Goal: Task Accomplishment & Management: Use online tool/utility

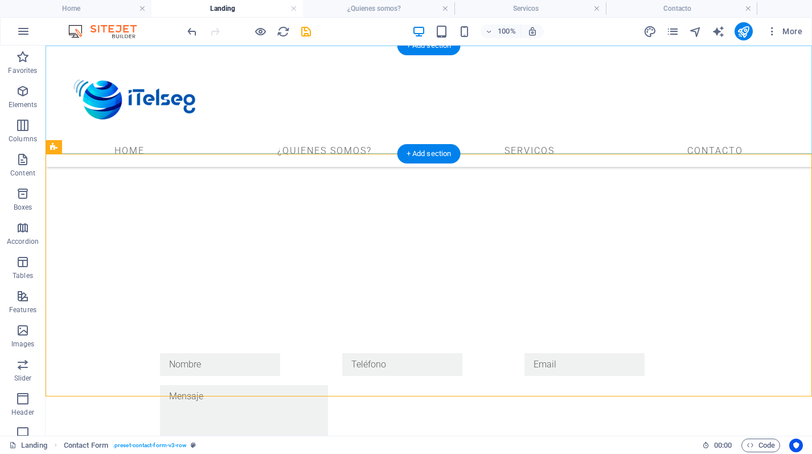
scroll to position [410, 0]
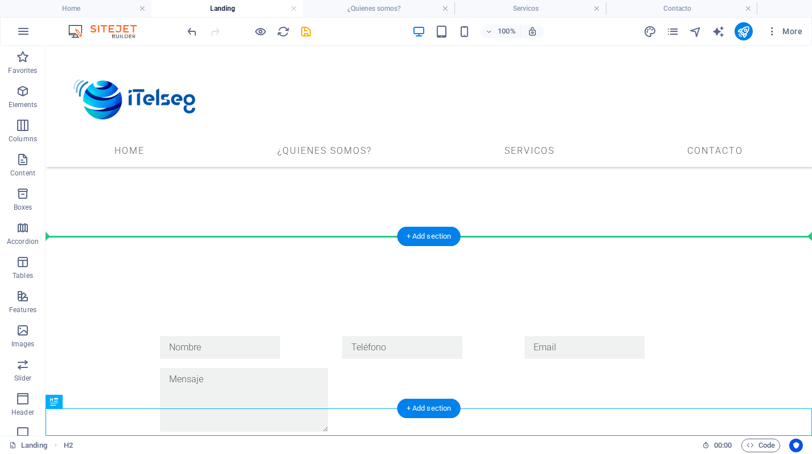
drag, startPoint x: 96, startPoint y: 448, endPoint x: 77, endPoint y: 260, distance: 188.8
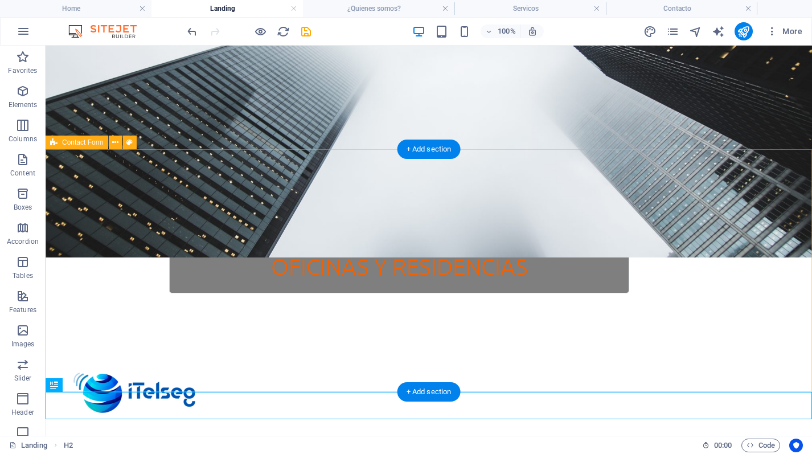
scroll to position [254, 0]
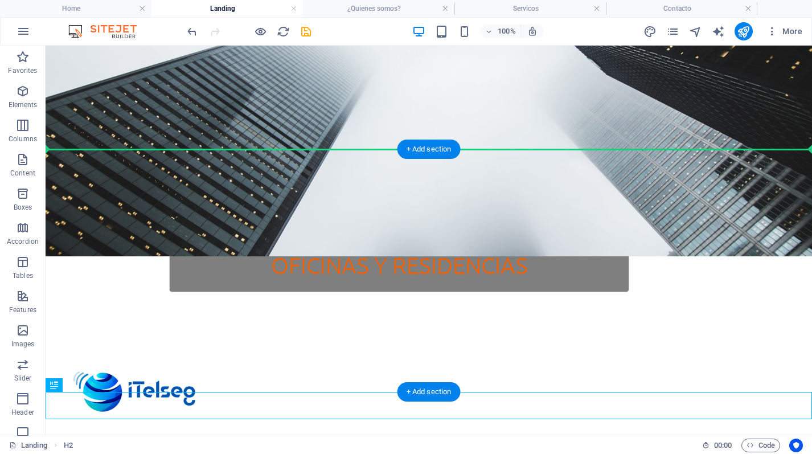
drag, startPoint x: 100, startPoint y: 432, endPoint x: 66, endPoint y: 171, distance: 262.9
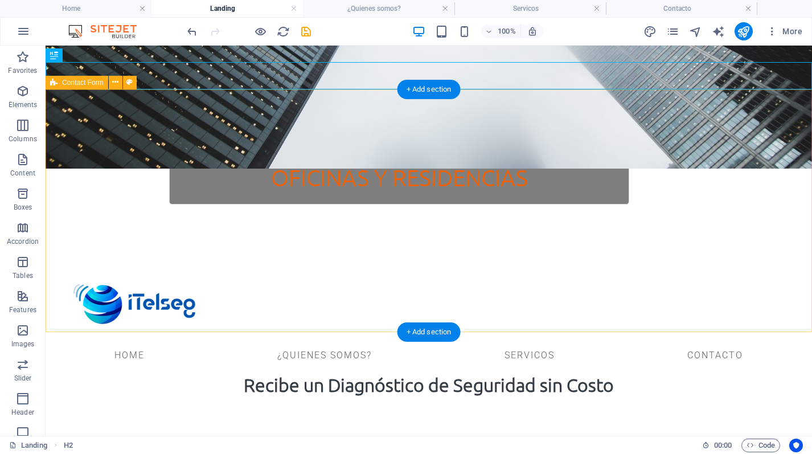
scroll to position [334, 0]
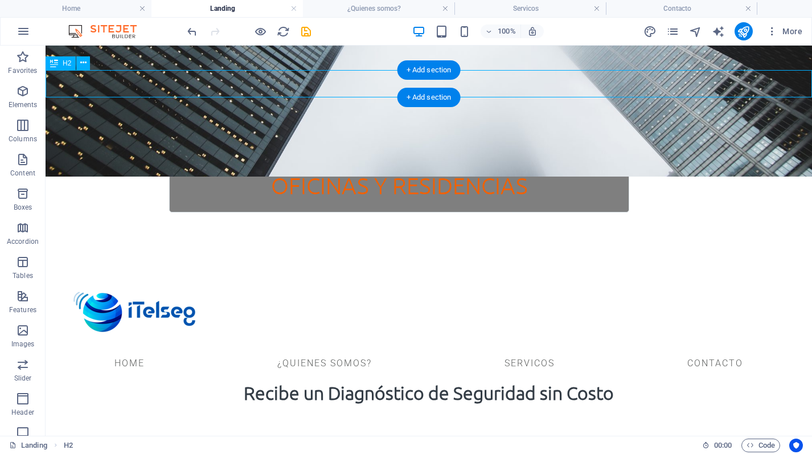
click at [608, 379] on div "Recibe un Diagnóstico de Seguridad sin Costo" at bounding box center [429, 392] width 766 height 27
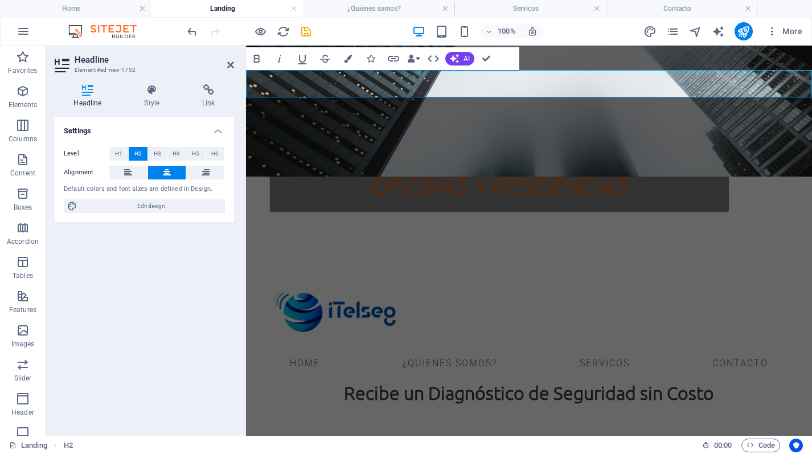
click at [716, 379] on h2 "Recibe un Diagnóstico de Seguridad sin Costo" at bounding box center [529, 392] width 566 height 27
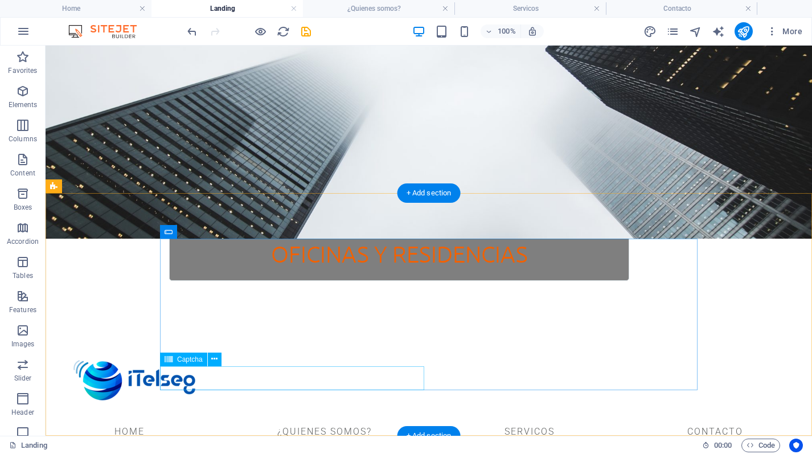
scroll to position [329, 0]
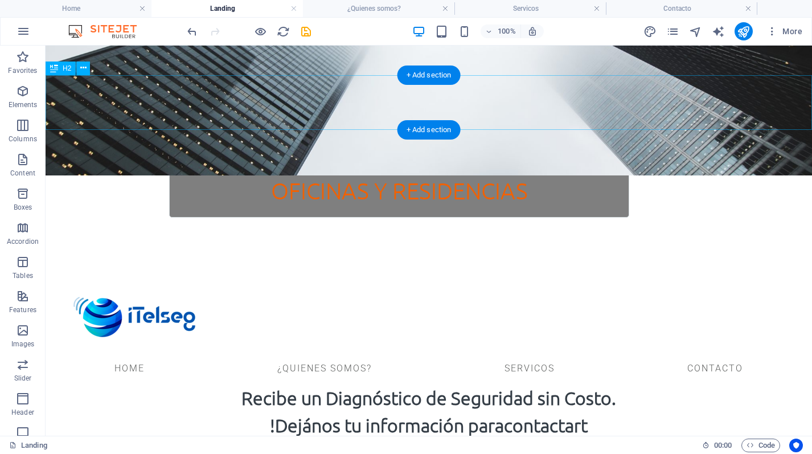
click at [305, 384] on div "Recibe un Diagnóstico de Seguridad sin Costo. !Dejános tu información paraconta…" at bounding box center [429, 411] width 766 height 55
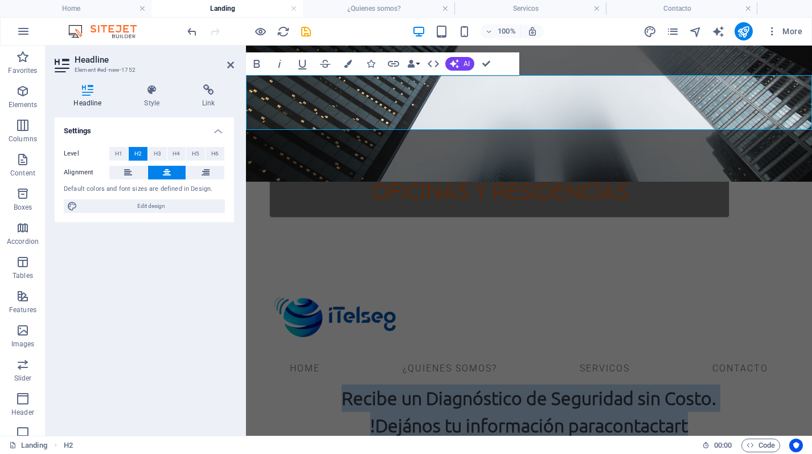
click at [401, 384] on h2 "Recibe un Diagnóstico de Seguridad sin Costo. !Dejános tu información paraconta…" at bounding box center [529, 411] width 566 height 55
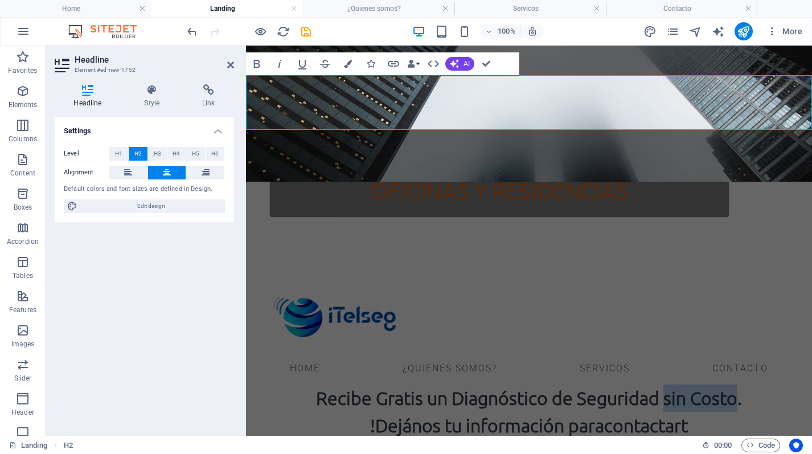
drag, startPoint x: 663, startPoint y: 93, endPoint x: 733, endPoint y: 93, distance: 70.0
click at [733, 384] on h2 "Recibe Gratis un Diagnóstico de Seguridad sin Costo. !Dejános tu información pa…" at bounding box center [529, 411] width 566 height 55
click at [602, 384] on h2 "Recibe Gratis un Diagnóstico de Seguridad. !Dejános tu información paracontacta…" at bounding box center [529, 411] width 566 height 55
click at [685, 384] on h2 "Recibe Gratis un Diagnóstico de Seguridad. !Dejános tu información para contact…" at bounding box center [529, 411] width 566 height 55
click at [237, 64] on aside "Headline Element #ed-new-1752 Headline Style Link Settings Level H1 H2 H3 H4 H5…" at bounding box center [146, 241] width 200 height 390
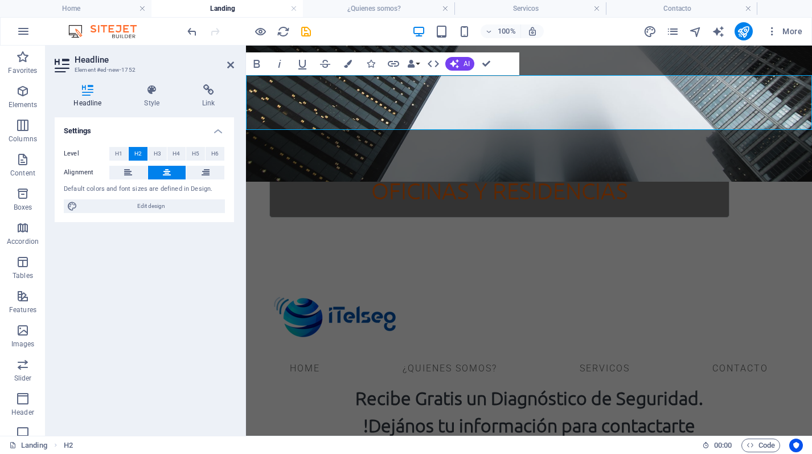
click at [235, 65] on aside "Headline Element #ed-new-1752 Headline Style Link Settings Level H1 H2 H3 H4 H5…" at bounding box center [146, 241] width 200 height 390
click at [230, 65] on icon at bounding box center [230, 64] width 7 height 9
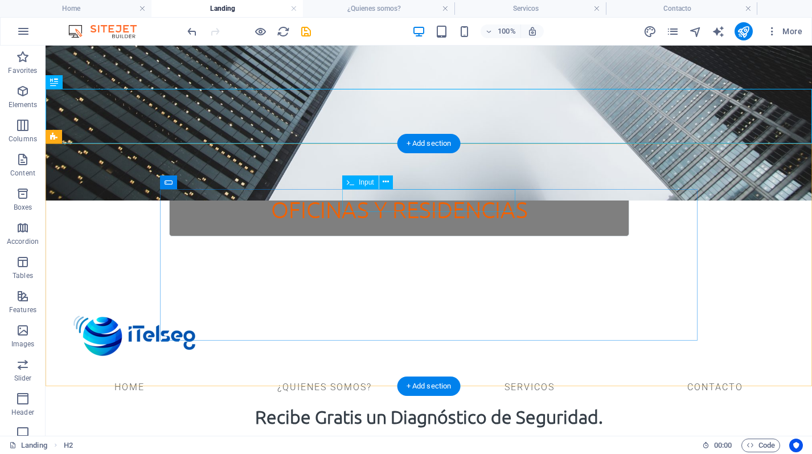
scroll to position [318, 0]
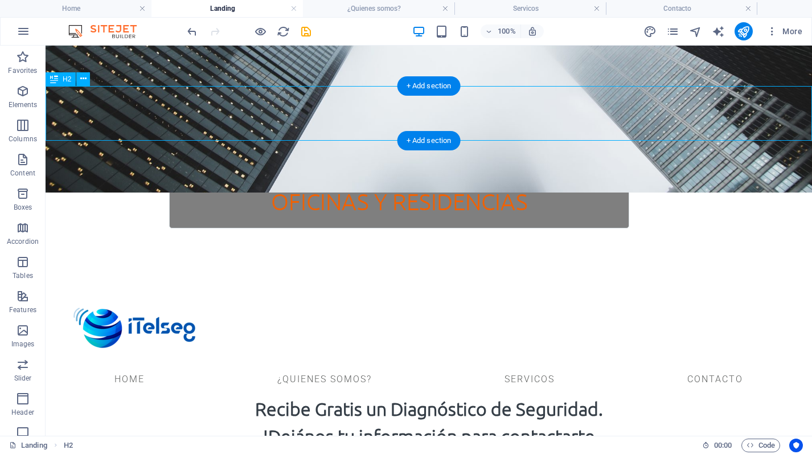
click at [586, 395] on div "Recibe Gratis un Diagnóstico de Seguridad. !Dejános tu información para contact…" at bounding box center [429, 422] width 766 height 55
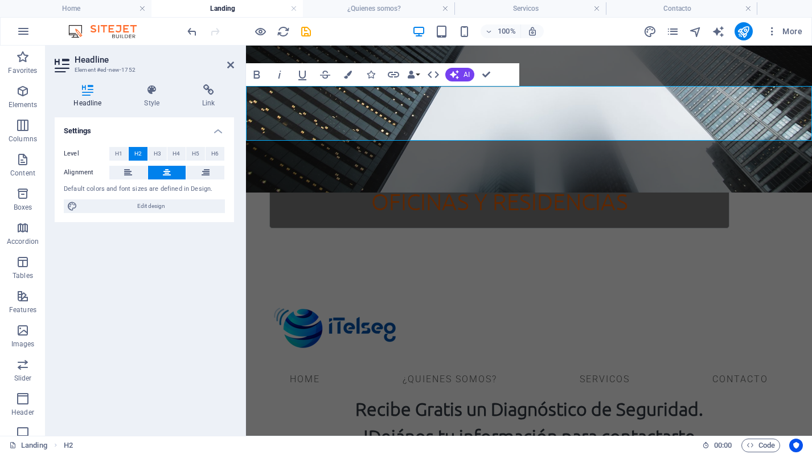
click at [693, 395] on h2 "Recibe Gratis un Diagnóstico de Seguridad. !Dejános tu información para contact…" at bounding box center [529, 422] width 566 height 55
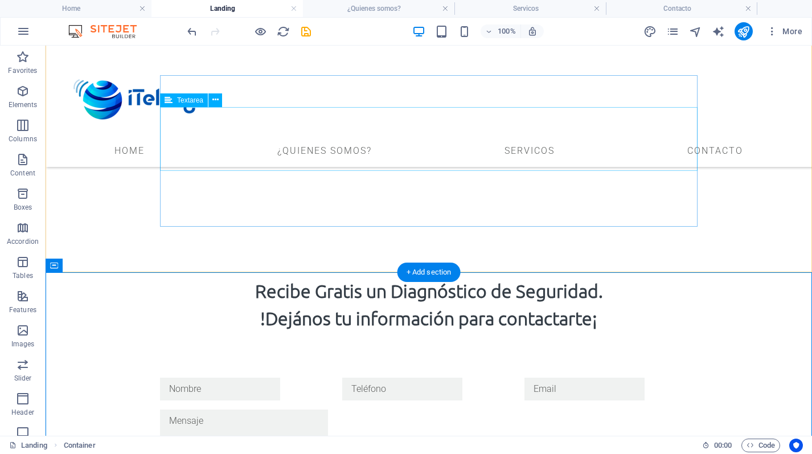
scroll to position [437, 0]
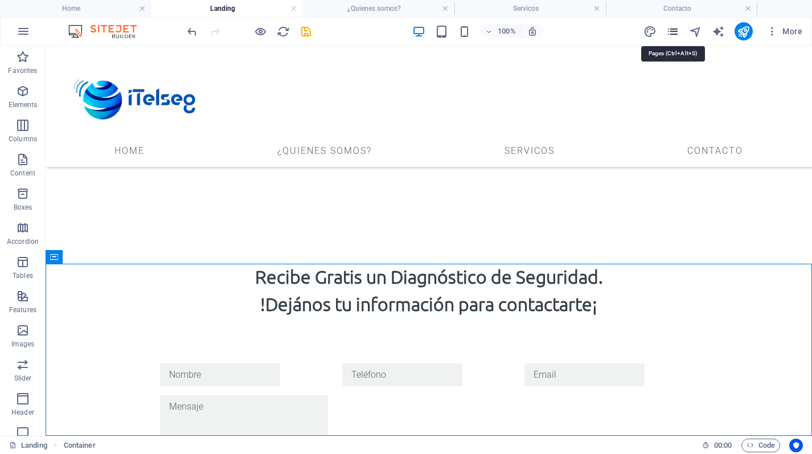
click at [670, 27] on icon "pages" at bounding box center [672, 31] width 13 height 13
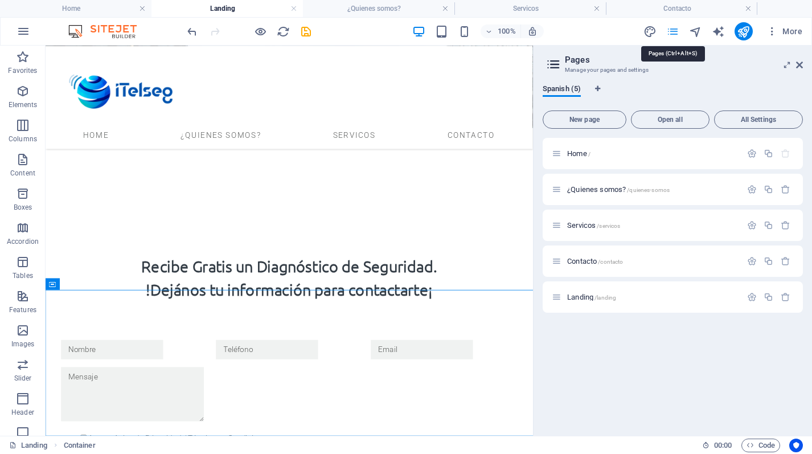
scroll to position [368, 0]
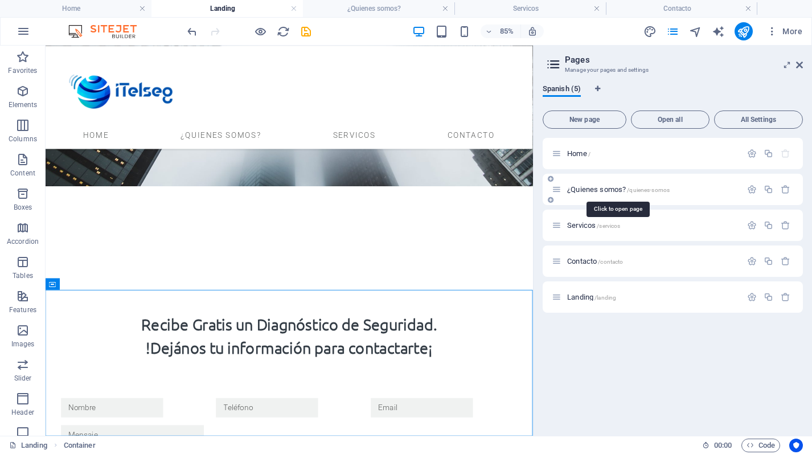
click at [610, 191] on span "¿Quienes somos? /quienes-somos" at bounding box center [618, 189] width 102 height 9
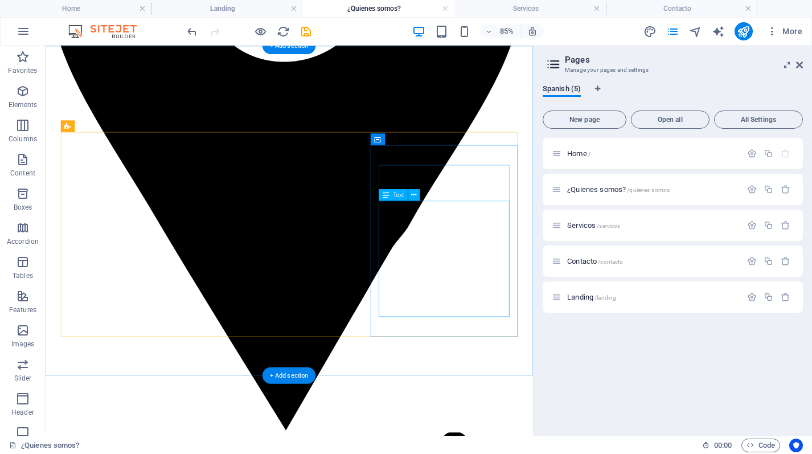
scroll to position [3016, 0]
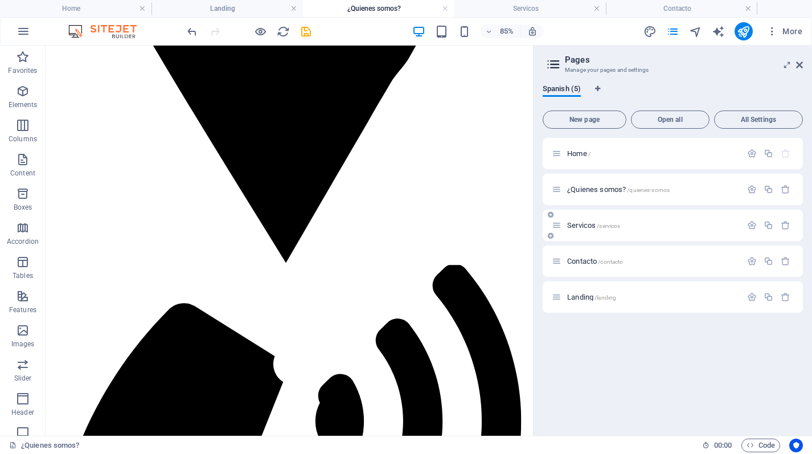
click at [602, 225] on span "/servicos" at bounding box center [608, 226] width 23 height 6
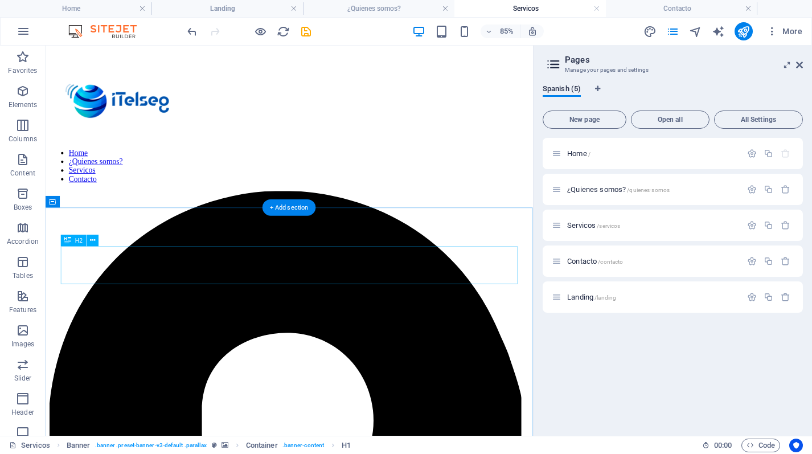
scroll to position [2489, 0]
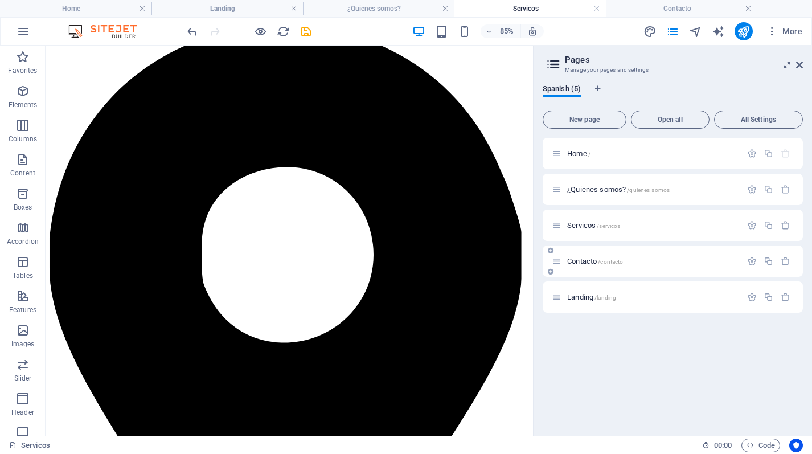
click at [605, 268] on div "Contacto /contacto" at bounding box center [672, 260] width 260 height 31
click at [587, 261] on span "Contacto /contacto" at bounding box center [595, 261] width 56 height 9
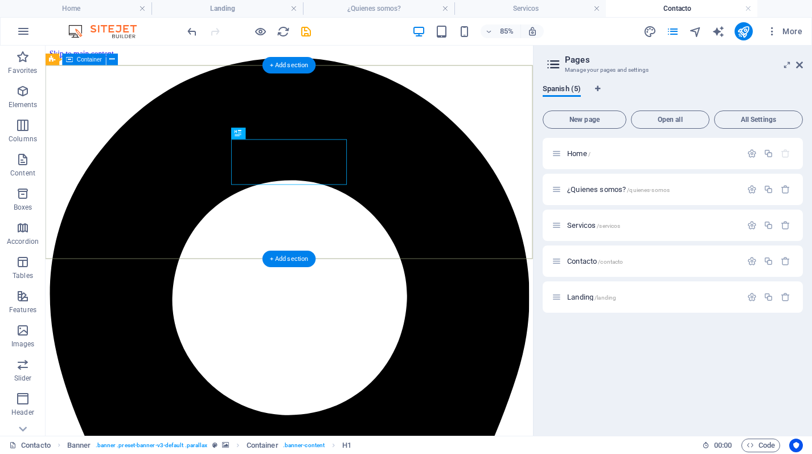
scroll to position [539, 0]
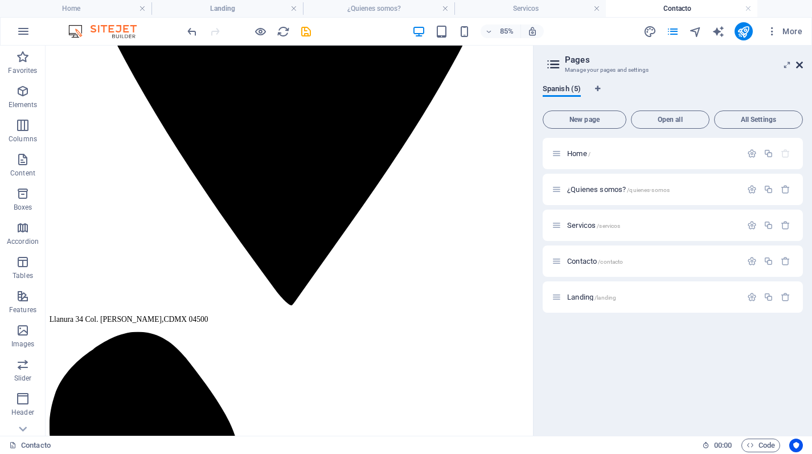
click at [796, 65] on icon at bounding box center [799, 64] width 7 height 9
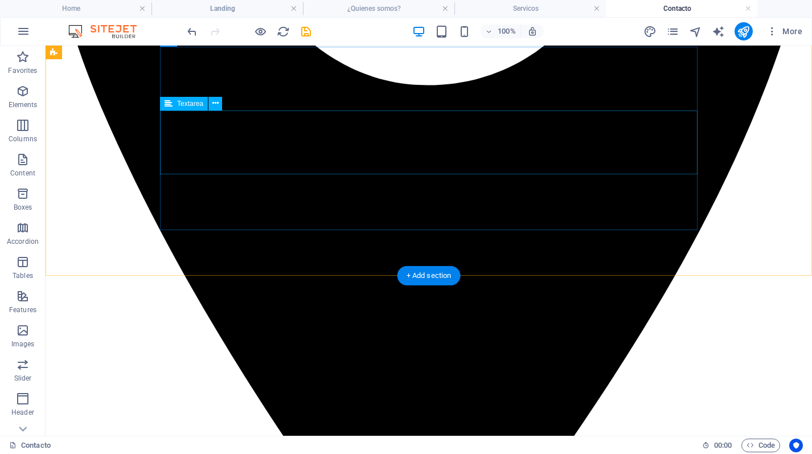
scroll to position [607, 0]
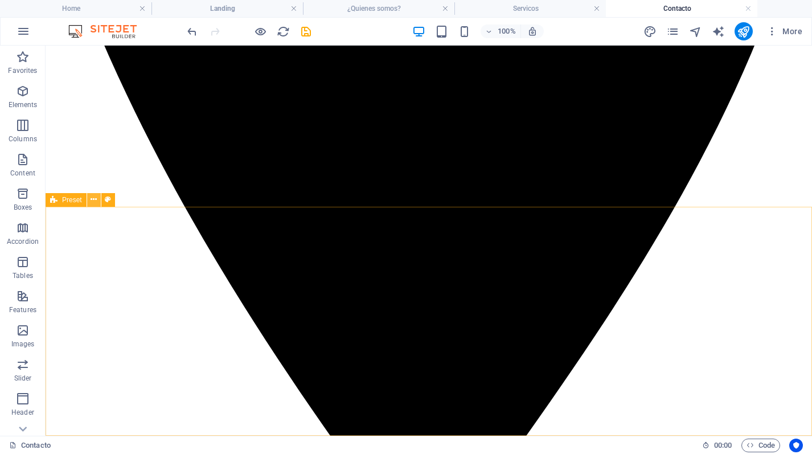
click at [97, 198] on button at bounding box center [94, 200] width 14 height 14
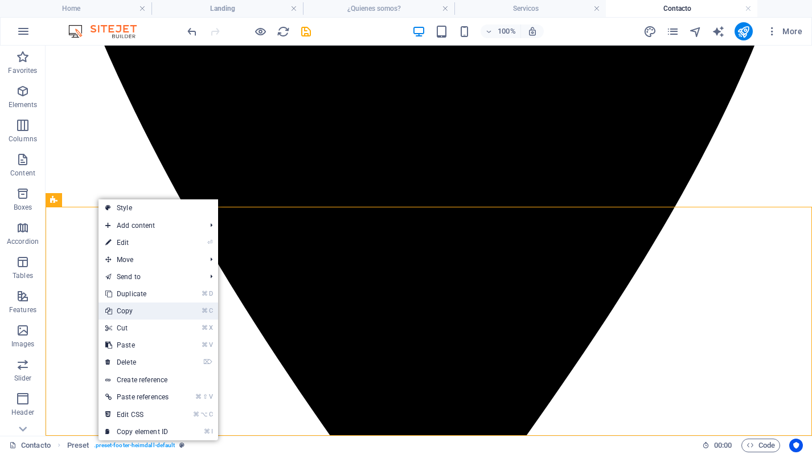
click at [134, 313] on link "⌘ C Copy" at bounding box center [136, 310] width 77 height 17
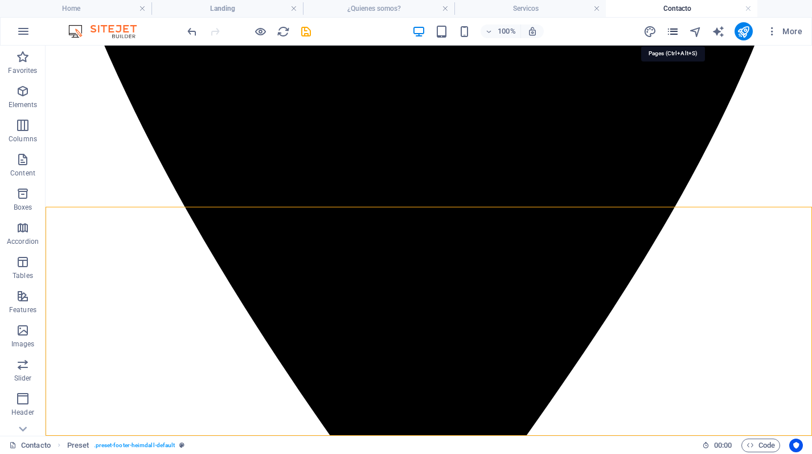
click at [672, 29] on icon "pages" at bounding box center [672, 31] width 13 height 13
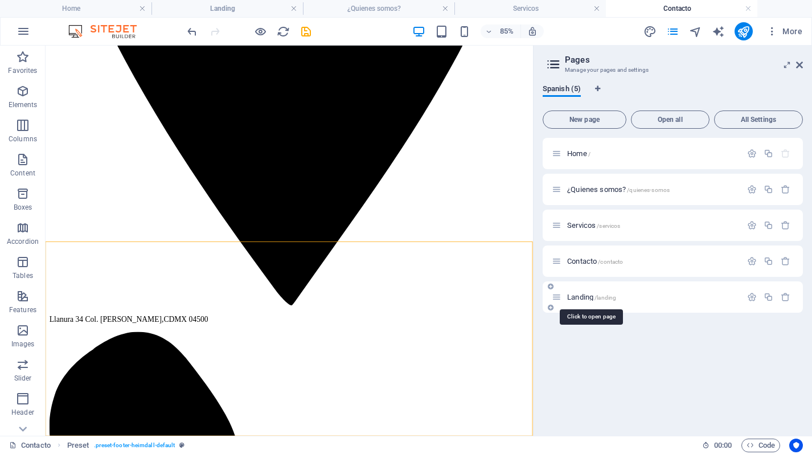
click at [579, 297] on span "Landing /landing" at bounding box center [591, 297] width 49 height 9
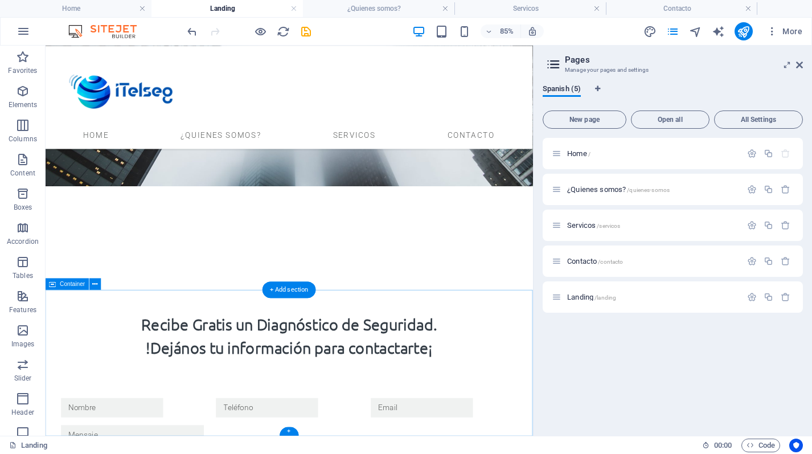
click at [800, 66] on icon at bounding box center [799, 64] width 7 height 9
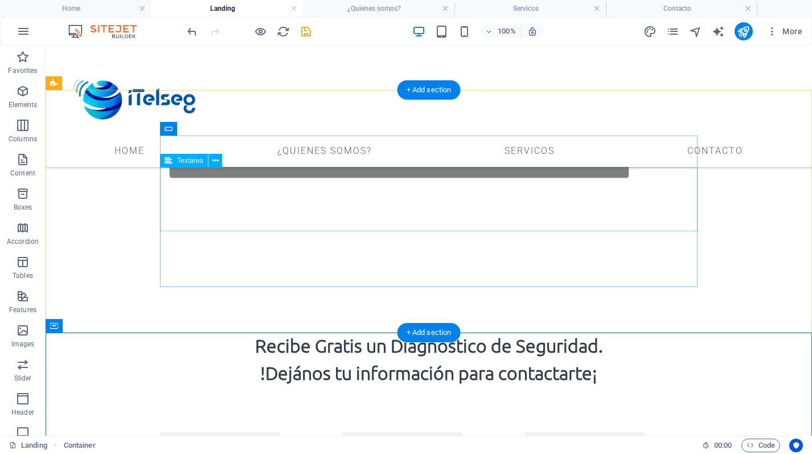
scroll to position [437, 0]
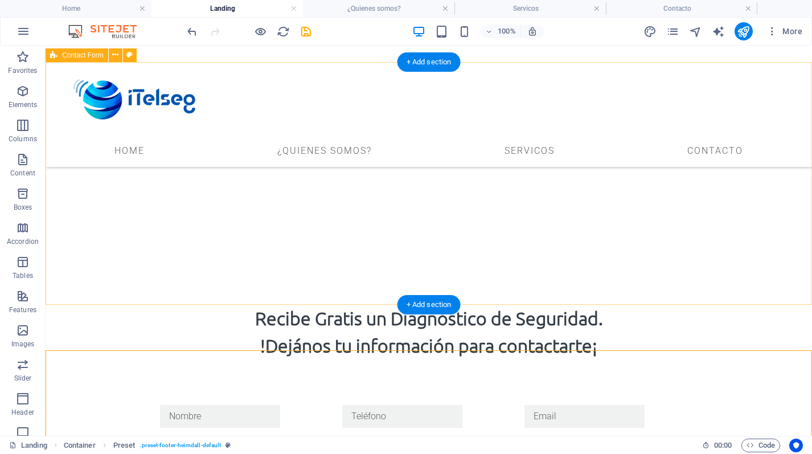
scroll to position [481, 0]
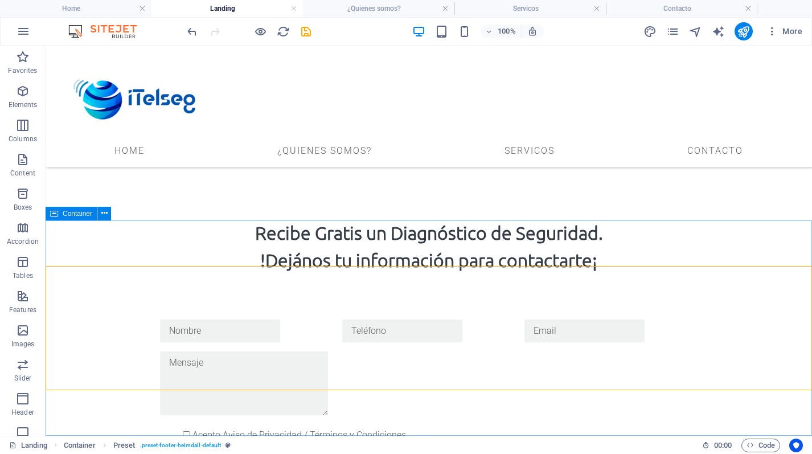
click at [85, 213] on span "Container" at bounding box center [78, 213] width 30 height 7
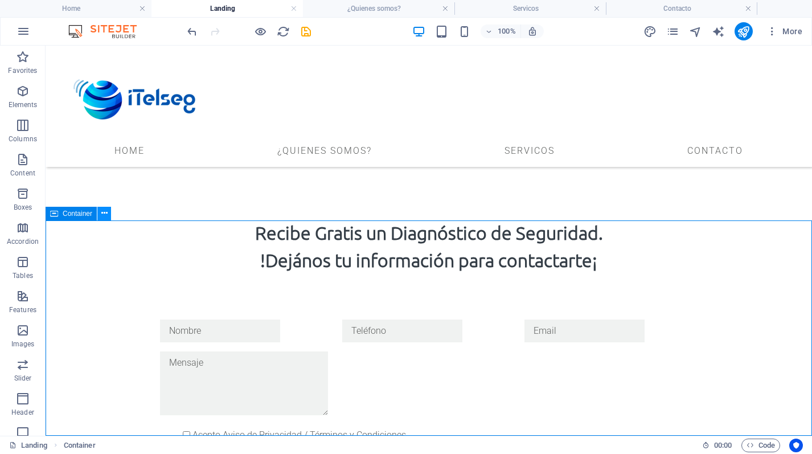
click at [104, 215] on icon at bounding box center [104, 213] width 6 height 12
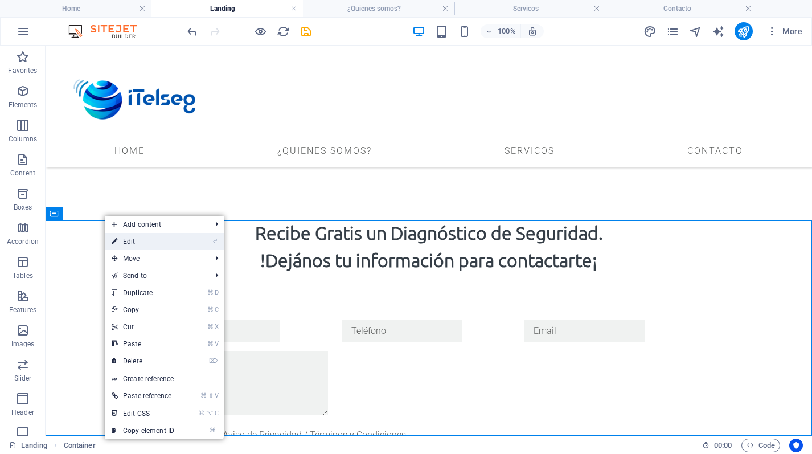
click at [124, 239] on link "⏎ Edit" at bounding box center [143, 241] width 76 height 17
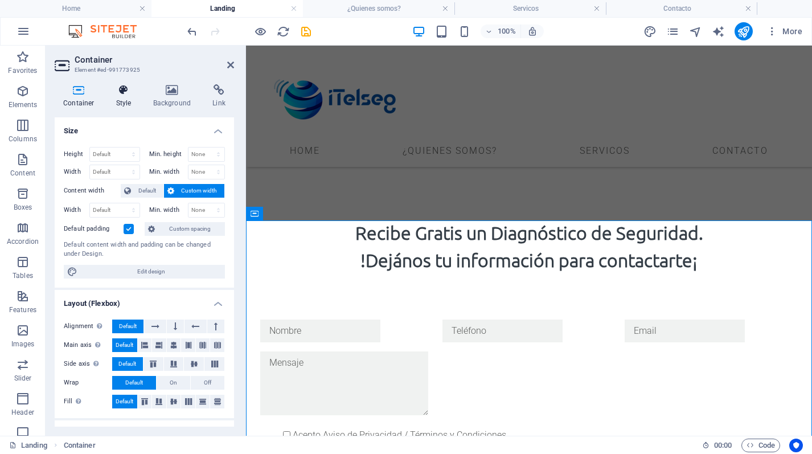
click at [121, 92] on icon at bounding box center [124, 89] width 32 height 11
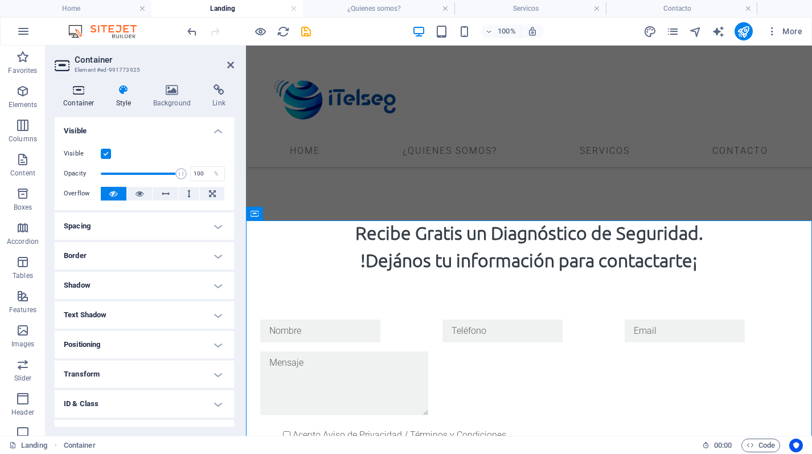
click at [66, 87] on icon at bounding box center [79, 89] width 48 height 11
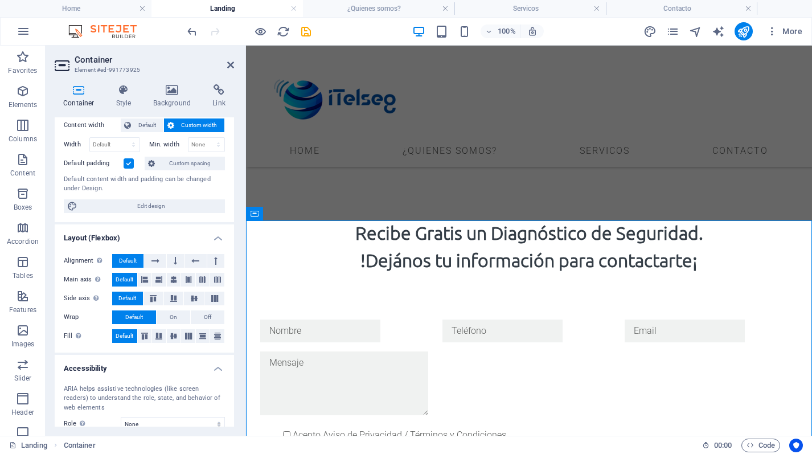
scroll to position [151, 0]
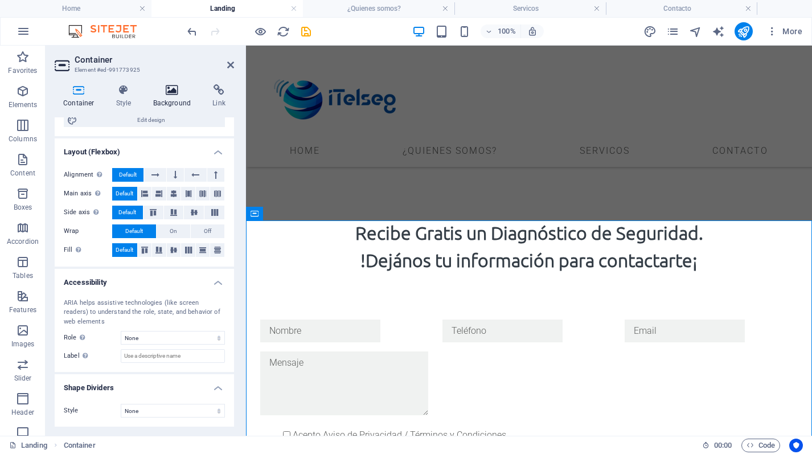
click at [172, 100] on h4 "Background" at bounding box center [175, 96] width 60 height 24
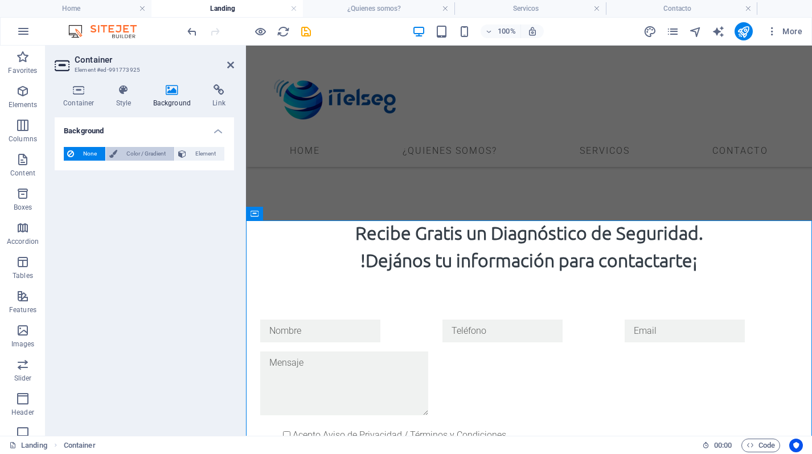
click at [128, 157] on span "Color / Gradient" at bounding box center [146, 154] width 50 height 14
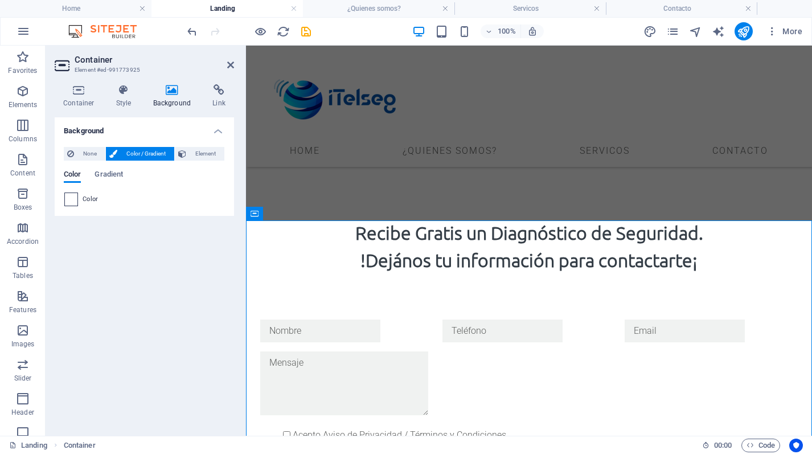
click at [71, 196] on span at bounding box center [71, 199] width 13 height 13
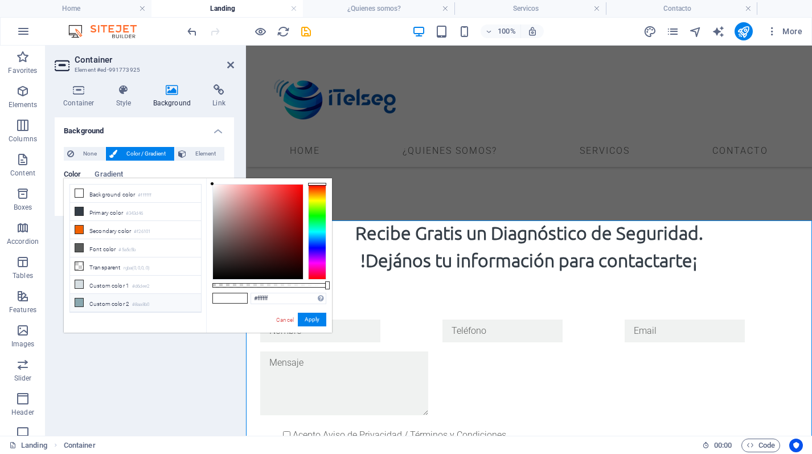
click at [86, 303] on li "Custom color 2 #8aa8b0" at bounding box center [135, 303] width 131 height 18
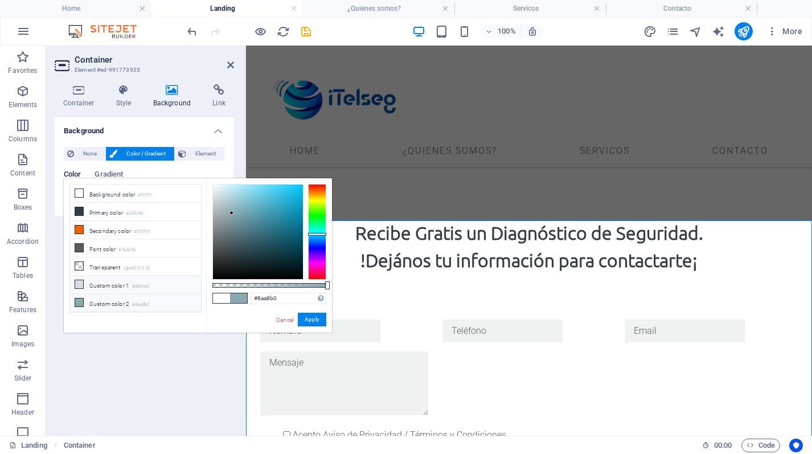
click at [110, 285] on li "Custom color 1 #d6dee2" at bounding box center [135, 285] width 131 height 18
click at [109, 299] on li "Custom color 2 #8aa8b0" at bounding box center [135, 303] width 131 height 18
click at [307, 316] on button "Apply" at bounding box center [312, 320] width 28 height 14
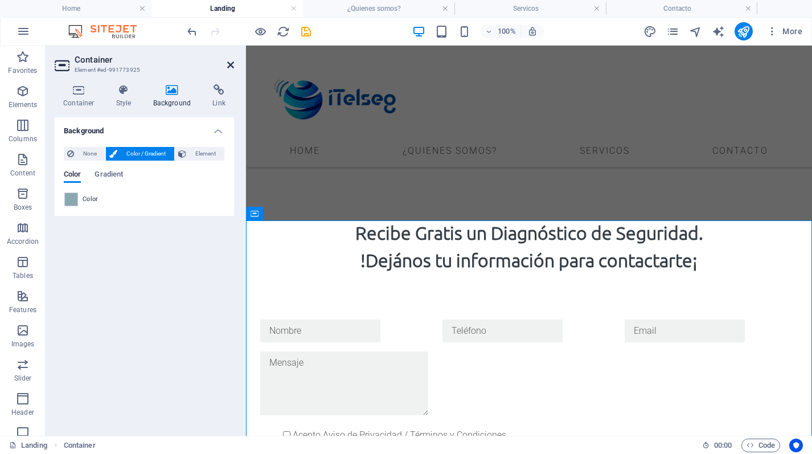
click at [230, 63] on icon at bounding box center [230, 64] width 7 height 9
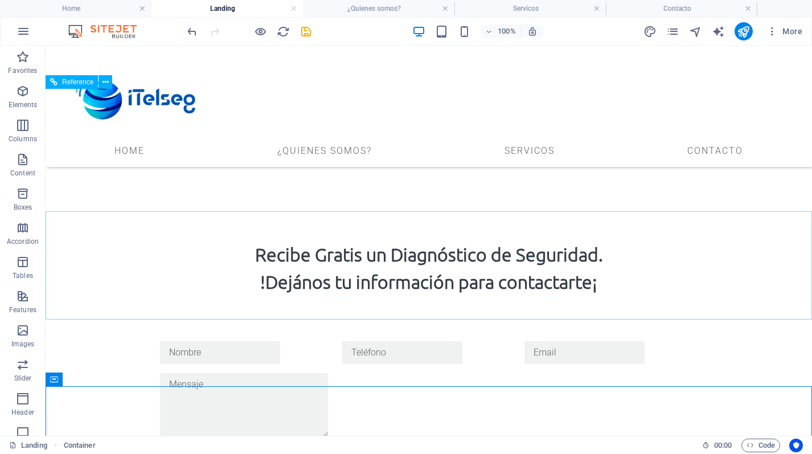
scroll to position [481, 0]
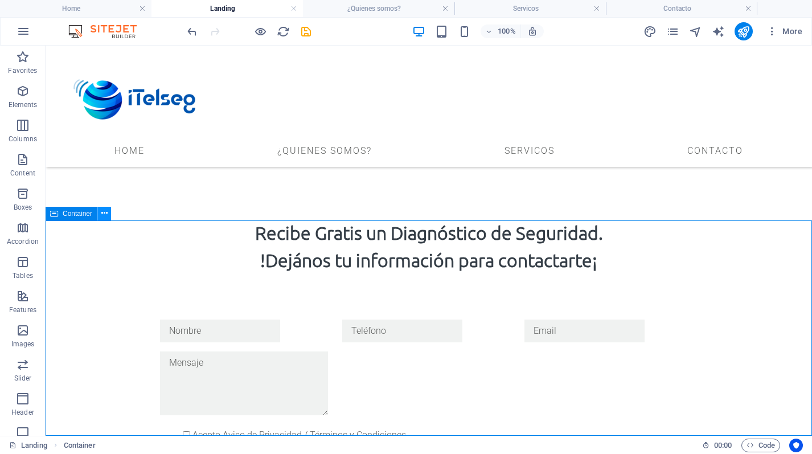
click at [102, 213] on icon at bounding box center [104, 213] width 6 height 12
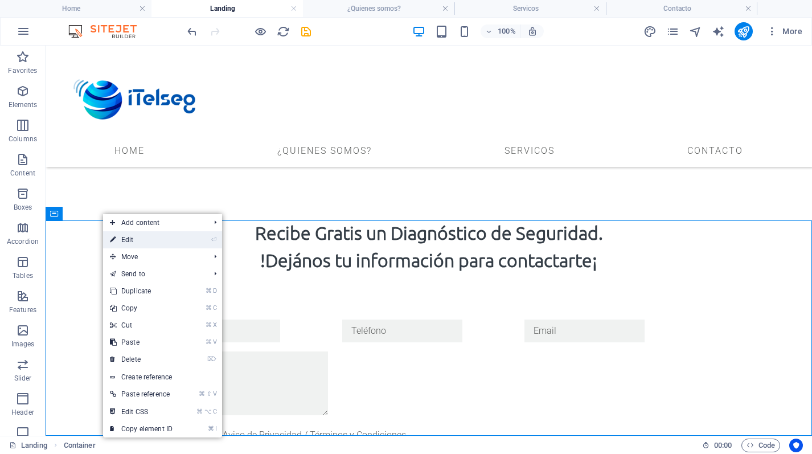
click at [117, 236] on link "⏎ Edit" at bounding box center [141, 239] width 76 height 17
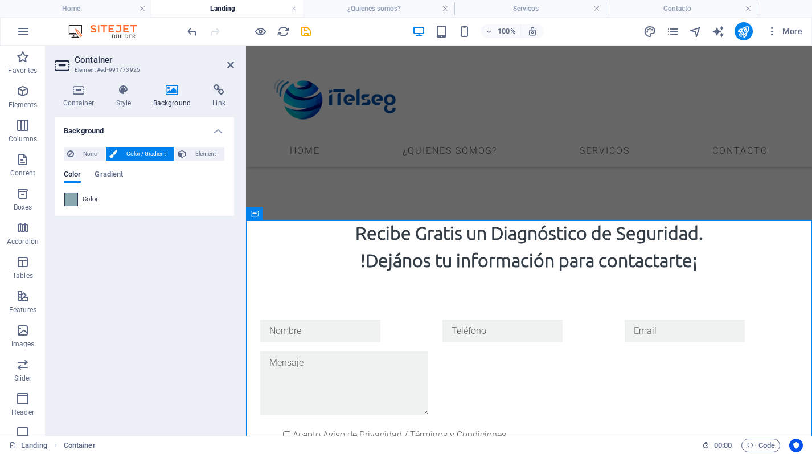
click at [76, 196] on span at bounding box center [71, 199] width 13 height 13
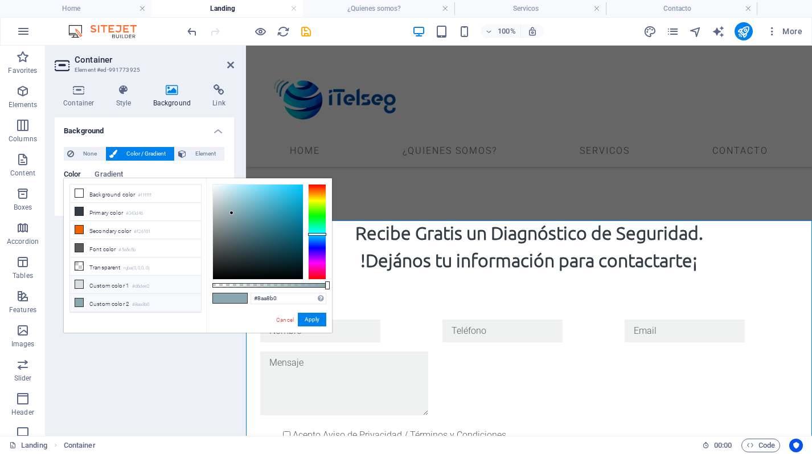
click at [105, 278] on li "Custom color 1 #d6dee2" at bounding box center [135, 285] width 131 height 18
type input "#d6dee2"
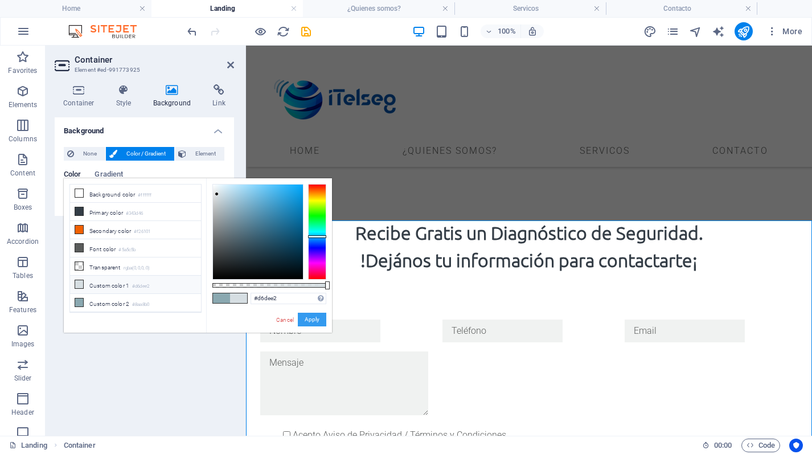
click at [307, 323] on button "Apply" at bounding box center [312, 320] width 28 height 14
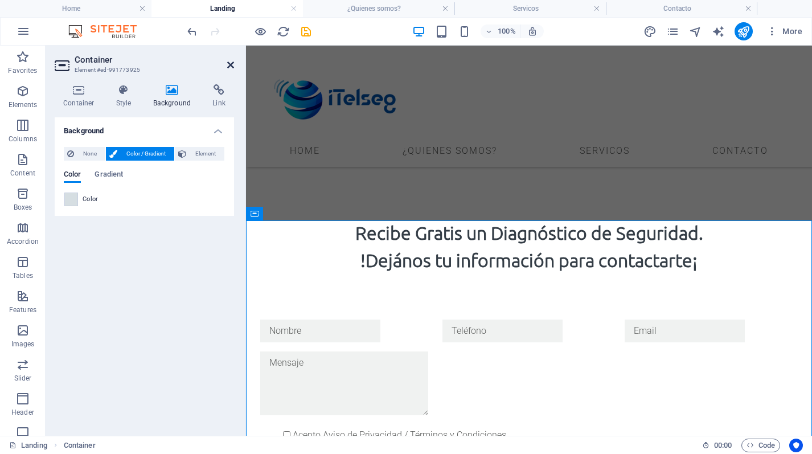
click at [233, 65] on icon at bounding box center [230, 64] width 7 height 9
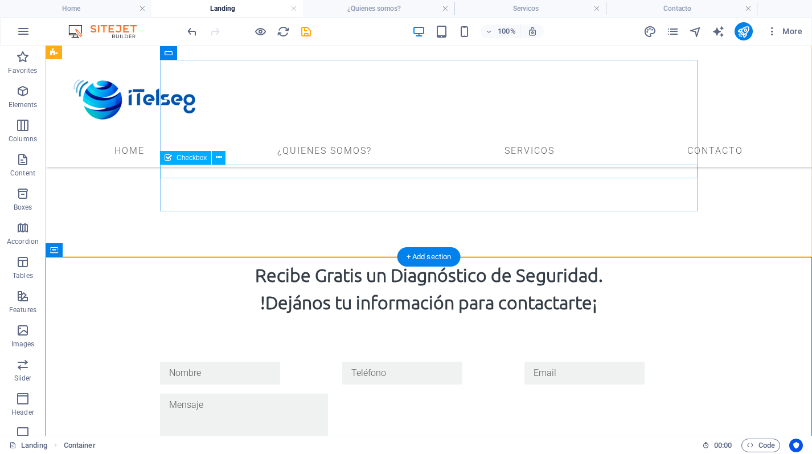
scroll to position [428, 0]
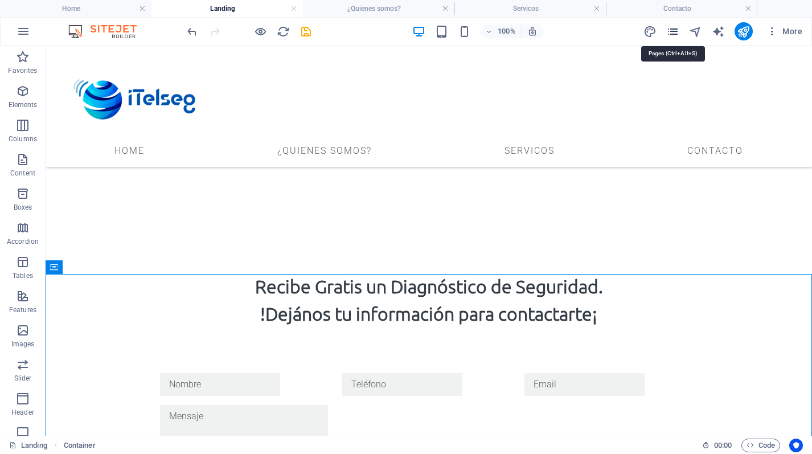
click at [671, 31] on icon "pages" at bounding box center [672, 31] width 13 height 13
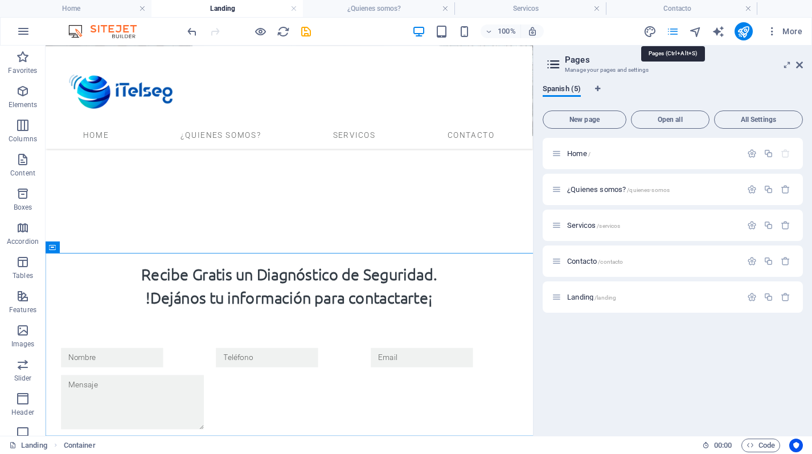
scroll to position [412, 0]
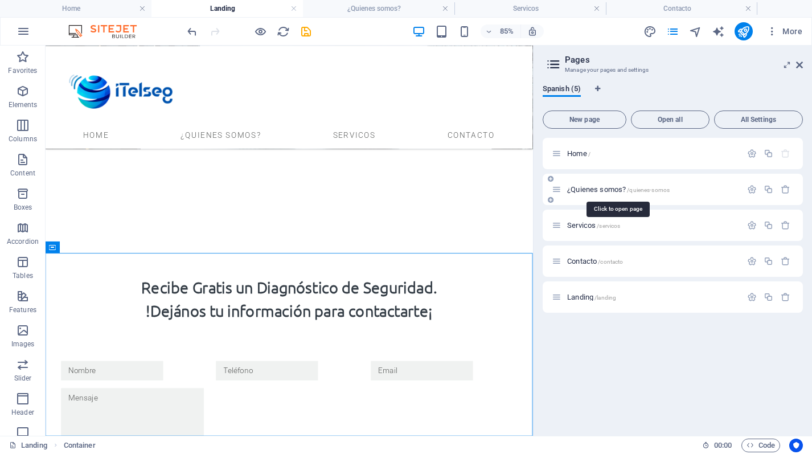
click at [608, 189] on span "¿Quienes somos? /quienes-somos" at bounding box center [618, 189] width 102 height 9
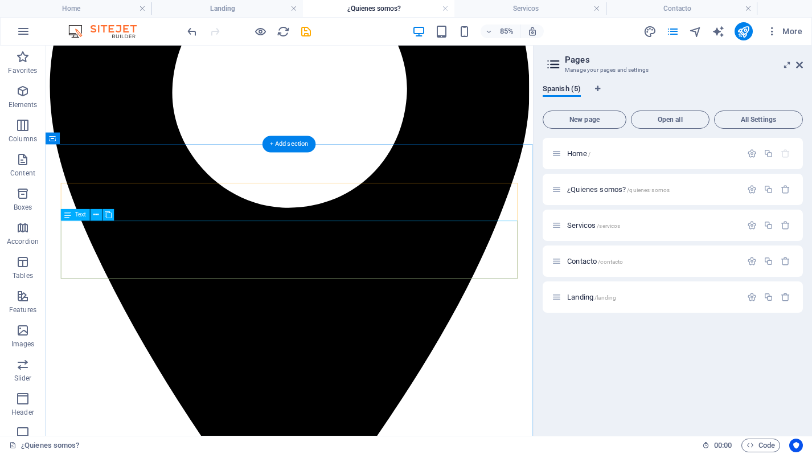
scroll to position [243, 0]
click at [97, 216] on icon at bounding box center [95, 214] width 5 height 10
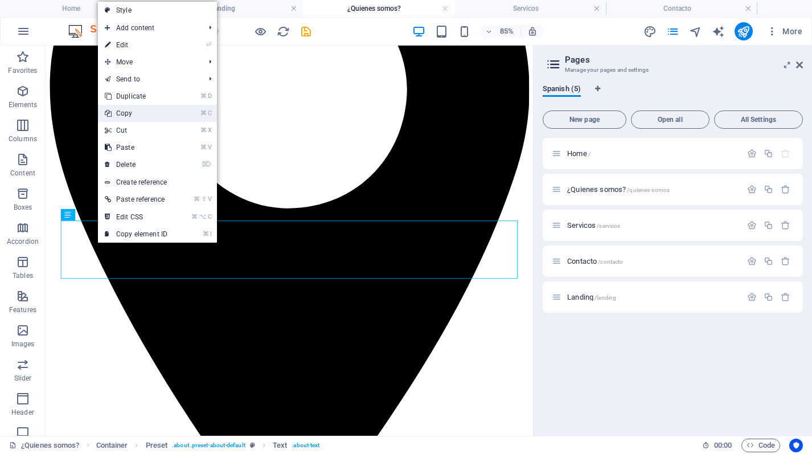
click at [135, 120] on link "⌘ C Copy" at bounding box center [136, 113] width 76 height 17
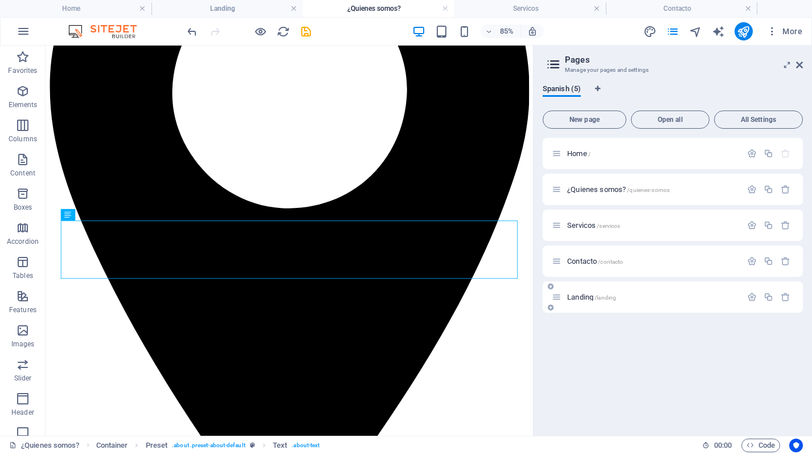
click at [573, 298] on span "Landing /landing" at bounding box center [591, 297] width 49 height 9
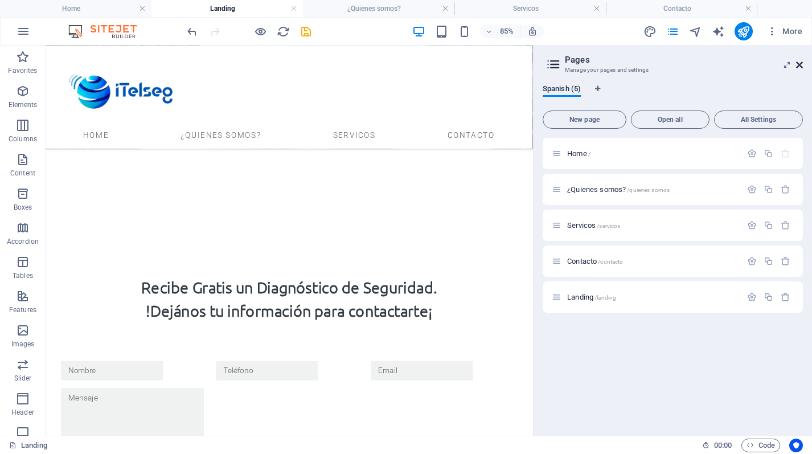
click at [798, 60] on icon at bounding box center [799, 64] width 7 height 9
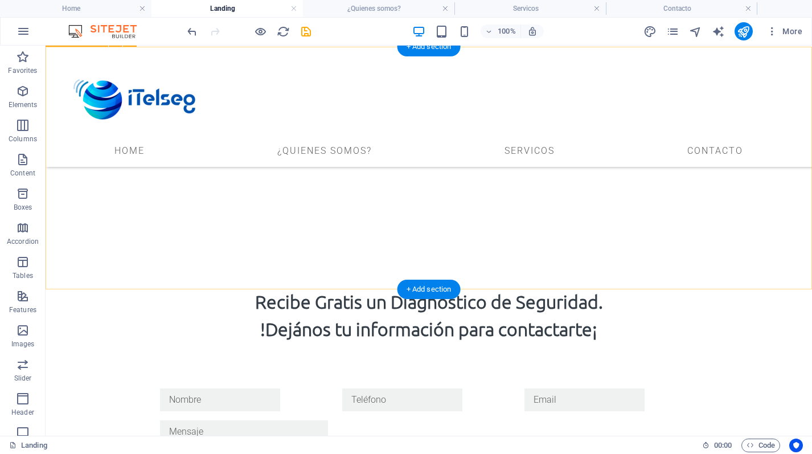
scroll to position [481, 0]
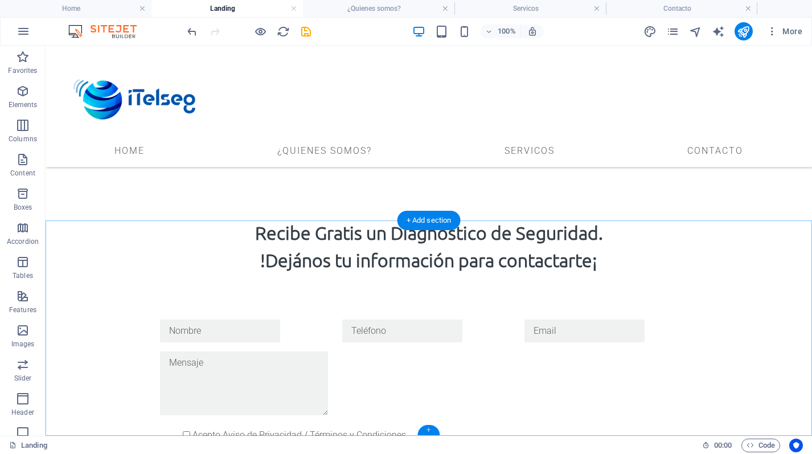
click at [428, 430] on div "+" at bounding box center [428, 430] width 22 height 10
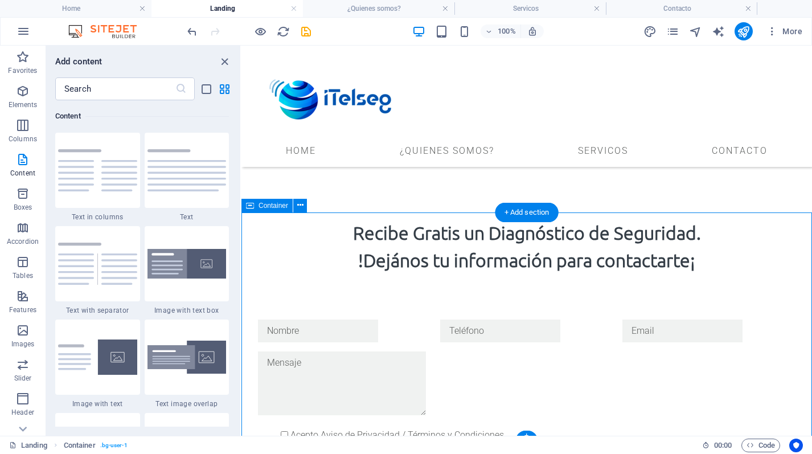
scroll to position [495, 0]
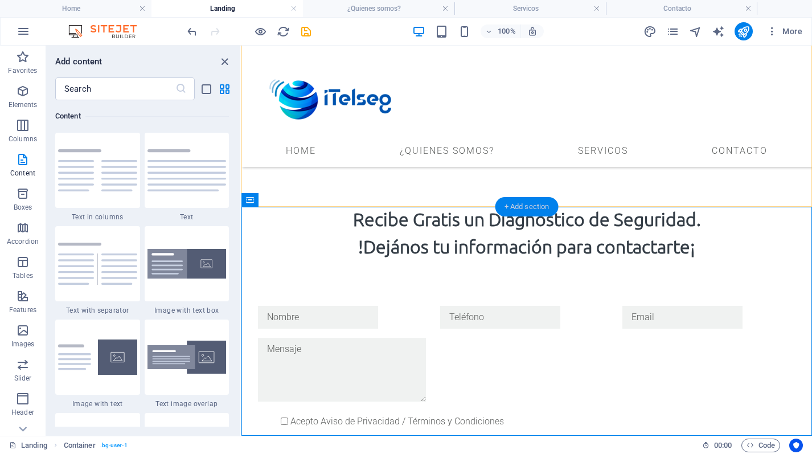
click at [533, 205] on div "+ Add section" at bounding box center [526, 206] width 63 height 19
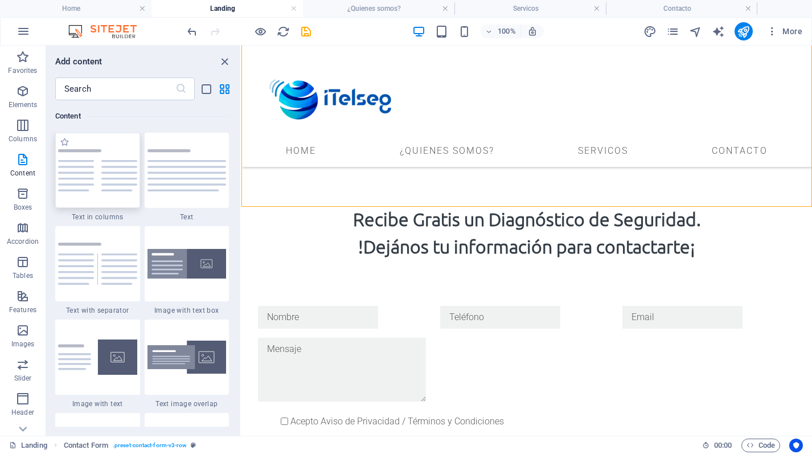
click at [106, 168] on img at bounding box center [97, 170] width 79 height 42
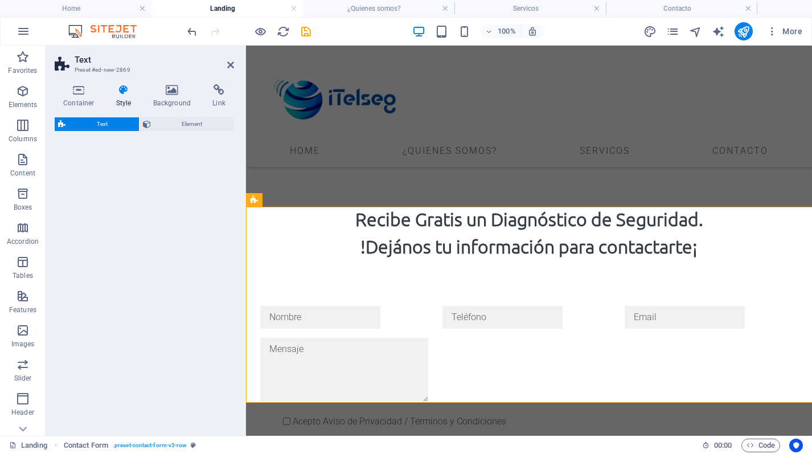
select select "rem"
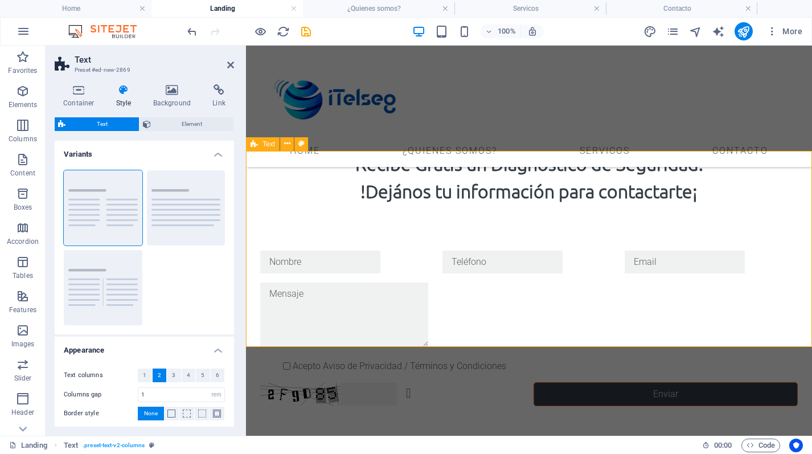
scroll to position [550, 0]
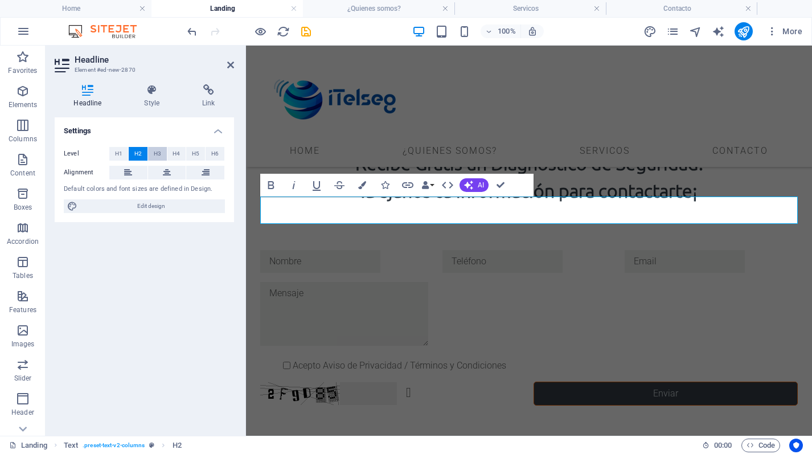
click at [159, 153] on span "H3" at bounding box center [157, 154] width 7 height 14
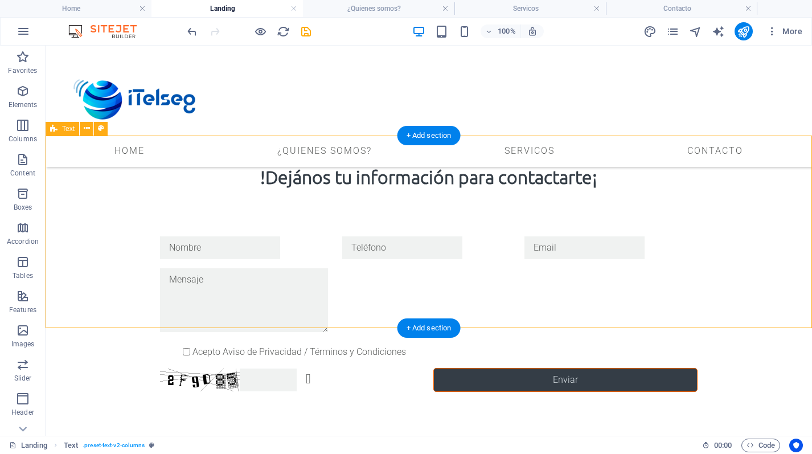
scroll to position [566, 0]
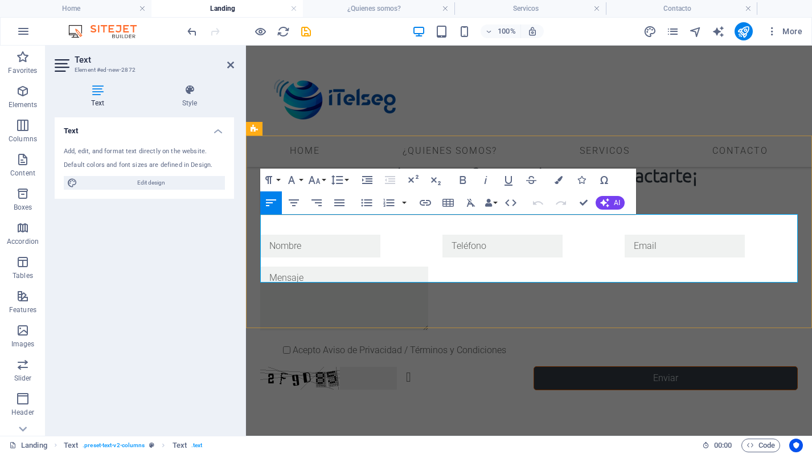
drag, startPoint x: 262, startPoint y: 219, endPoint x: 477, endPoint y: 252, distance: 217.8
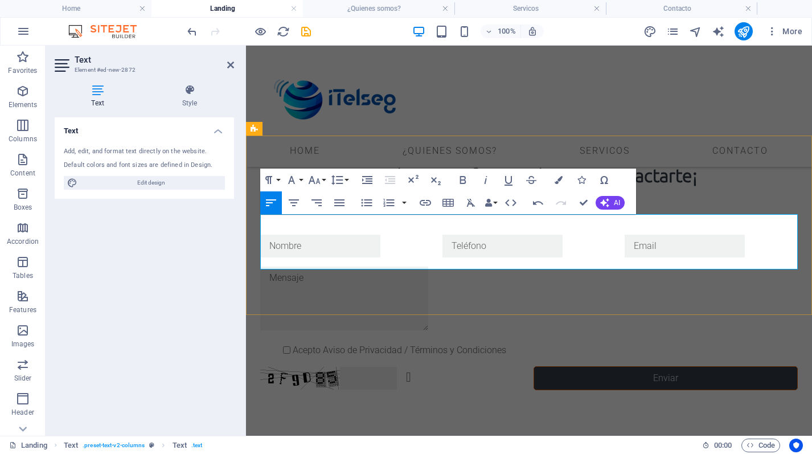
click at [388, 202] on icon "button" at bounding box center [389, 203] width 11 height 8
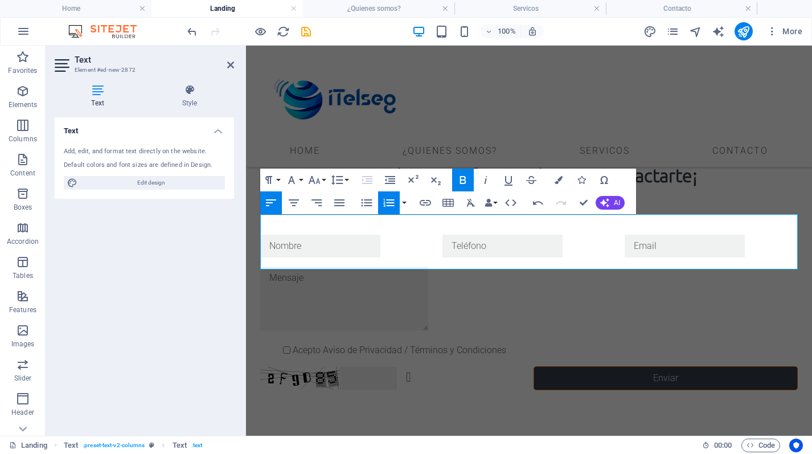
drag, startPoint x: 464, startPoint y: 236, endPoint x: 229, endPoint y: 223, distance: 235.5
click at [246, 223] on html "Skip to main content Llanura 34 Col. [PERSON_NAME] , CDMX 04500 55 24 41 00 10 …" at bounding box center [529, 282] width 566 height 1604
click at [302, 180] on button "Font Family" at bounding box center [294, 179] width 22 height 23
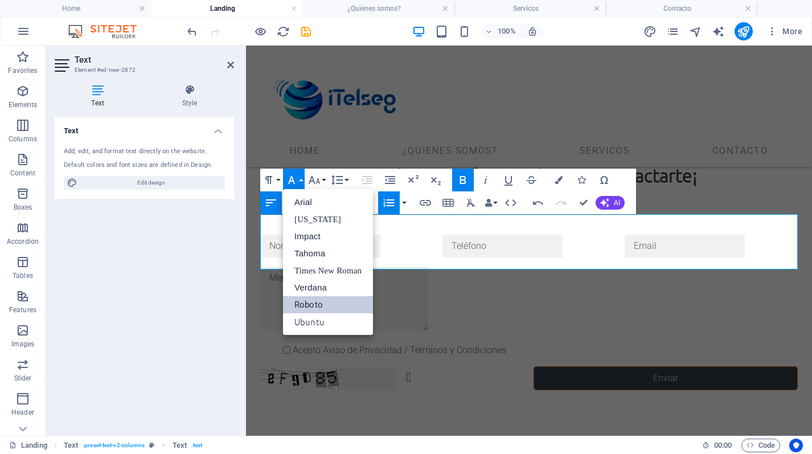
scroll to position [0, 0]
click at [312, 198] on link "Arial" at bounding box center [328, 202] width 90 height 17
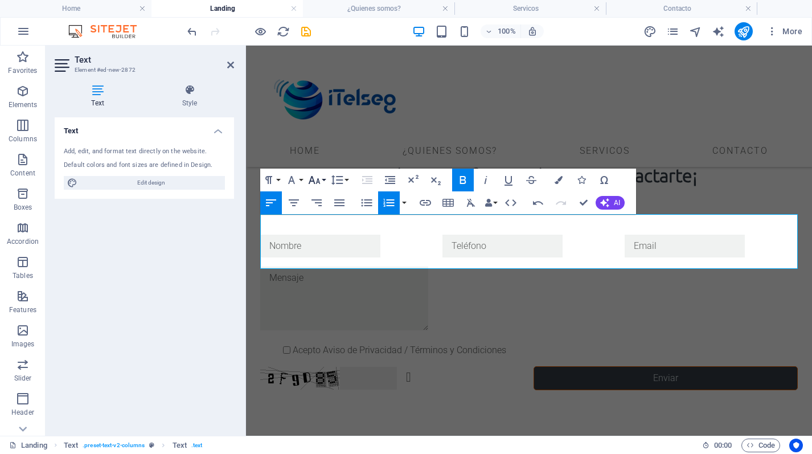
click at [319, 179] on icon "button" at bounding box center [314, 180] width 14 height 14
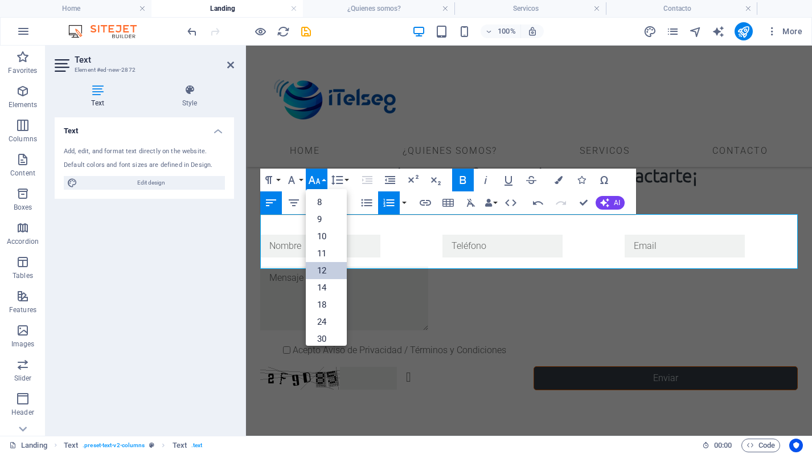
click at [327, 264] on link "12" at bounding box center [326, 270] width 41 height 17
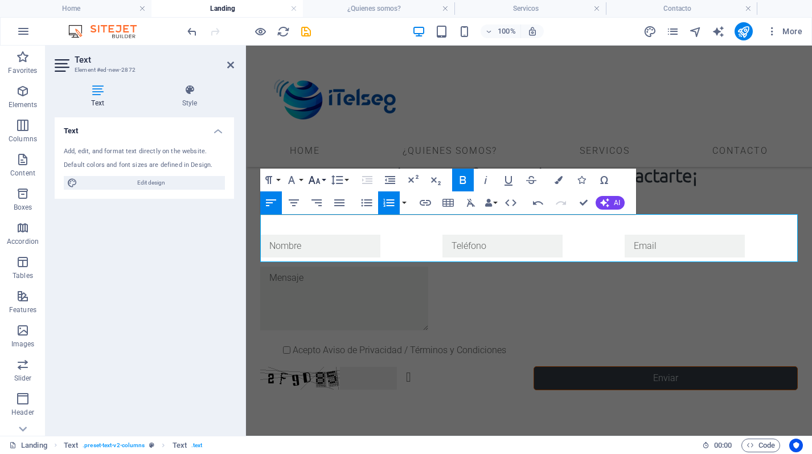
click at [323, 180] on button "Font Size" at bounding box center [317, 179] width 22 height 23
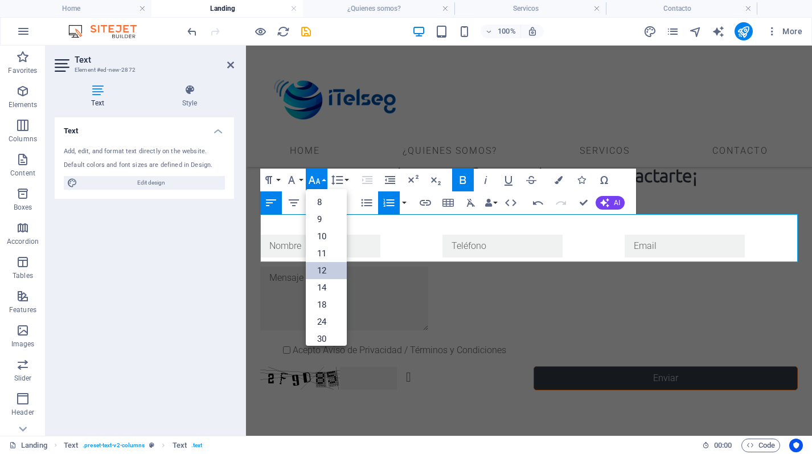
scroll to position [81, 0]
click at [327, 239] on link "24" at bounding box center [326, 240] width 41 height 17
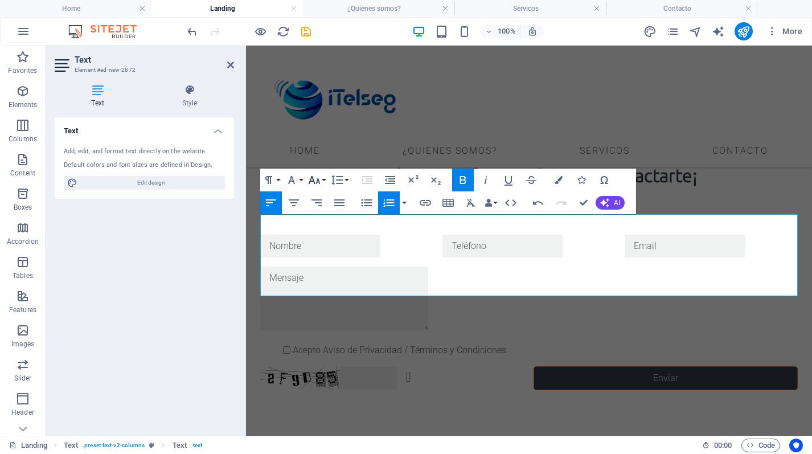
click at [312, 180] on icon "button" at bounding box center [315, 180] width 12 height 8
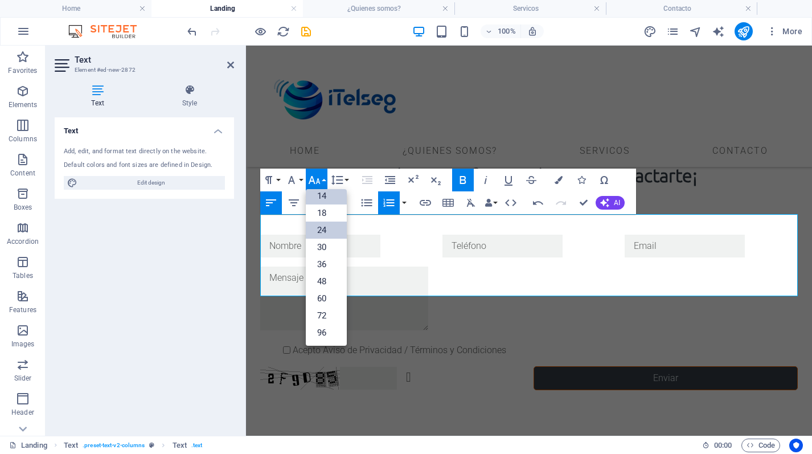
scroll to position [92, 0]
click at [327, 204] on link "18" at bounding box center [326, 212] width 41 height 17
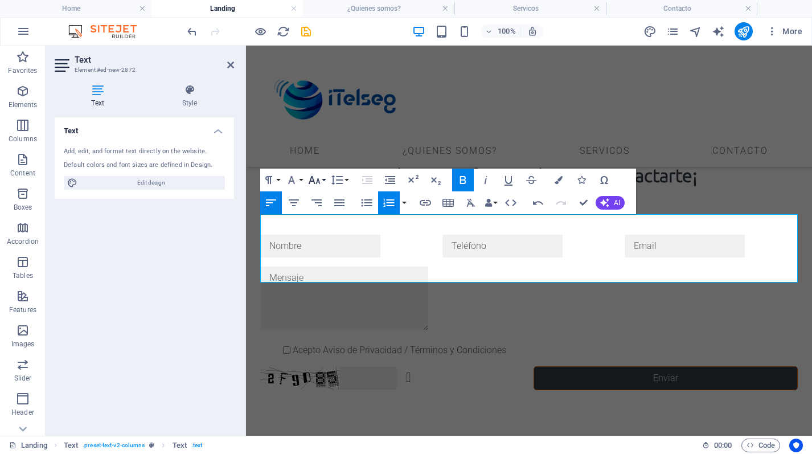
click at [319, 184] on icon "button" at bounding box center [314, 180] width 14 height 14
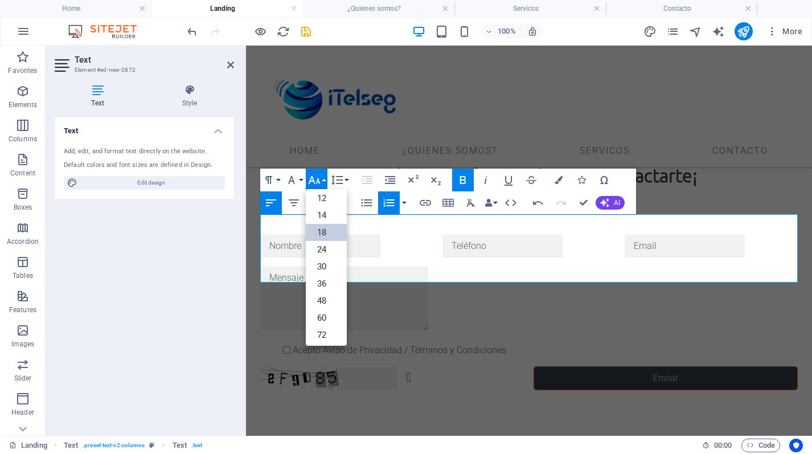
scroll to position [71, 0]
click at [326, 213] on link "14" at bounding box center [326, 216] width 41 height 17
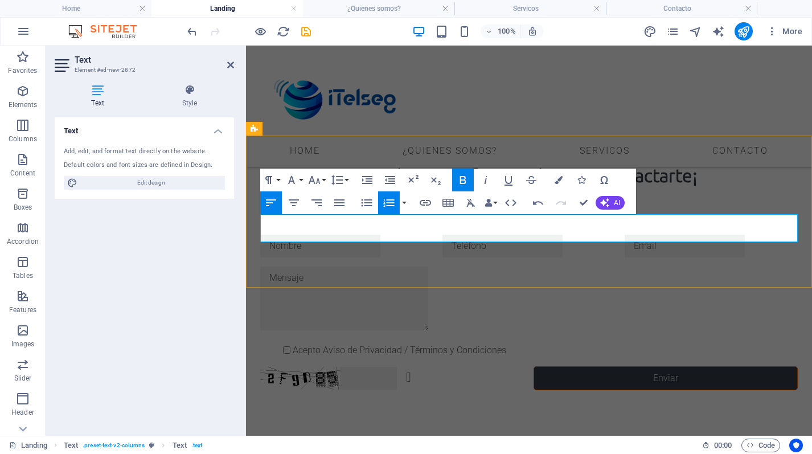
drag, startPoint x: 681, startPoint y: 233, endPoint x: 527, endPoint y: 225, distance: 154.5
click at [298, 184] on button "Font Family" at bounding box center [294, 179] width 22 height 23
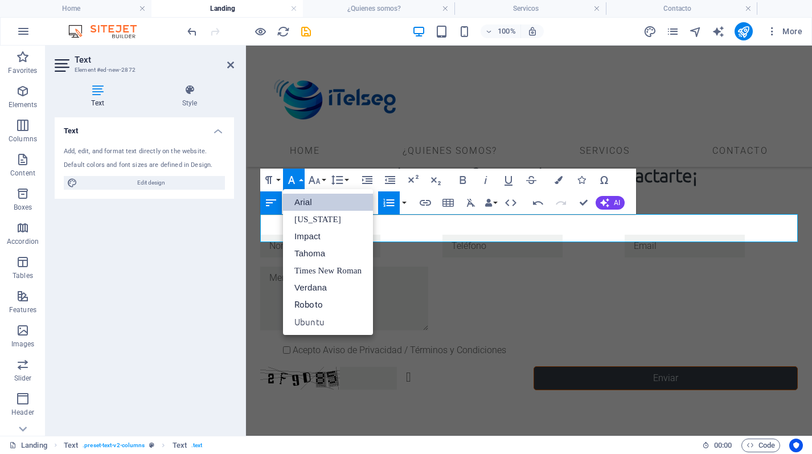
scroll to position [0, 0]
click at [310, 201] on link "Arial" at bounding box center [328, 202] width 90 height 17
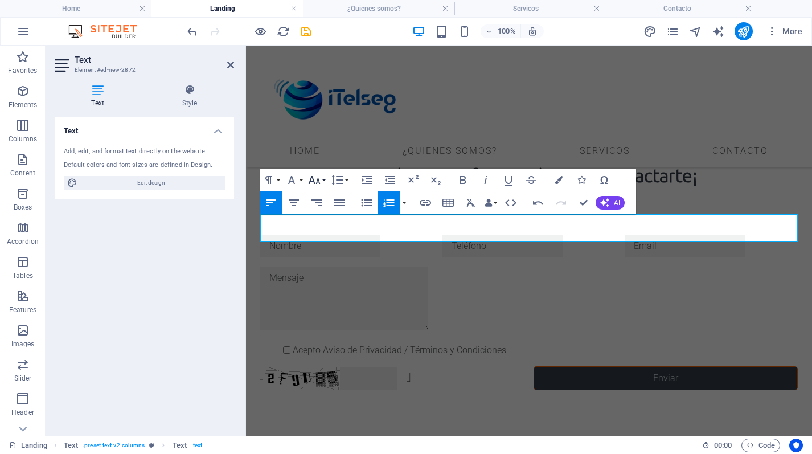
click at [323, 180] on button "Font Size" at bounding box center [317, 179] width 22 height 23
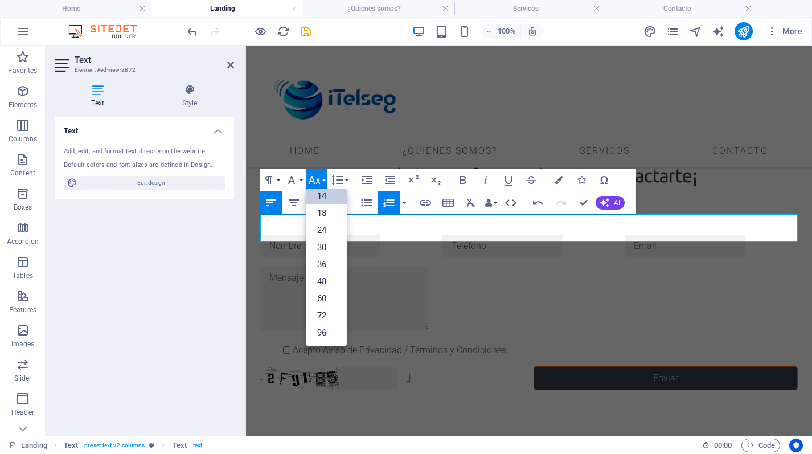
scroll to position [92, 0]
click at [330, 221] on link "24" at bounding box center [326, 229] width 41 height 17
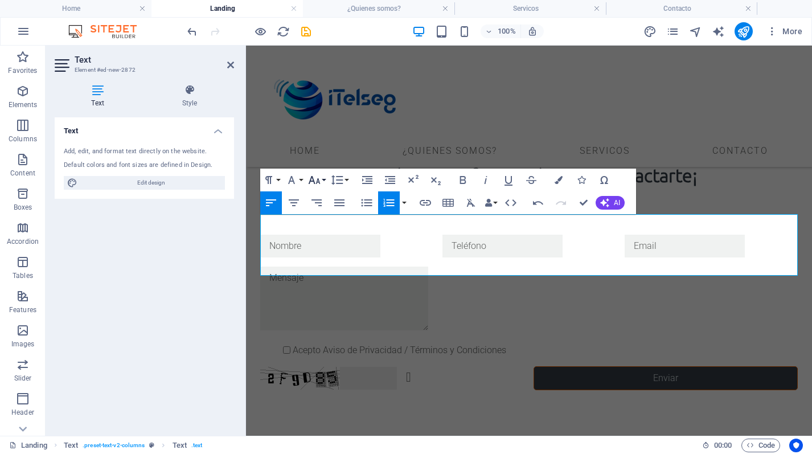
click at [322, 183] on button "Font Size" at bounding box center [317, 179] width 22 height 23
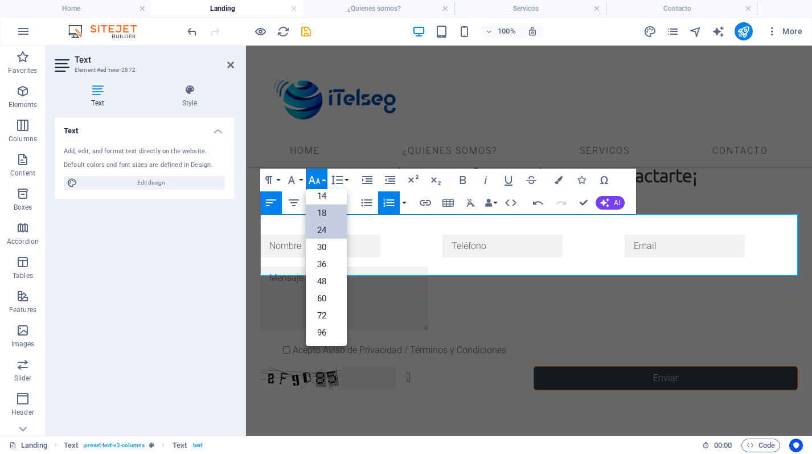
click at [334, 220] on link "18" at bounding box center [326, 212] width 41 height 17
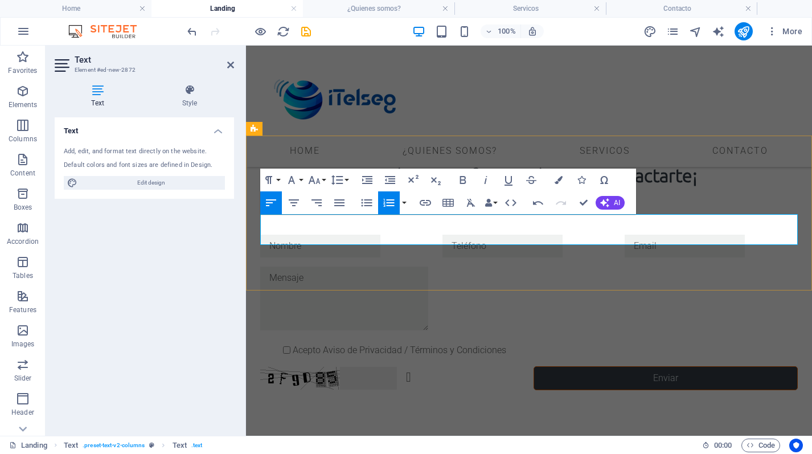
drag, startPoint x: 775, startPoint y: 236, endPoint x: 247, endPoint y: 218, distance: 528.6
click at [322, 180] on button "Font Size" at bounding box center [317, 179] width 22 height 23
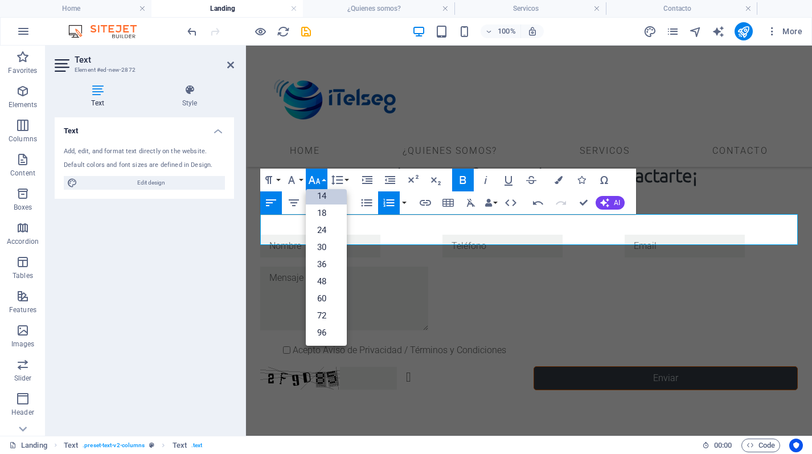
click at [335, 195] on link "14" at bounding box center [326, 195] width 41 height 17
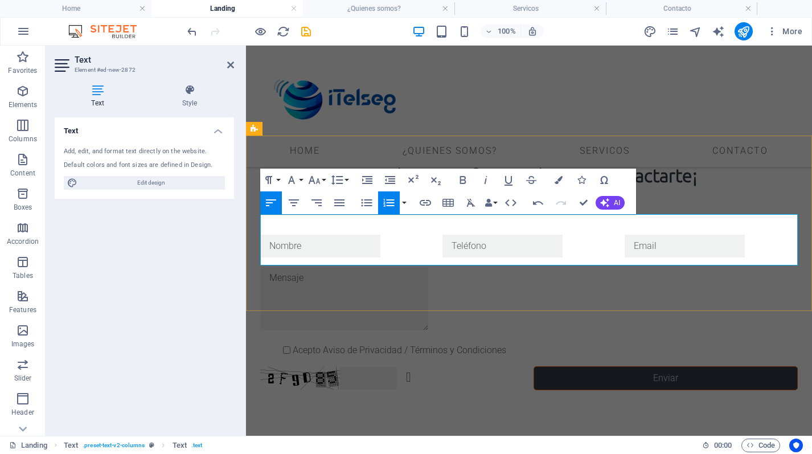
drag, startPoint x: 585, startPoint y: 221, endPoint x: 270, endPoint y: 244, distance: 316.2
click at [318, 183] on icon "button" at bounding box center [314, 180] width 14 height 14
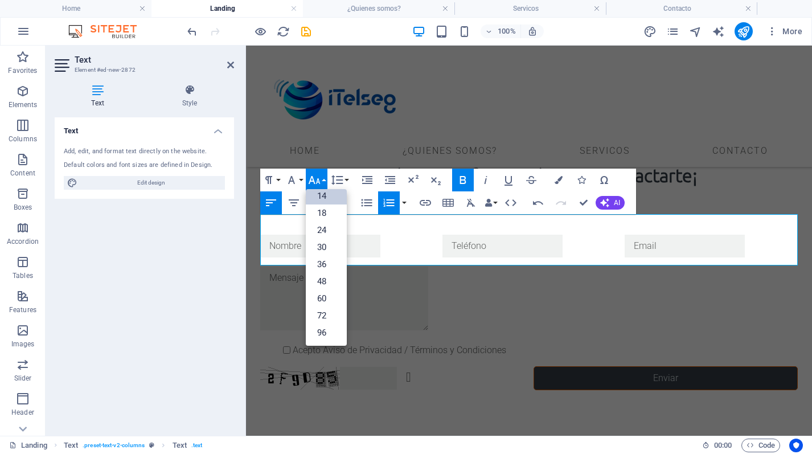
click at [320, 196] on link "14" at bounding box center [326, 195] width 41 height 17
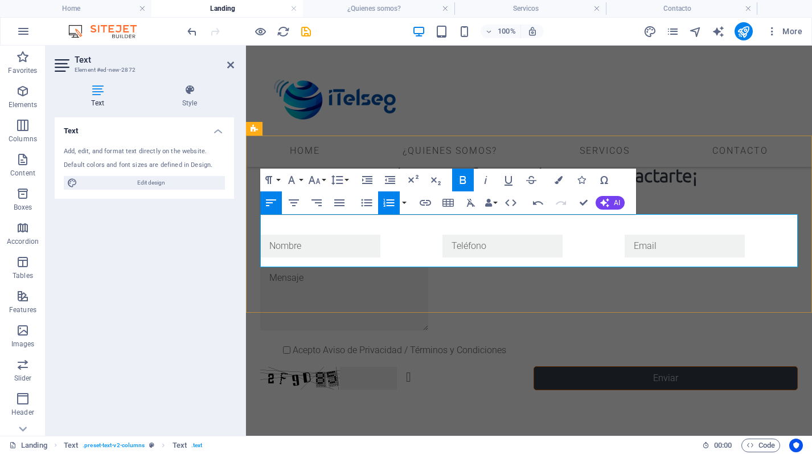
drag, startPoint x: 692, startPoint y: 246, endPoint x: 526, endPoint y: 234, distance: 166.1
click at [306, 182] on button "Font Size" at bounding box center [317, 179] width 22 height 23
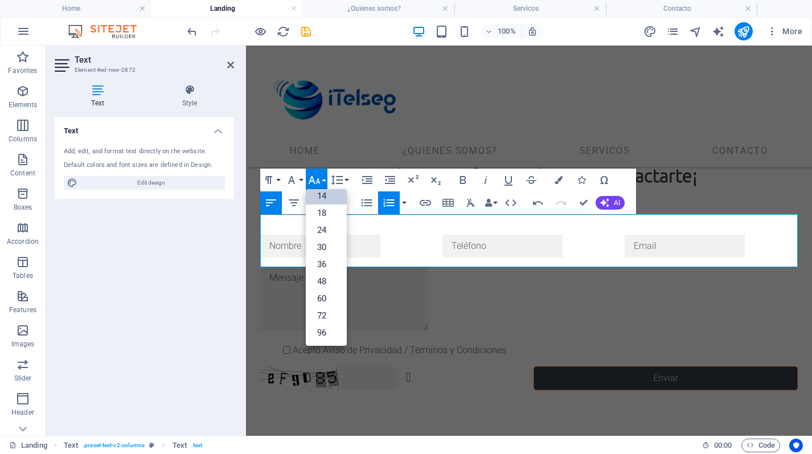
click at [314, 196] on link "14" at bounding box center [326, 195] width 41 height 17
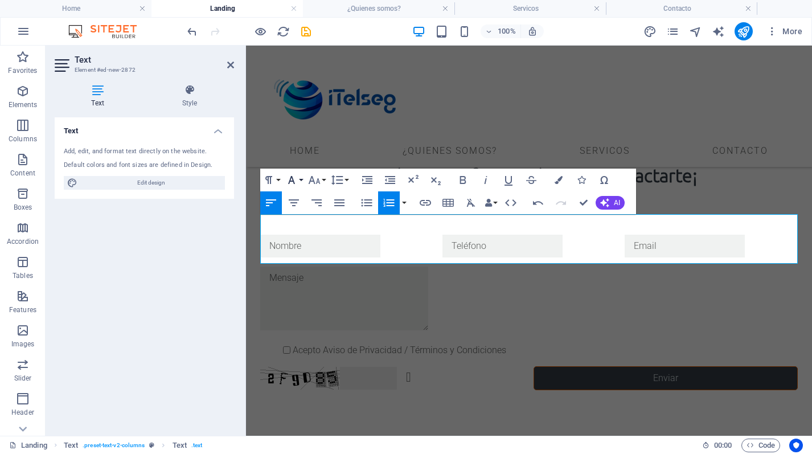
click at [301, 182] on button "Font Family" at bounding box center [294, 179] width 22 height 23
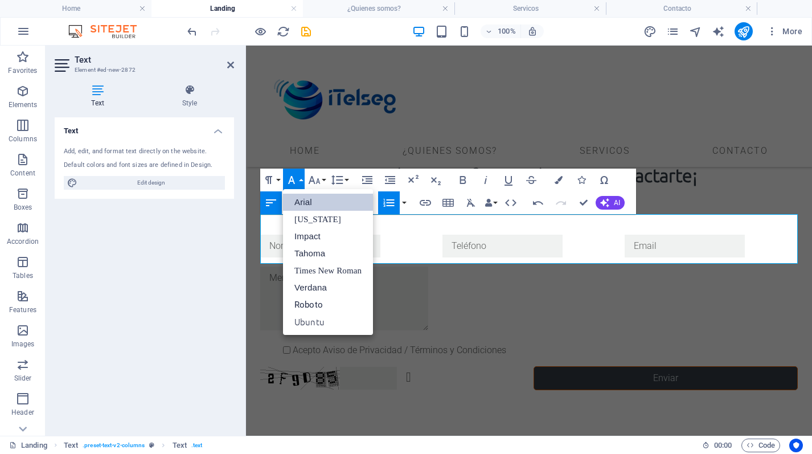
scroll to position [0, 0]
click at [302, 198] on link "Arial" at bounding box center [328, 202] width 90 height 17
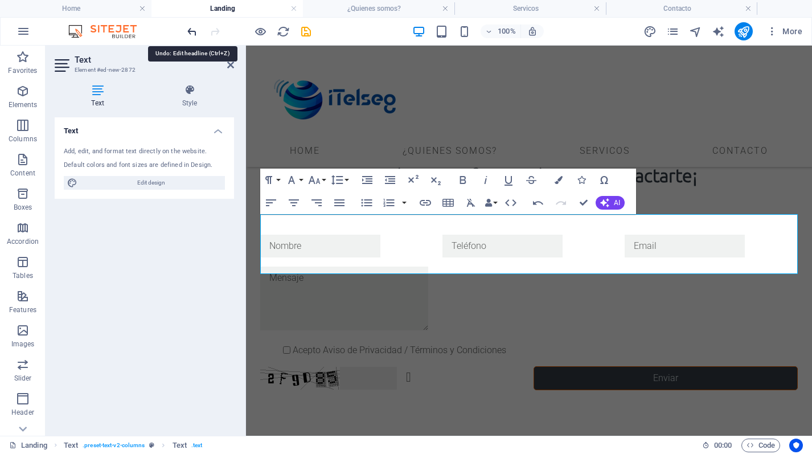
click at [190, 26] on icon "undo" at bounding box center [192, 31] width 13 height 13
click at [191, 33] on icon "undo" at bounding box center [192, 31] width 13 height 13
click at [190, 32] on icon "undo" at bounding box center [192, 31] width 13 height 13
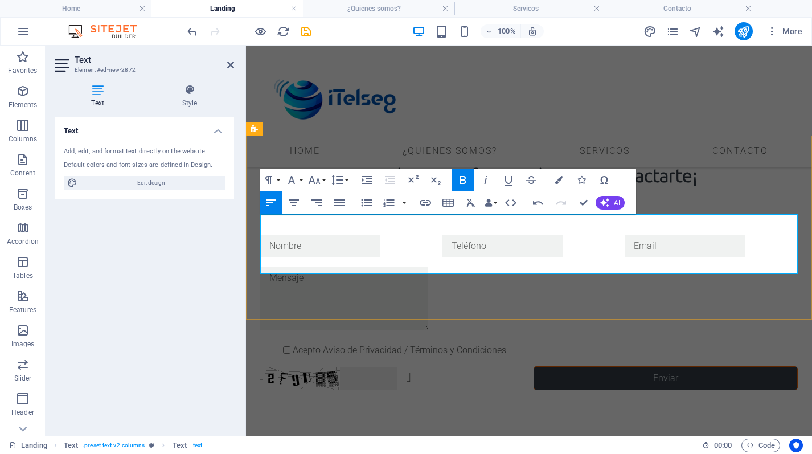
drag, startPoint x: 685, startPoint y: 257, endPoint x: 519, endPoint y: 245, distance: 166.7
click at [301, 179] on button "Font Family" at bounding box center [294, 179] width 22 height 23
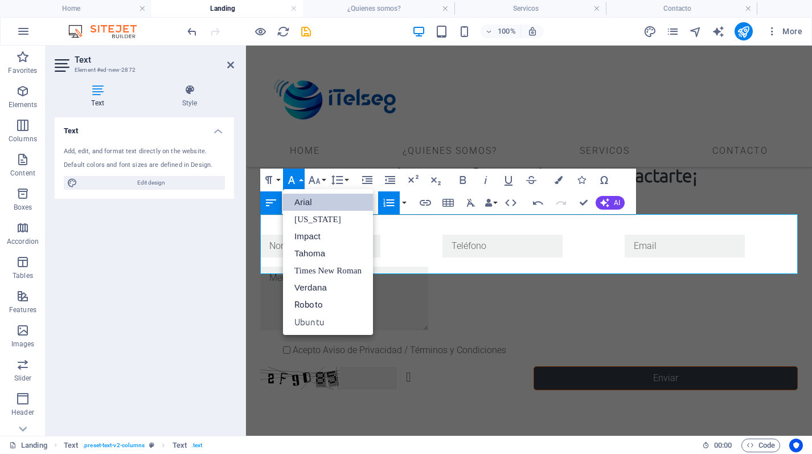
click at [308, 198] on link "Arial" at bounding box center [328, 202] width 90 height 17
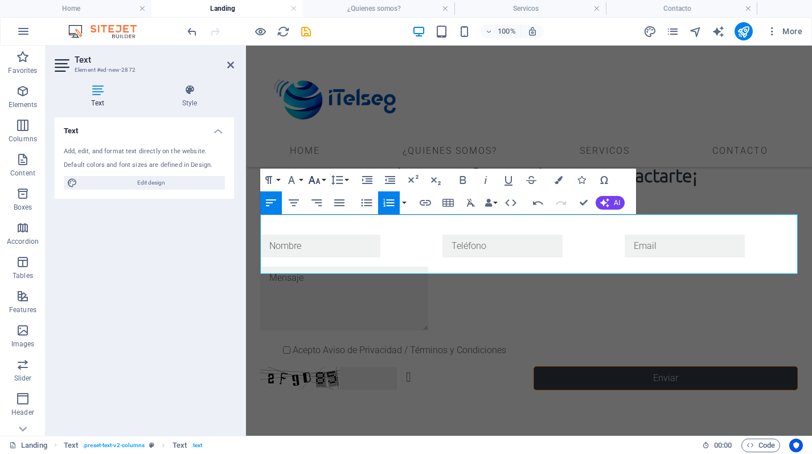
click at [318, 180] on icon "button" at bounding box center [314, 180] width 14 height 14
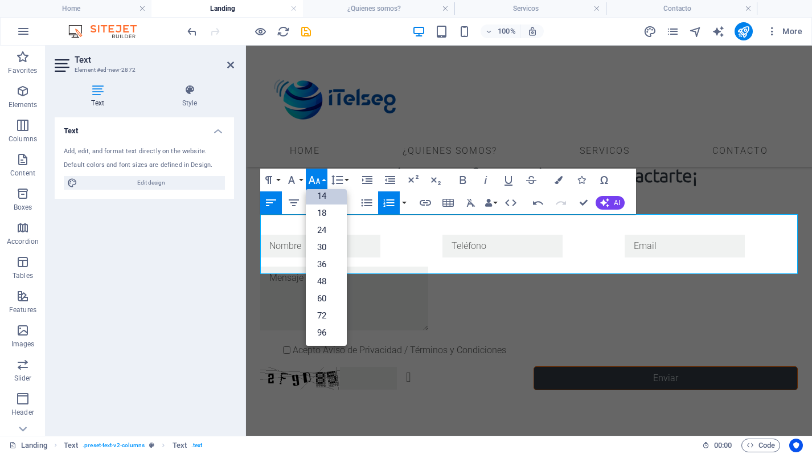
click at [325, 198] on link "14" at bounding box center [326, 195] width 41 height 17
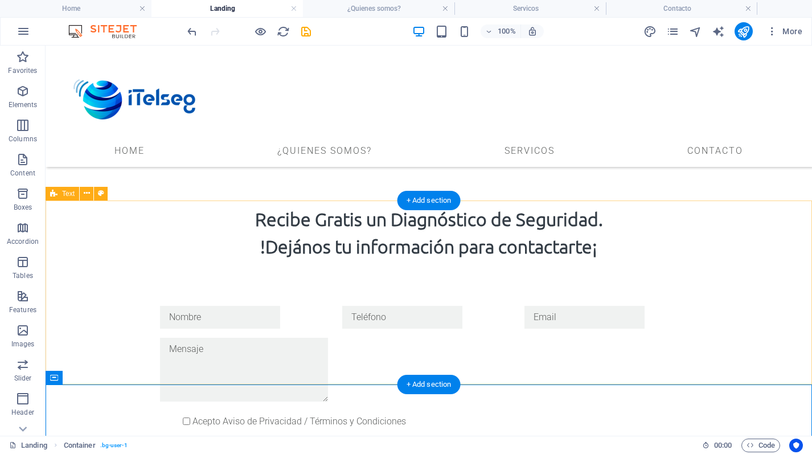
scroll to position [494, 0]
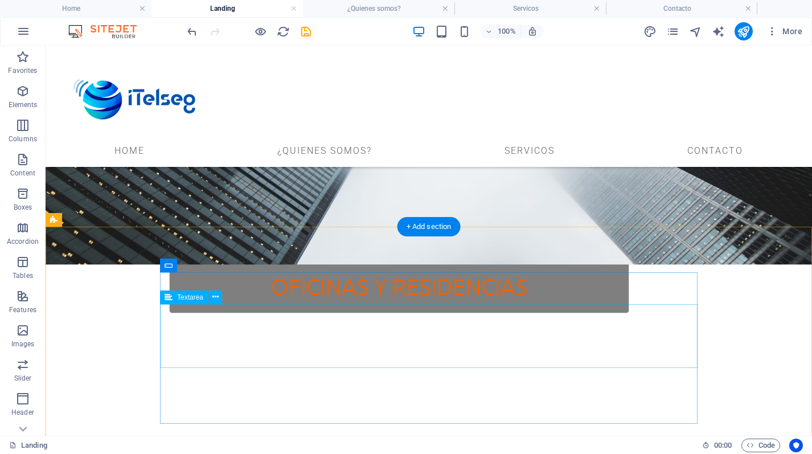
scroll to position [235, 0]
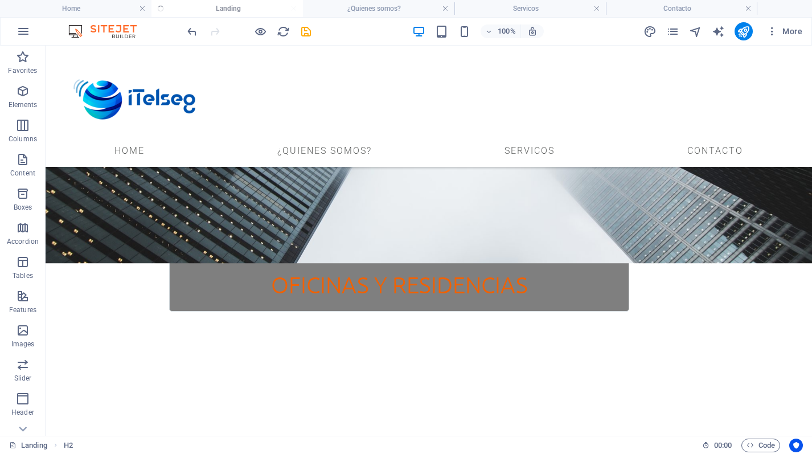
checkbox input "false"
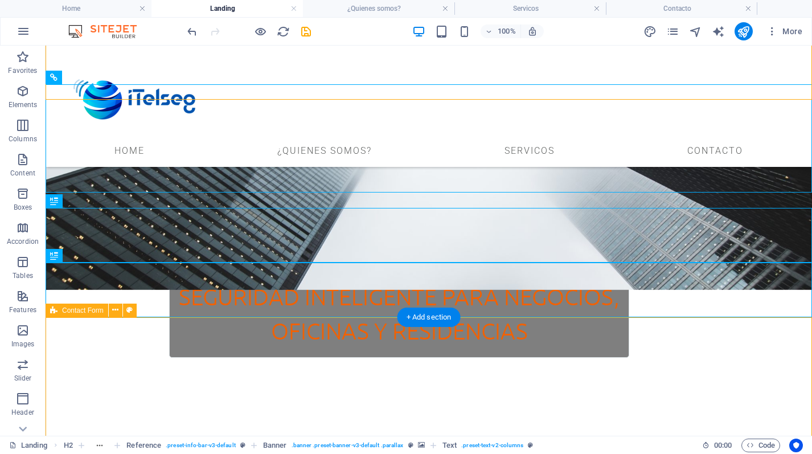
scroll to position [188, 0]
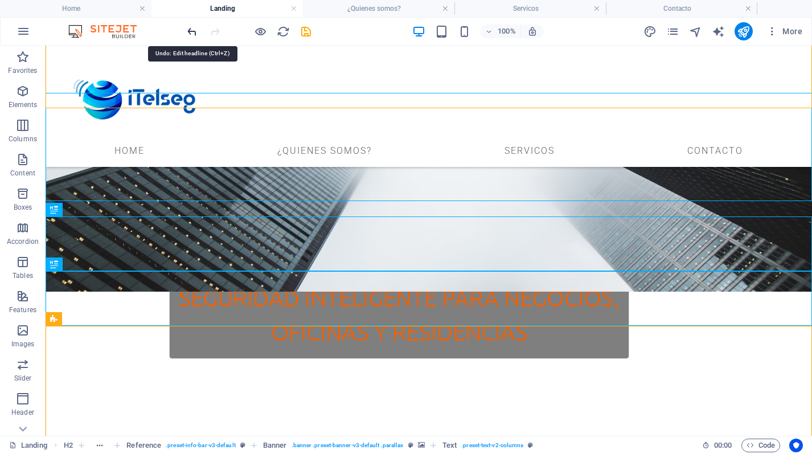
click at [194, 28] on icon "undo" at bounding box center [192, 31] width 13 height 13
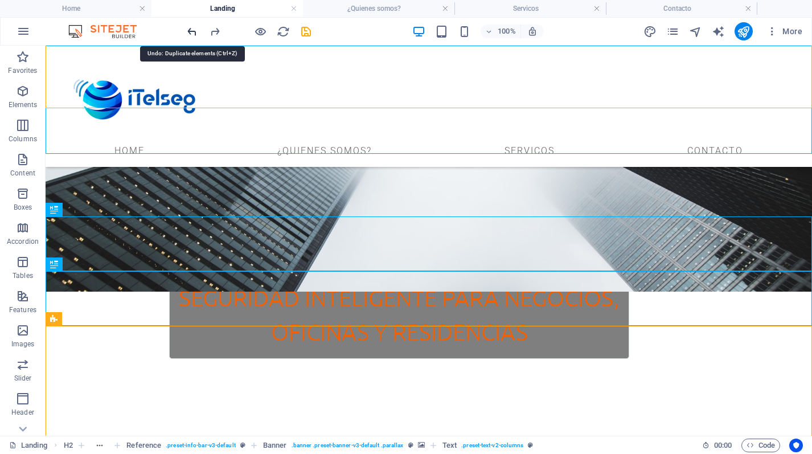
click at [194, 28] on icon "undo" at bounding box center [192, 31] width 13 height 13
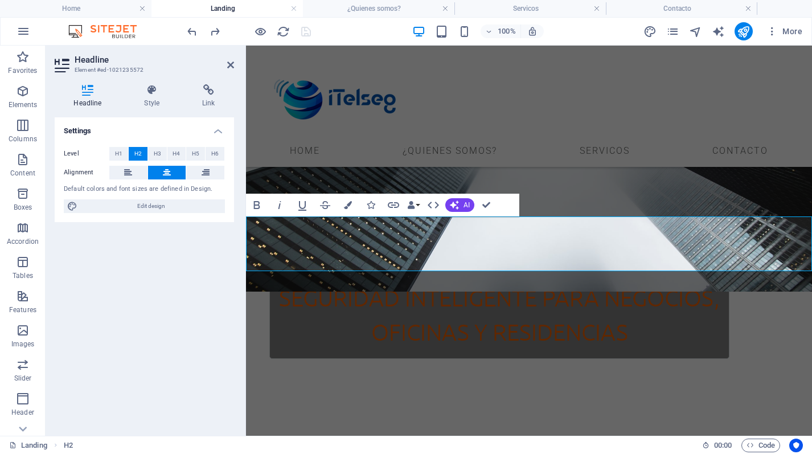
copy h2 "¡Dejános tu para contactarte!"
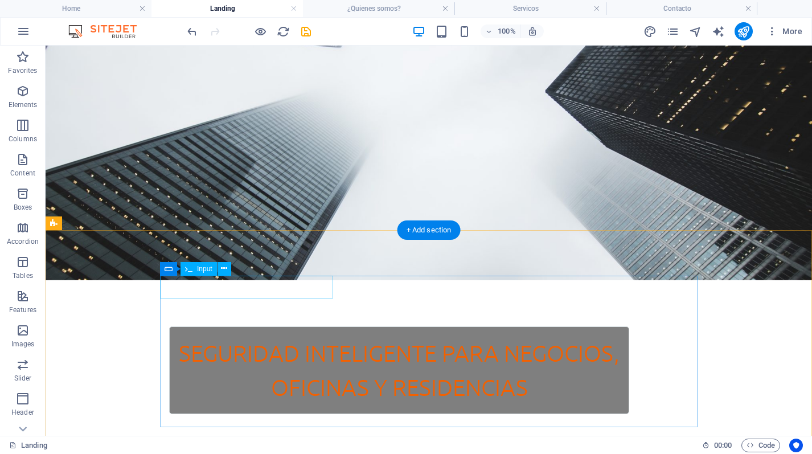
scroll to position [0, 0]
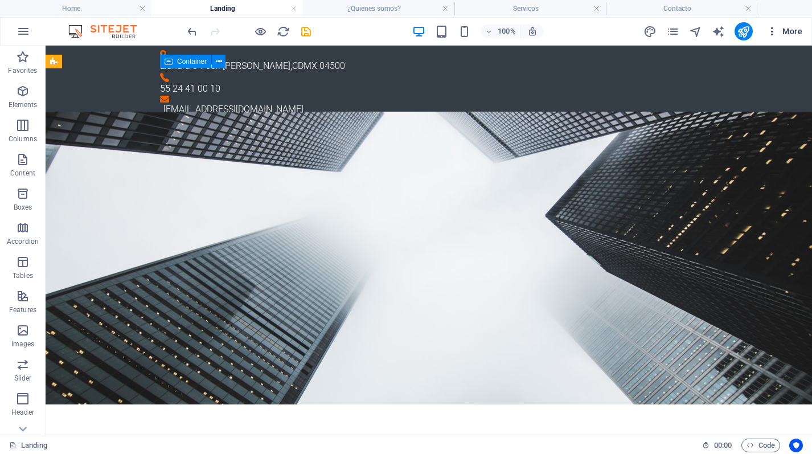
click at [790, 29] on span "More" at bounding box center [784, 31] width 36 height 11
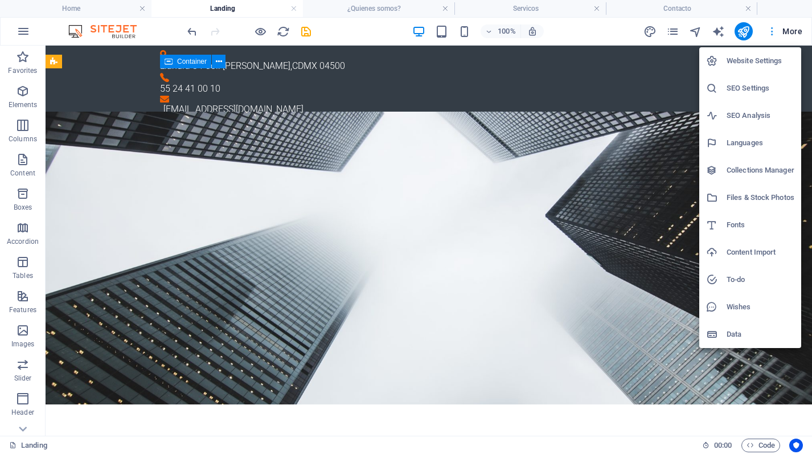
click at [790, 29] on div at bounding box center [406, 227] width 812 height 454
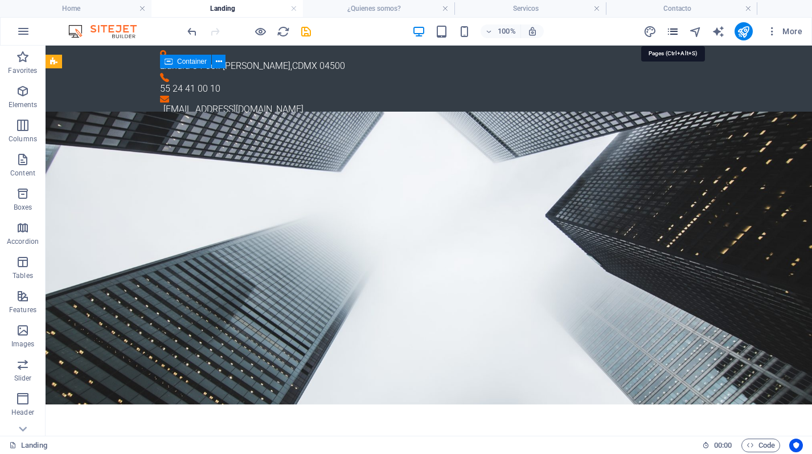
click at [674, 30] on icon "pages" at bounding box center [672, 31] width 13 height 13
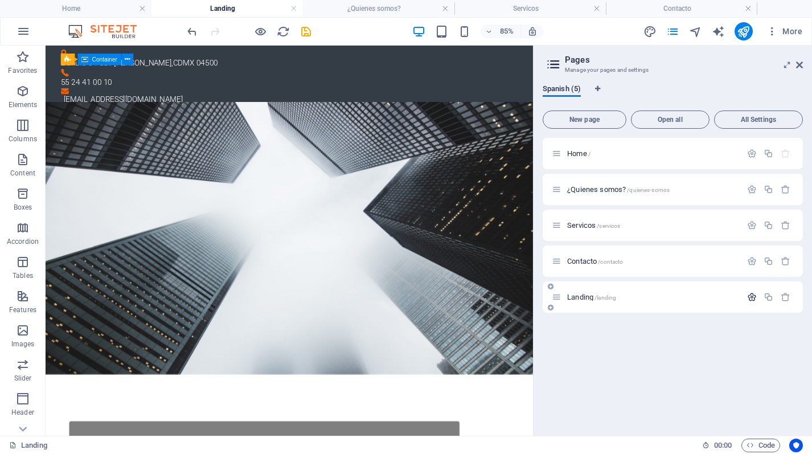
click at [757, 298] on button "button" at bounding box center [751, 297] width 17 height 10
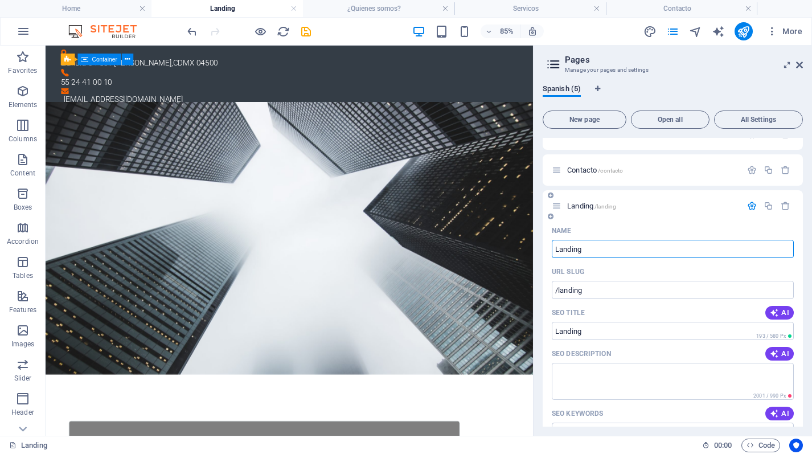
scroll to position [100, 0]
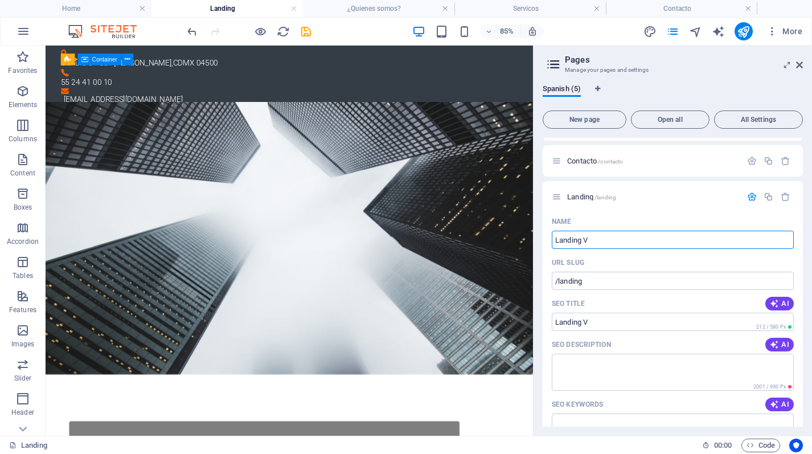
type input "Landing V"
type input "/landing-v"
type input "Landing Vi"
type input "/landing-vi"
type input "Landing Vid"
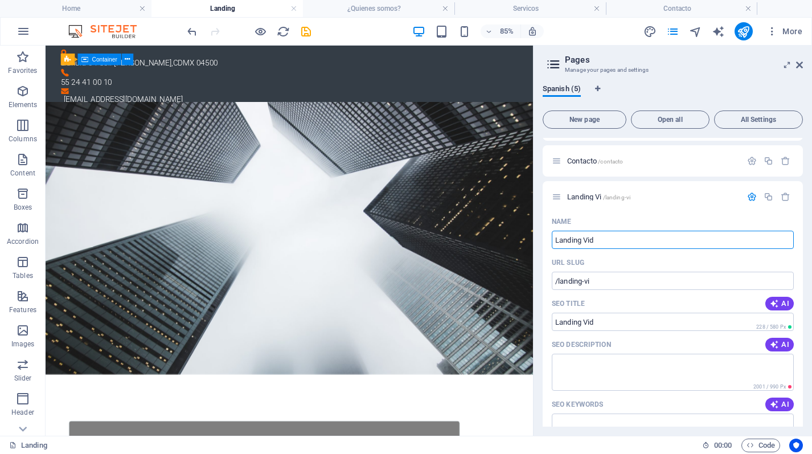
type input "/landing-vid"
type input "Landing Vide"
type input "/landing-vide"
type input "Landing Video"
type input "/landing-video"
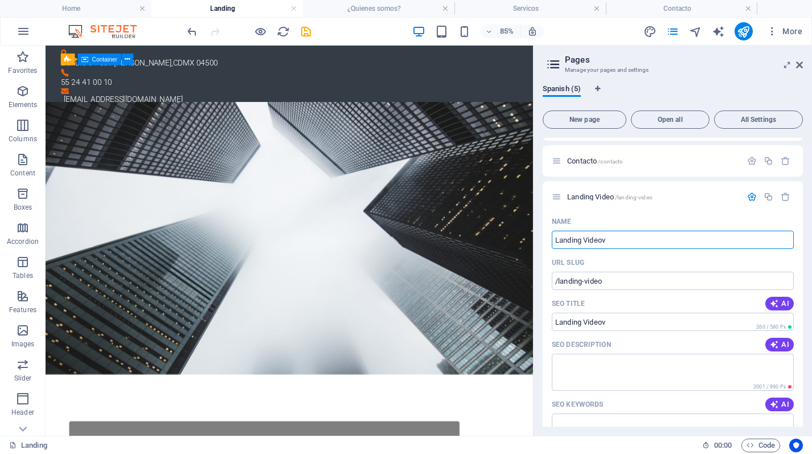
type input "Landing Videov"
type input "/landing-videov"
type input "Landing Videovi"
type input "/landing-videovi"
type input "Landing Videovig"
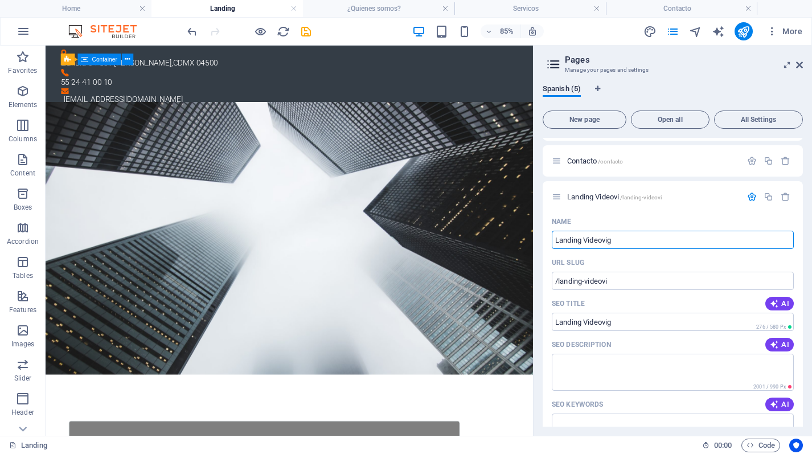
type input "/landing-videovig"
type input "Landing Videovigi"
type input "/landing-videovigi"
type input "Landing Videovigil"
type input "/landing-videovigil"
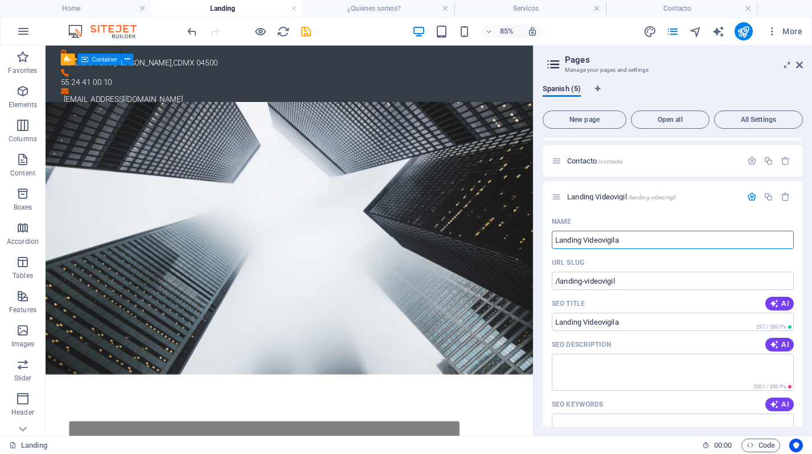
type input "Landing Videovigila"
type input "/landing-videovigila"
type input "Landing Videovigilan"
type input "/landing-videovigilan"
type input "Landing Videovigilanc"
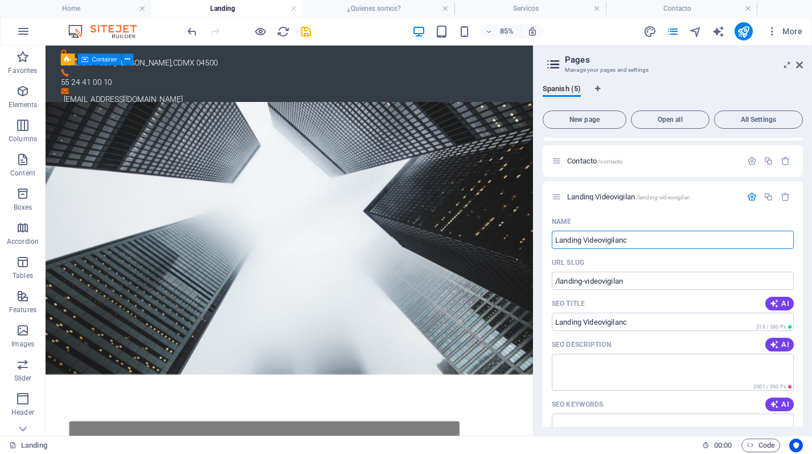
type input "/landing-videovigilanc"
type input "Landing Videovigilanci"
type input "/landing-videovigilanci"
type input "Landing Videovigilancia"
type input "/landing-videovigilancia"
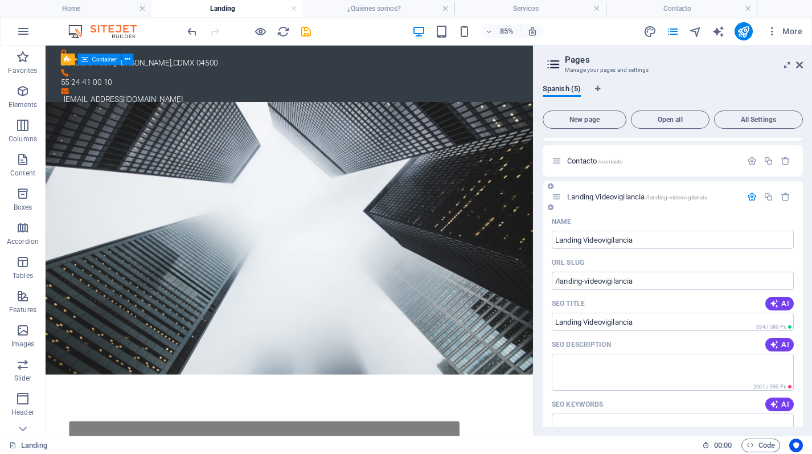
click at [609, 294] on div "SEO Title AI" at bounding box center [673, 303] width 242 height 18
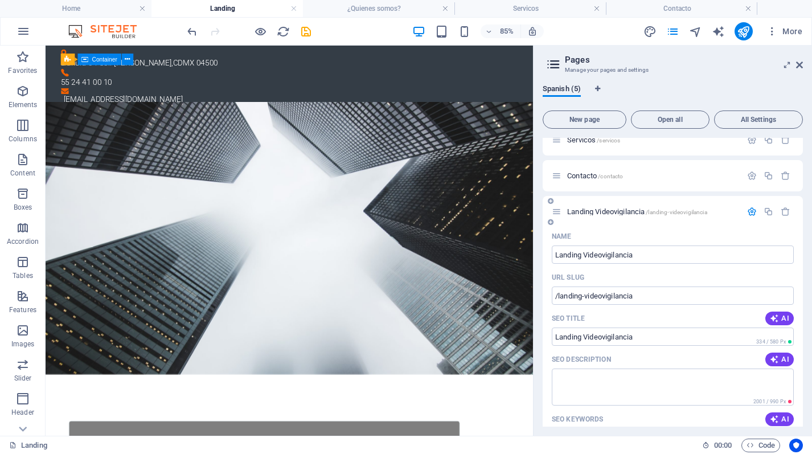
scroll to position [91, 0]
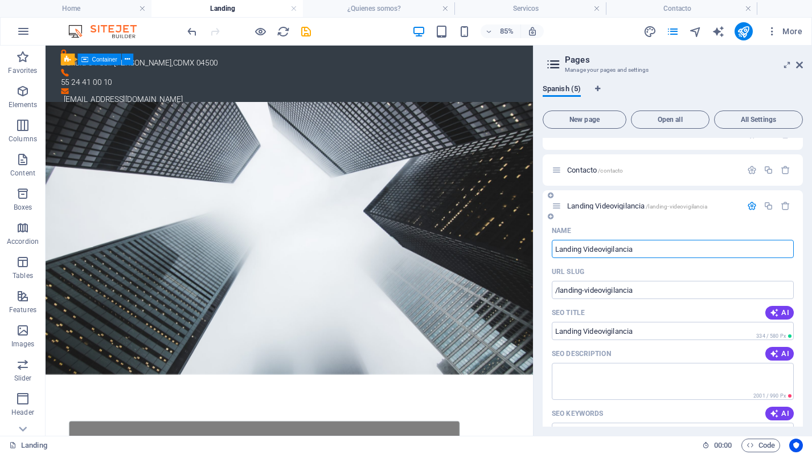
drag, startPoint x: 582, startPoint y: 246, endPoint x: 545, endPoint y: 246, distance: 37.0
type input "Videovigilancia"
type input "/videovigilancia"
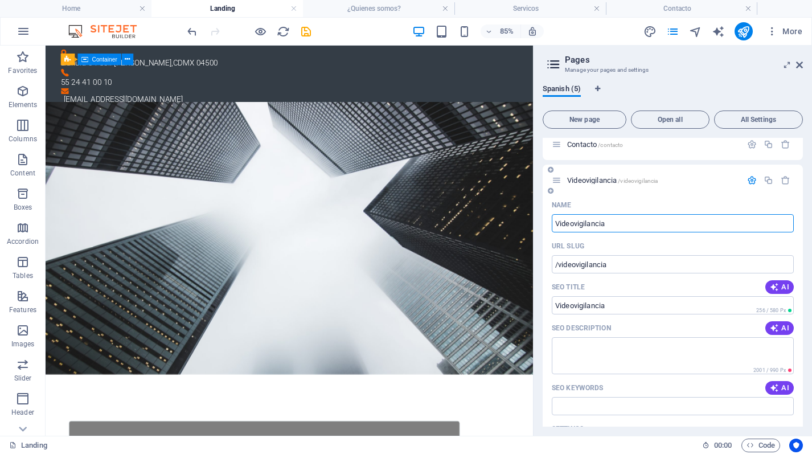
scroll to position [0, 0]
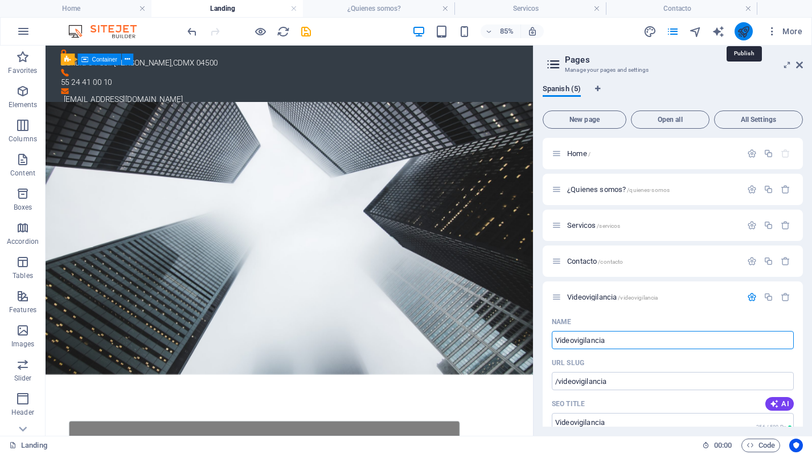
type input "Videovigilancia"
click at [741, 29] on icon "publish" at bounding box center [743, 31] width 13 height 13
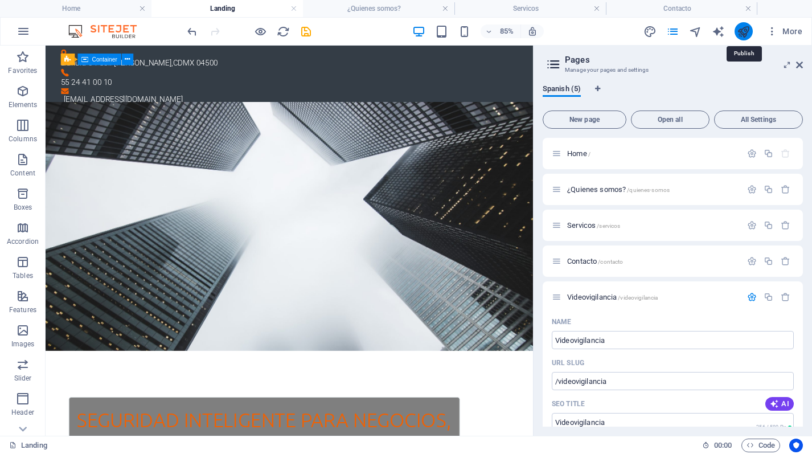
checkbox input "false"
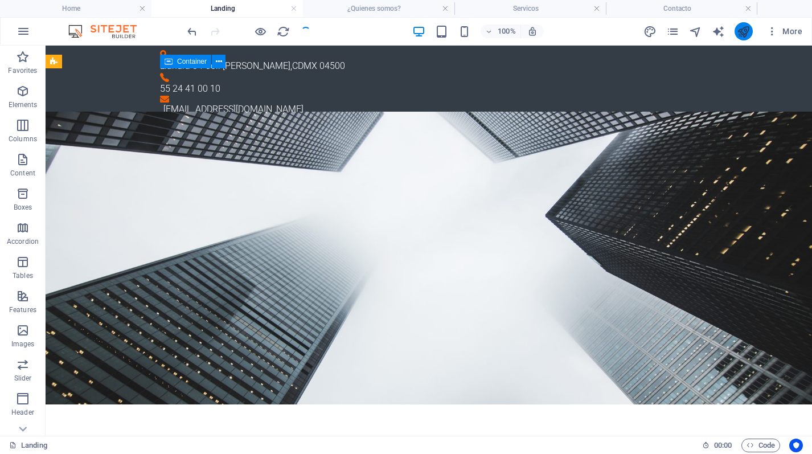
click at [750, 29] on button "publish" at bounding box center [743, 31] width 18 height 18
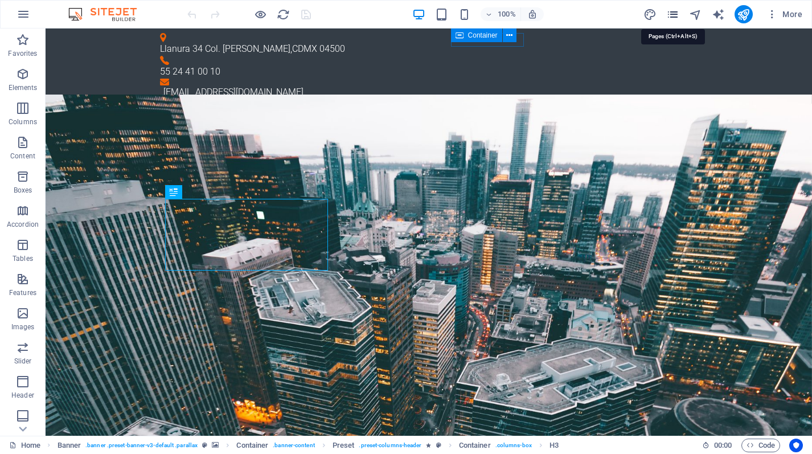
click at [674, 18] on icon "pages" at bounding box center [672, 14] width 13 height 13
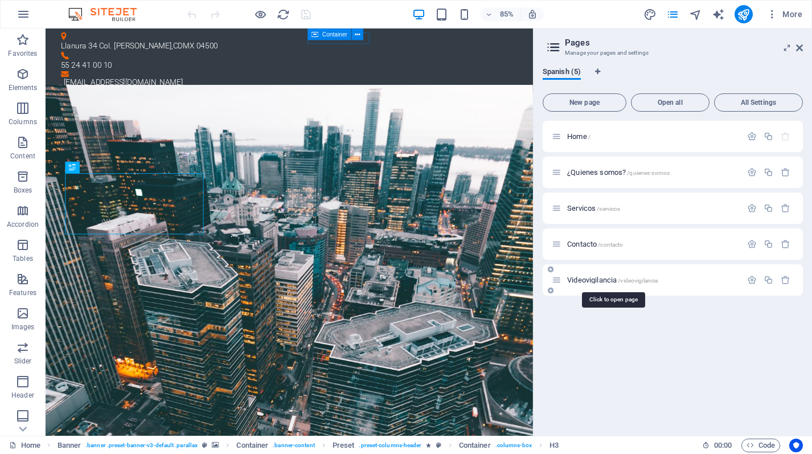
click at [603, 279] on span "Videovigilancia /videovigilancia" at bounding box center [612, 280] width 91 height 9
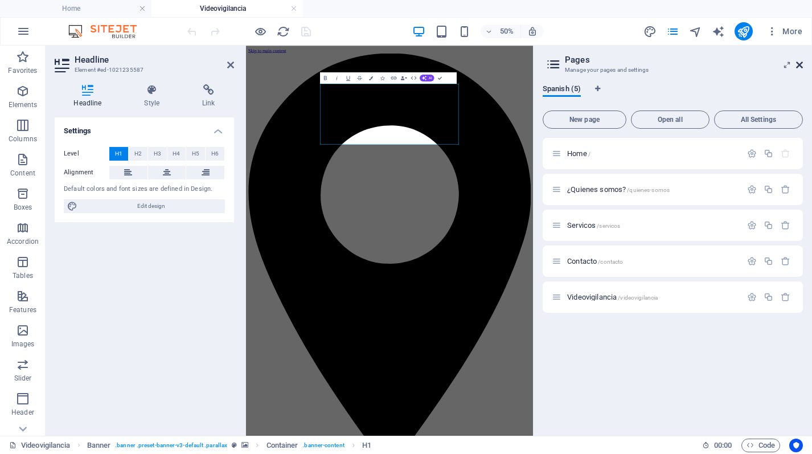
click at [799, 67] on icon at bounding box center [799, 64] width 7 height 9
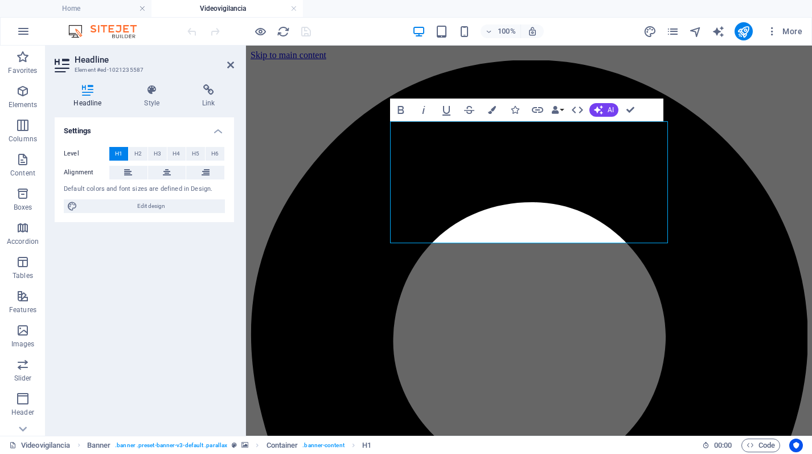
click at [225, 66] on header "Headline Element #ed-1021235587" at bounding box center [144, 61] width 179 height 30
click at [229, 67] on icon at bounding box center [230, 64] width 7 height 9
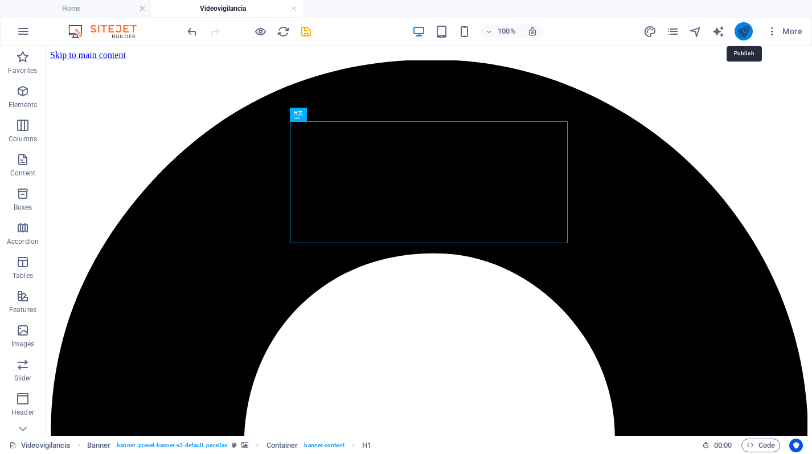
click at [747, 32] on icon "publish" at bounding box center [743, 31] width 13 height 13
checkbox input "false"
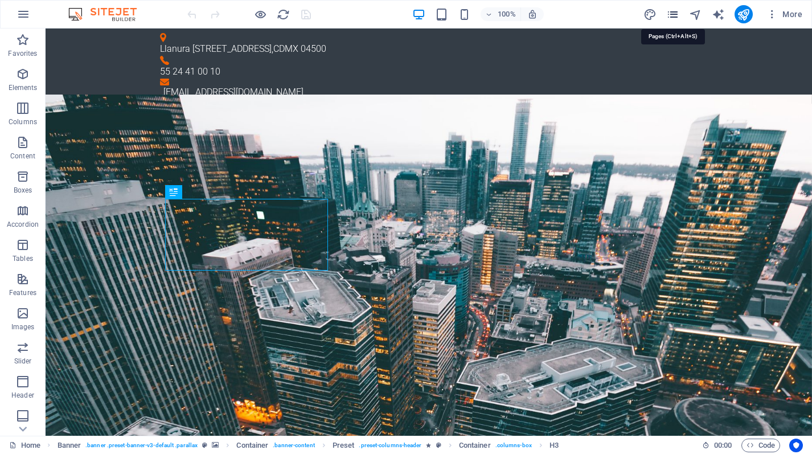
click at [672, 13] on icon "pages" at bounding box center [672, 14] width 13 height 13
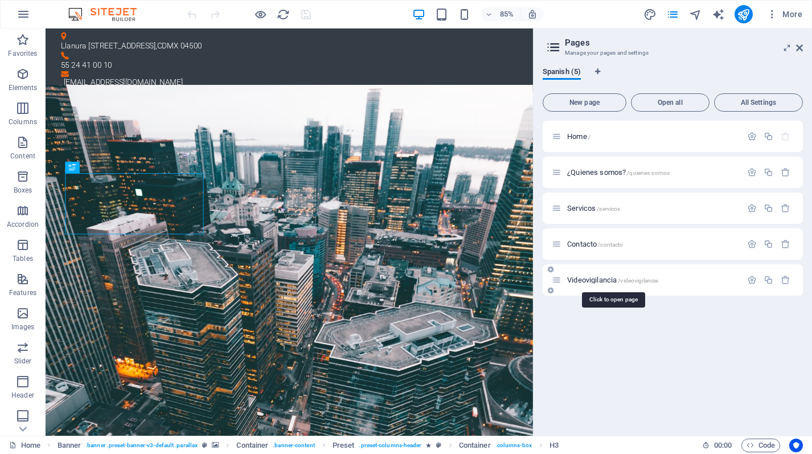
click at [609, 279] on span "Videovigilancia /videovigilancia" at bounding box center [612, 280] width 91 height 9
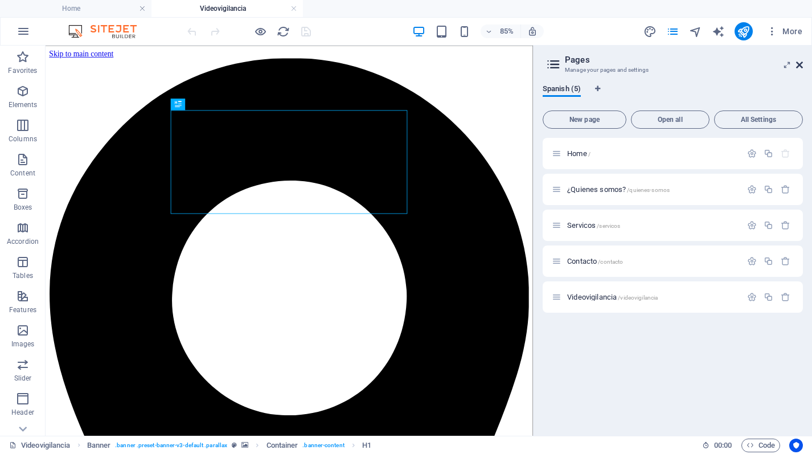
click at [796, 61] on icon at bounding box center [799, 64] width 7 height 9
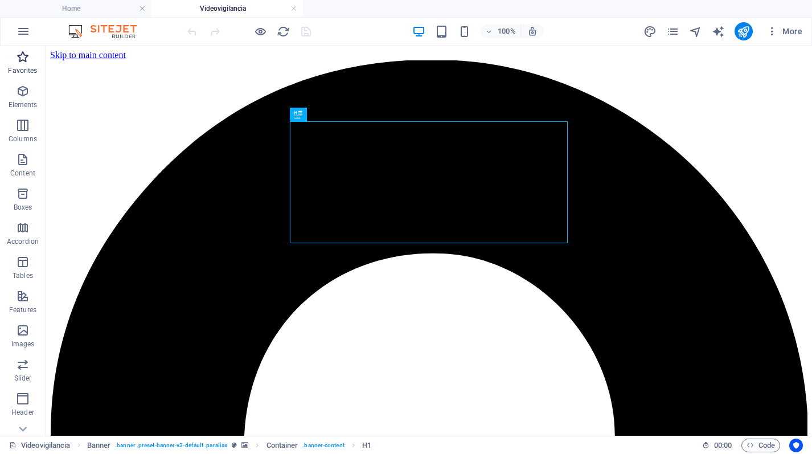
click at [21, 57] on icon "button" at bounding box center [23, 57] width 14 height 14
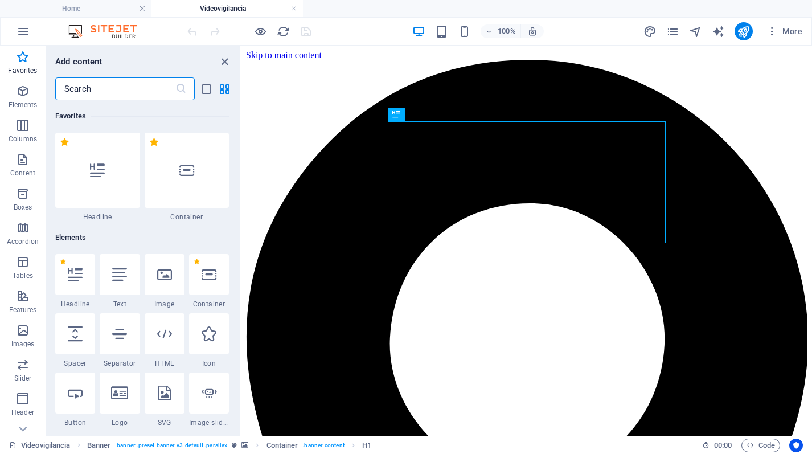
click at [64, 89] on input "text" at bounding box center [115, 88] width 120 height 23
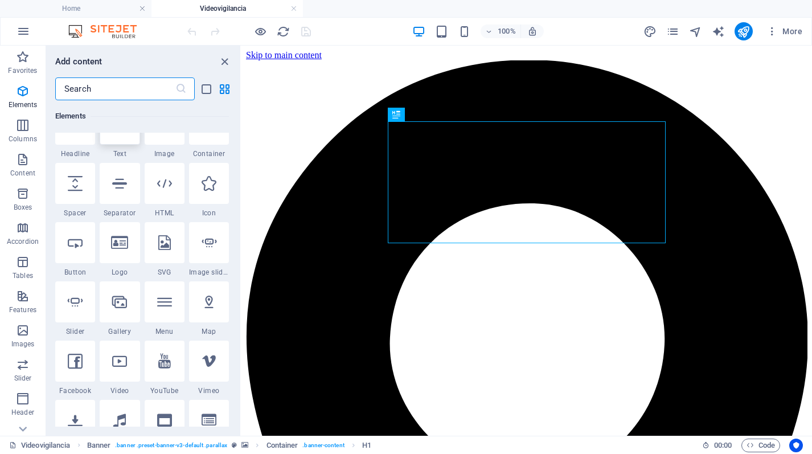
scroll to position [155, 0]
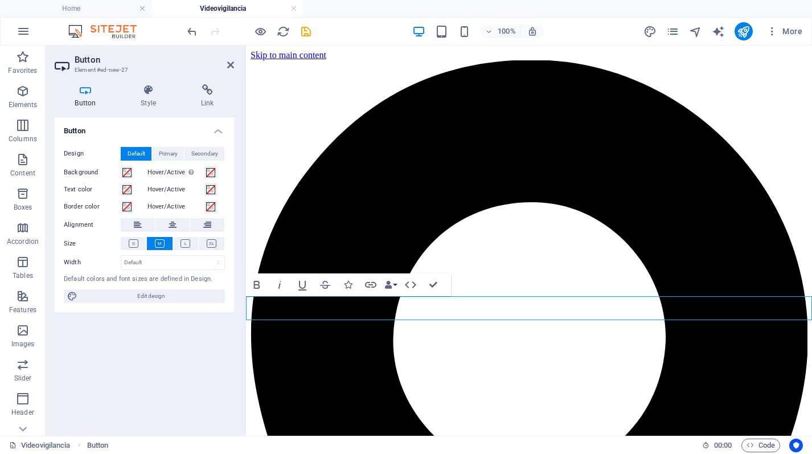
click at [227, 63] on icon at bounding box center [230, 64] width 7 height 9
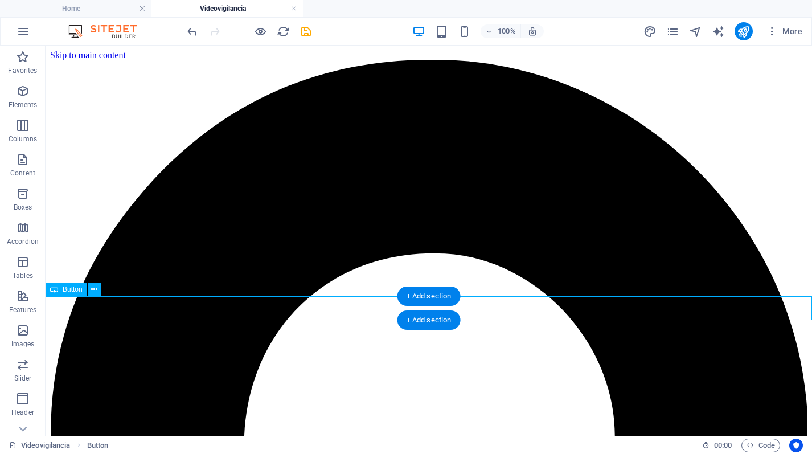
click at [96, 291] on icon at bounding box center [94, 289] width 6 height 12
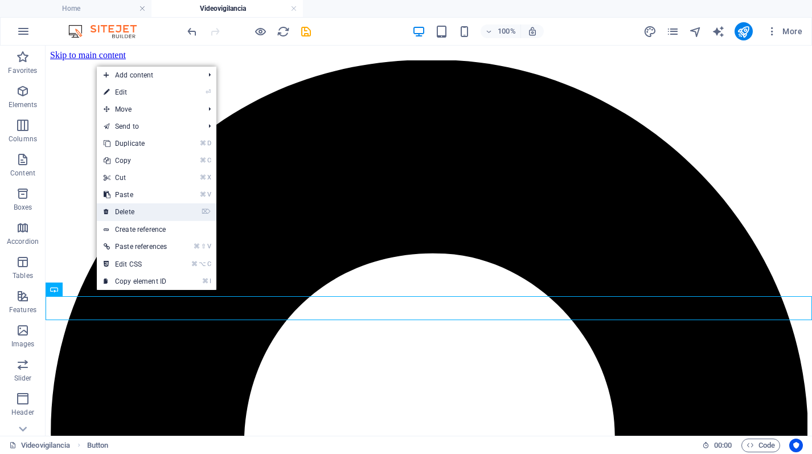
click at [161, 208] on link "⌦ Delete" at bounding box center [135, 211] width 77 height 17
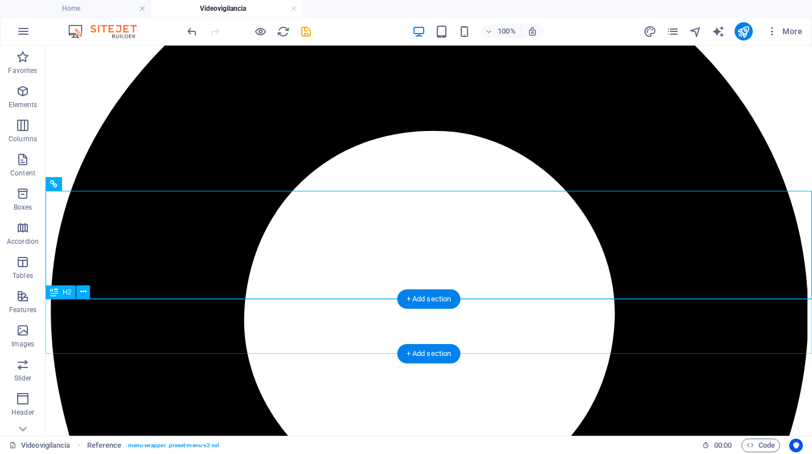
scroll to position [130, 0]
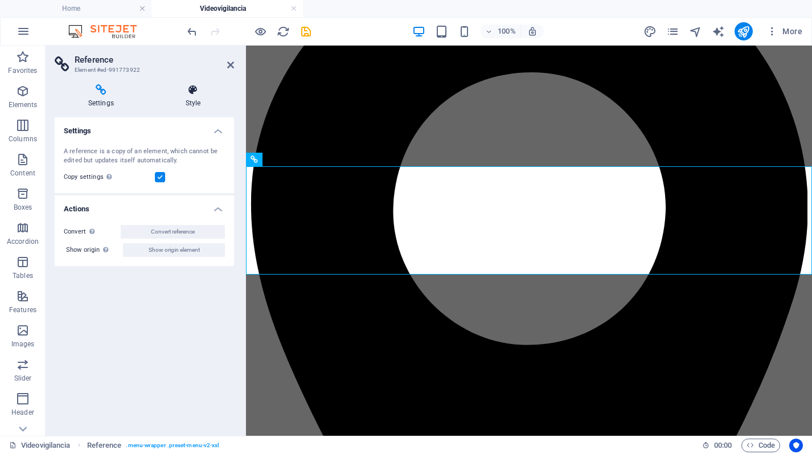
click at [180, 101] on h4 "Style" at bounding box center [193, 96] width 82 height 24
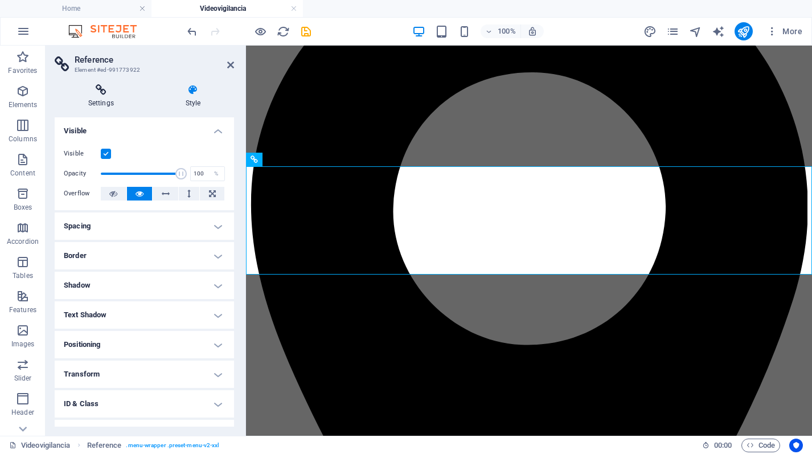
click at [99, 96] on h4 "Settings" at bounding box center [103, 96] width 97 height 24
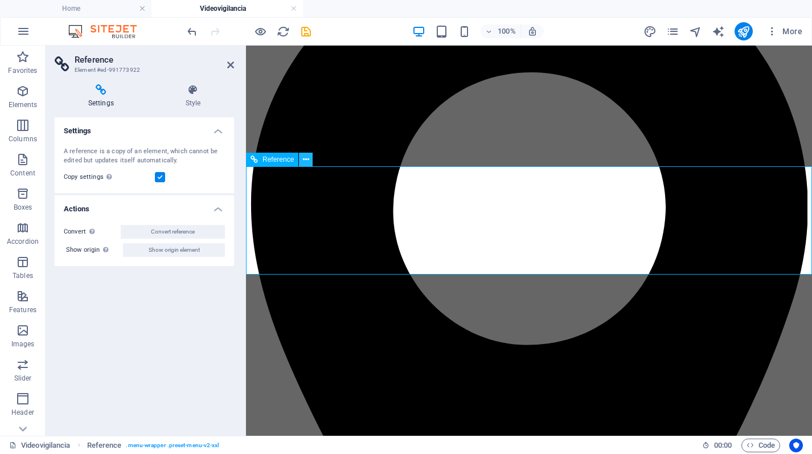
click at [309, 159] on icon at bounding box center [306, 160] width 6 height 12
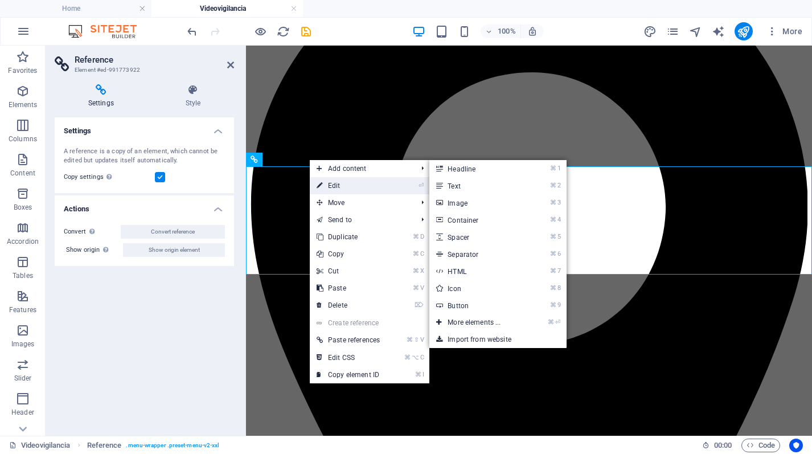
click at [327, 182] on link "⏎ Edit" at bounding box center [348, 185] width 77 height 17
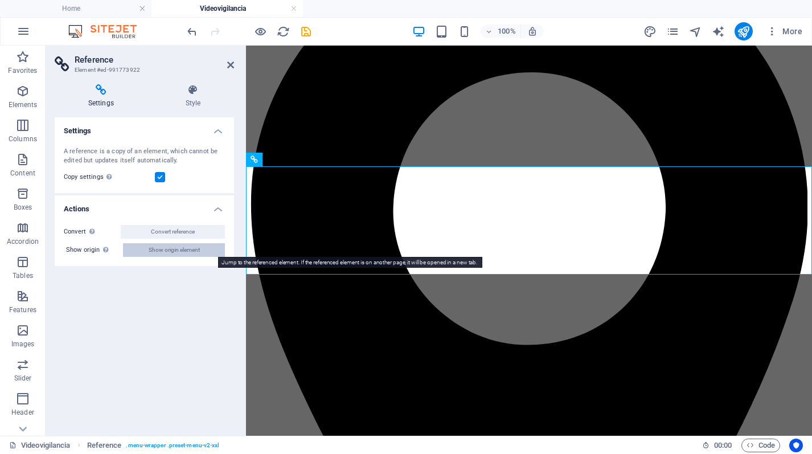
click at [183, 250] on span "Show origin element" at bounding box center [174, 250] width 51 height 14
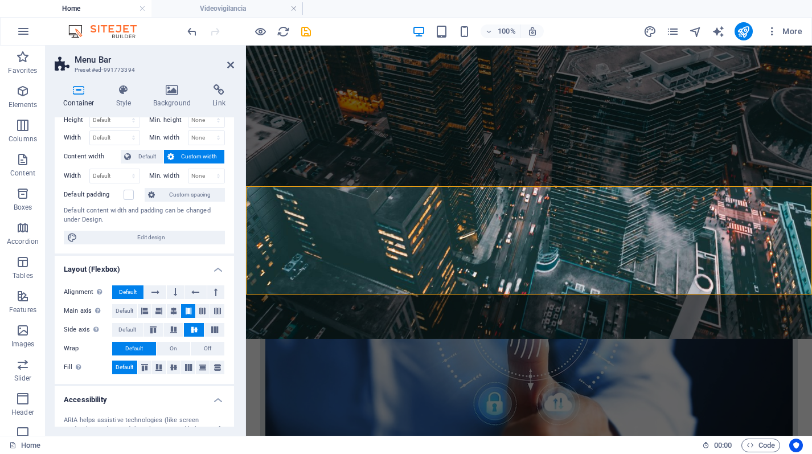
scroll to position [0, 0]
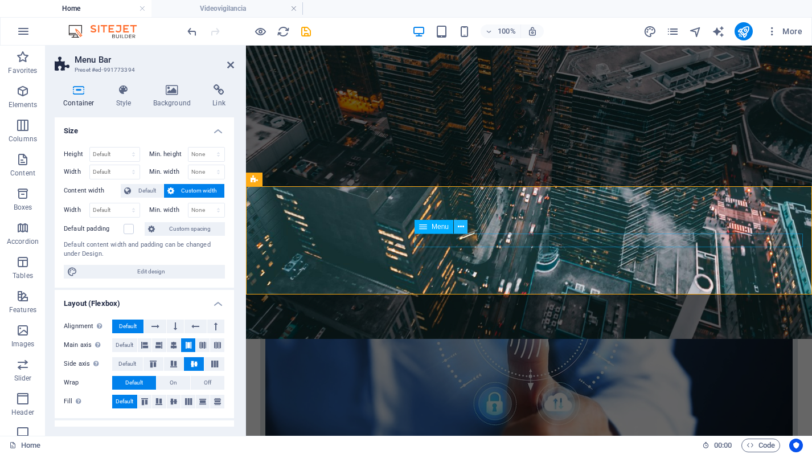
click at [461, 227] on icon at bounding box center [461, 227] width 6 height 12
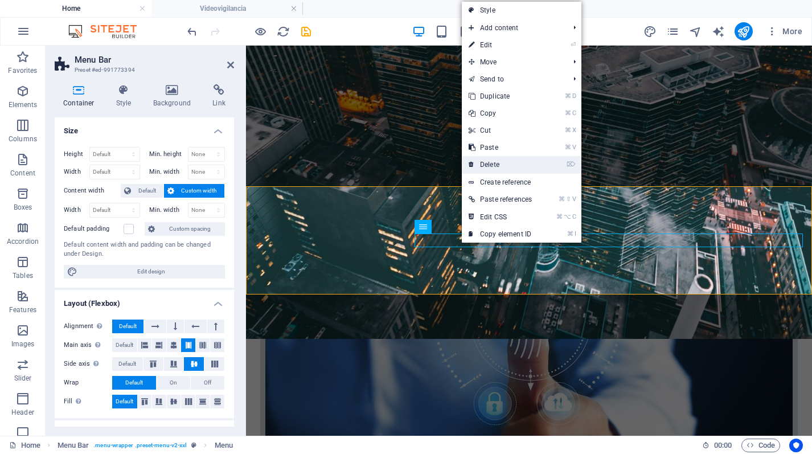
click at [482, 167] on link "⌦ Delete" at bounding box center [500, 164] width 77 height 17
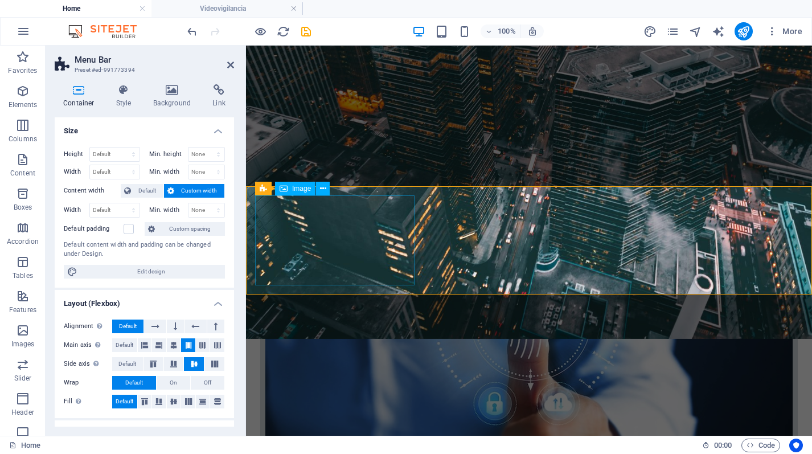
click at [324, 183] on icon at bounding box center [323, 189] width 6 height 12
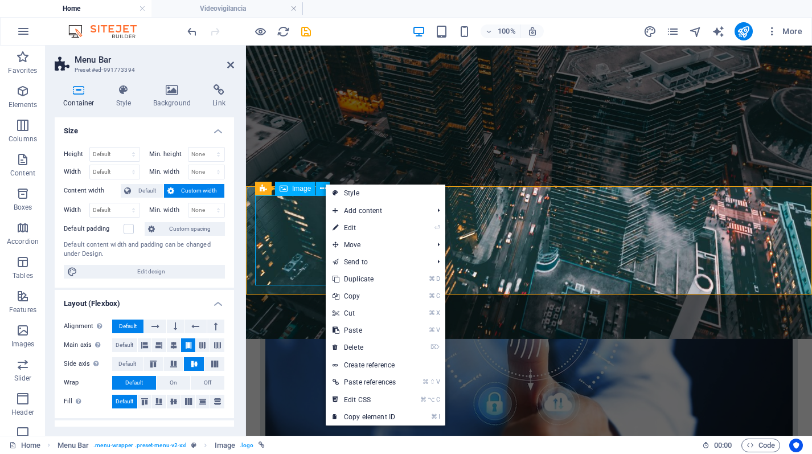
click at [303, 187] on span "Image" at bounding box center [301, 188] width 19 height 7
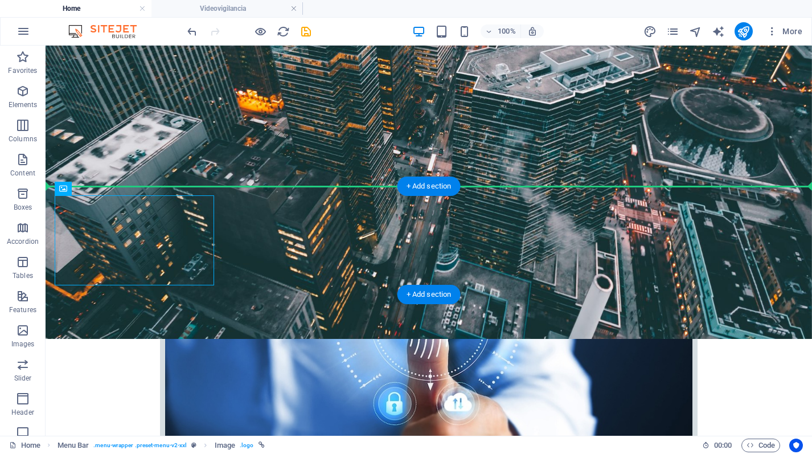
drag, startPoint x: 350, startPoint y: 235, endPoint x: 364, endPoint y: 192, distance: 45.5
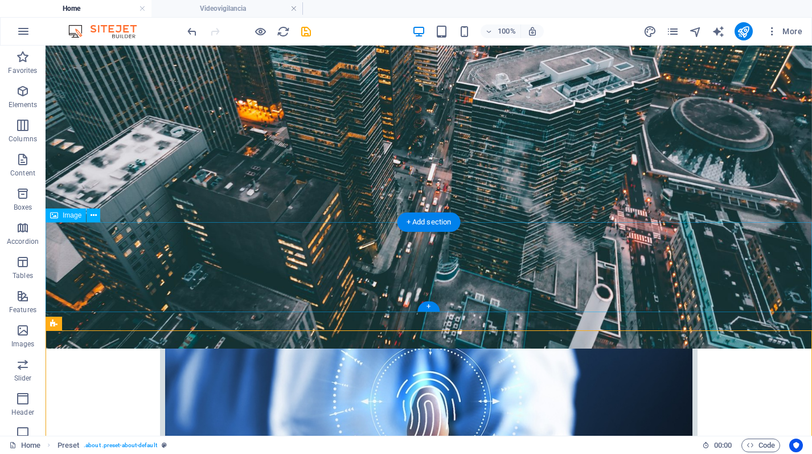
scroll to position [521, 0]
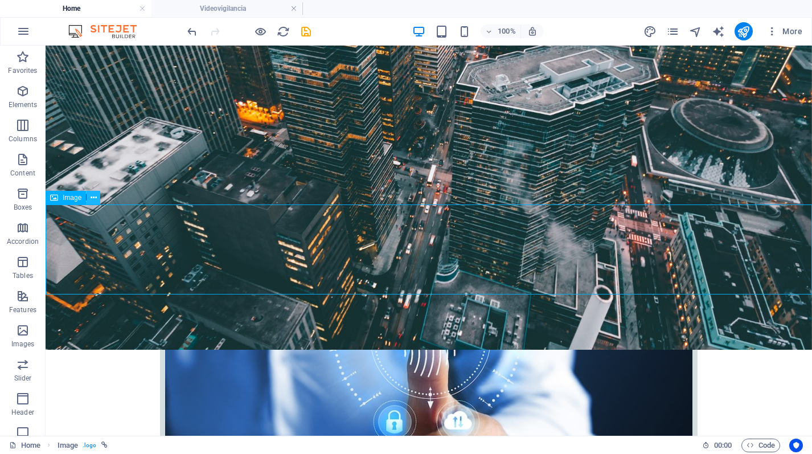
click at [96, 199] on icon at bounding box center [94, 198] width 6 height 12
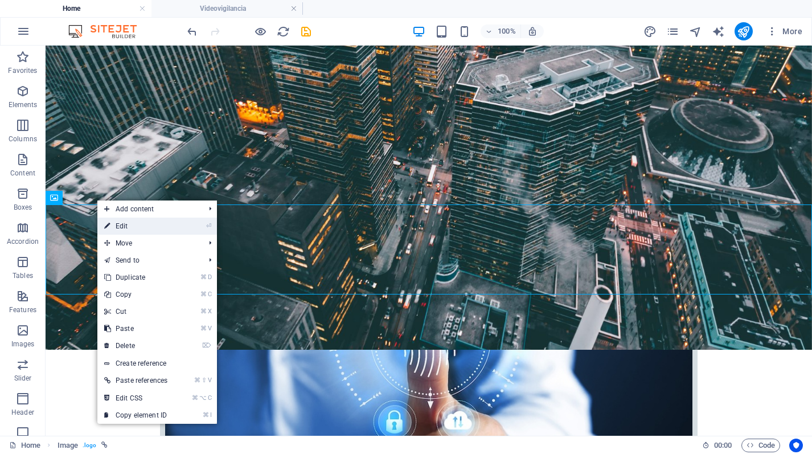
click at [125, 230] on link "⏎ Edit" at bounding box center [135, 225] width 77 height 17
select select "px"
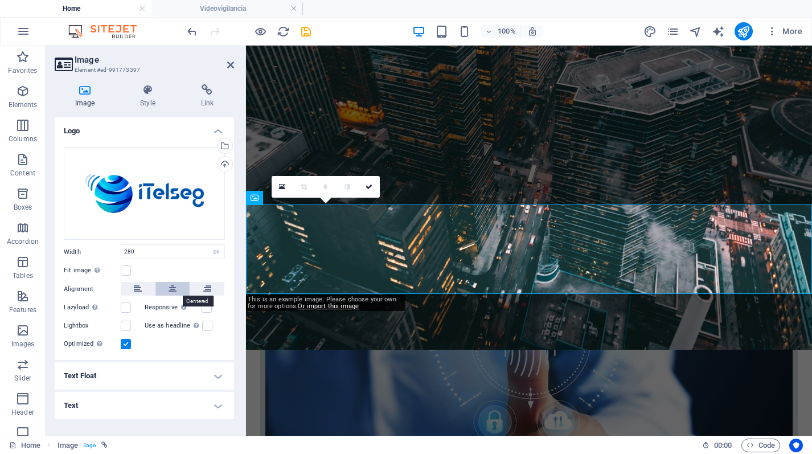
click at [176, 285] on icon at bounding box center [172, 289] width 8 height 14
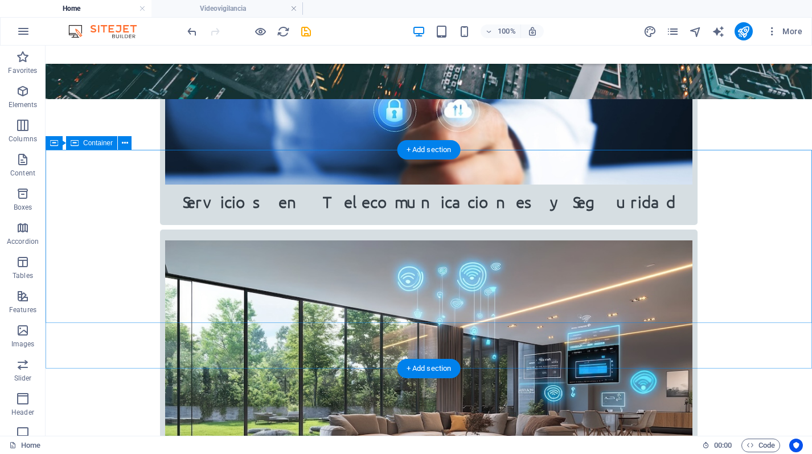
scroll to position [828, 0]
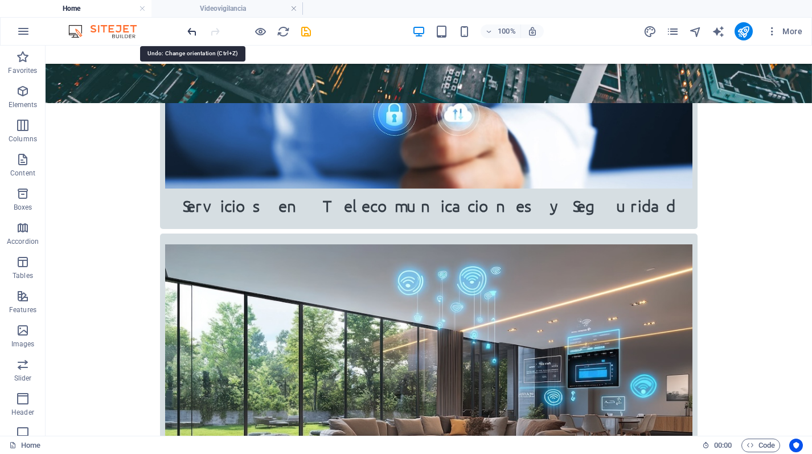
click at [186, 34] on icon "undo" at bounding box center [192, 31] width 13 height 13
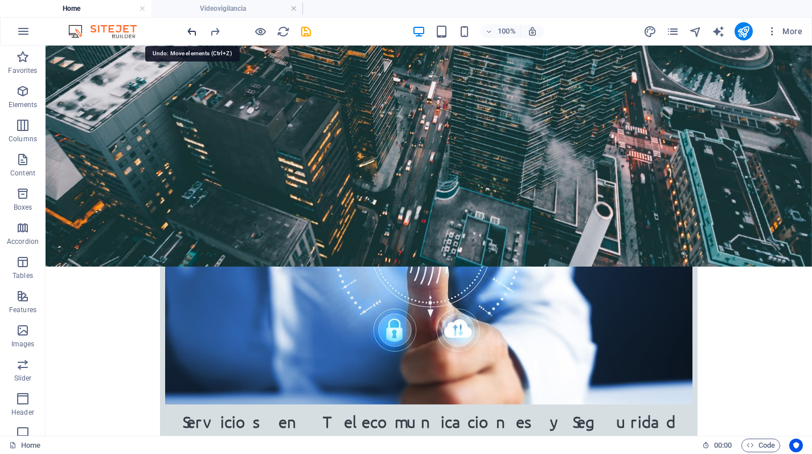
scroll to position [529, 0]
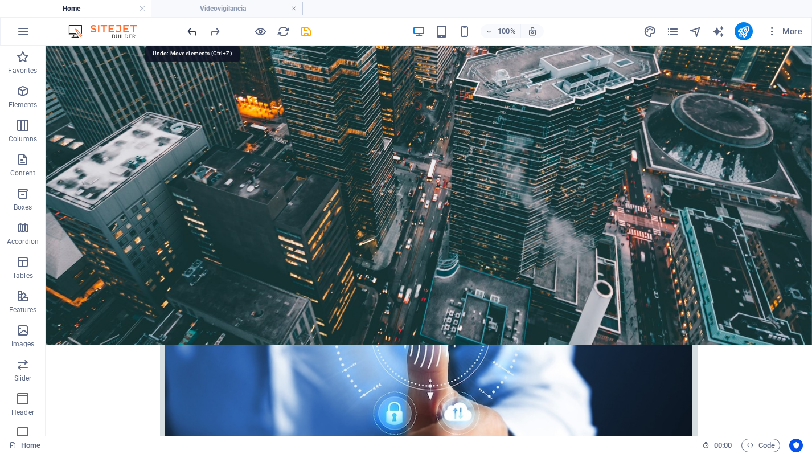
click at [186, 34] on icon "undo" at bounding box center [192, 31] width 13 height 13
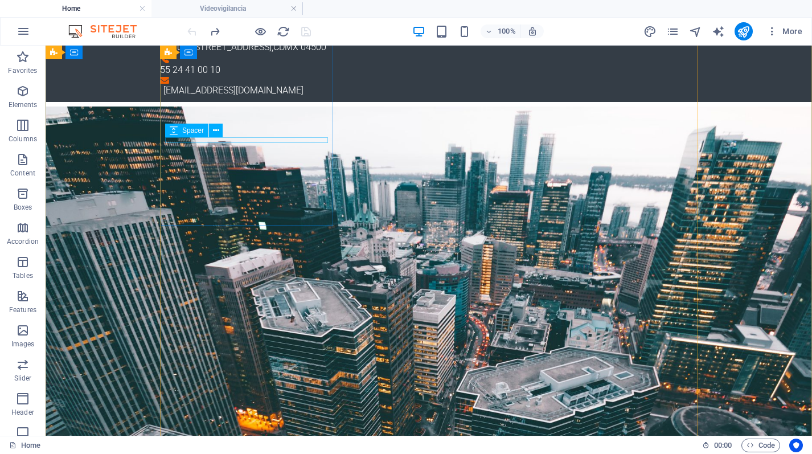
scroll to position [0, 0]
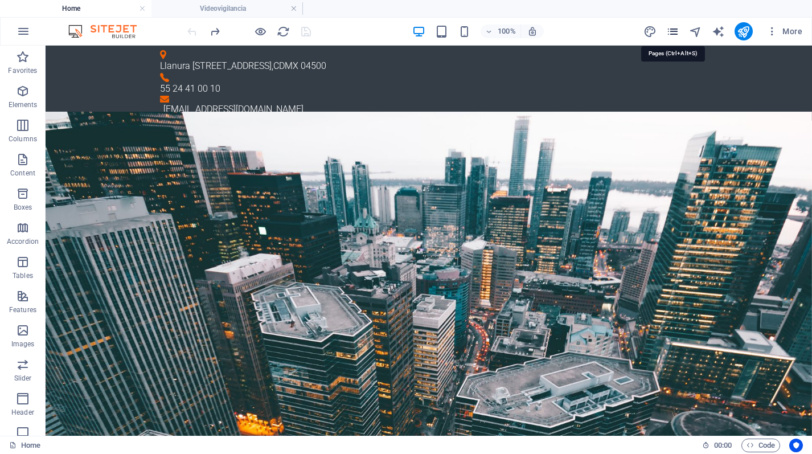
click at [675, 28] on icon "pages" at bounding box center [672, 31] width 13 height 13
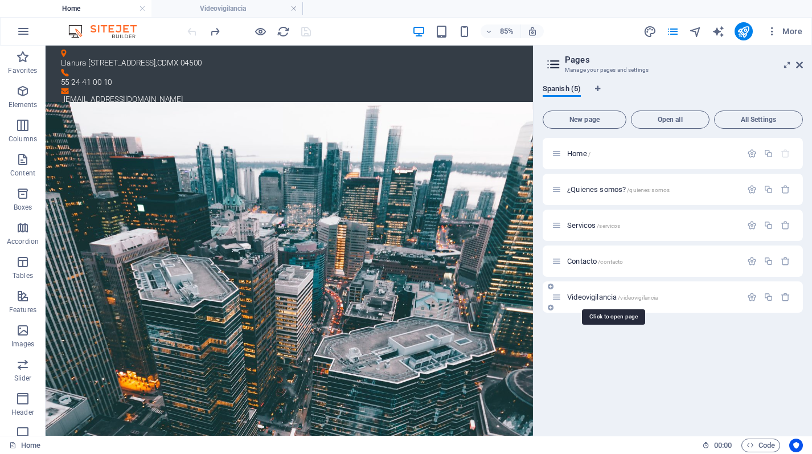
click at [583, 294] on span "Videovigilancia /videovigilancia" at bounding box center [612, 297] width 91 height 9
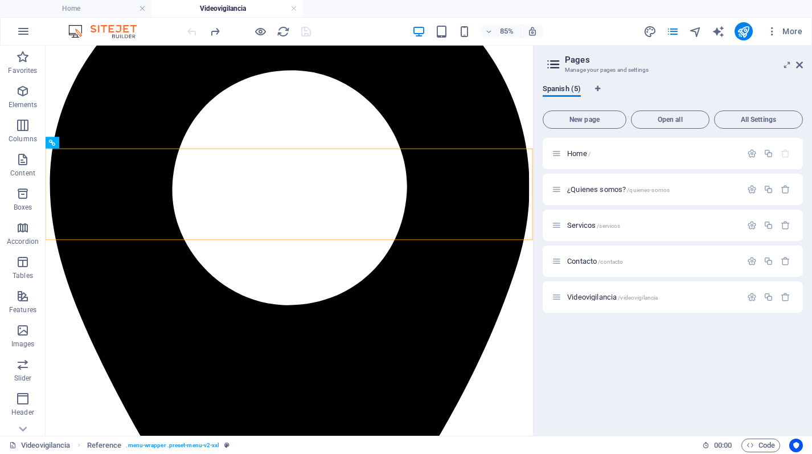
click at [795, 62] on h2 "Pages" at bounding box center [684, 60] width 238 height 10
click at [799, 65] on icon at bounding box center [799, 64] width 7 height 9
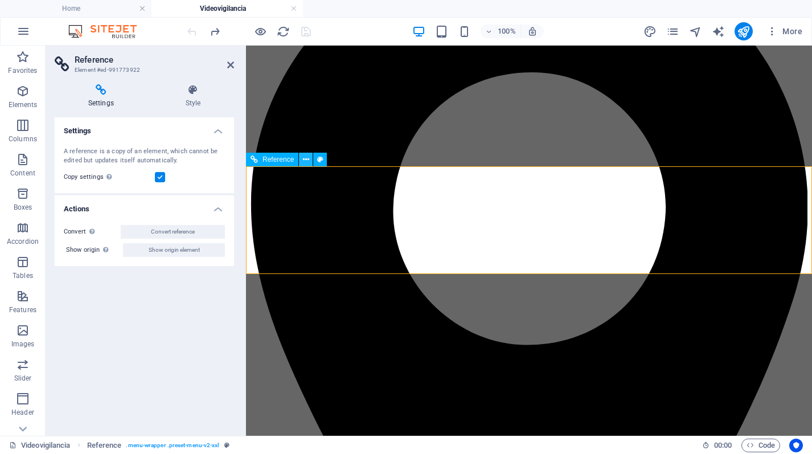
click at [306, 160] on icon at bounding box center [306, 160] width 6 height 12
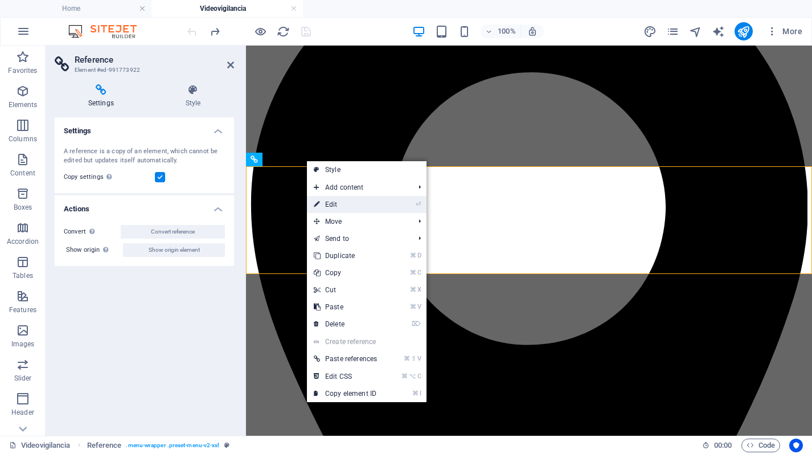
click at [339, 202] on link "⏎ Edit" at bounding box center [345, 204] width 77 height 17
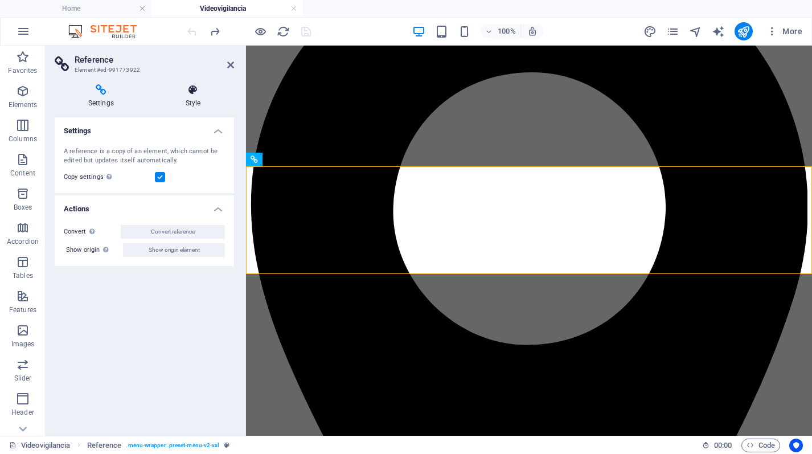
click at [206, 87] on icon at bounding box center [193, 89] width 82 height 11
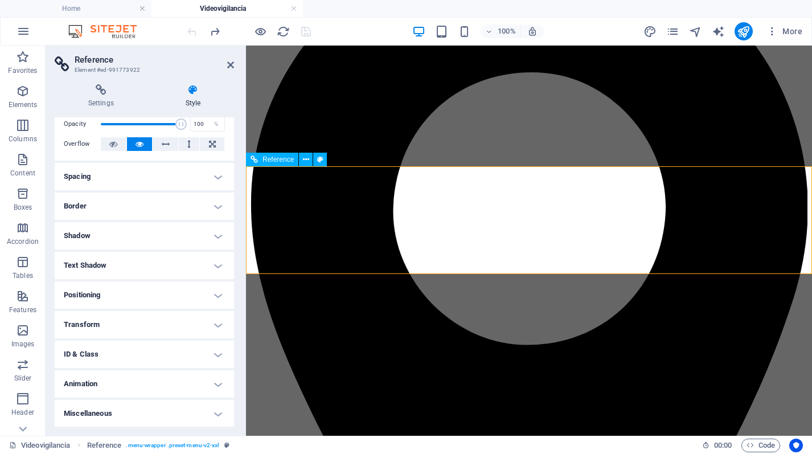
click at [303, 163] on icon at bounding box center [306, 160] width 6 height 12
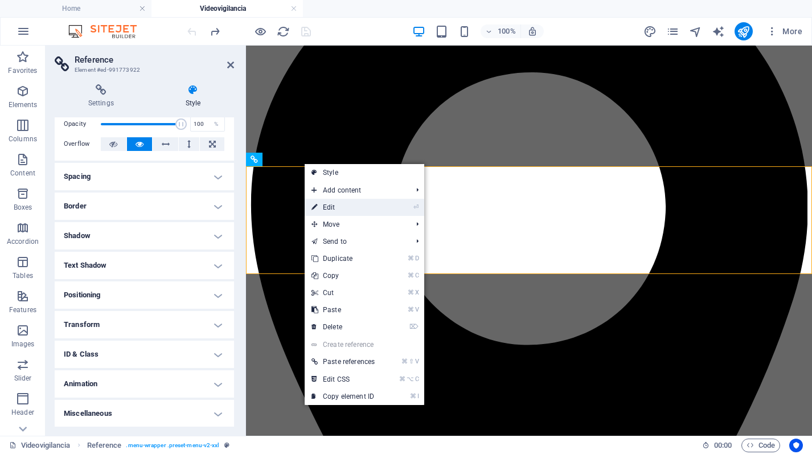
click at [400, 213] on li "⏎ Edit" at bounding box center [365, 207] width 120 height 17
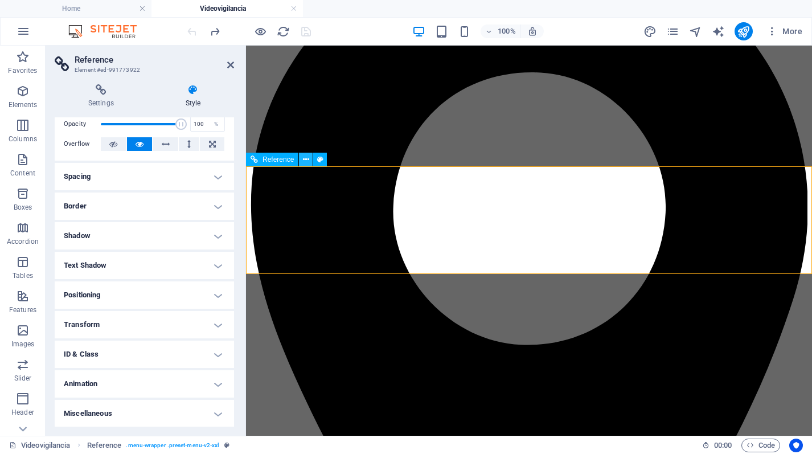
click at [301, 162] on button at bounding box center [306, 160] width 14 height 14
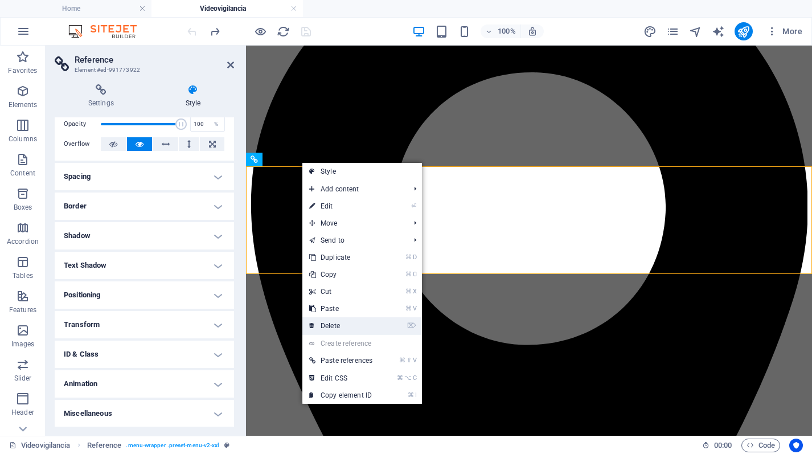
click at [371, 323] on link "⌦ Delete" at bounding box center [340, 325] width 77 height 17
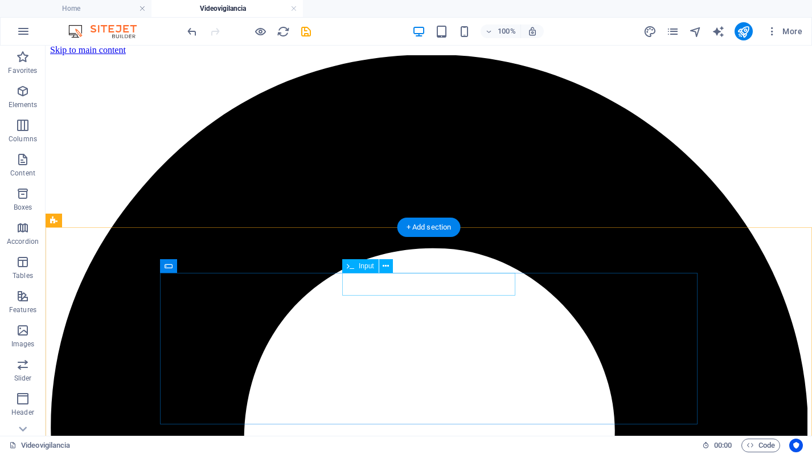
scroll to position [0, 0]
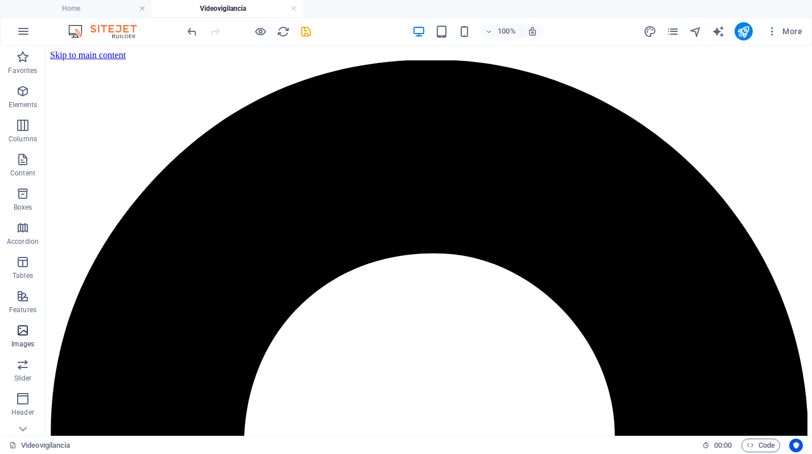
click at [19, 335] on icon "button" at bounding box center [23, 330] width 14 height 14
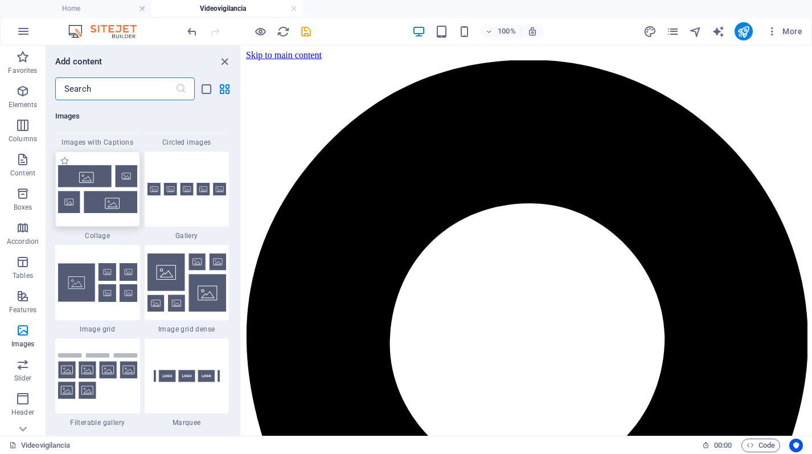
scroll to position [5849, 0]
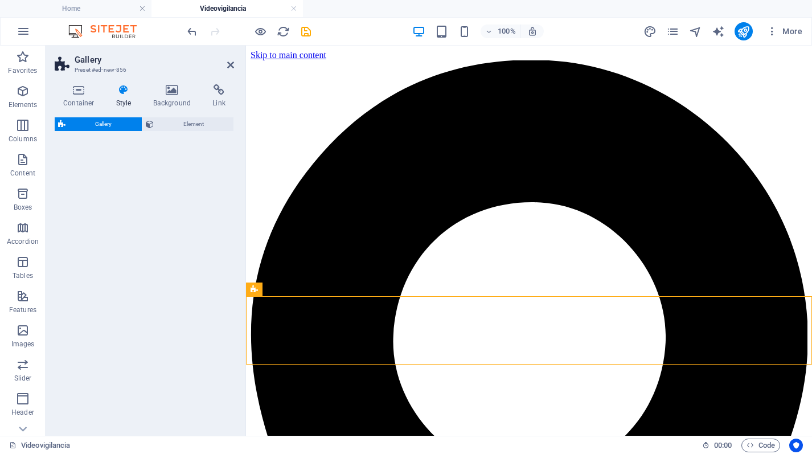
select select "rem"
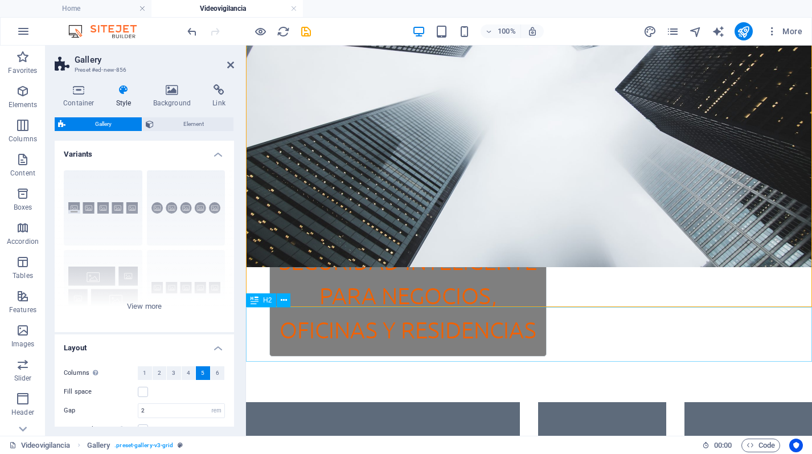
scroll to position [200, 0]
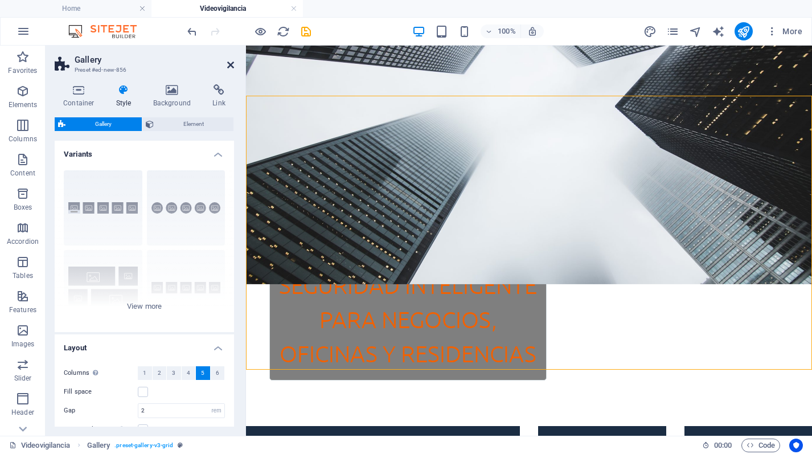
click at [232, 69] on icon at bounding box center [230, 64] width 7 height 9
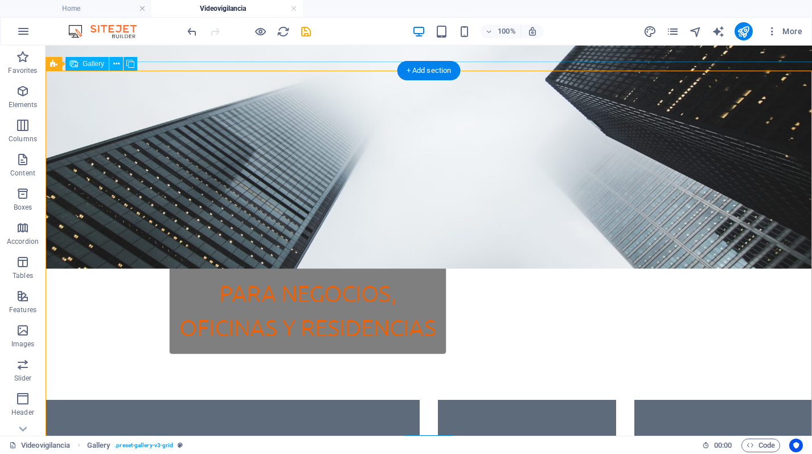
scroll to position [227, 0]
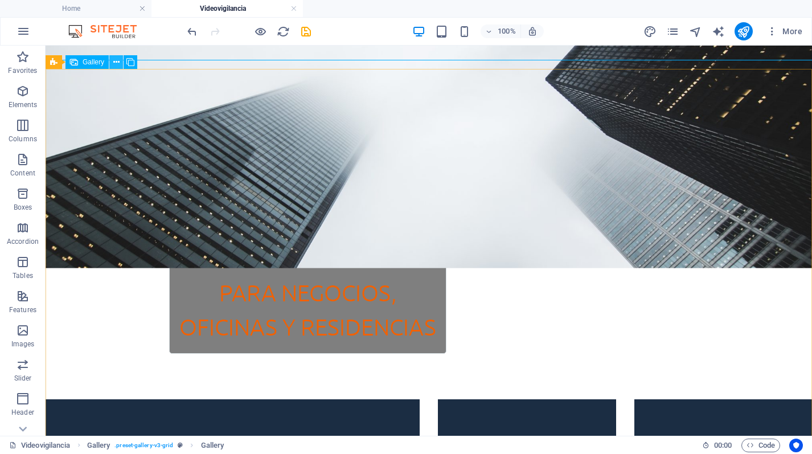
click at [111, 67] on button at bounding box center [116, 62] width 14 height 14
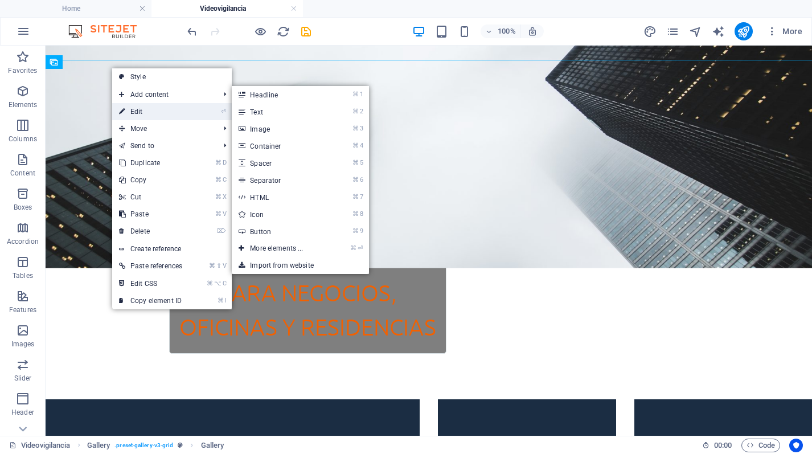
click at [149, 118] on link "⏎ Edit" at bounding box center [150, 111] width 77 height 17
select select "4"
select select "px"
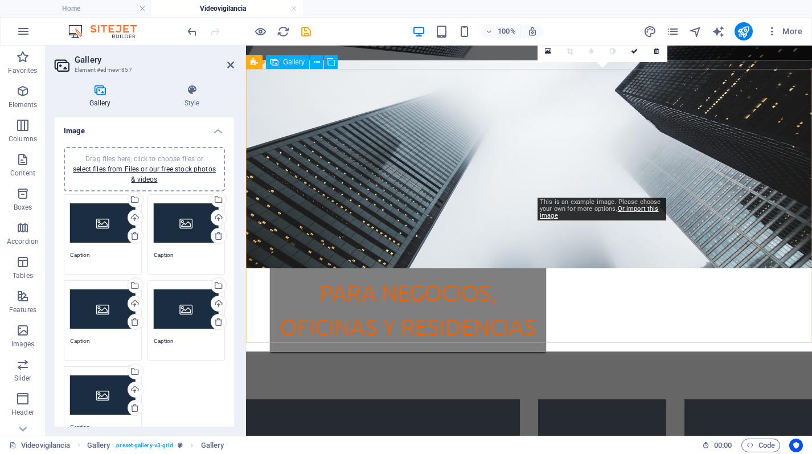
click at [576, 399] on li at bounding box center [602, 463] width 128 height 128
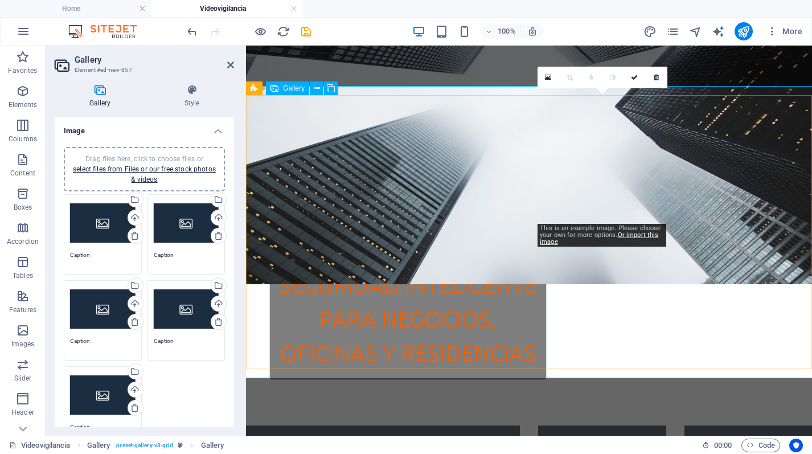
scroll to position [203, 0]
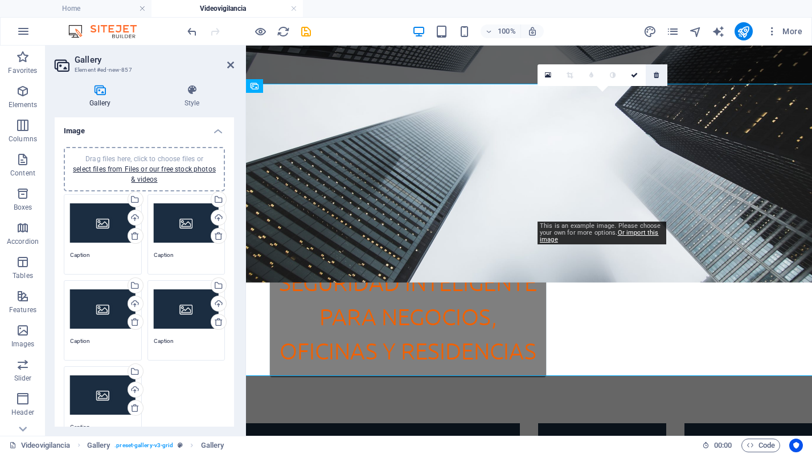
click at [654, 75] on icon at bounding box center [655, 75] width 5 height 7
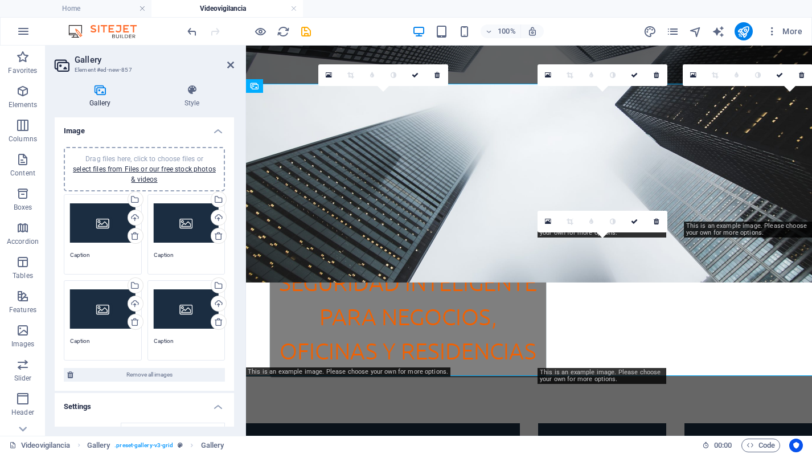
click at [654, 75] on icon at bounding box center [655, 75] width 5 height 7
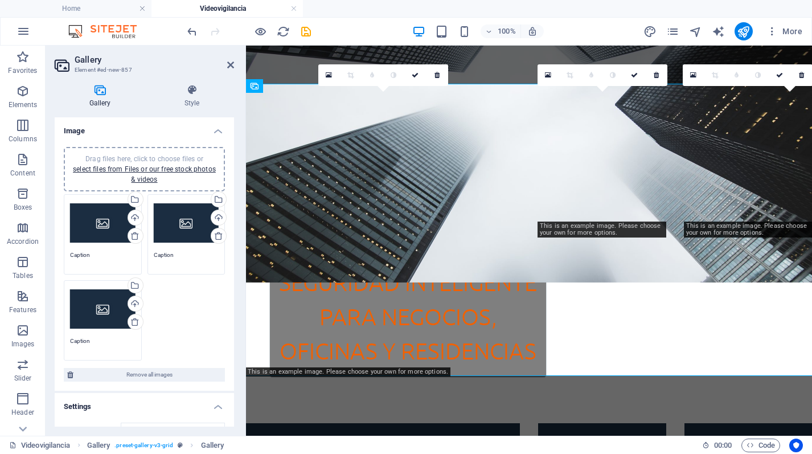
click at [654, 75] on icon at bounding box center [655, 75] width 5 height 7
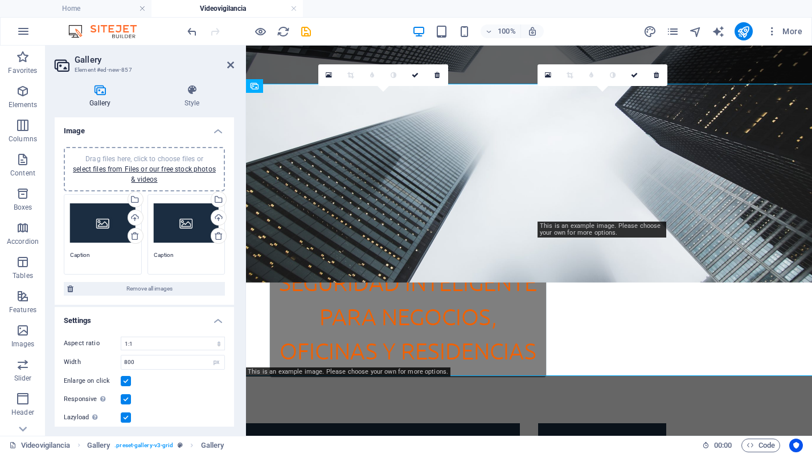
click at [654, 75] on icon at bounding box center [655, 75] width 5 height 7
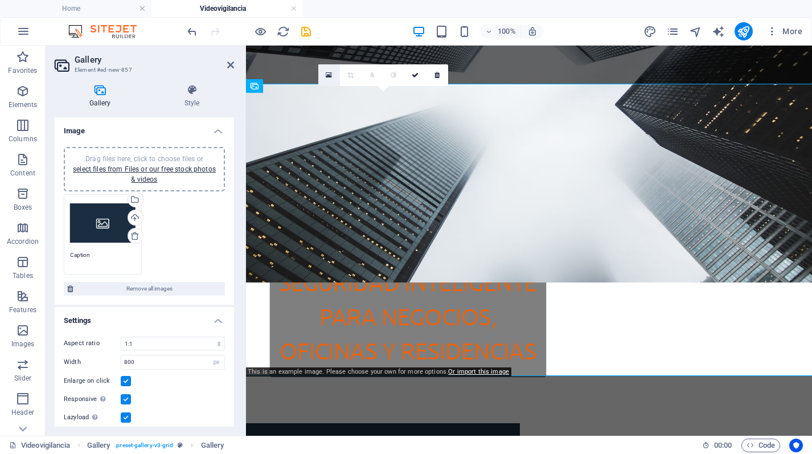
click at [326, 78] on icon at bounding box center [329, 75] width 6 height 8
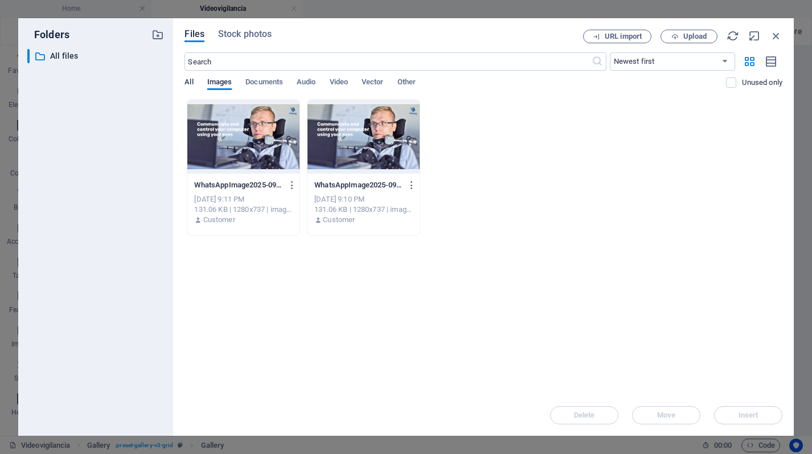
click at [192, 84] on span "All" at bounding box center [188, 83] width 9 height 16
click at [236, 85] on div "All Images Documents Audio Video Vector Other" at bounding box center [454, 88] width 541 height 22
click at [229, 84] on span "Images" at bounding box center [219, 83] width 25 height 16
click at [197, 80] on div "All Images Documents Audio Video Vector Other" at bounding box center [454, 88] width 541 height 22
click at [679, 34] on span "Upload" at bounding box center [688, 36] width 47 height 7
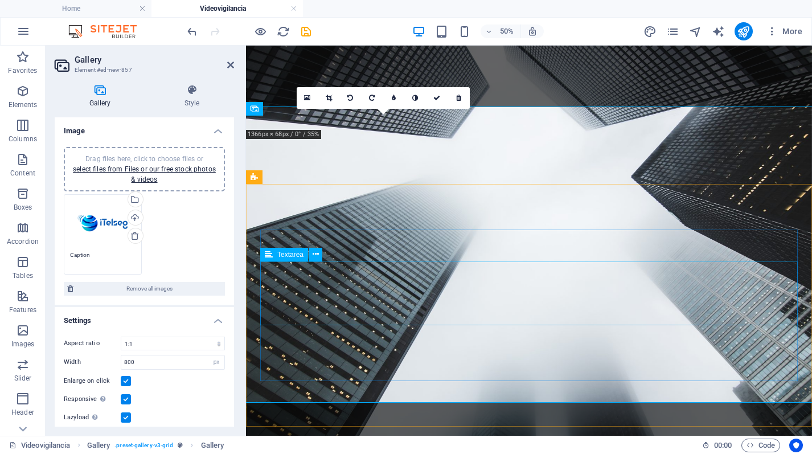
scroll to position [180, 0]
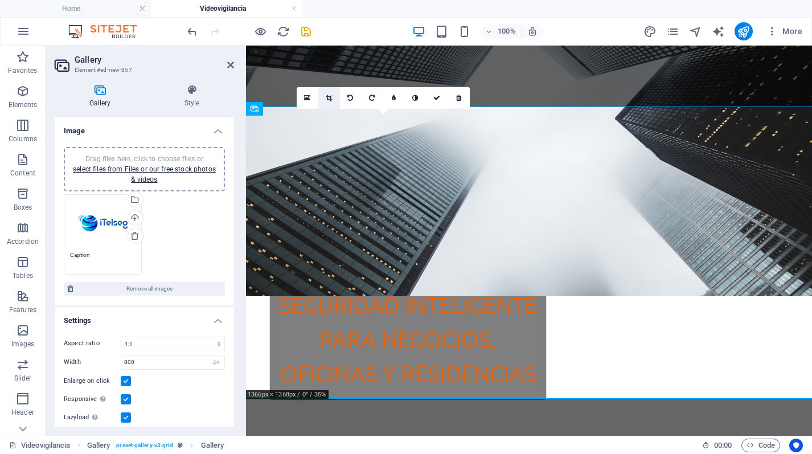
click at [331, 99] on icon at bounding box center [329, 97] width 6 height 7
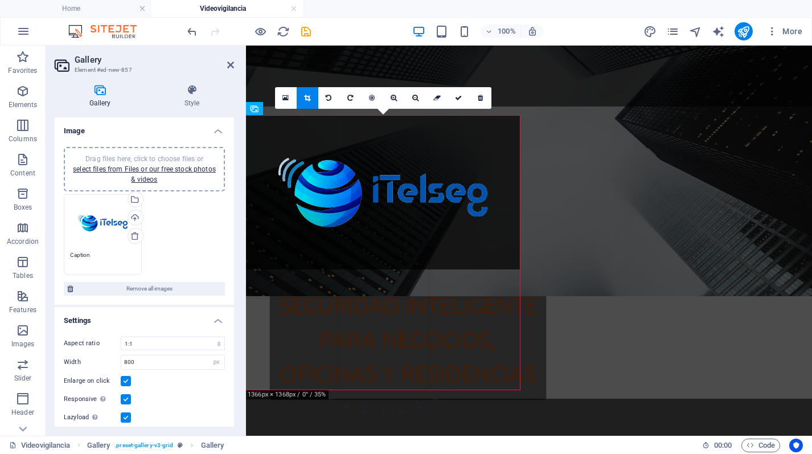
click at [306, 100] on icon at bounding box center [307, 97] width 6 height 7
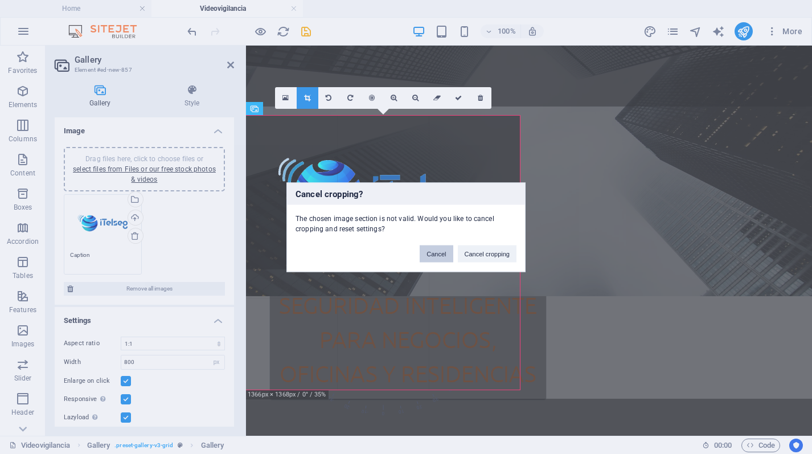
click at [424, 253] on button "Cancel" at bounding box center [436, 253] width 33 height 17
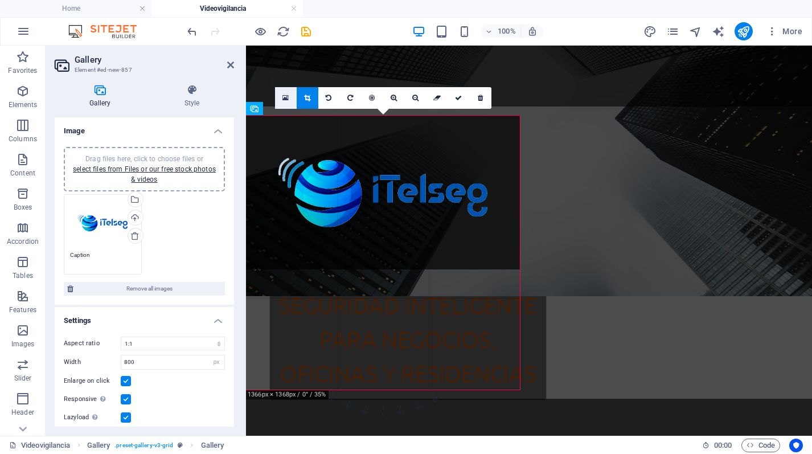
click at [286, 104] on link at bounding box center [286, 98] width 22 height 22
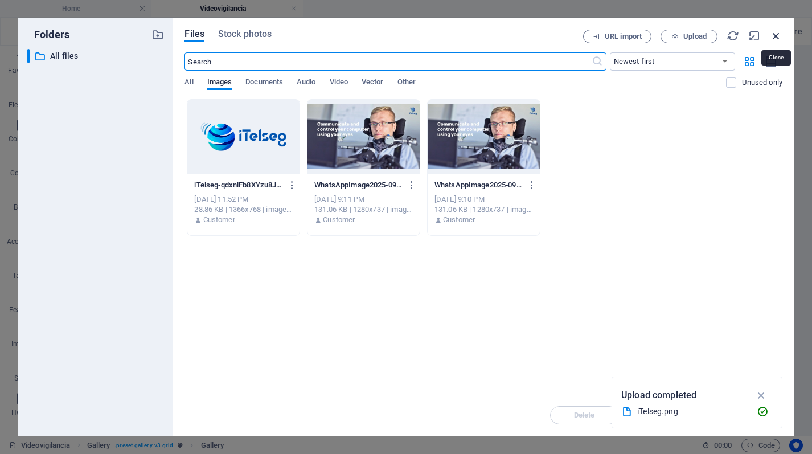
click at [777, 36] on icon "button" at bounding box center [776, 36] width 13 height 13
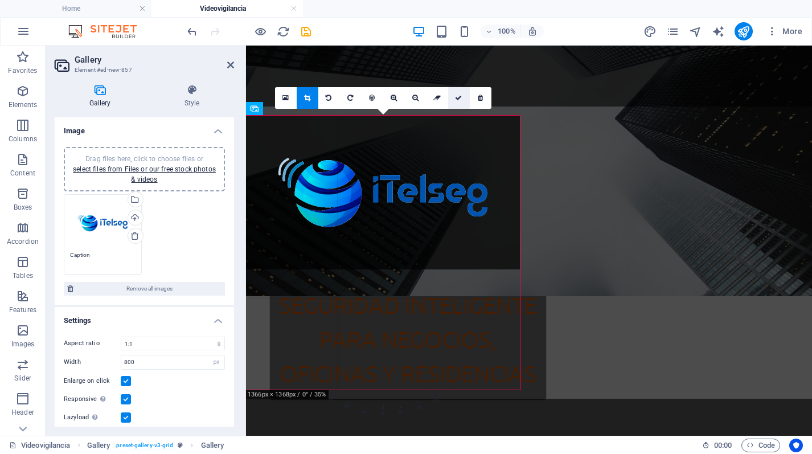
click at [459, 101] on link at bounding box center [459, 98] width 22 height 22
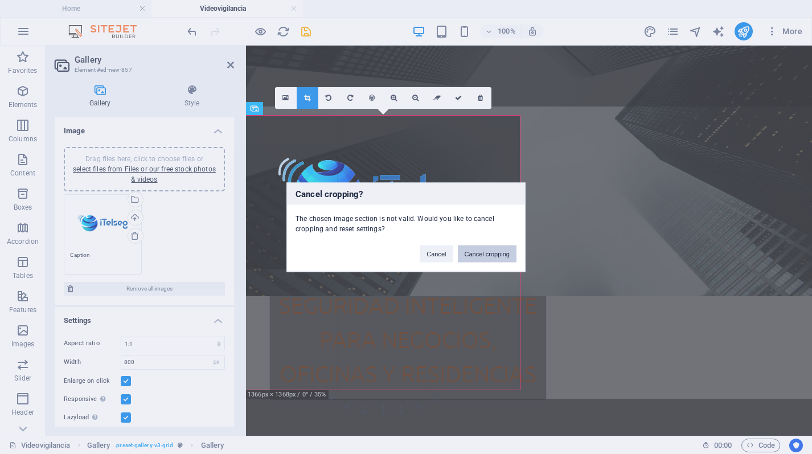
click at [487, 259] on button "Cancel cropping" at bounding box center [487, 253] width 59 height 17
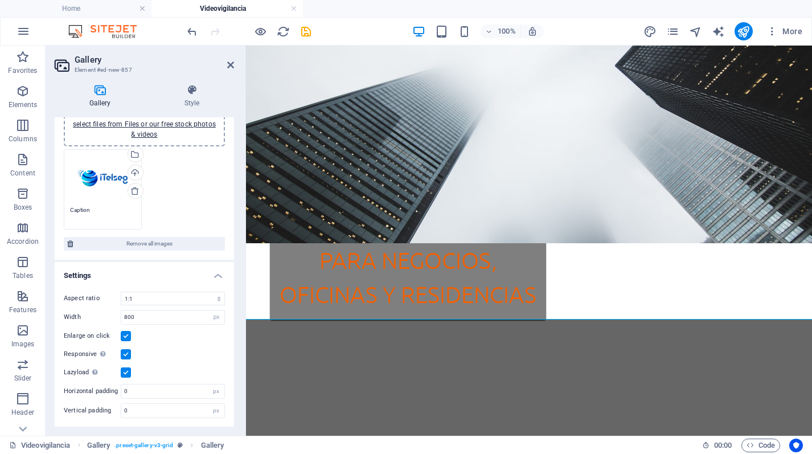
scroll to position [0, 0]
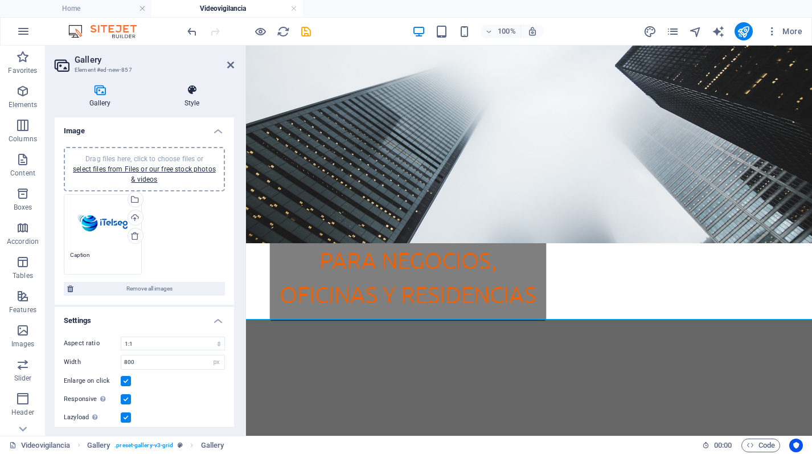
click at [196, 90] on icon at bounding box center [192, 89] width 84 height 11
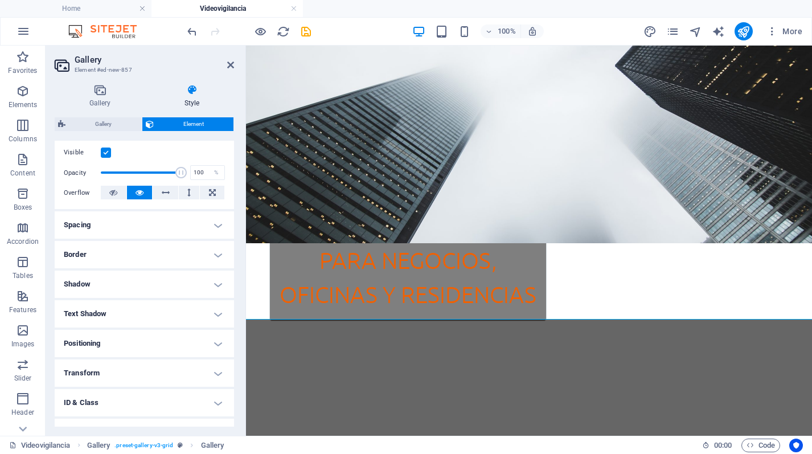
scroll to position [195, 0]
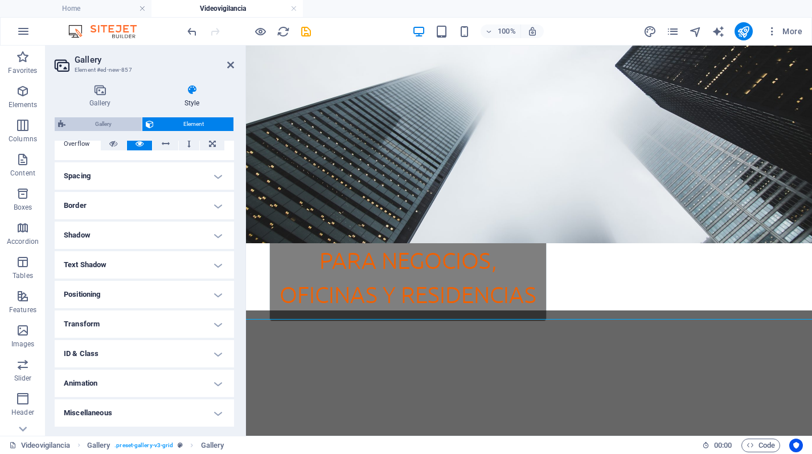
click at [101, 121] on span "Gallery" at bounding box center [103, 124] width 69 height 14
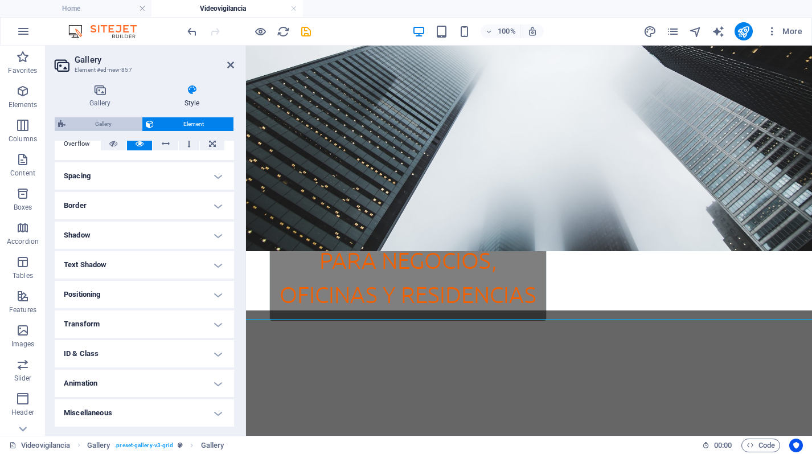
select select "rem"
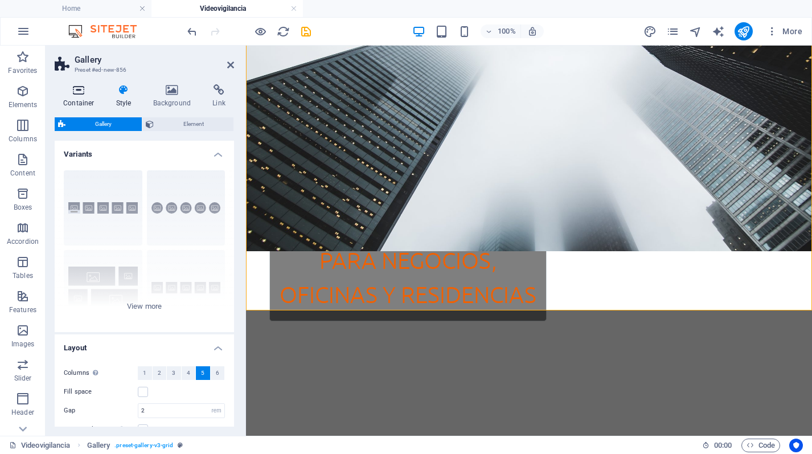
click at [86, 97] on h4 "Container" at bounding box center [81, 96] width 53 height 24
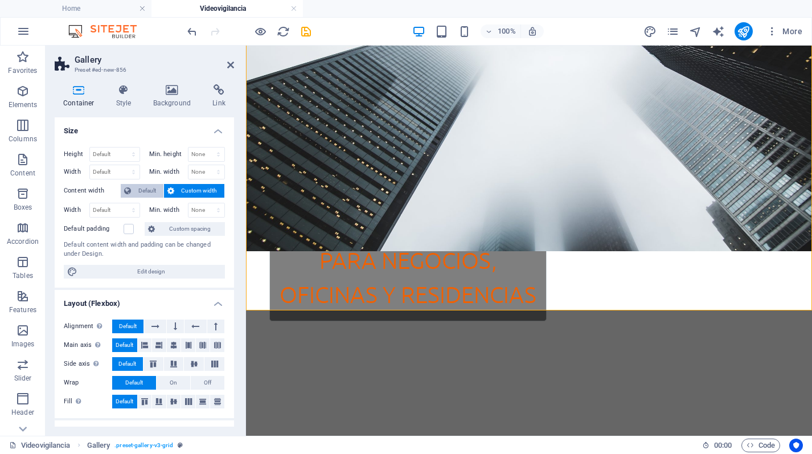
click at [154, 191] on span "Default" at bounding box center [147, 191] width 26 height 14
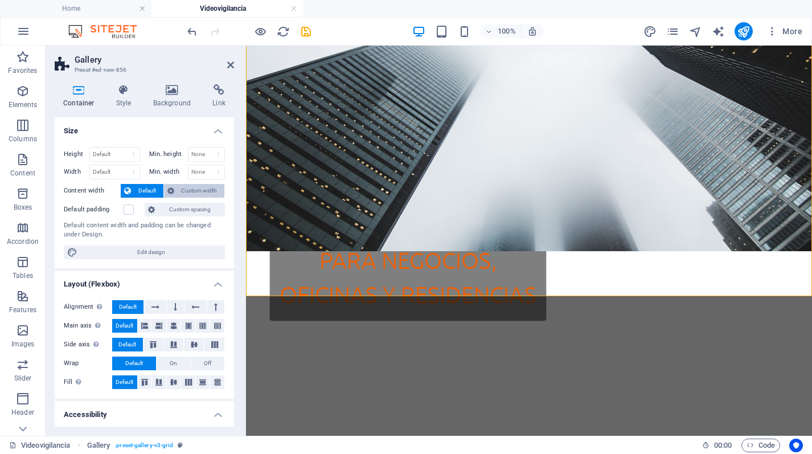
click at [181, 192] on span "Custom width" at bounding box center [200, 191] width 44 height 14
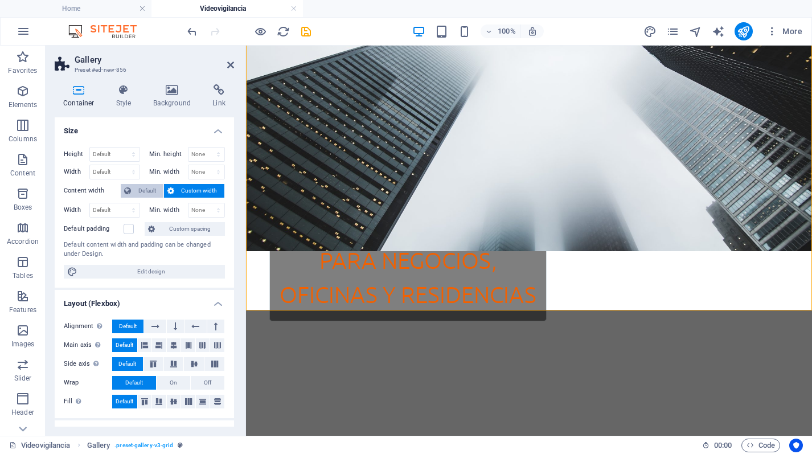
click at [143, 193] on span "Default" at bounding box center [147, 191] width 26 height 14
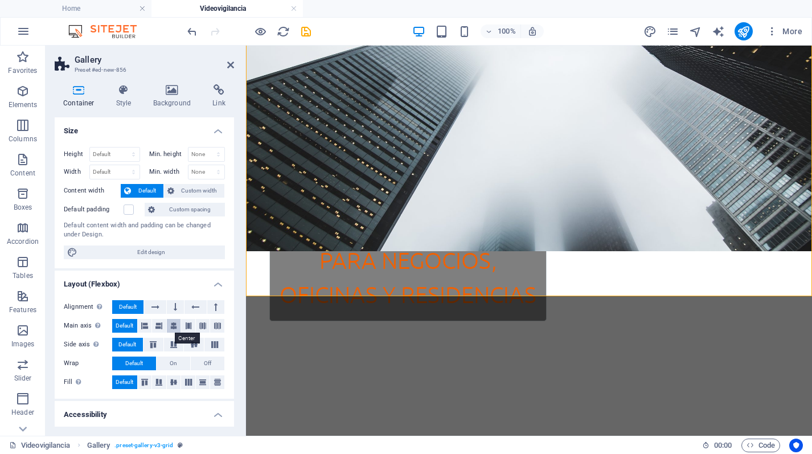
click at [170, 331] on icon at bounding box center [173, 326] width 7 height 14
click at [131, 327] on span "Default" at bounding box center [125, 326] width 18 height 14
click at [178, 347] on icon at bounding box center [174, 344] width 14 height 7
click at [125, 346] on span "Default" at bounding box center [127, 345] width 18 height 14
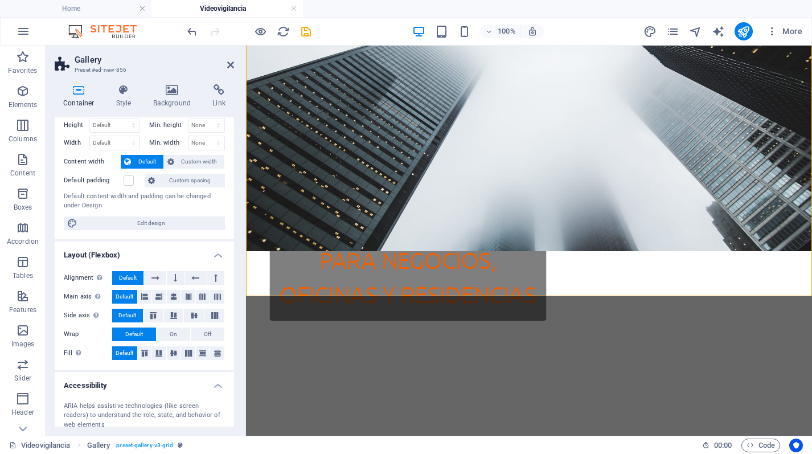
scroll to position [43, 0]
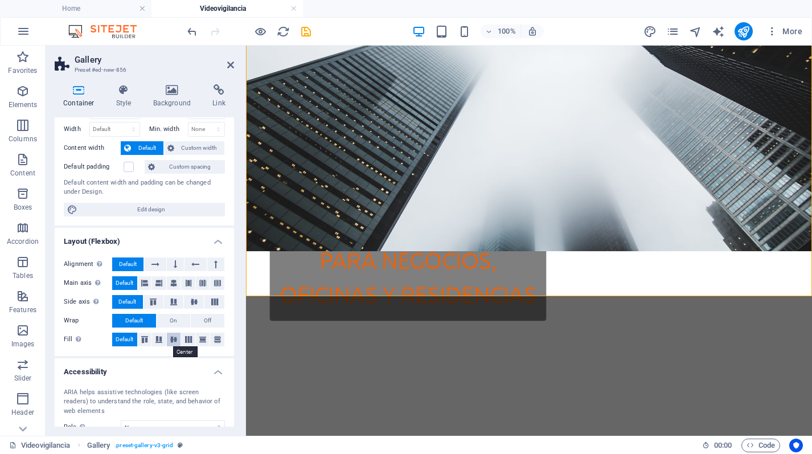
click at [172, 341] on icon at bounding box center [174, 339] width 14 height 7
click at [120, 343] on span "Default" at bounding box center [125, 339] width 18 height 14
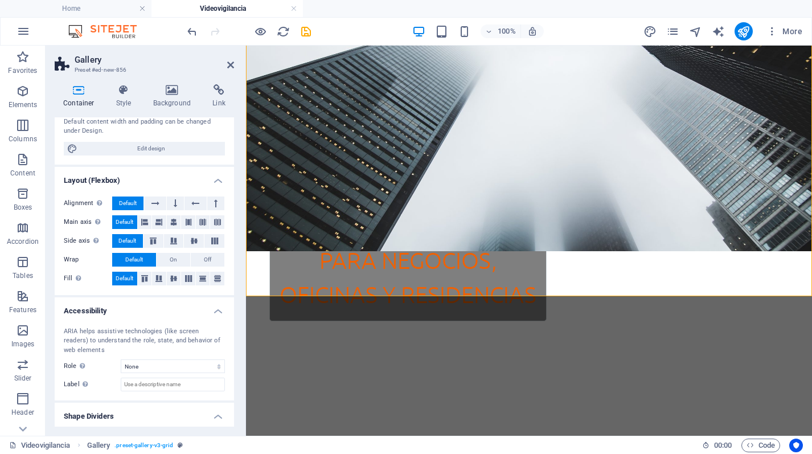
scroll to position [132, 0]
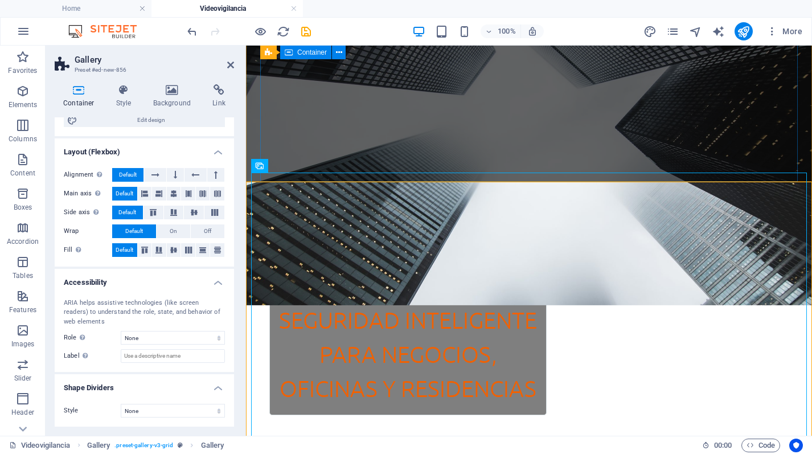
scroll to position [169, 0]
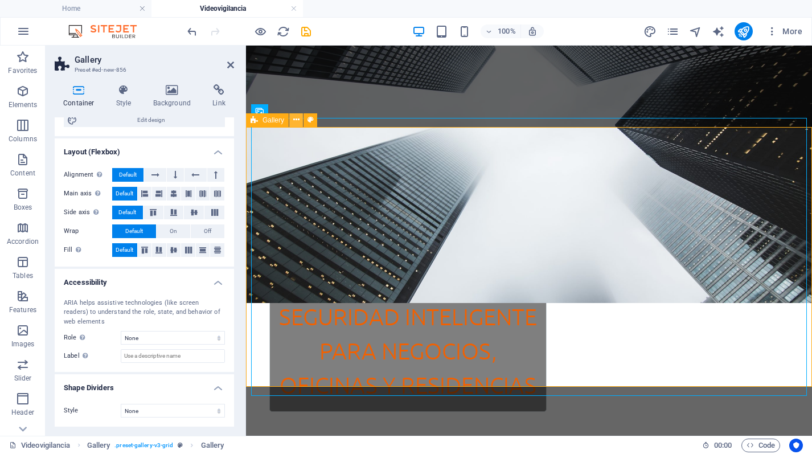
click at [297, 121] on icon at bounding box center [296, 120] width 6 height 12
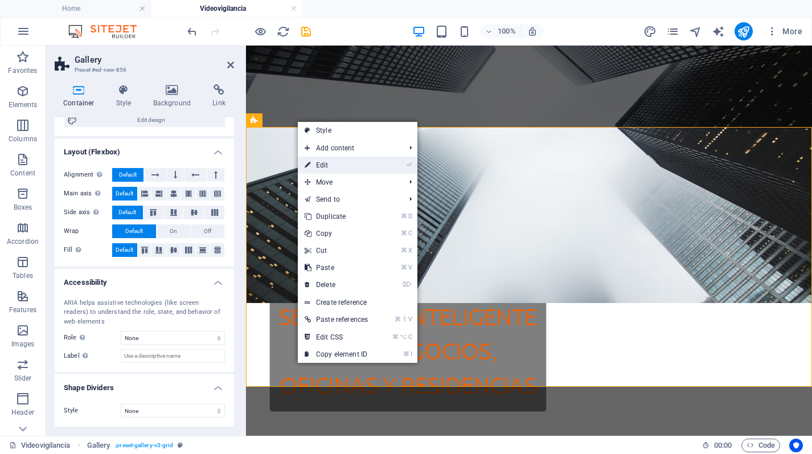
click at [321, 161] on link "⏎ Edit" at bounding box center [336, 165] width 77 height 17
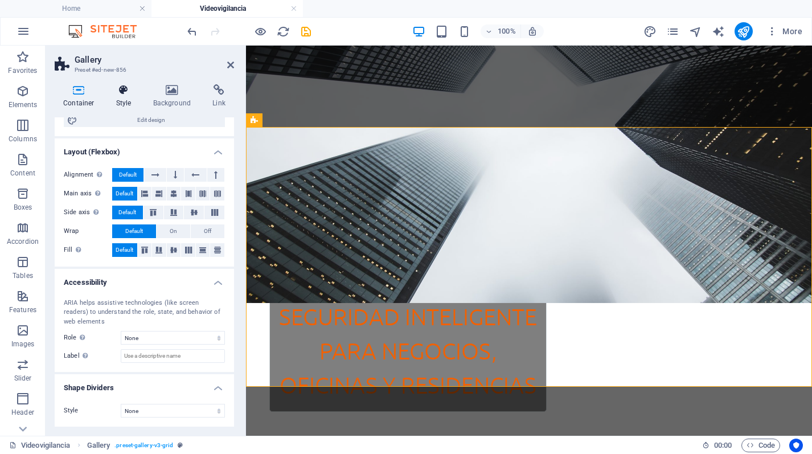
click at [120, 92] on icon at bounding box center [124, 89] width 32 height 11
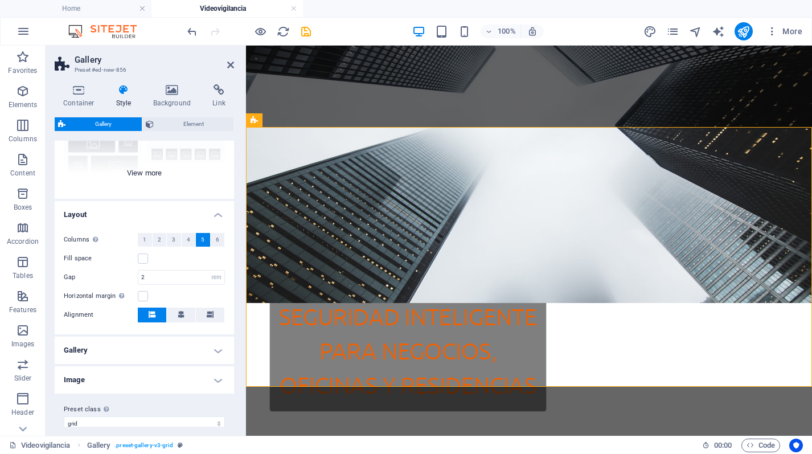
scroll to position [145, 0]
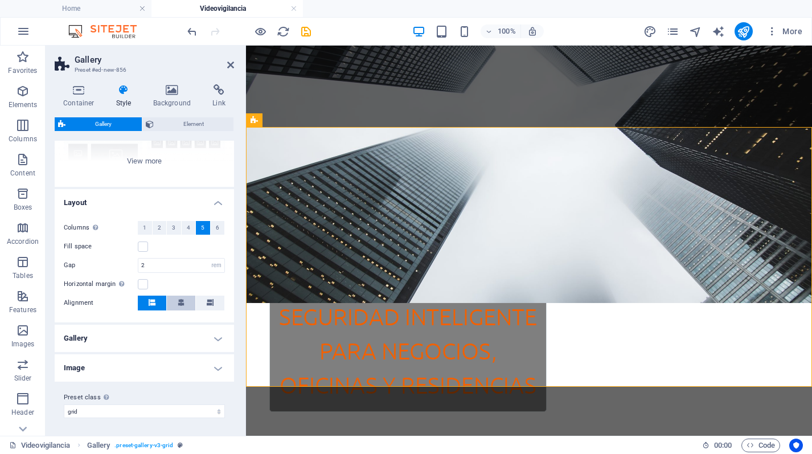
click at [181, 305] on span at bounding box center [181, 302] width 7 height 15
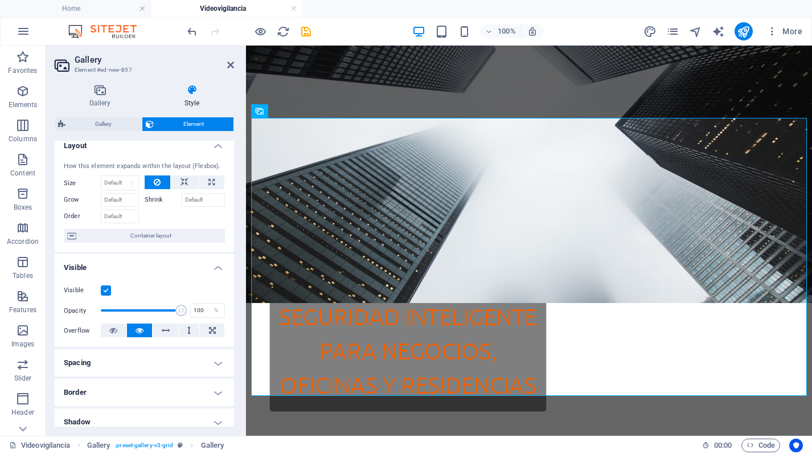
scroll to position [0, 0]
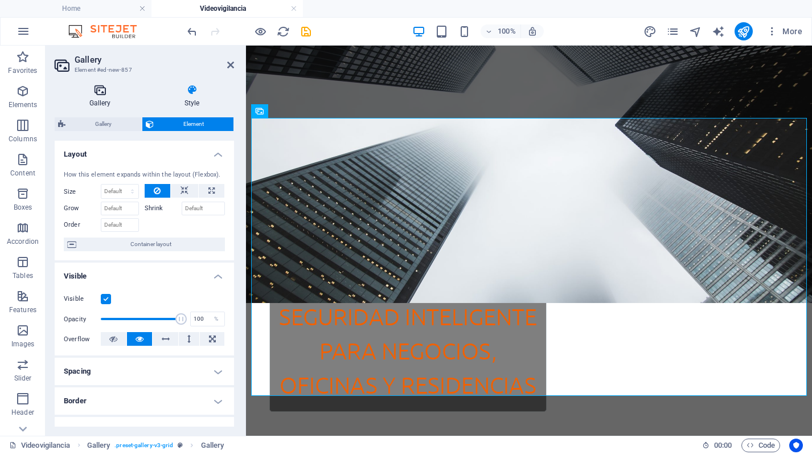
click at [102, 89] on icon at bounding box center [100, 89] width 91 height 11
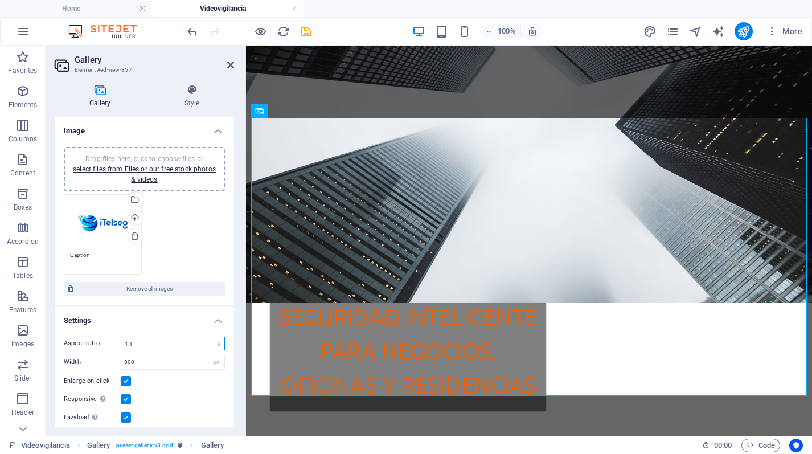
click at [160, 346] on select "No fixed aspect ratio 16:9 16:10 4:3 1:1 1:2 2:1" at bounding box center [173, 343] width 104 height 14
select select "1"
click at [121, 336] on select "No fixed aspect ratio 16:9 16:10 4:3 1:1 1:2 2:1" at bounding box center [173, 343] width 104 height 14
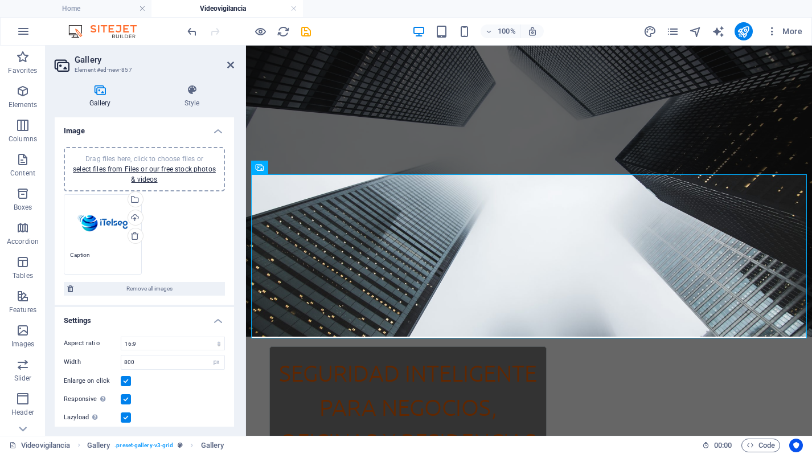
scroll to position [45, 0]
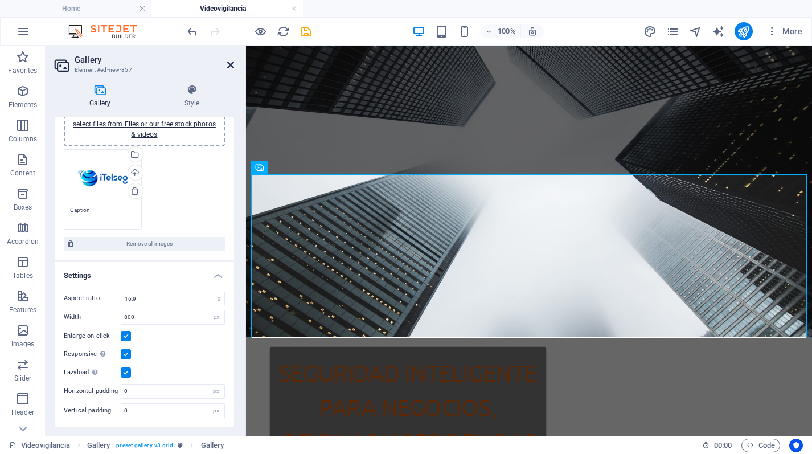
click at [232, 63] on icon at bounding box center [230, 64] width 7 height 9
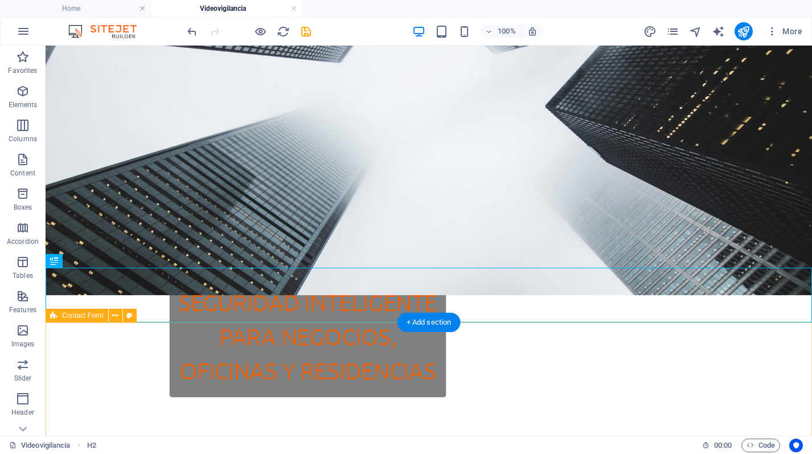
scroll to position [168, 0]
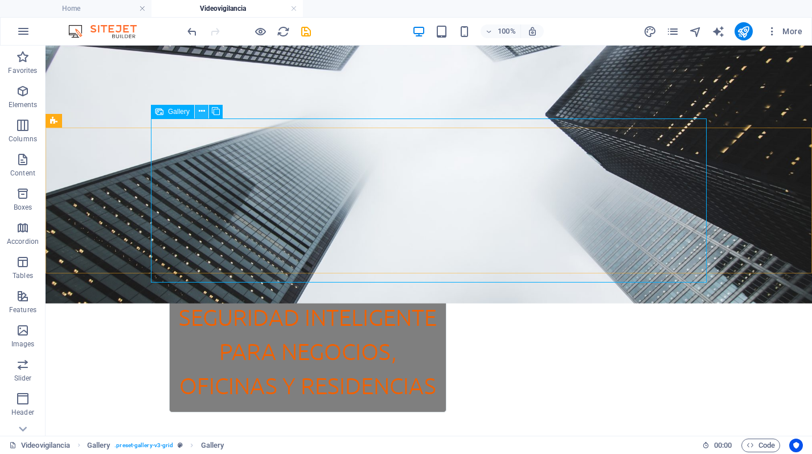
click at [202, 112] on icon at bounding box center [202, 111] width 6 height 12
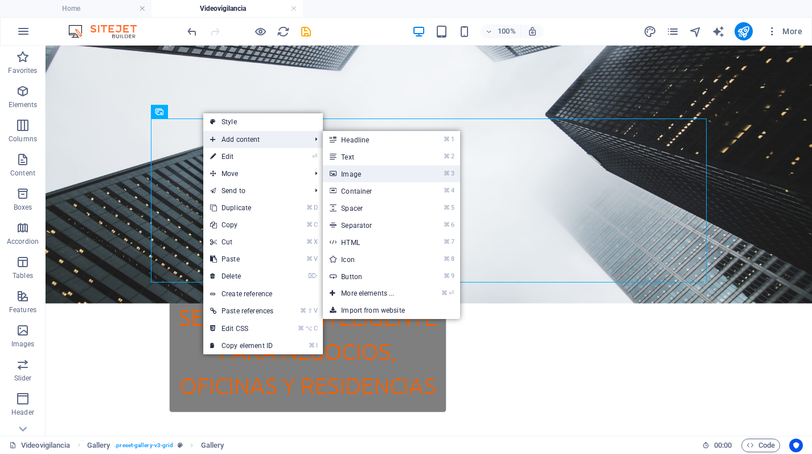
click at [364, 167] on link "⌘ 3 Image" at bounding box center [370, 173] width 94 height 17
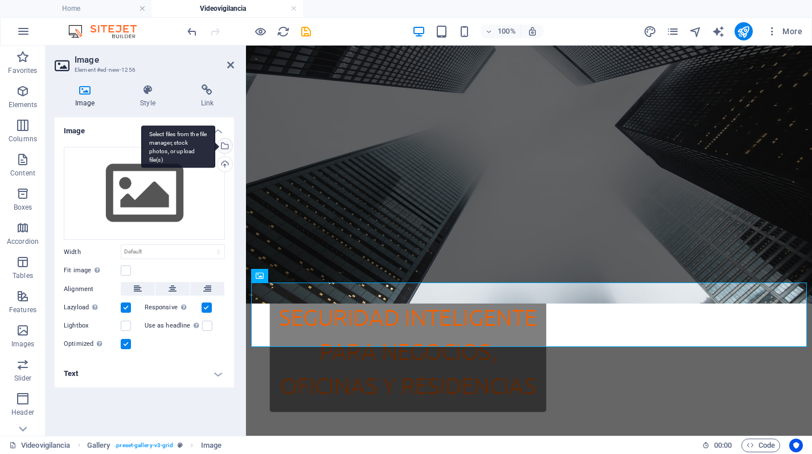
click at [215, 151] on div "Select files from the file manager, stock photos, or upload file(s)" at bounding box center [178, 146] width 74 height 43
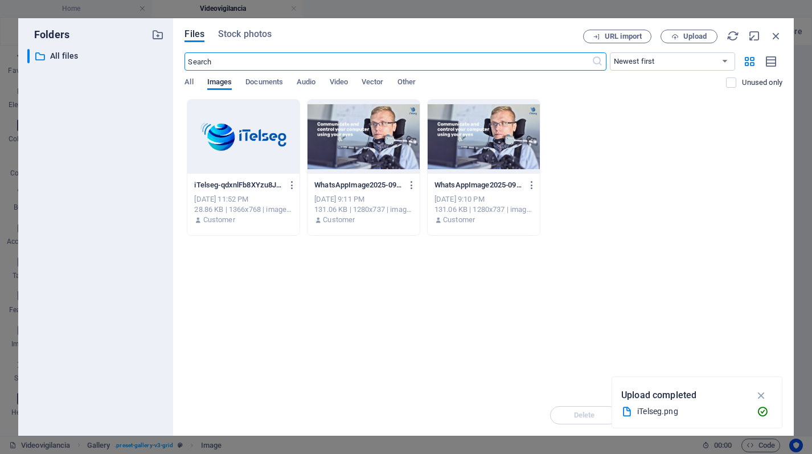
click at [222, 151] on div at bounding box center [243, 137] width 112 height 74
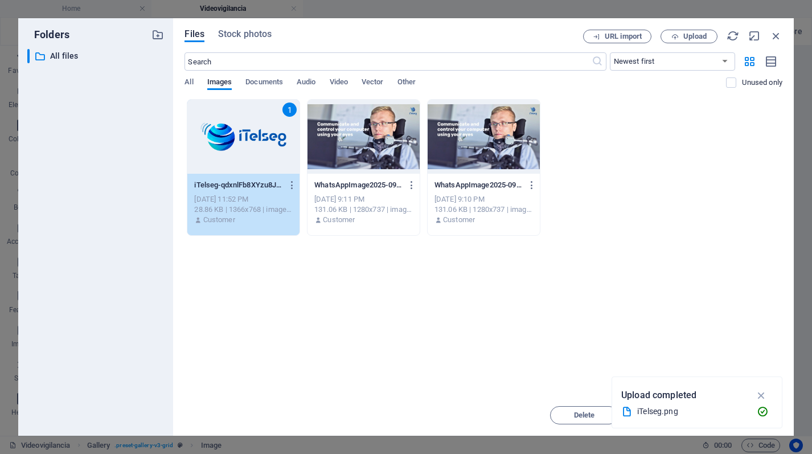
click at [210, 158] on div "1" at bounding box center [243, 137] width 112 height 74
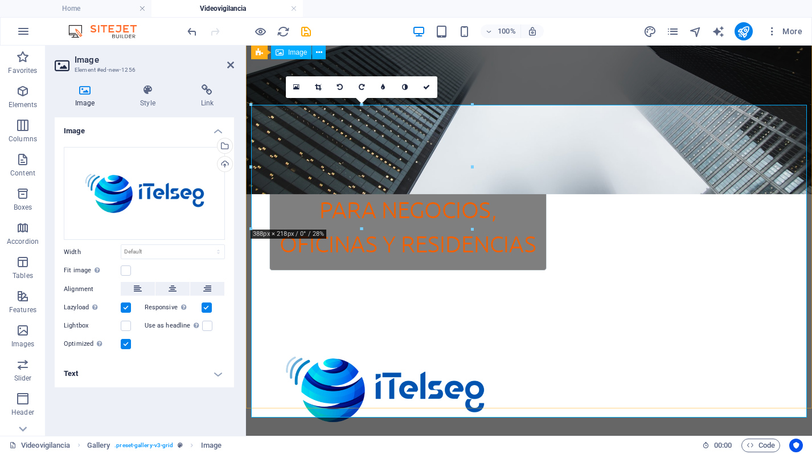
scroll to position [306, 0]
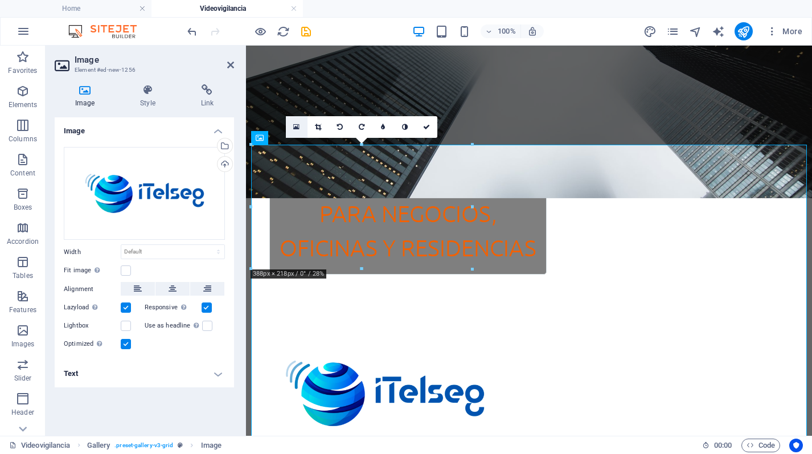
click at [299, 127] on icon at bounding box center [296, 127] width 6 height 8
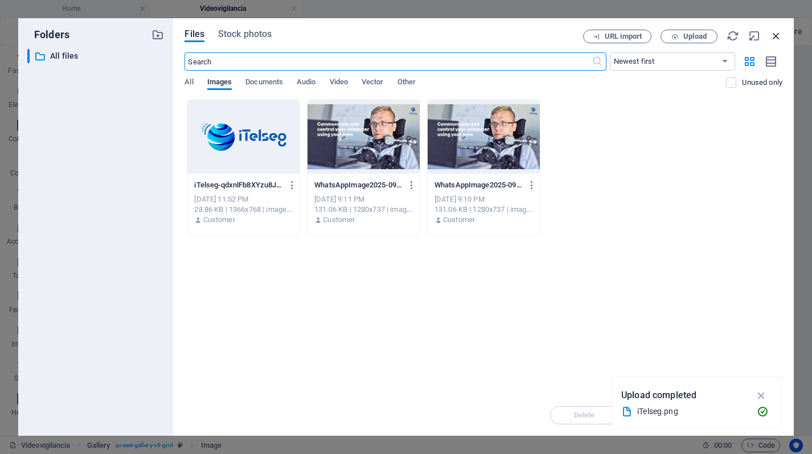
click at [775, 34] on icon "button" at bounding box center [776, 36] width 13 height 13
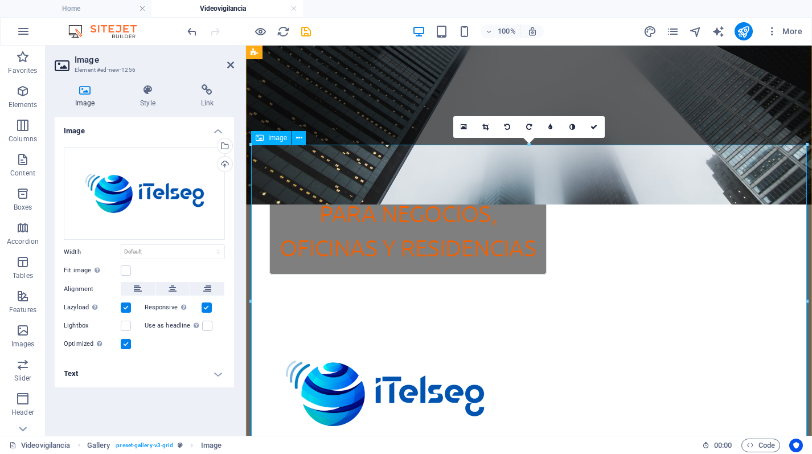
click at [271, 139] on span "Image" at bounding box center [277, 137] width 19 height 7
click at [297, 139] on icon at bounding box center [299, 138] width 6 height 12
click at [175, 292] on icon at bounding box center [172, 289] width 8 height 14
click at [126, 273] on label at bounding box center [126, 270] width 10 height 10
click at [0, 0] on input "Fit image Automatically fit image to a fixed width and height" at bounding box center [0, 0] width 0 height 0
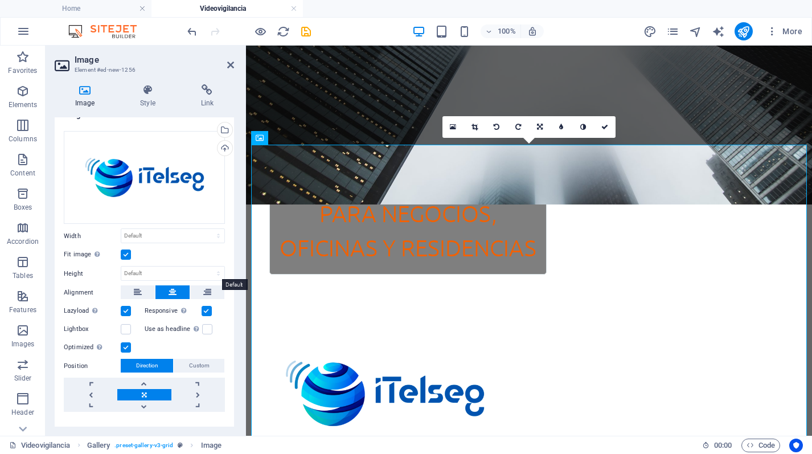
scroll to position [0, 0]
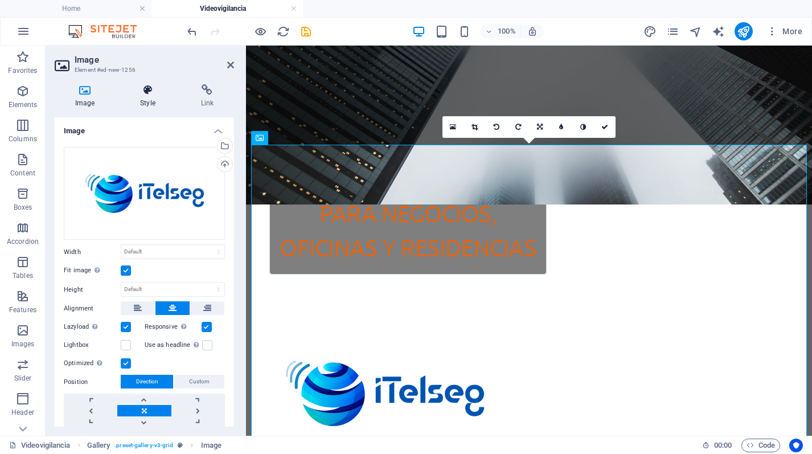
click at [140, 101] on h4 "Style" at bounding box center [150, 96] width 60 height 24
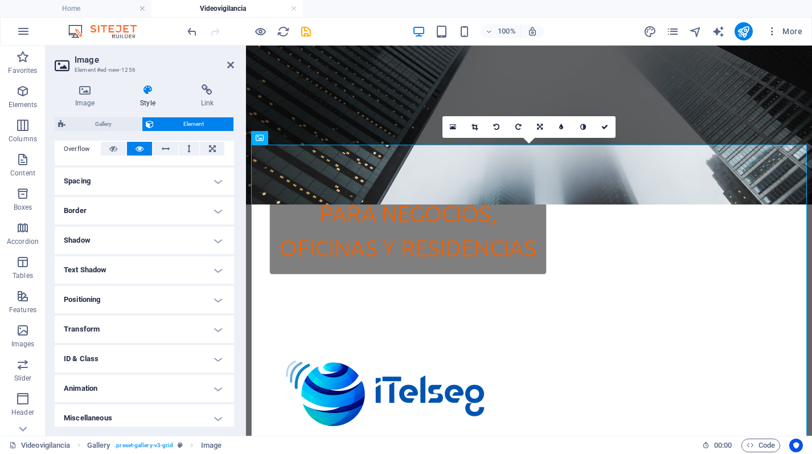
scroll to position [195, 0]
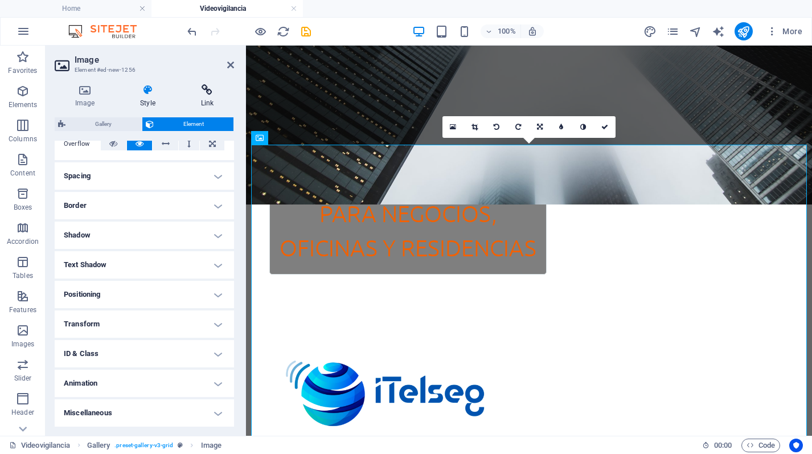
click at [205, 91] on icon at bounding box center [207, 89] width 54 height 11
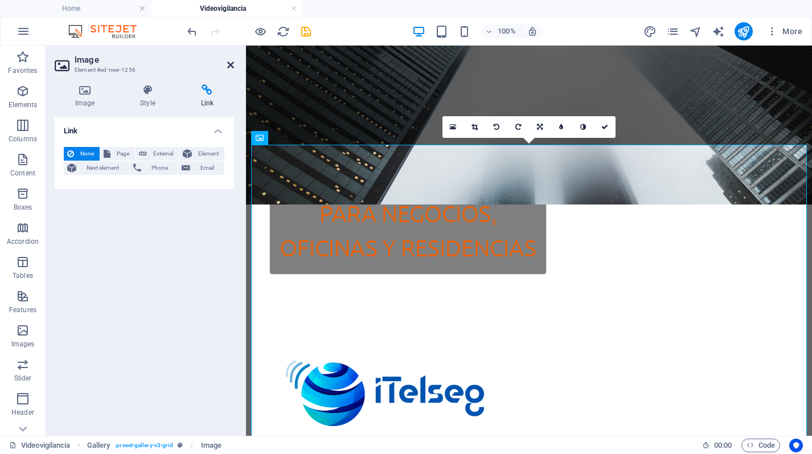
click at [232, 65] on icon at bounding box center [230, 64] width 7 height 9
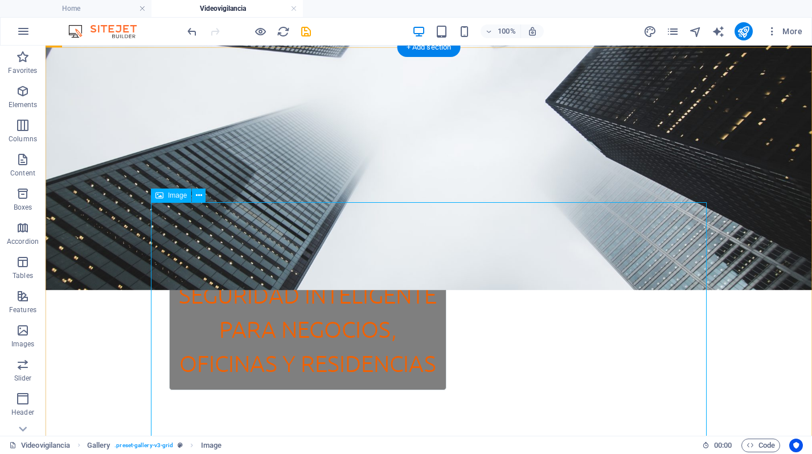
scroll to position [189, 0]
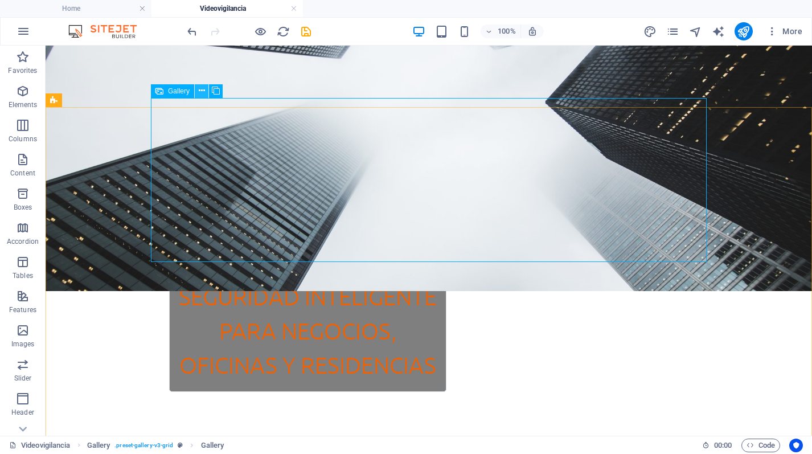
click at [199, 92] on icon at bounding box center [202, 91] width 6 height 12
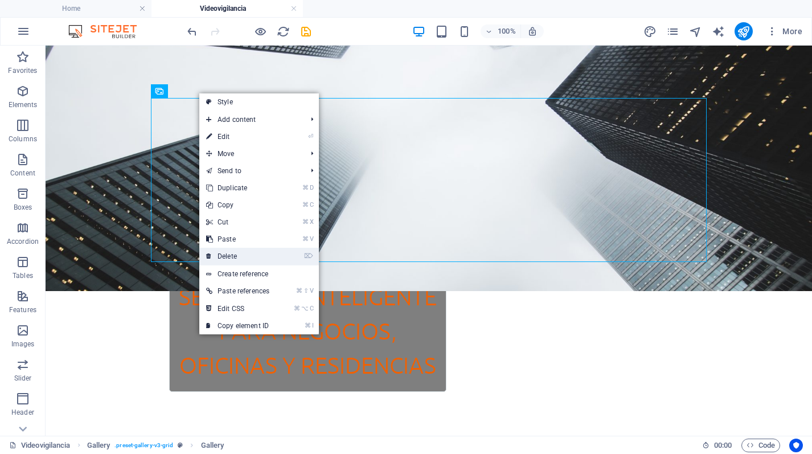
click at [236, 257] on link "⌦ Delete" at bounding box center [237, 256] width 77 height 17
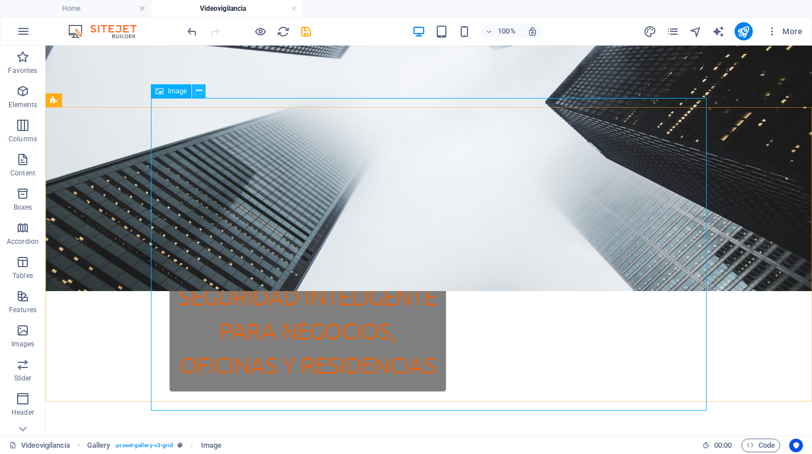
click at [198, 92] on icon at bounding box center [199, 91] width 6 height 12
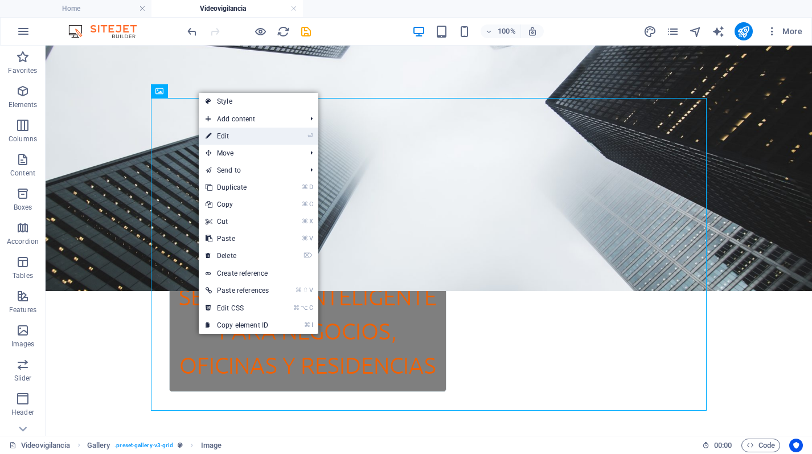
click at [246, 134] on link "⏎ Edit" at bounding box center [237, 136] width 77 height 17
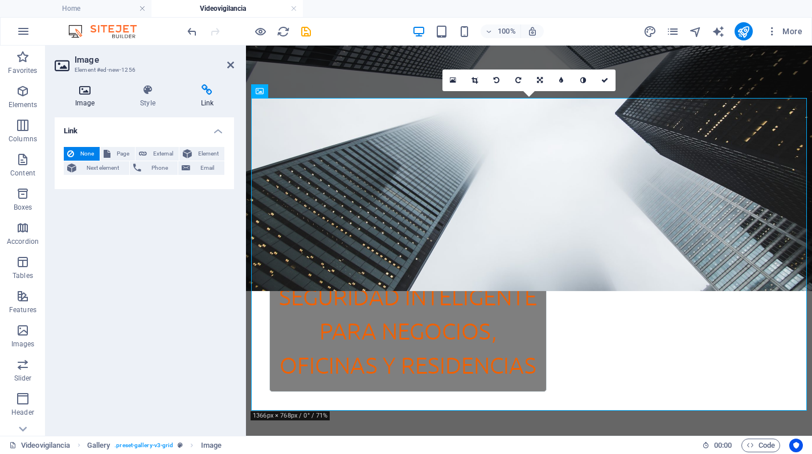
click at [86, 93] on icon at bounding box center [85, 89] width 60 height 11
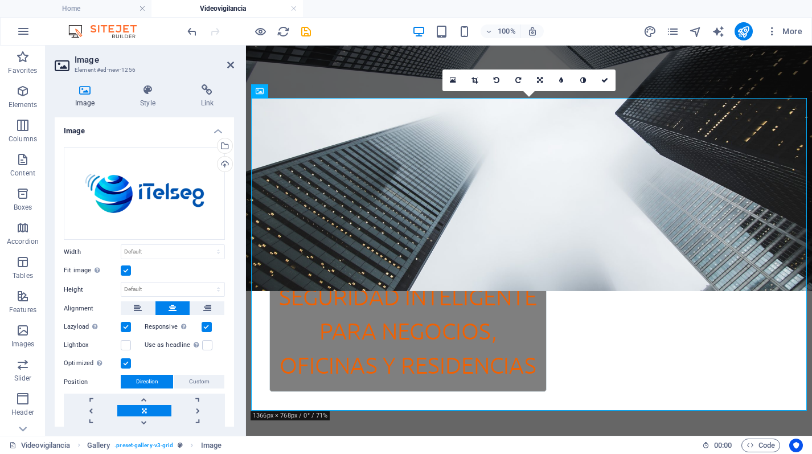
scroll to position [36, 0]
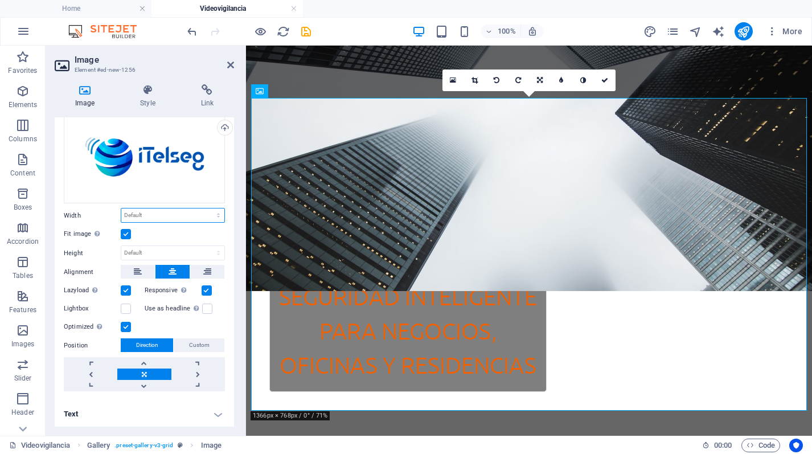
click at [151, 209] on select "Default auto px rem % em vh vw" at bounding box center [172, 215] width 103 height 14
click at [121, 208] on select "Default auto px rem % em vh vw" at bounding box center [172, 215] width 103 height 14
select select "DISABLED_OPTION_VALUE"
click at [104, 212] on label "Width" at bounding box center [92, 215] width 57 height 6
click at [137, 247] on select "Default auto px" at bounding box center [172, 253] width 103 height 14
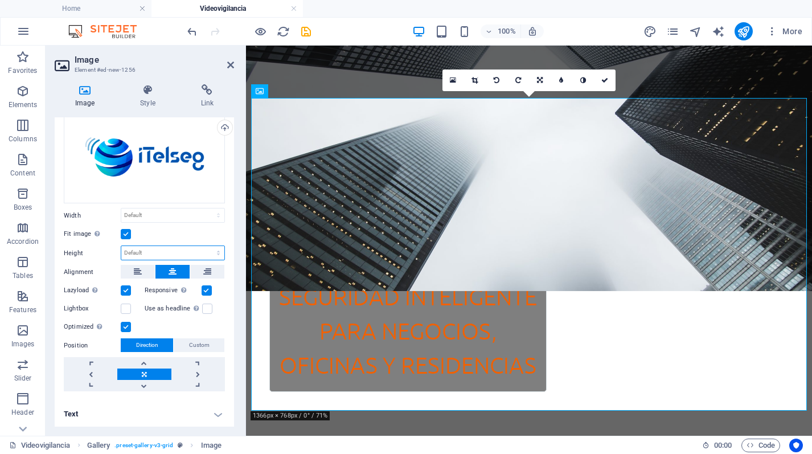
select select "px"
click at [206, 246] on select "Default auto px" at bounding box center [172, 253] width 103 height 14
type input "549"
click at [178, 246] on input "549" at bounding box center [172, 253] width 103 height 14
click at [166, 213] on select "Default auto px rem % em vh vw" at bounding box center [172, 215] width 103 height 14
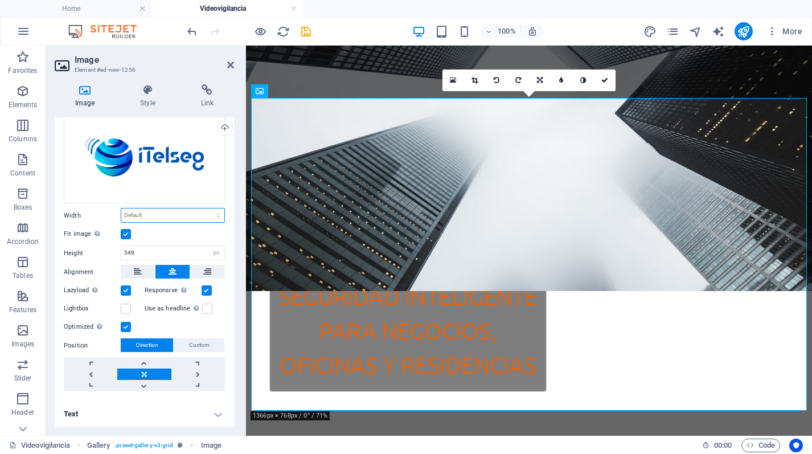
select select "px"
click at [206, 208] on select "Default auto px rem % em vh vw" at bounding box center [172, 215] width 103 height 14
click at [170, 232] on div "Fit image Automatically fit image to a fixed width and height" at bounding box center [144, 234] width 161 height 14
click at [132, 213] on input "976" at bounding box center [172, 215] width 103 height 14
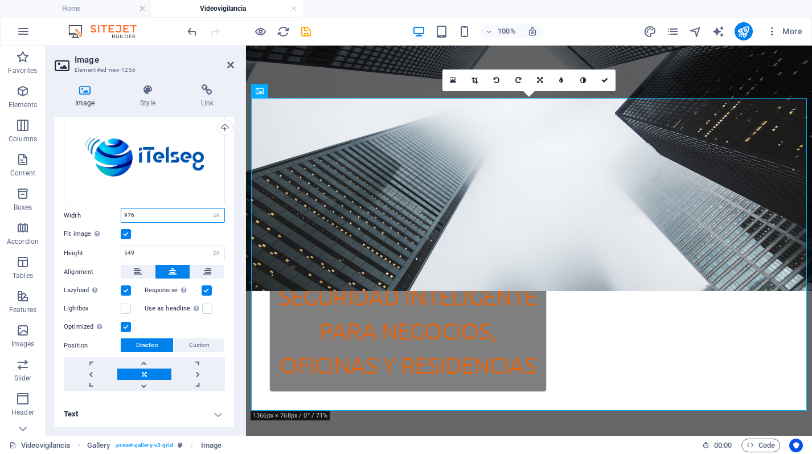
click at [131, 213] on input "976" at bounding box center [172, 215] width 103 height 14
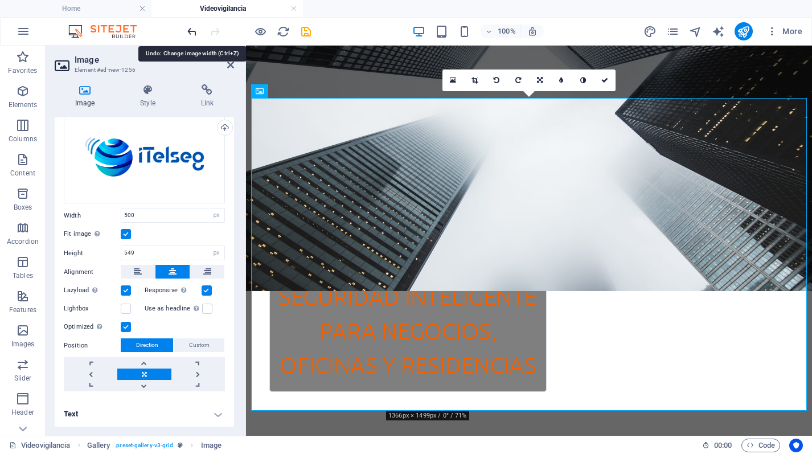
click at [198, 32] on icon "undo" at bounding box center [192, 31] width 13 height 13
click at [196, 34] on icon "undo" at bounding box center [192, 31] width 13 height 13
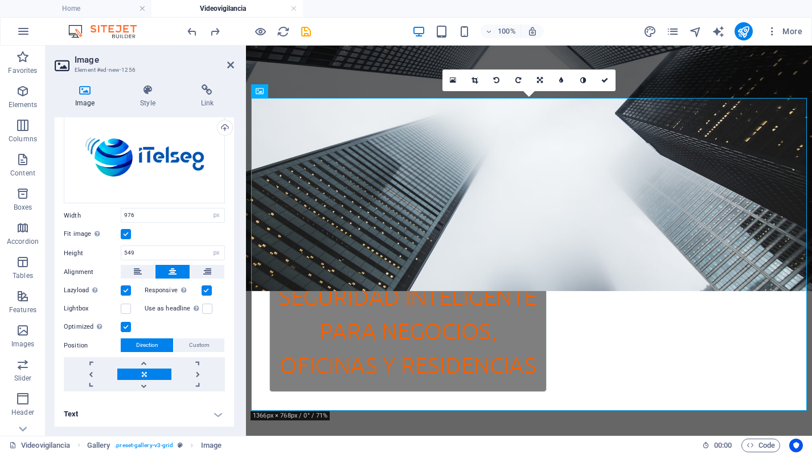
click at [129, 234] on label at bounding box center [126, 234] width 10 height 10
click at [0, 0] on input "Fit image Automatically fit image to a fixed width and height" at bounding box center [0, 0] width 0 height 0
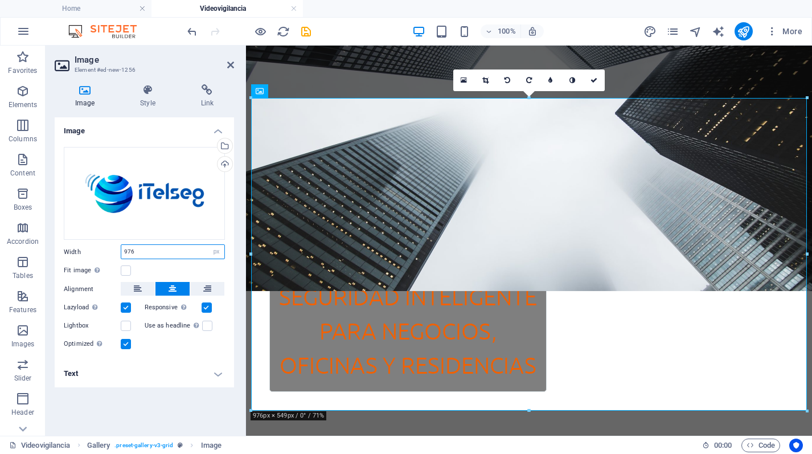
click at [154, 256] on input "976" at bounding box center [172, 252] width 103 height 14
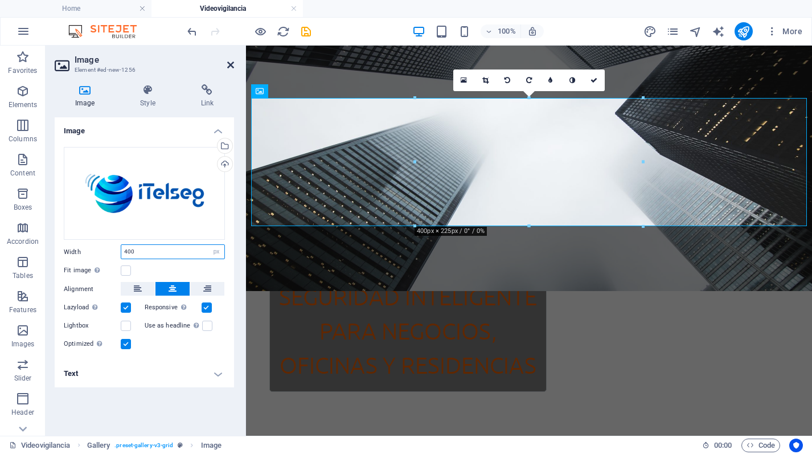
type input "400"
click at [228, 69] on icon at bounding box center [230, 64] width 7 height 9
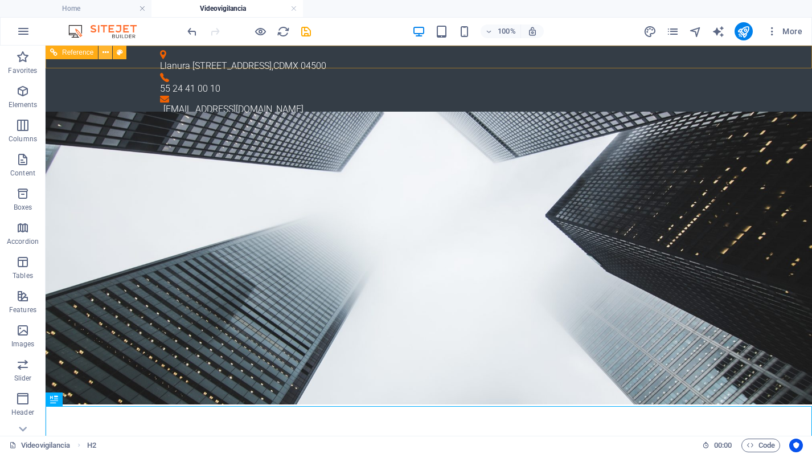
click at [105, 53] on icon at bounding box center [105, 53] width 6 height 12
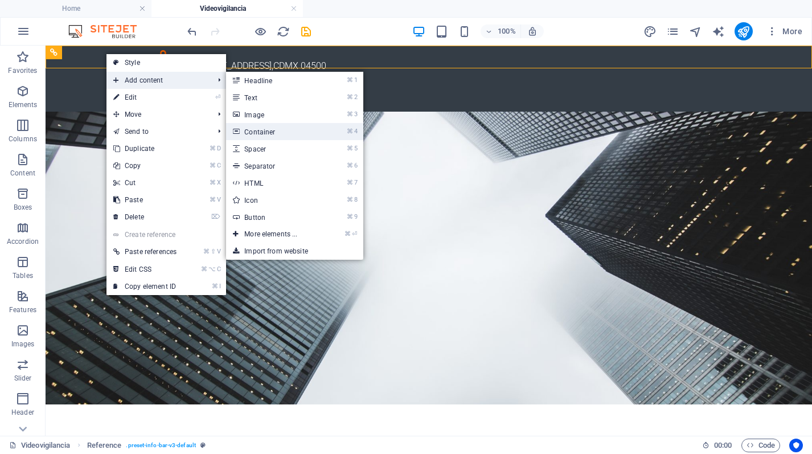
click at [265, 133] on link "⌘ 4 Container" at bounding box center [273, 131] width 94 height 17
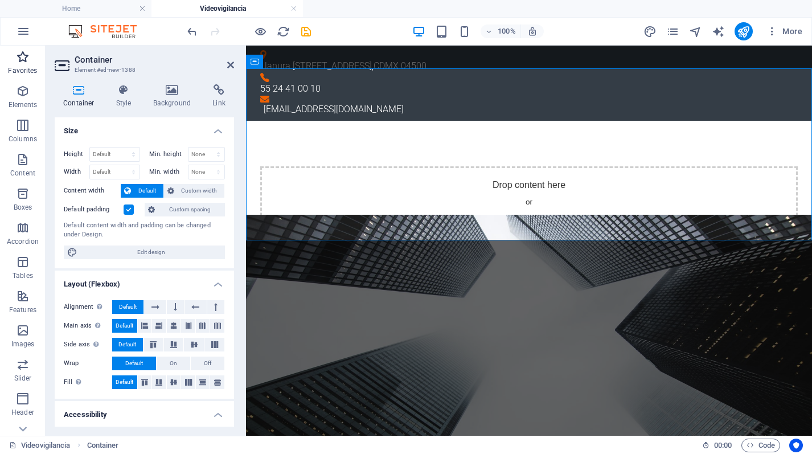
click at [26, 61] on icon "button" at bounding box center [23, 57] width 14 height 14
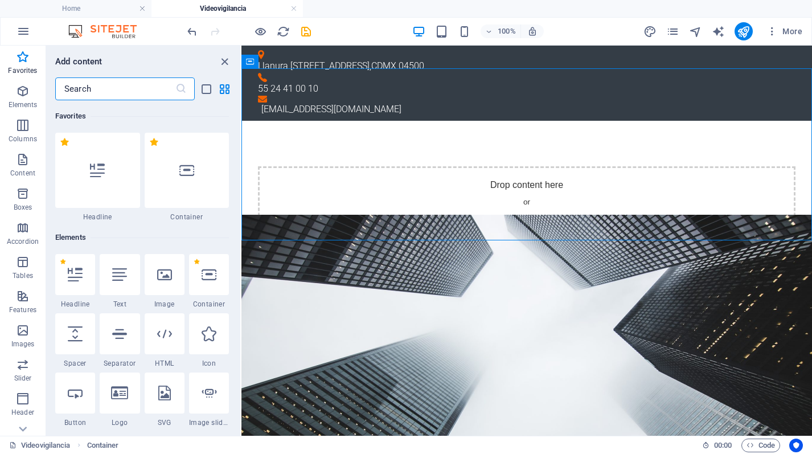
click at [143, 90] on input "text" at bounding box center [115, 88] width 120 height 23
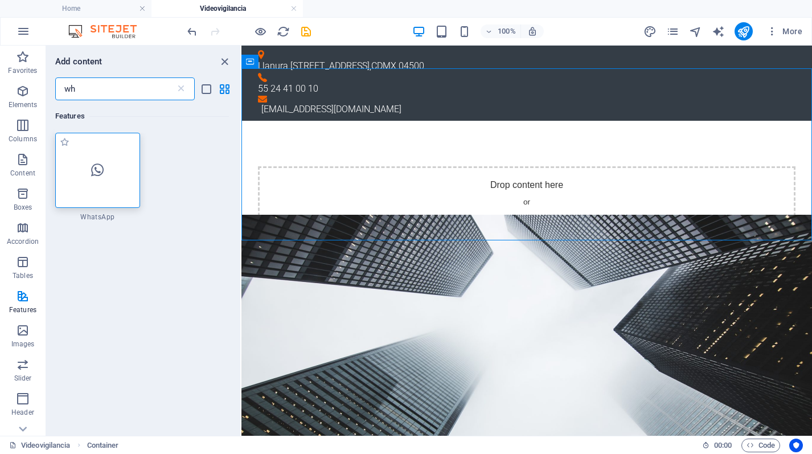
type input "wh"
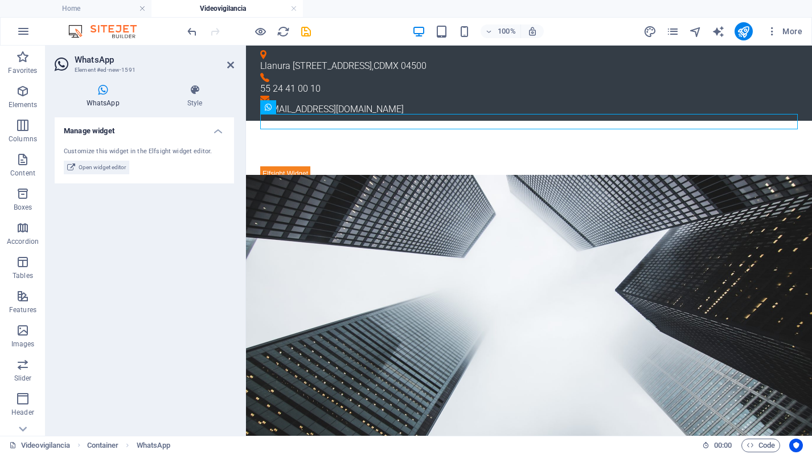
click at [375, 438] on div "Videovigilancia Container WhatsApp" at bounding box center [351, 445] width 684 height 14
click at [232, 67] on icon at bounding box center [230, 64] width 7 height 9
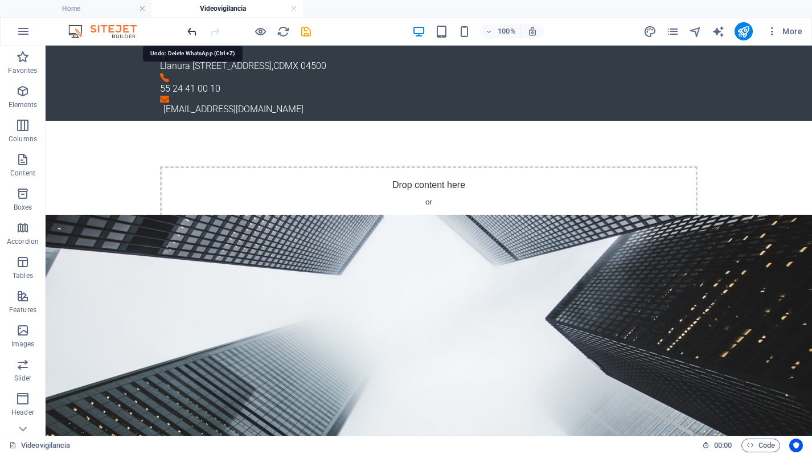
click at [192, 38] on icon "undo" at bounding box center [192, 31] width 13 height 13
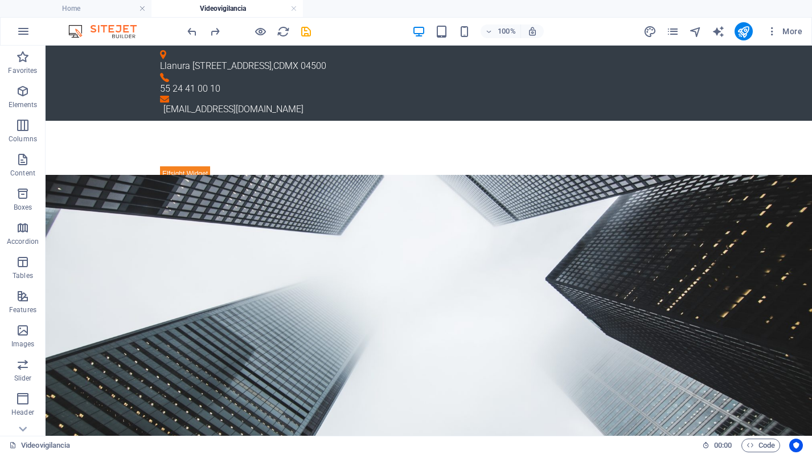
click at [194, 24] on div at bounding box center [249, 31] width 128 height 18
click at [191, 30] on icon "undo" at bounding box center [192, 31] width 13 height 13
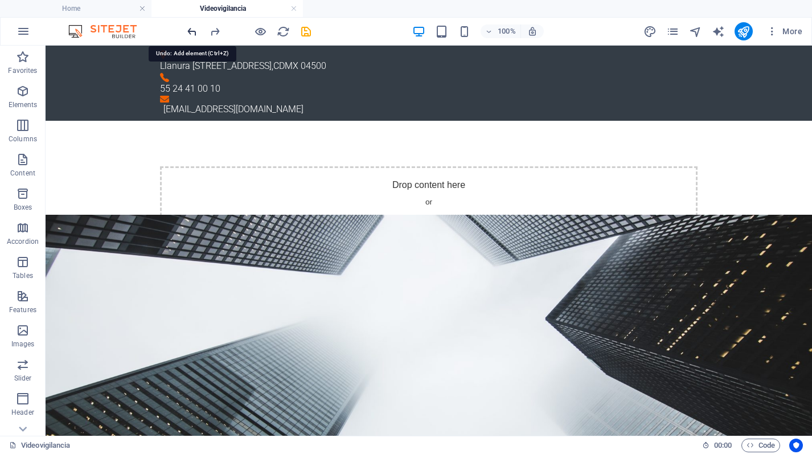
click at [191, 30] on icon "undo" at bounding box center [192, 31] width 13 height 13
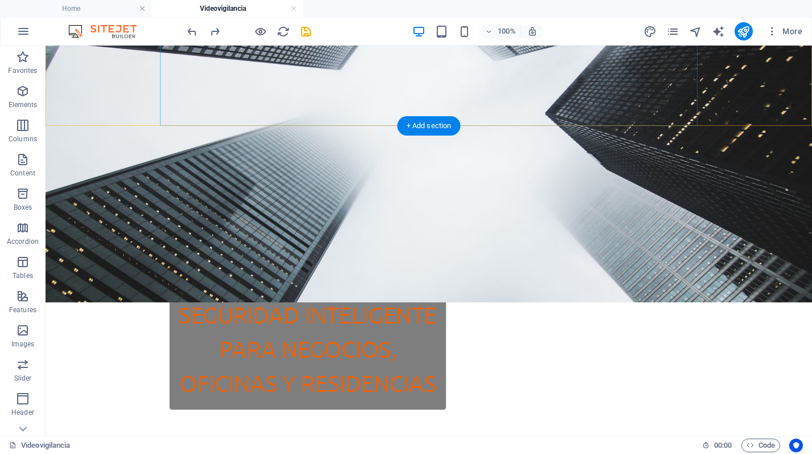
scroll to position [172, 0]
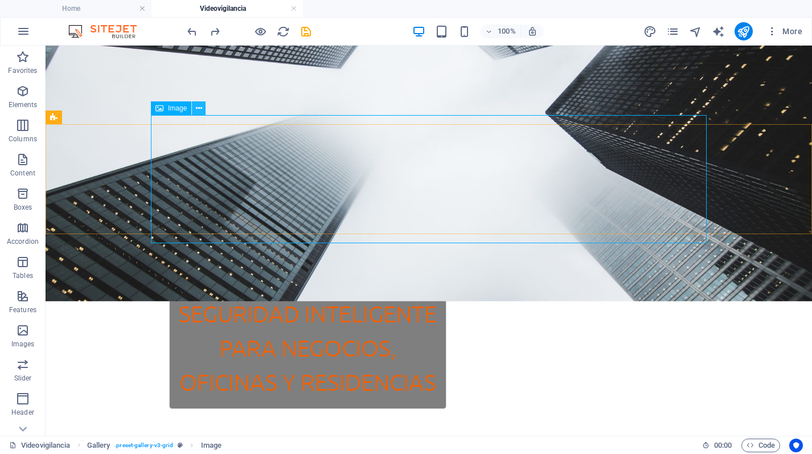
click at [200, 109] on icon at bounding box center [199, 108] width 6 height 12
click at [199, 112] on icon at bounding box center [199, 108] width 6 height 12
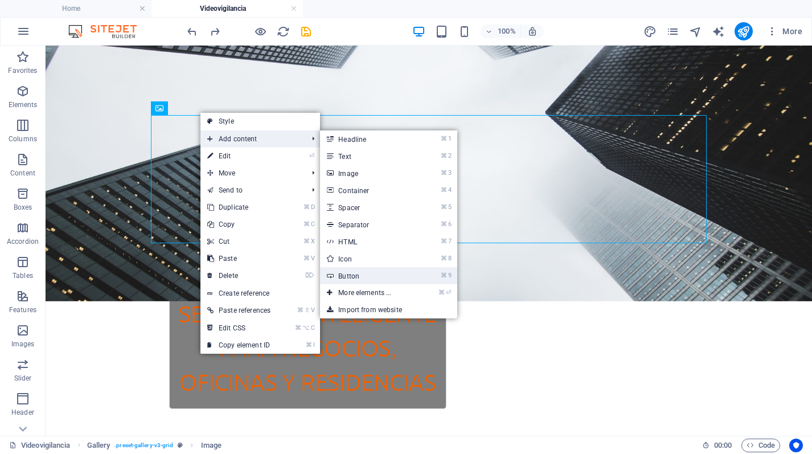
click at [393, 279] on link "⌘ 9 Button" at bounding box center [367, 275] width 94 height 17
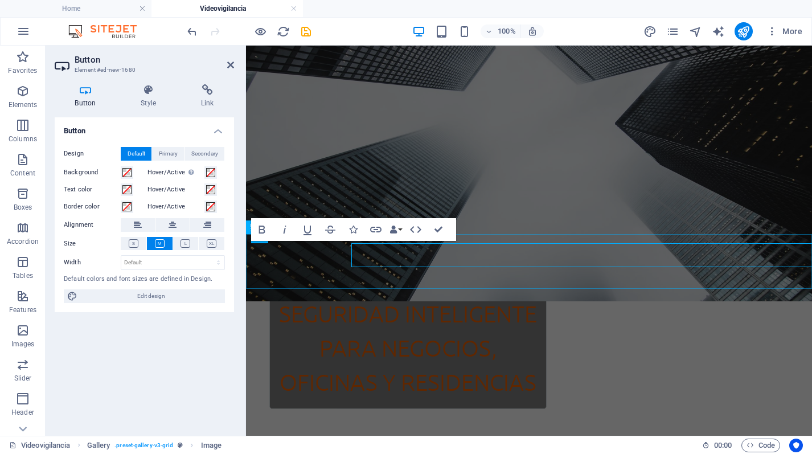
scroll to position [2, 0]
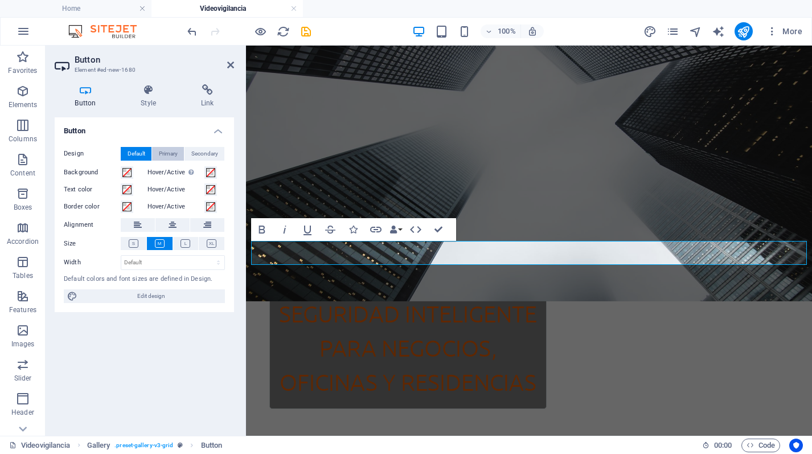
click at [168, 150] on span "Primary" at bounding box center [168, 154] width 19 height 14
click at [205, 152] on span "Secondary" at bounding box center [204, 154] width 27 height 14
click at [131, 152] on span "Default" at bounding box center [137, 154] width 18 height 14
click at [230, 68] on icon at bounding box center [230, 64] width 7 height 9
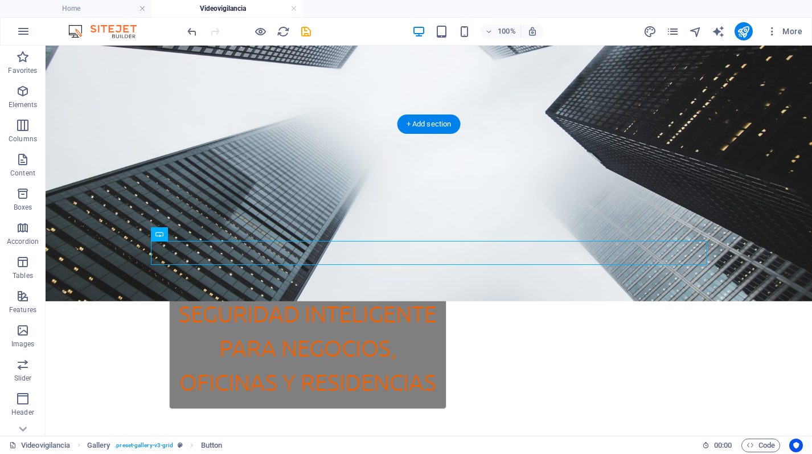
click at [102, 87] on figure at bounding box center [429, 155] width 766 height 293
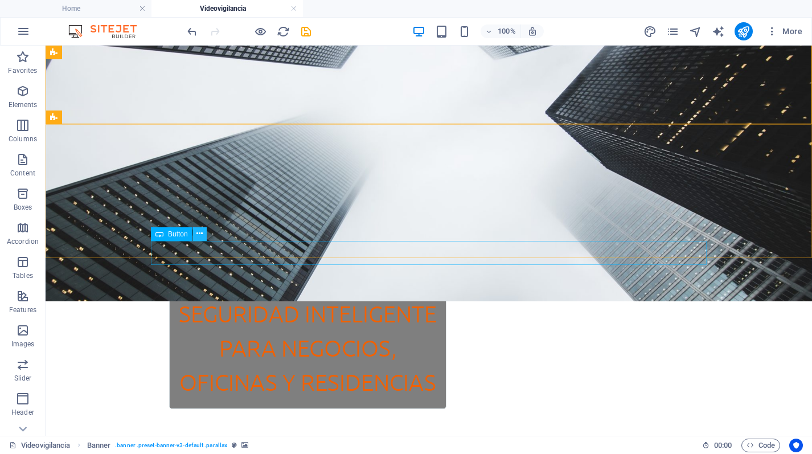
click at [200, 236] on icon at bounding box center [199, 234] width 6 height 12
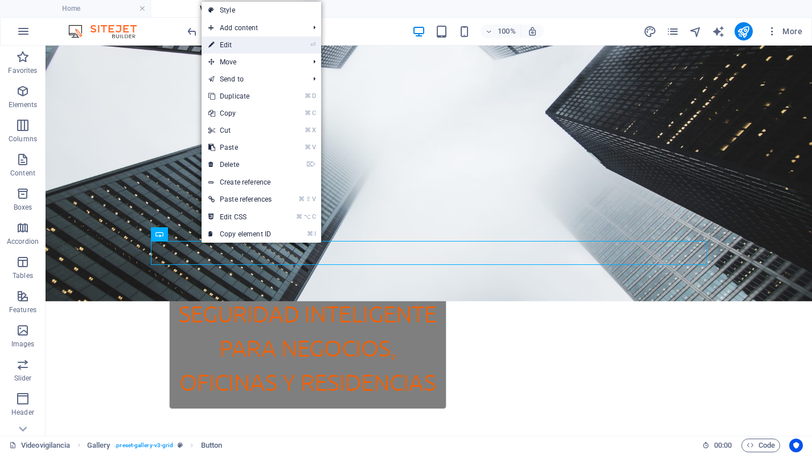
click at [240, 40] on link "⏎ Edit" at bounding box center [240, 44] width 77 height 17
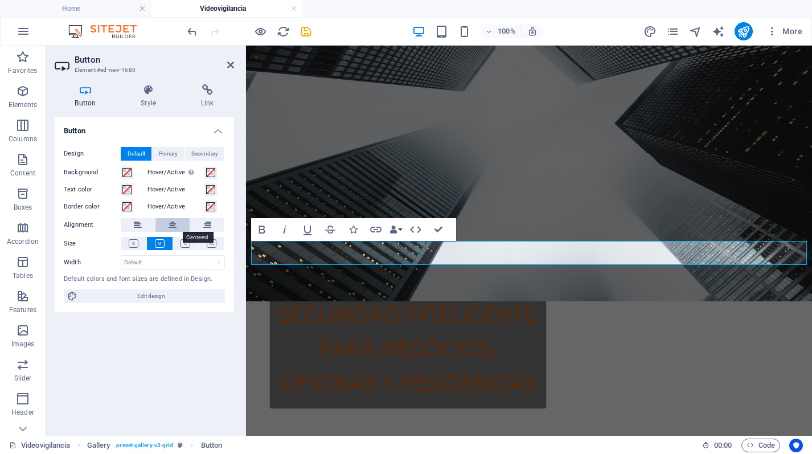
click at [165, 224] on button at bounding box center [172, 225] width 34 height 14
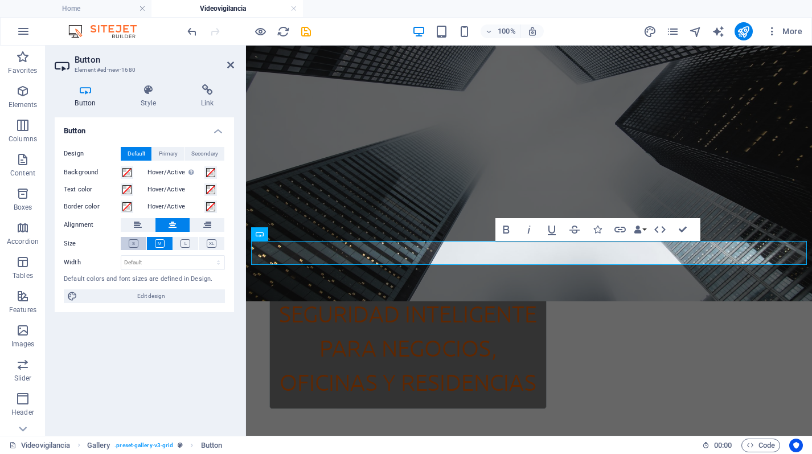
click at [134, 245] on icon at bounding box center [134, 243] width 10 height 9
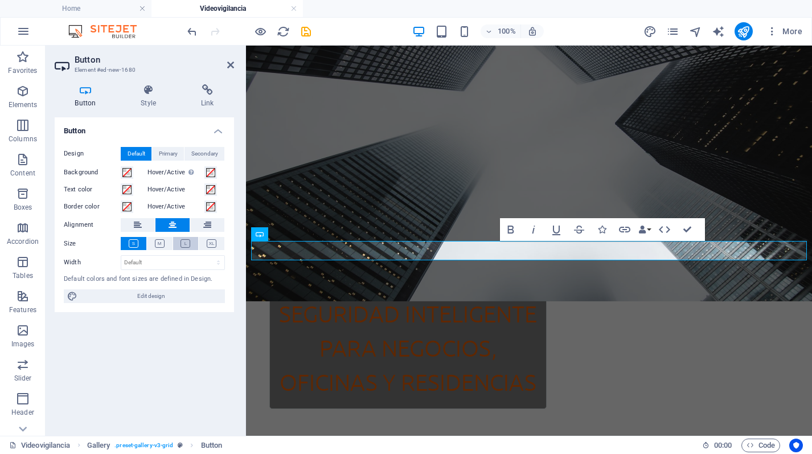
click at [180, 245] on button at bounding box center [186, 243] width 26 height 13
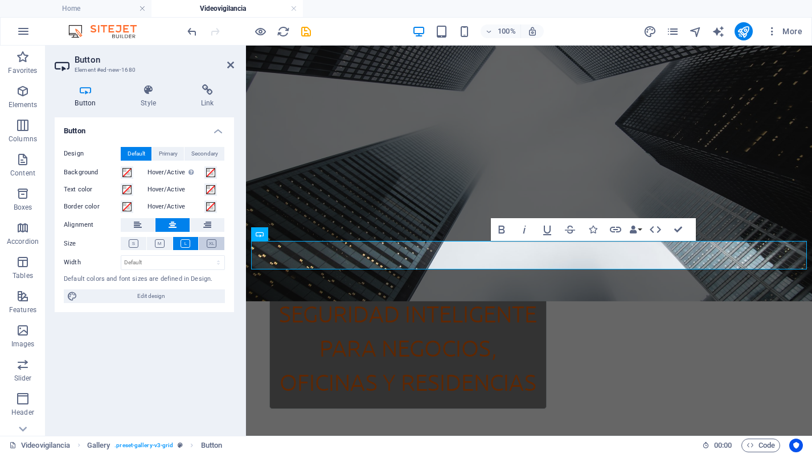
click at [218, 245] on button at bounding box center [212, 243] width 26 height 13
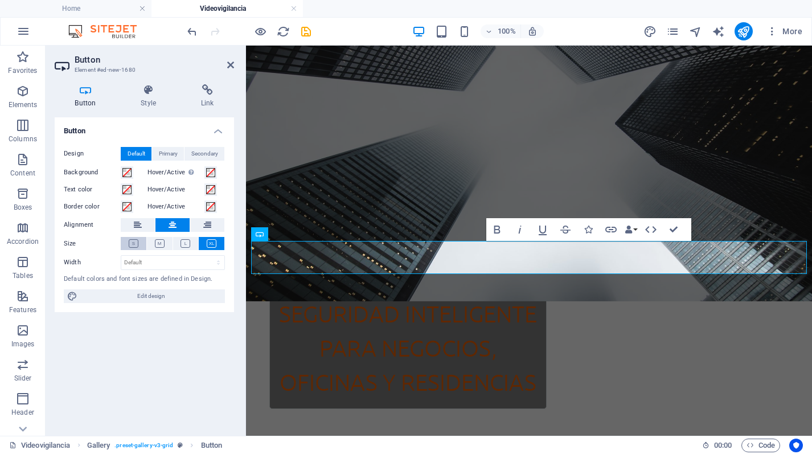
click at [137, 240] on icon at bounding box center [134, 243] width 10 height 9
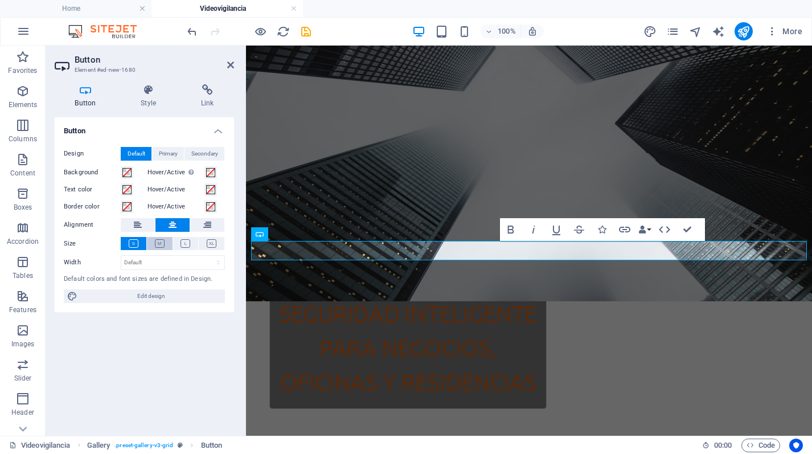
click at [150, 240] on button at bounding box center [160, 243] width 26 height 13
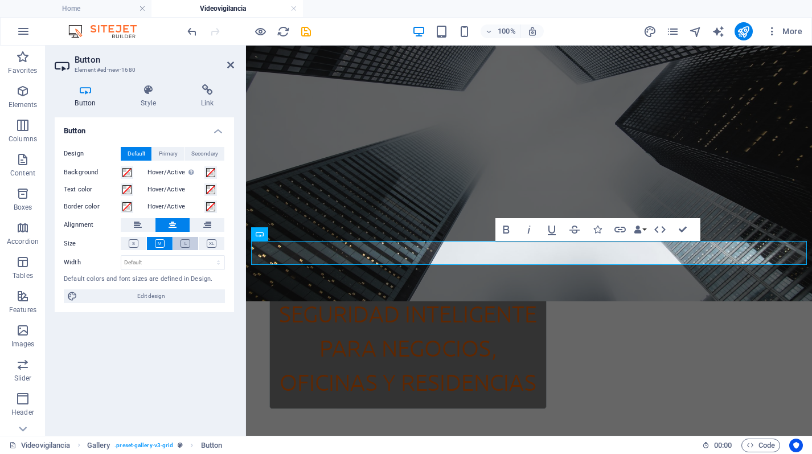
click at [187, 241] on icon at bounding box center [185, 243] width 10 height 9
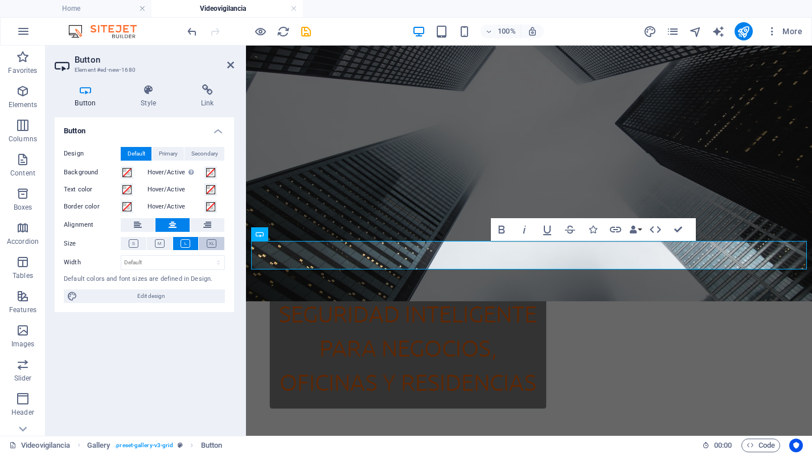
click at [213, 241] on icon at bounding box center [212, 243] width 10 height 9
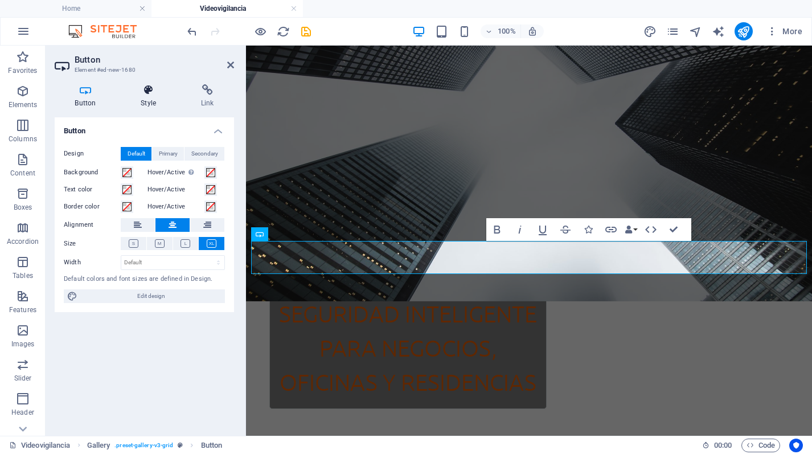
click at [152, 89] on icon at bounding box center [149, 89] width 56 height 11
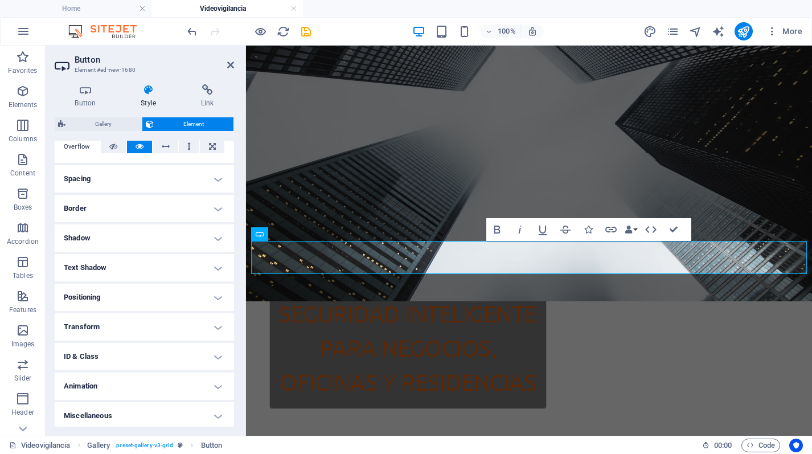
scroll to position [195, 0]
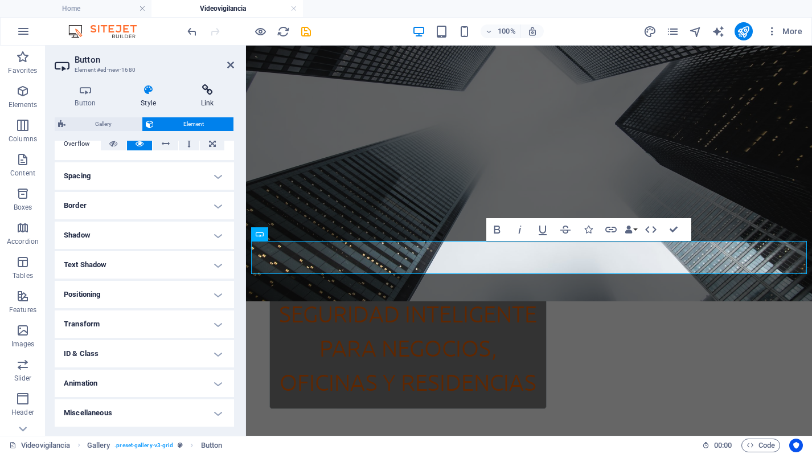
click at [203, 94] on icon at bounding box center [207, 89] width 54 height 11
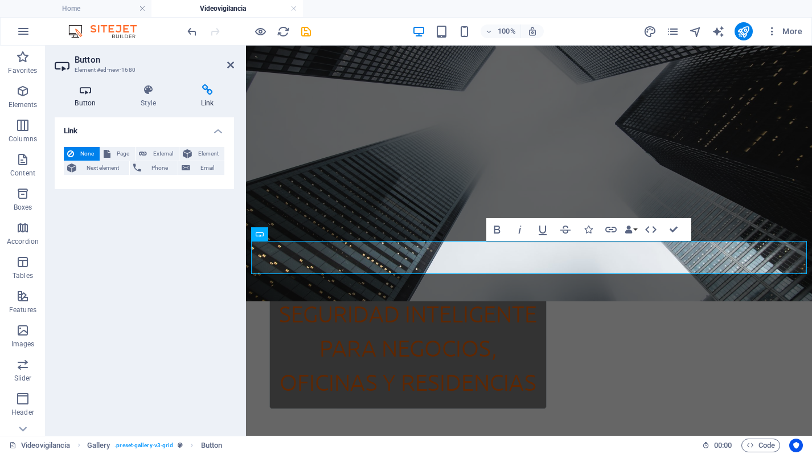
click at [87, 101] on h4 "Button" at bounding box center [88, 96] width 66 height 24
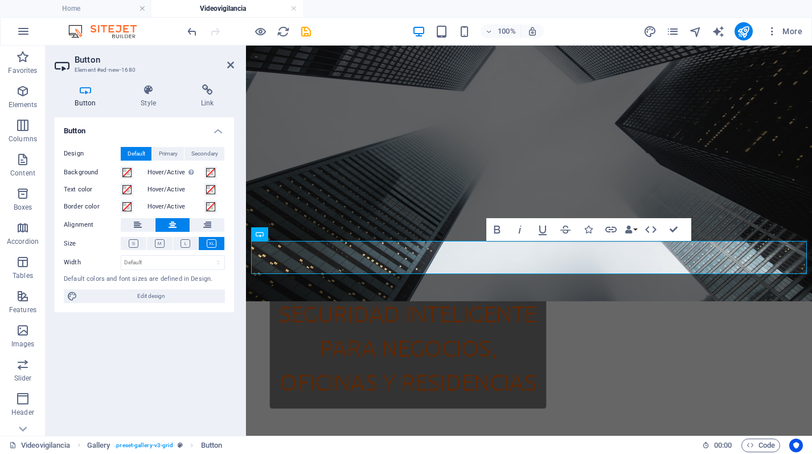
click at [91, 172] on label "Background" at bounding box center [92, 173] width 57 height 14
click at [121, 172] on button "Background" at bounding box center [127, 172] width 13 height 13
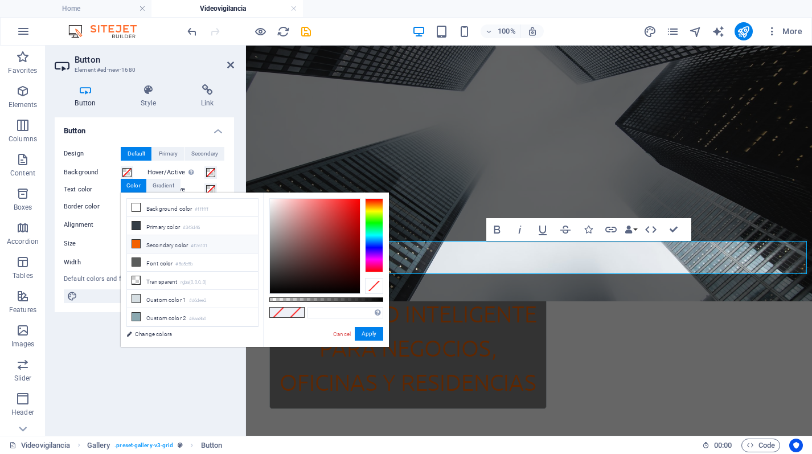
click at [133, 245] on icon at bounding box center [136, 244] width 8 height 8
type input "#f26101"
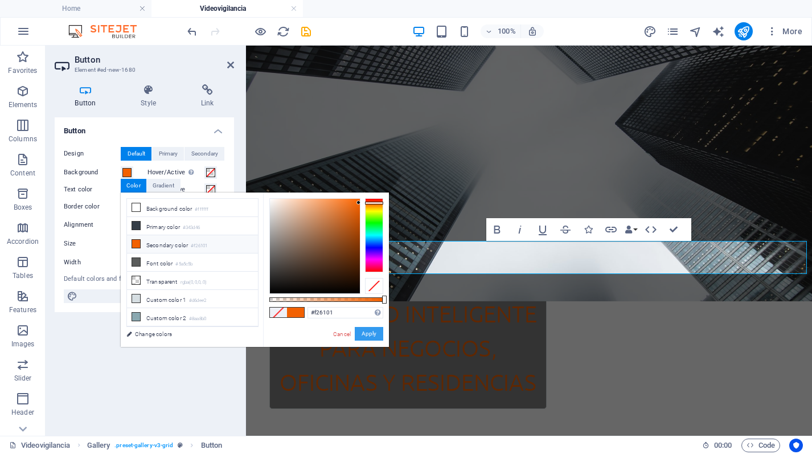
click at [364, 336] on button "Apply" at bounding box center [369, 334] width 28 height 14
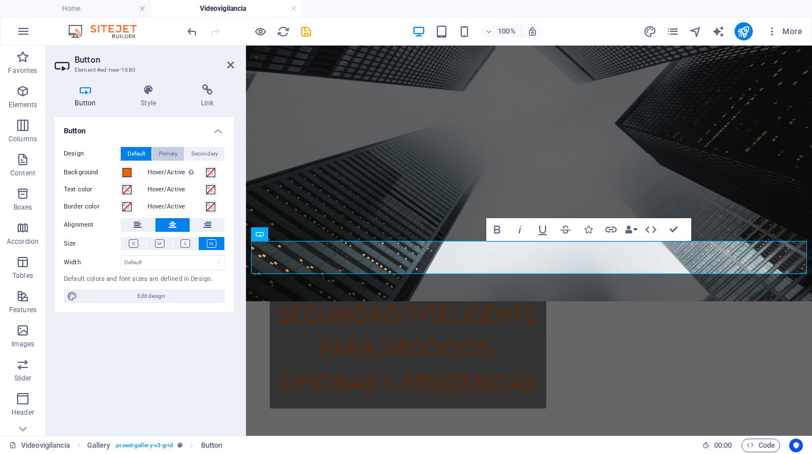
click at [163, 158] on span "Primary" at bounding box center [168, 154] width 19 height 14
click at [205, 157] on span "Secondary" at bounding box center [204, 154] width 27 height 14
click at [145, 153] on button "Default" at bounding box center [136, 154] width 31 height 14
click at [158, 100] on h4 "Style" at bounding box center [151, 96] width 60 height 24
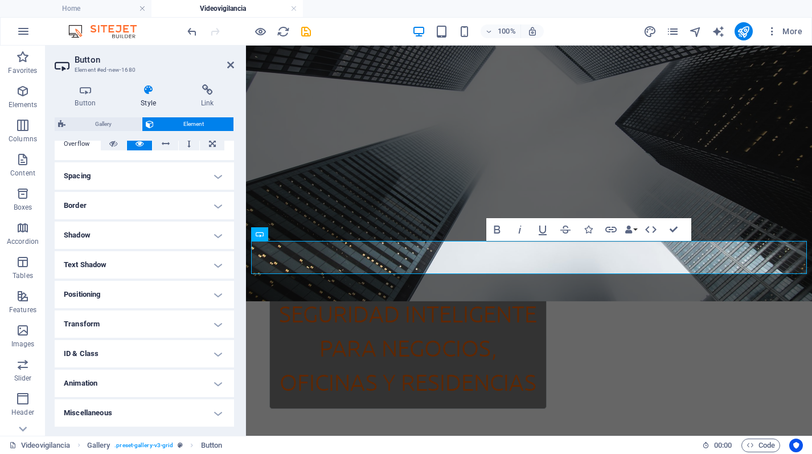
click at [208, 83] on div "Button Style Link Button Design Default Primary Secondary Background Hover/Acti…" at bounding box center [145, 255] width 198 height 360
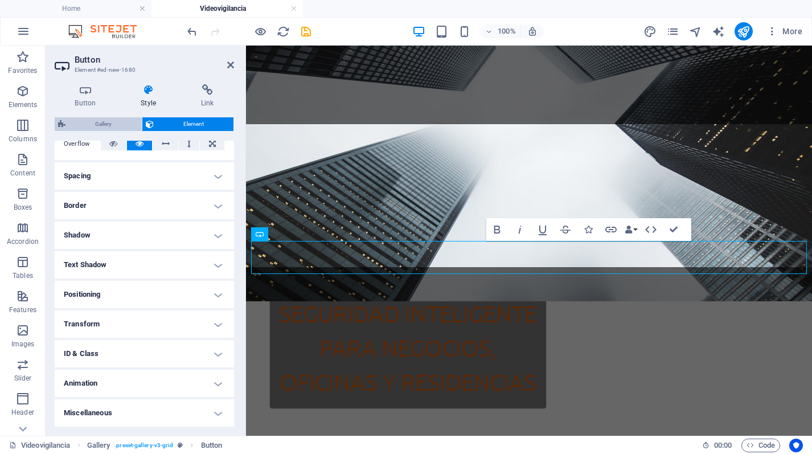
click at [100, 117] on span "Gallery" at bounding box center [103, 124] width 69 height 14
select select "rem"
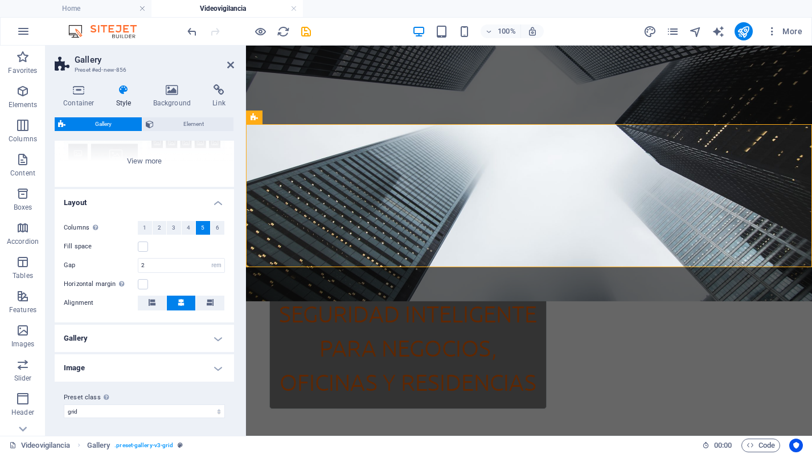
scroll to position [0, 0]
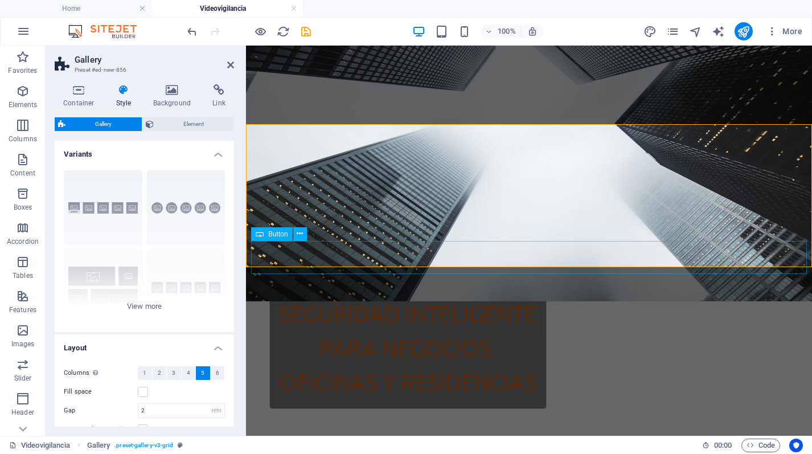
click at [300, 236] on icon at bounding box center [300, 234] width 6 height 12
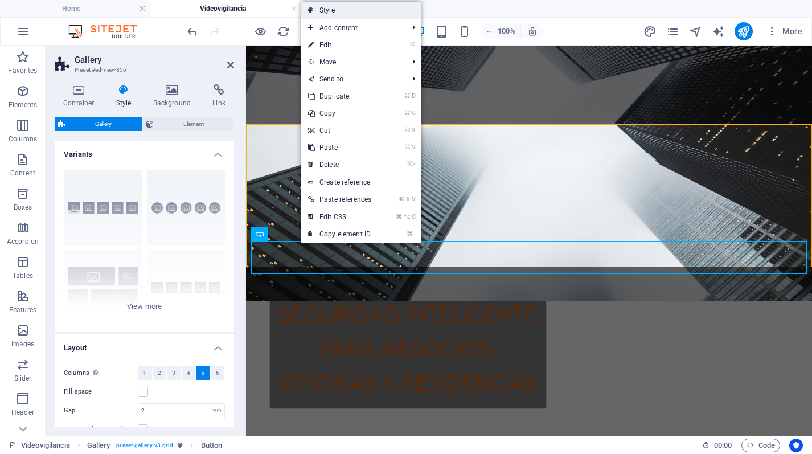
click at [335, 7] on link "Style" at bounding box center [361, 10] width 120 height 17
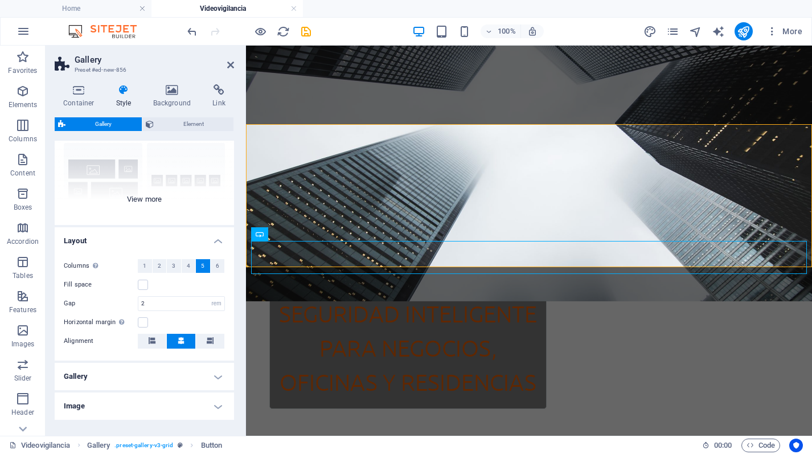
scroll to position [124, 0]
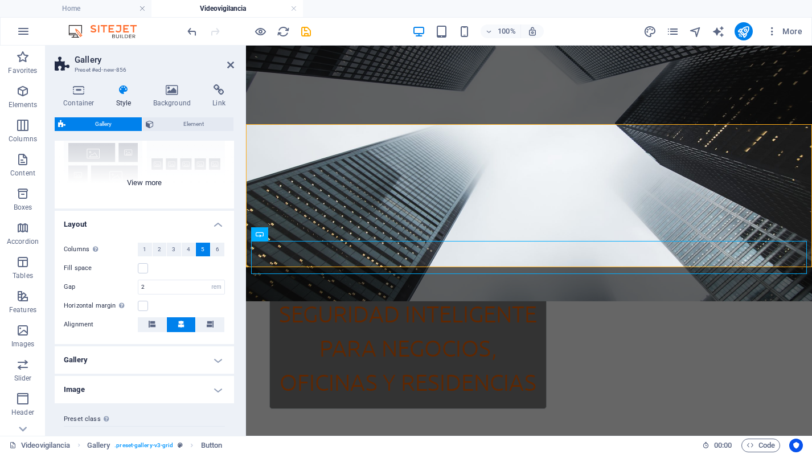
click at [134, 202] on div "Captions Circle Collage Default Grid Grid shifted" at bounding box center [144, 123] width 179 height 171
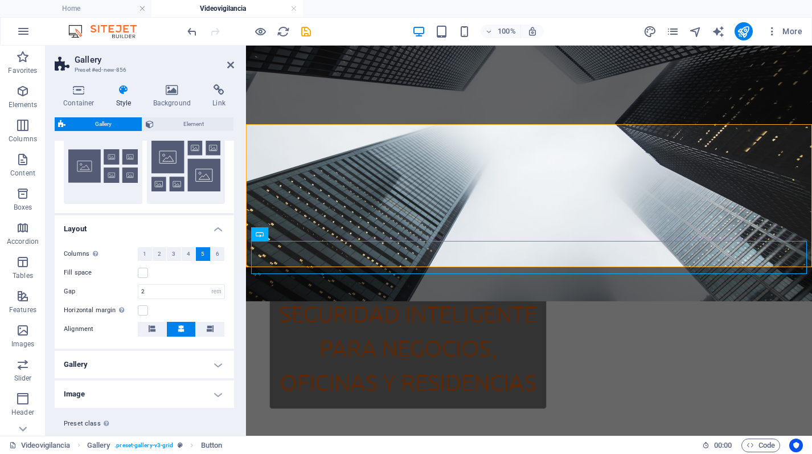
scroll to position [227, 0]
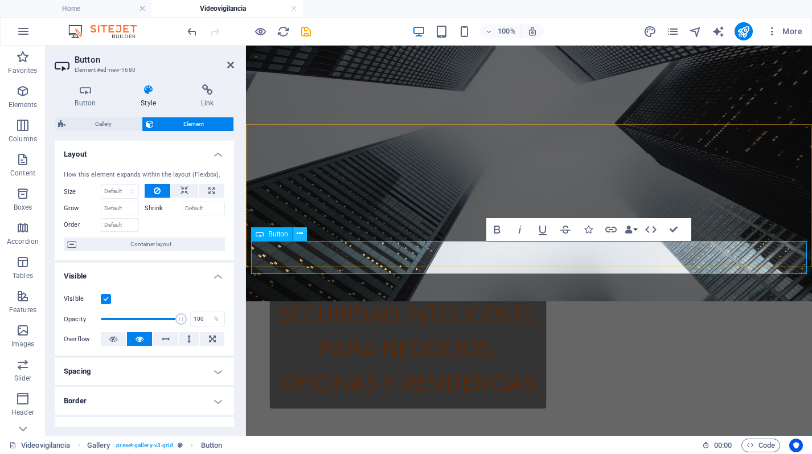
click at [302, 232] on icon at bounding box center [300, 234] width 6 height 12
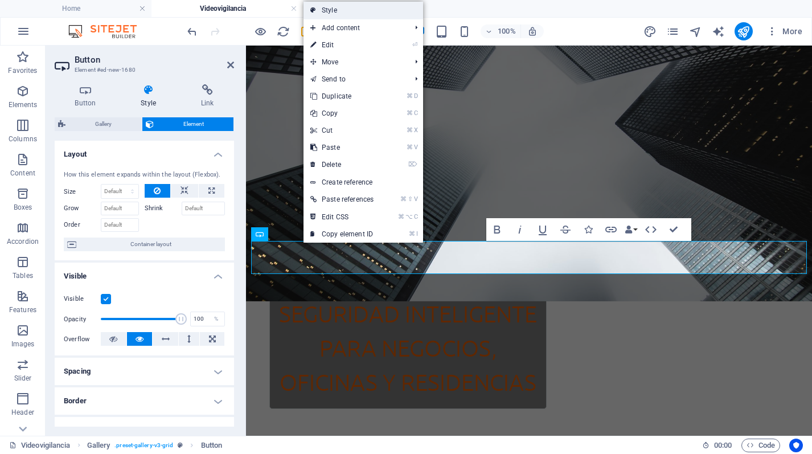
click at [351, 17] on link "Style" at bounding box center [363, 10] width 120 height 17
select select "rem"
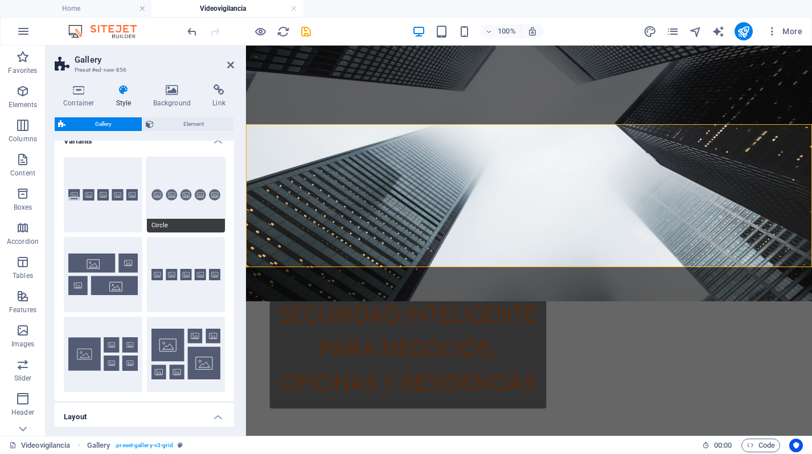
scroll to position [0, 0]
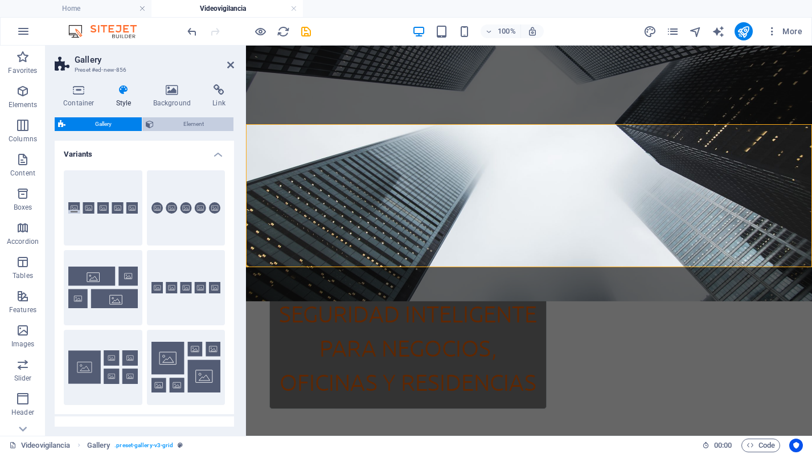
click at [201, 120] on span "Element" at bounding box center [193, 124] width 73 height 14
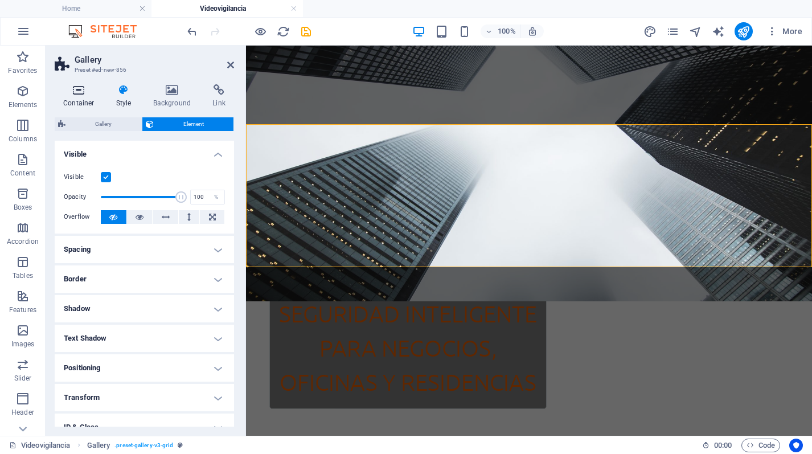
click at [85, 93] on icon at bounding box center [79, 89] width 48 height 11
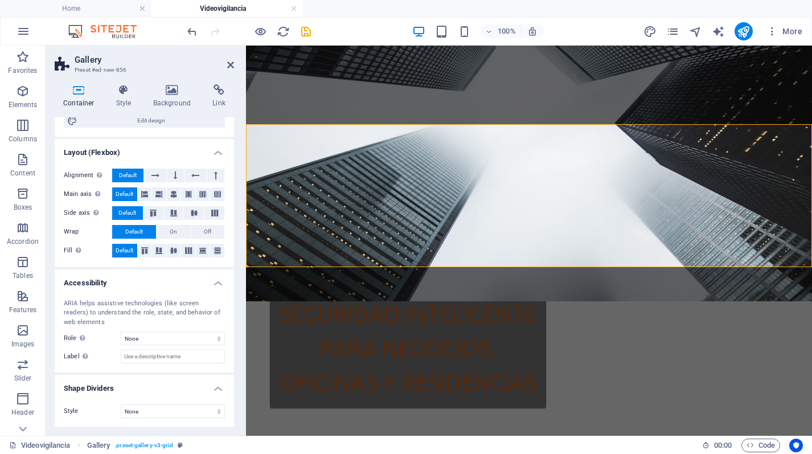
scroll to position [132, 0]
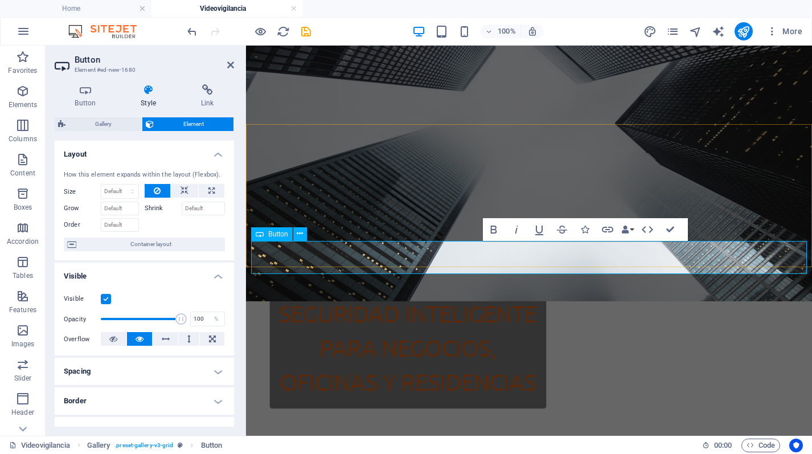
click at [495, 223] on icon "button" at bounding box center [494, 230] width 14 height 14
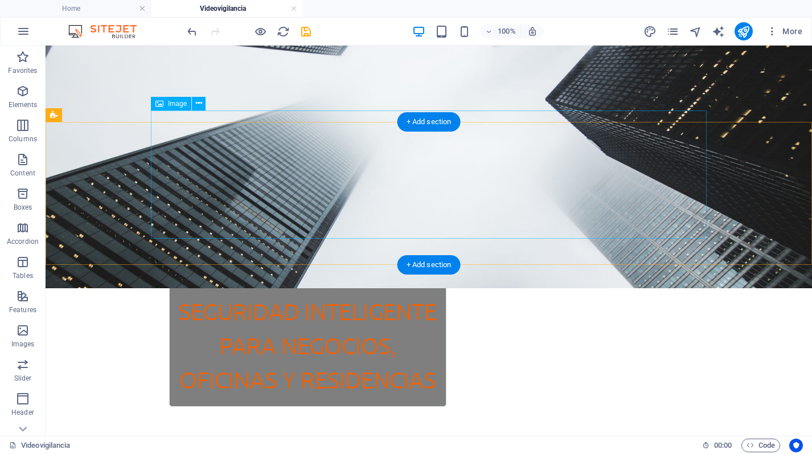
scroll to position [178, 0]
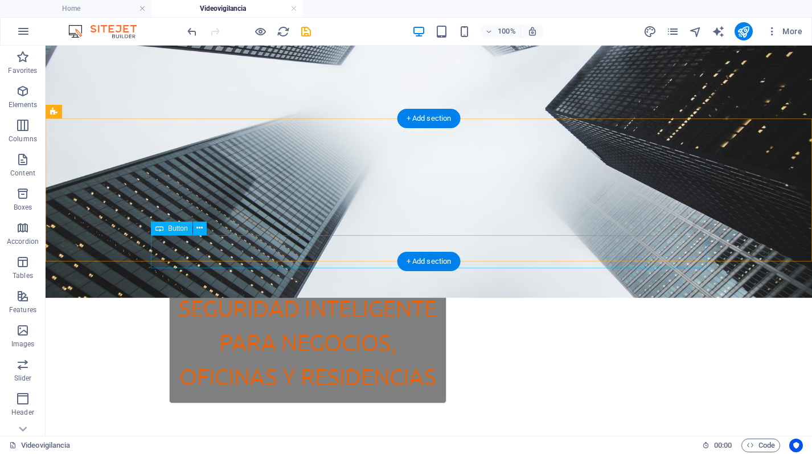
drag, startPoint x: 213, startPoint y: 274, endPoint x: 322, endPoint y: 190, distance: 137.5
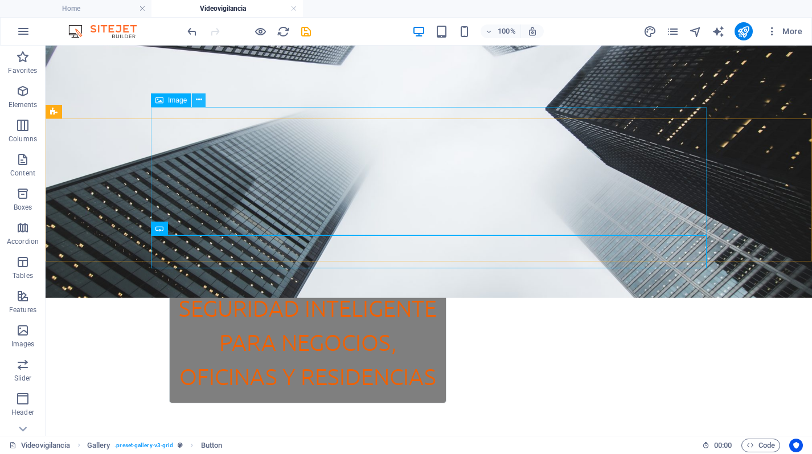
click at [202, 100] on icon at bounding box center [199, 100] width 6 height 12
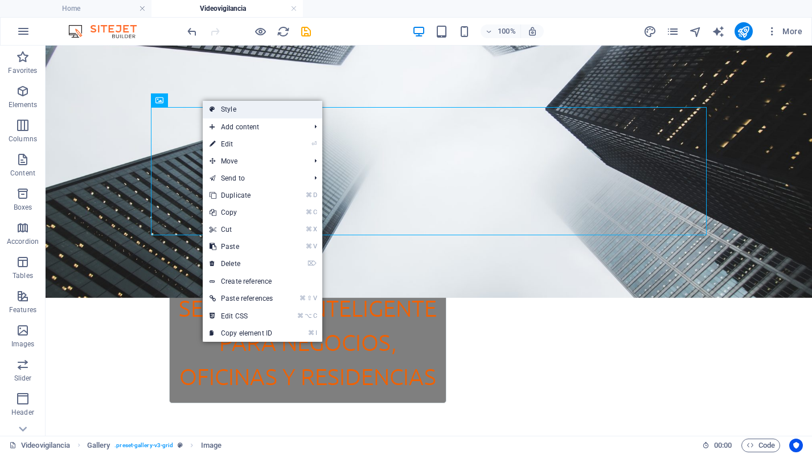
click at [212, 108] on icon at bounding box center [212, 109] width 6 height 17
select select "rem"
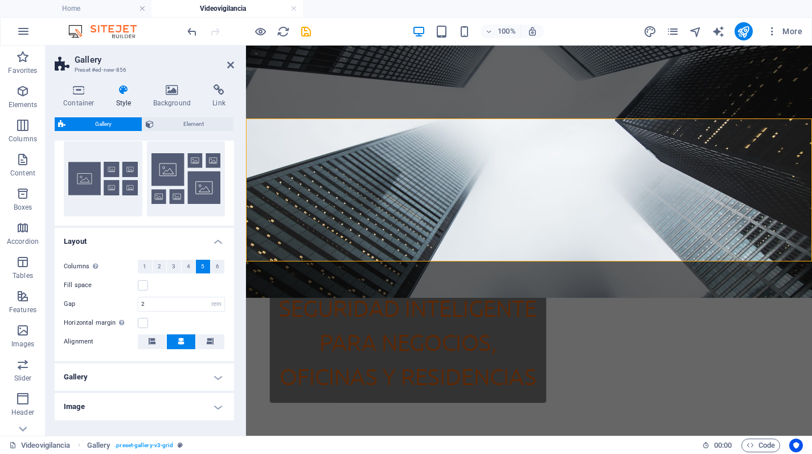
scroll to position [227, 0]
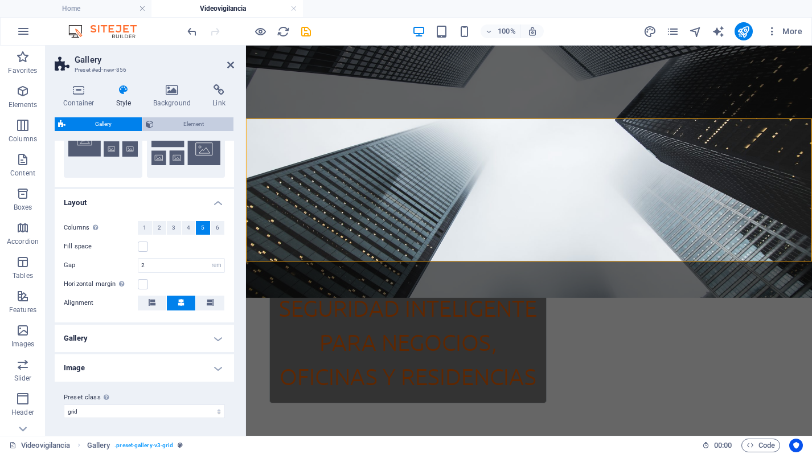
click at [183, 122] on span "Element" at bounding box center [193, 124] width 73 height 14
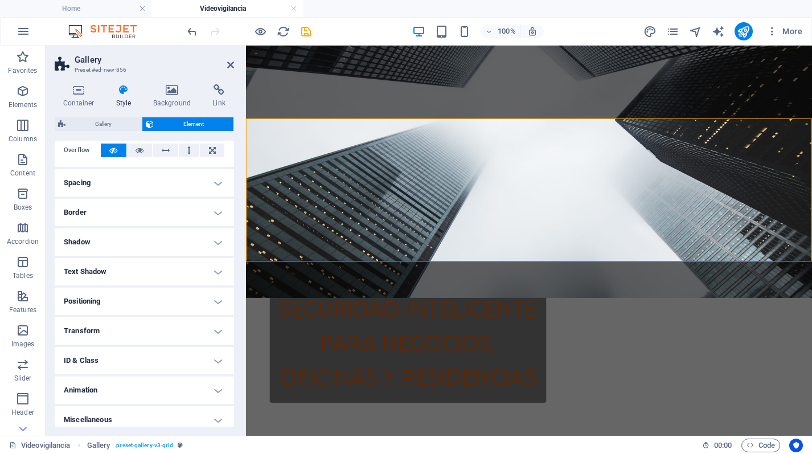
scroll to position [73, 0]
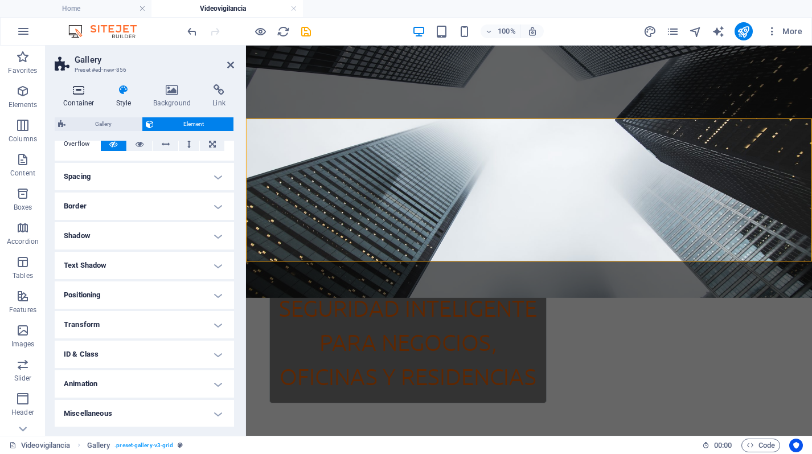
click at [84, 96] on h4 "Container" at bounding box center [81, 96] width 53 height 24
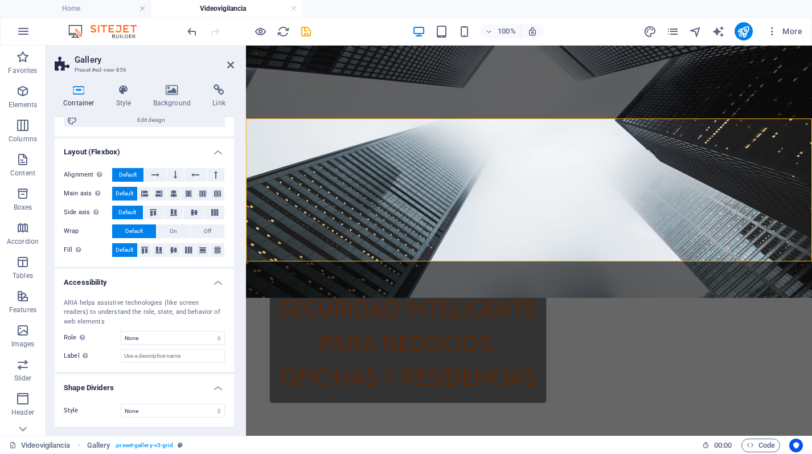
scroll to position [0, 0]
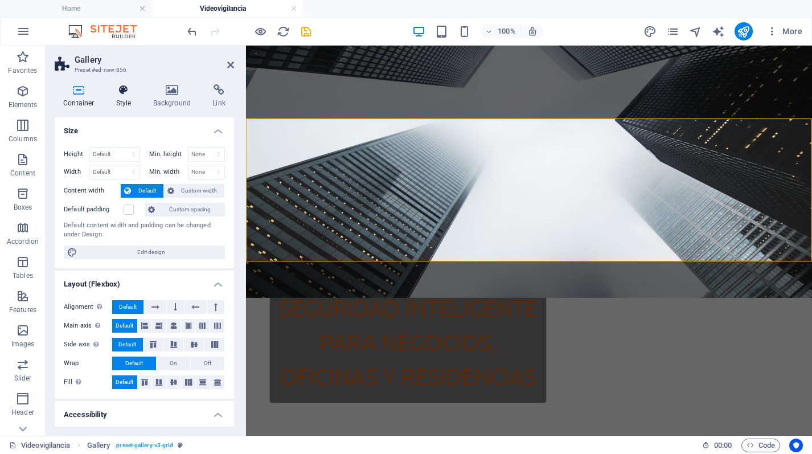
click at [127, 95] on icon at bounding box center [124, 89] width 32 height 11
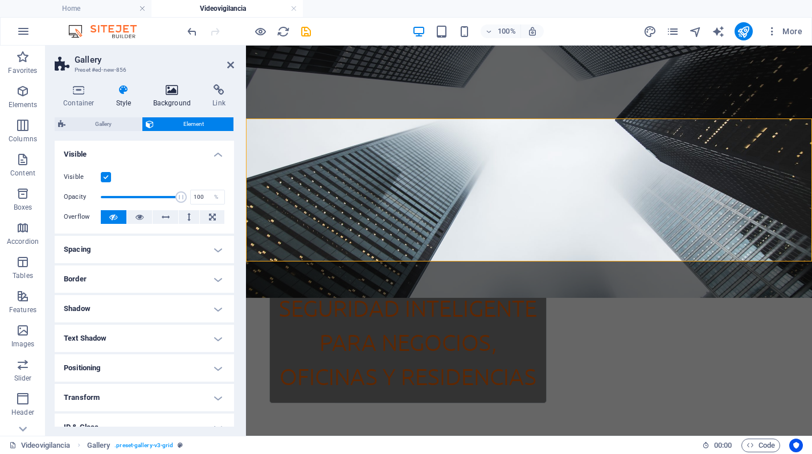
click at [178, 94] on icon at bounding box center [172, 89] width 55 height 11
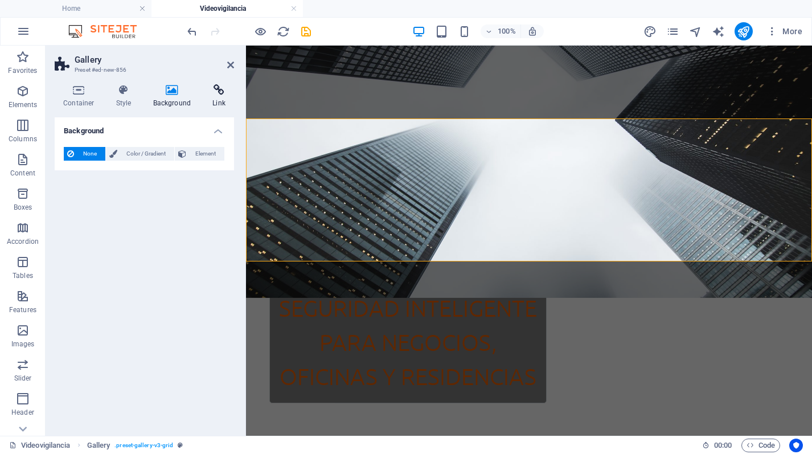
click at [212, 96] on h4 "Link" at bounding box center [219, 96] width 30 height 24
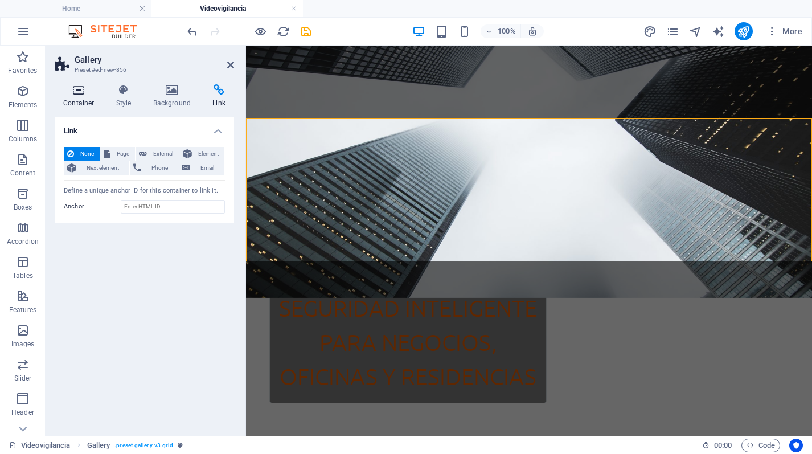
click at [86, 92] on icon at bounding box center [79, 89] width 48 height 11
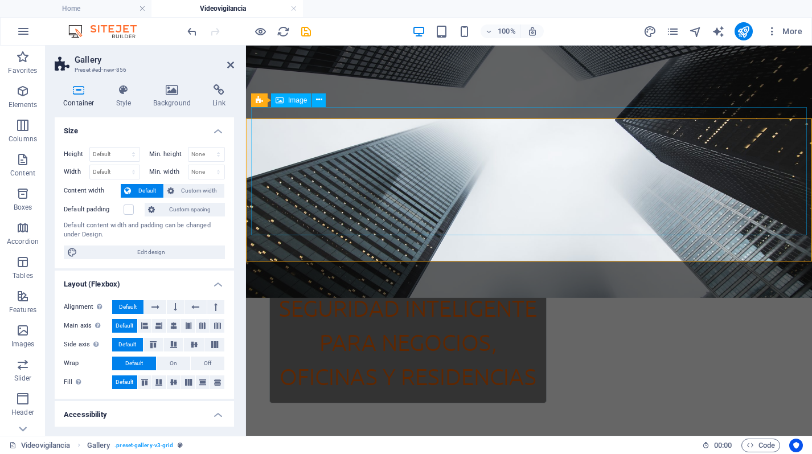
click at [289, 112] on button at bounding box center [296, 112] width 14 height 14
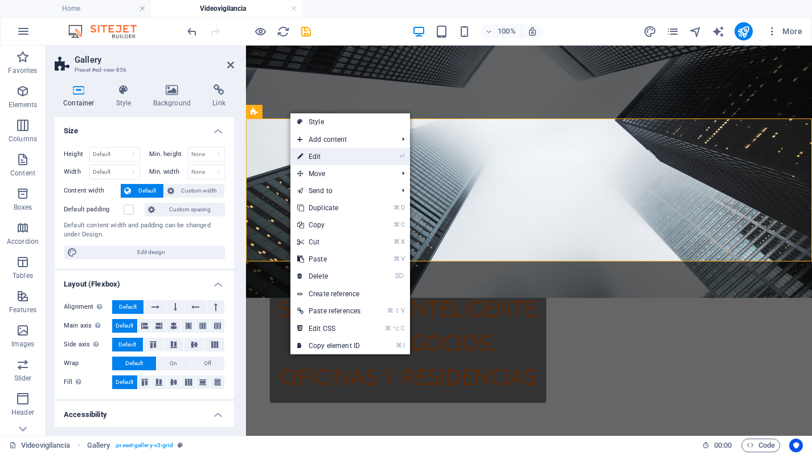
click at [329, 155] on link "⏎ Edit" at bounding box center [328, 156] width 77 height 17
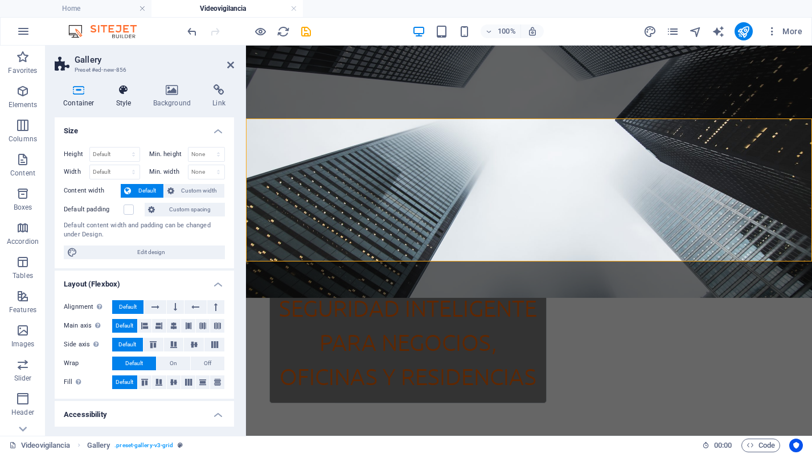
click at [124, 85] on icon at bounding box center [124, 89] width 32 height 11
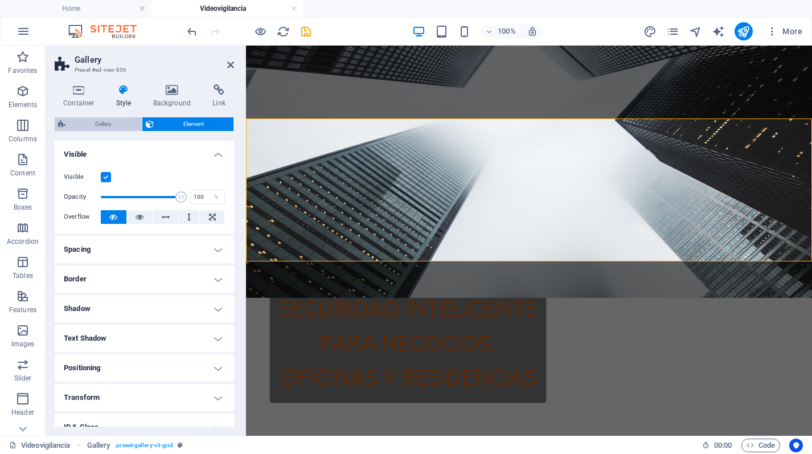
click at [106, 120] on span "Gallery" at bounding box center [103, 124] width 69 height 14
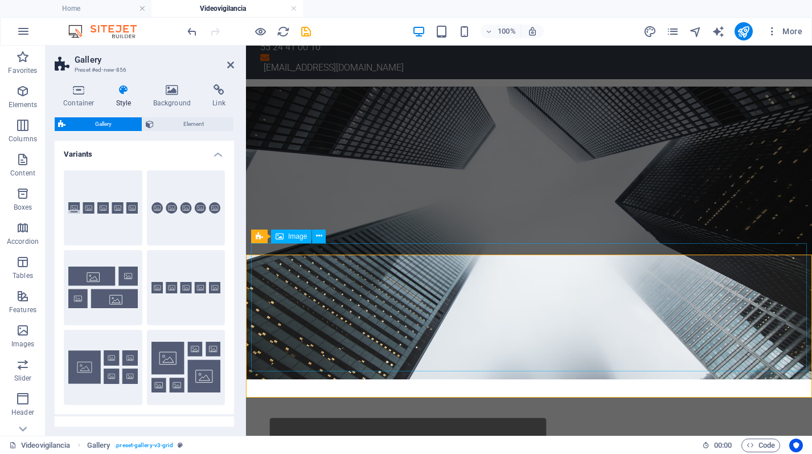
select select "px"
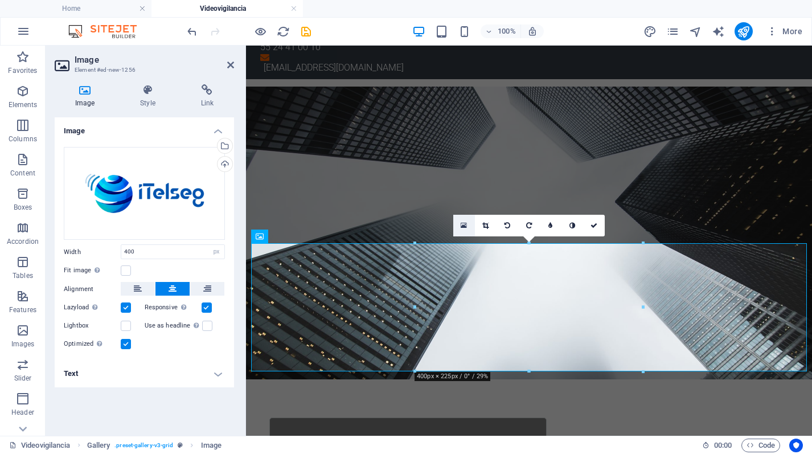
click at [467, 223] on icon at bounding box center [464, 225] width 6 height 8
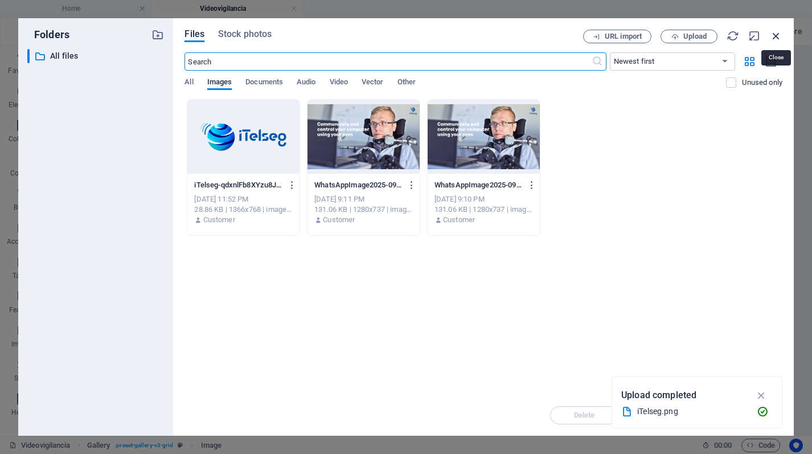
click at [776, 35] on icon "button" at bounding box center [776, 36] width 13 height 13
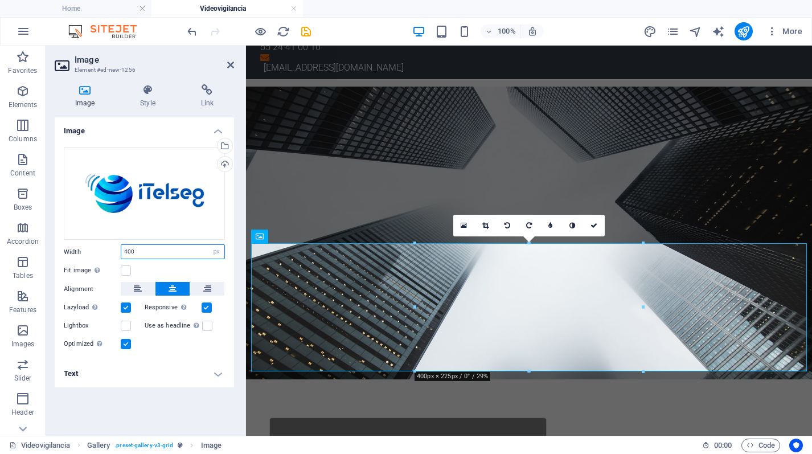
click at [123, 253] on input "400" at bounding box center [172, 252] width 103 height 14
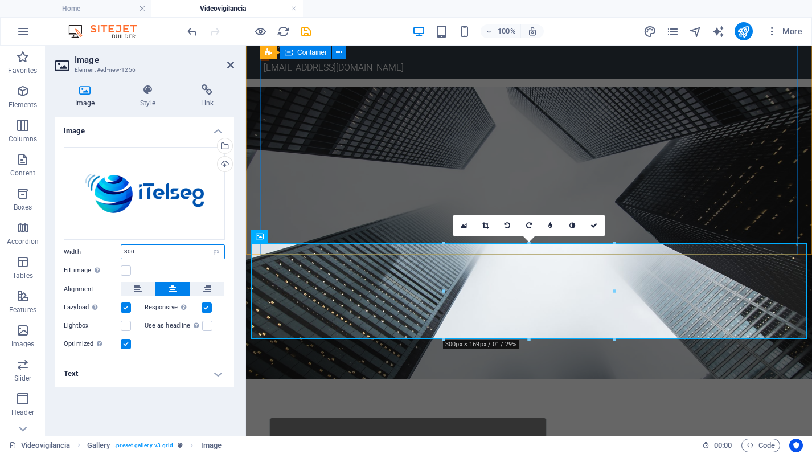
type input "300"
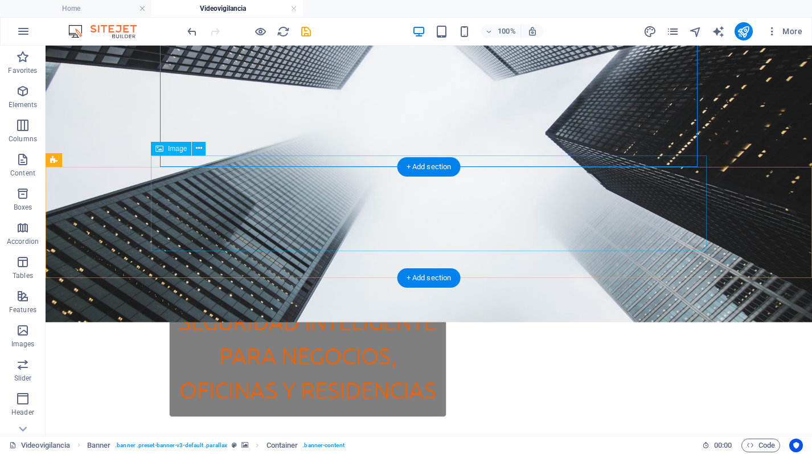
scroll to position [204, 0]
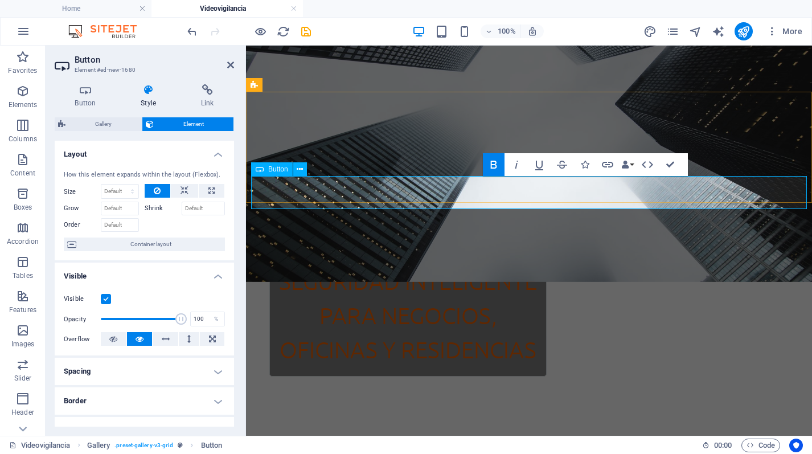
drag, startPoint x: 525, startPoint y: 192, endPoint x: 475, endPoint y: 193, distance: 50.1
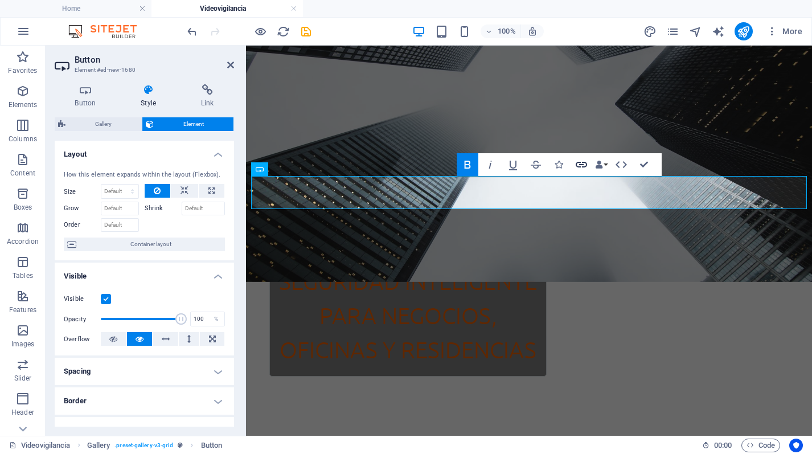
click at [575, 165] on icon "button" at bounding box center [581, 165] width 14 height 14
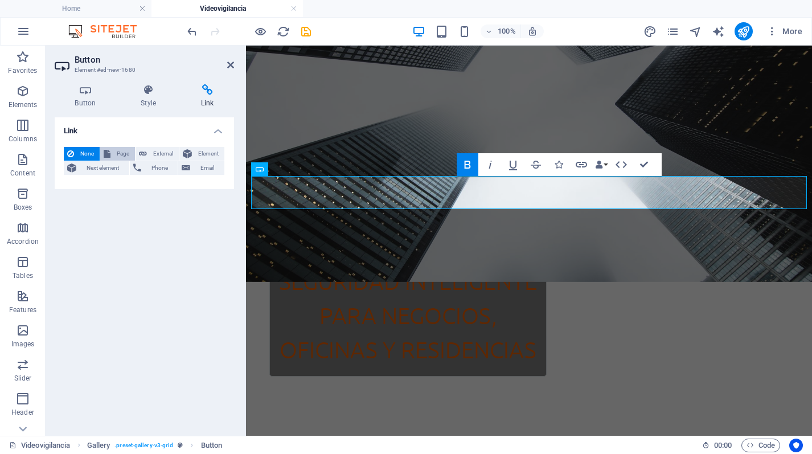
click at [120, 153] on span "Page" at bounding box center [123, 154] width 18 height 14
select select
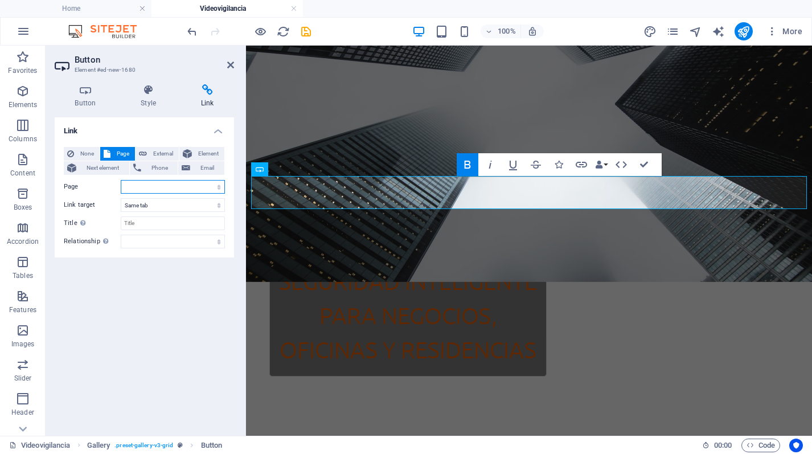
click at [143, 186] on select "Home ¿Quienes somos? Servicos Contacto Videovigilancia" at bounding box center [173, 187] width 104 height 14
click at [151, 152] on span "External" at bounding box center [162, 154] width 25 height 14
select select "blank"
paste input "https://api.whatsapp.com/send/?phone=5524410010&text&type=phone_number&app_abse…"
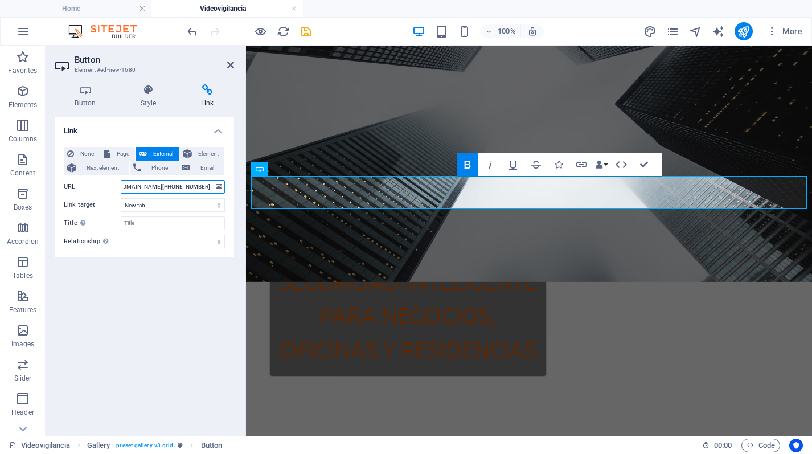
type input "https://api.whatsapp.com/send/?phone=5524410010&text&type=phone_number&app_abse…"
click at [104, 195] on div "None Page External Element Next element Phone Email Page Home ¿Quienes somos? S…" at bounding box center [144, 197] width 161 height 101
click at [230, 66] on icon at bounding box center [230, 64] width 7 height 9
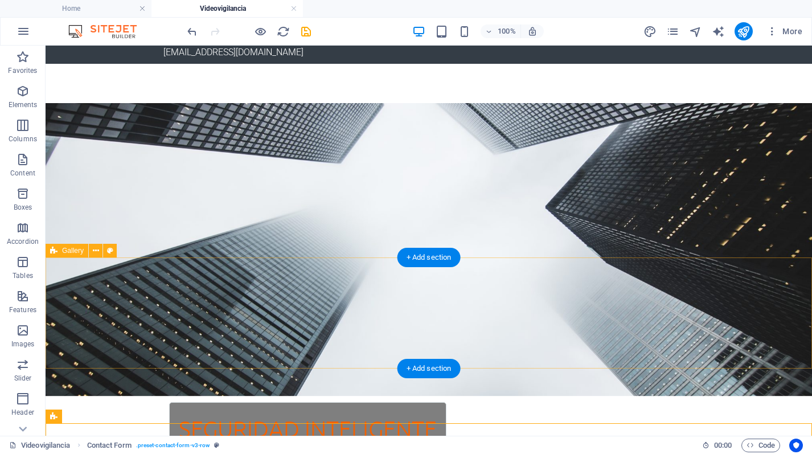
scroll to position [153, 0]
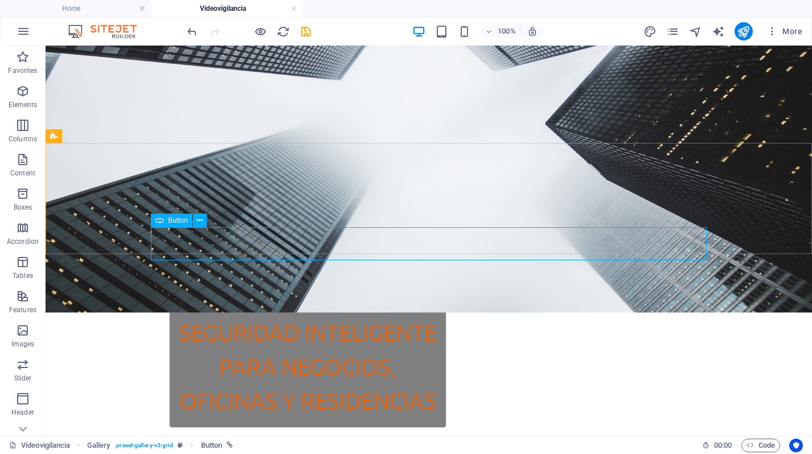
click at [161, 224] on icon at bounding box center [159, 220] width 8 height 14
click at [160, 222] on icon at bounding box center [159, 220] width 8 height 14
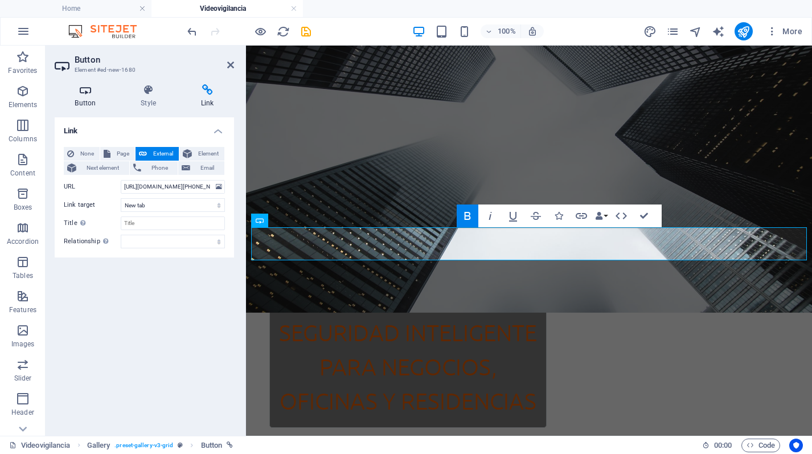
click at [85, 87] on icon at bounding box center [85, 89] width 61 height 11
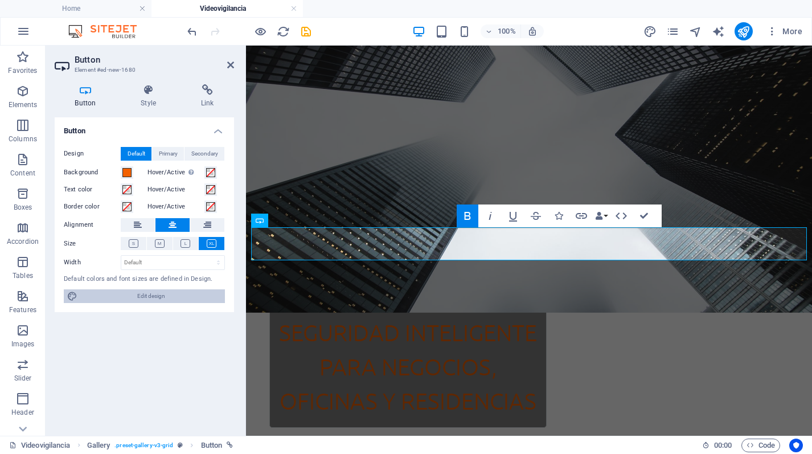
click at [127, 299] on span "Edit design" at bounding box center [151, 296] width 141 height 14
select select "px"
select select "300"
select select "px"
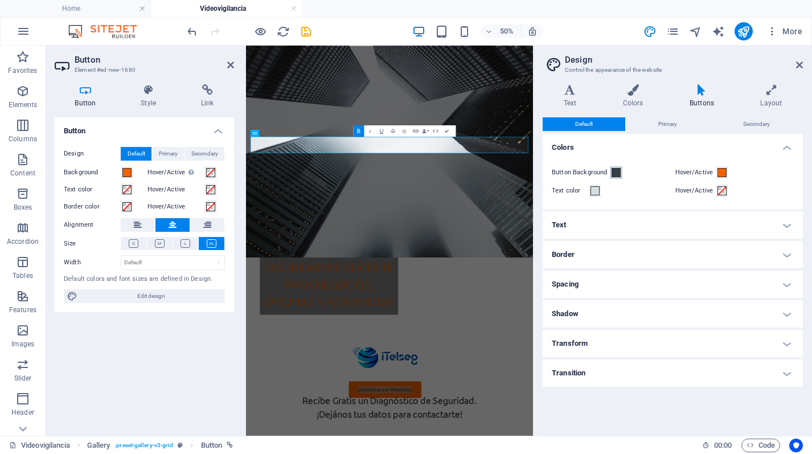
click at [612, 173] on span at bounding box center [615, 172] width 9 height 9
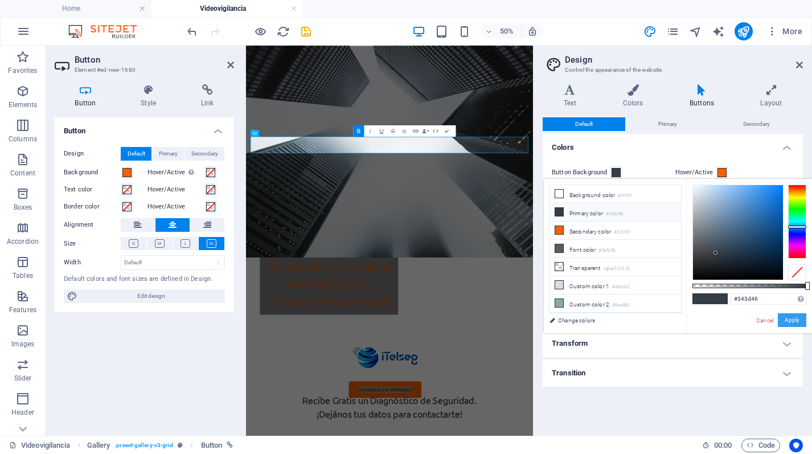
click at [798, 322] on button "Apply" at bounding box center [792, 320] width 28 height 14
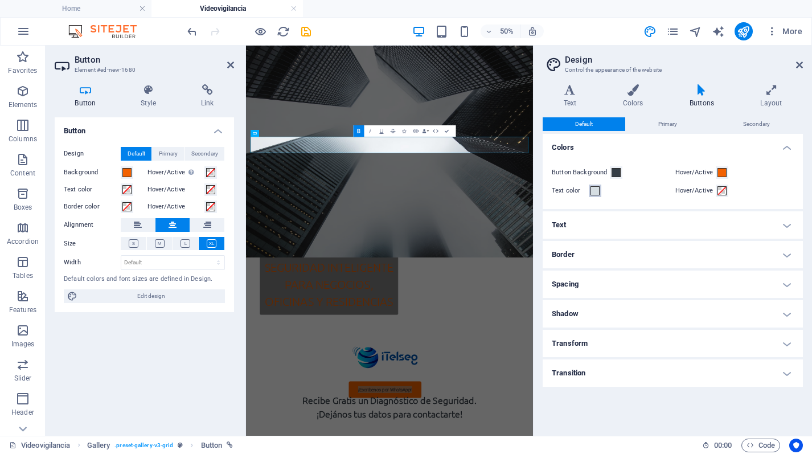
click at [589, 195] on button "Text color" at bounding box center [595, 190] width 13 height 13
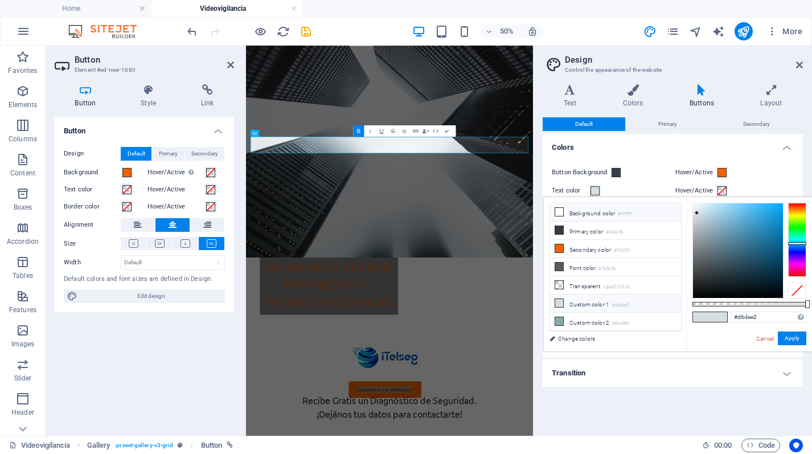
click at [590, 216] on li "Background color #ffffff" at bounding box center [615, 212] width 131 height 18
type input "#ffffff"
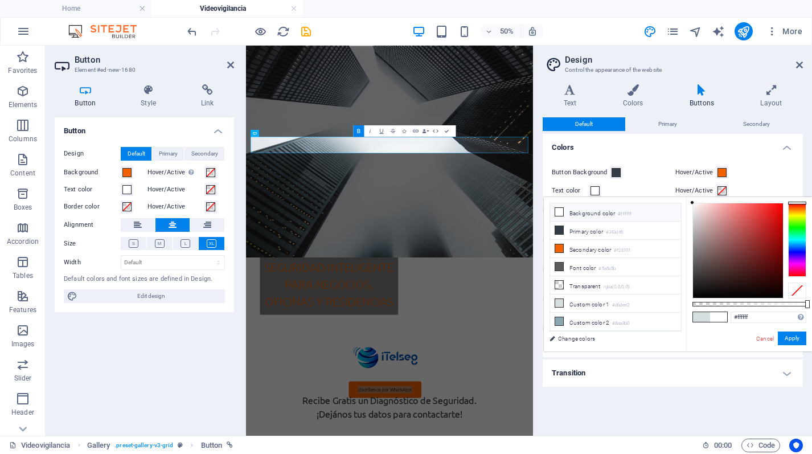
click at [806, 337] on div "#ffffff Supported formats #0852ed rgb(8, 82, 237) rgba(8, 82, 237, 90%) hsv(221…" at bounding box center [749, 356] width 126 height 319
click at [795, 338] on button "Apply" at bounding box center [792, 338] width 28 height 14
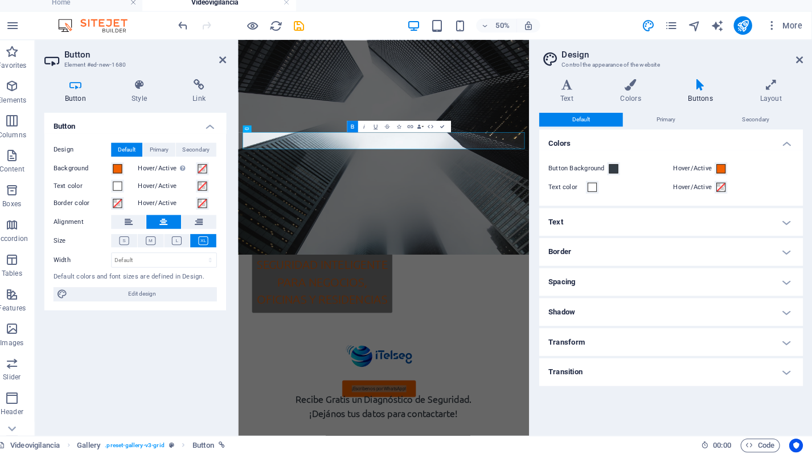
scroll to position [0, 0]
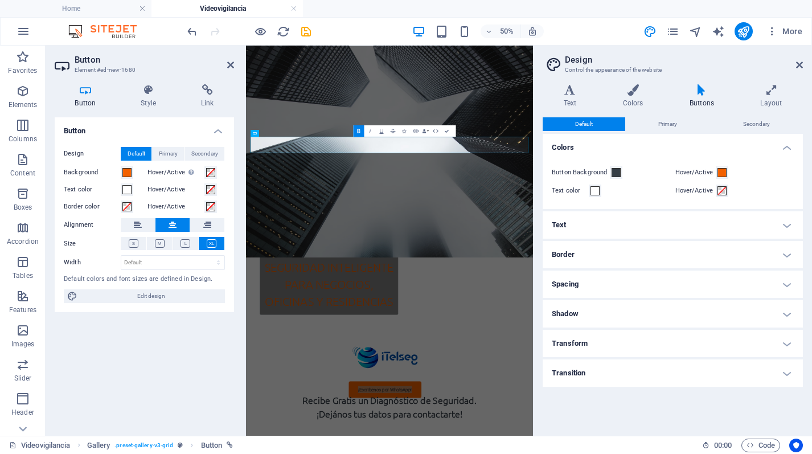
click at [656, 334] on h4 "Transform" at bounding box center [672, 343] width 260 height 27
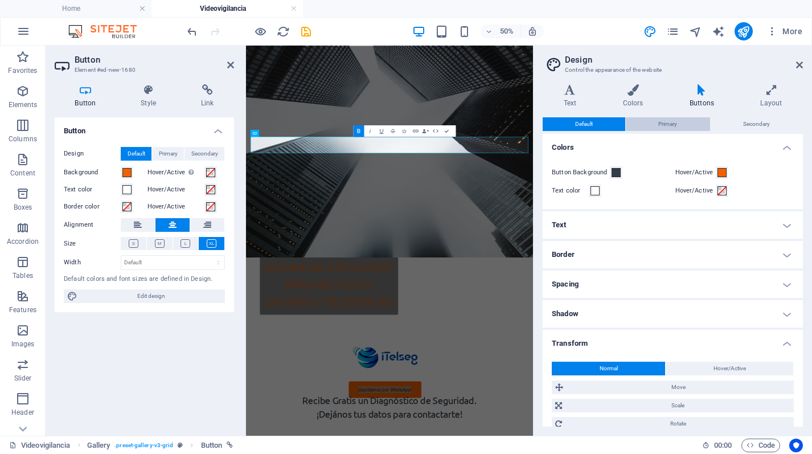
click at [632, 128] on button "Primary" at bounding box center [668, 124] width 84 height 14
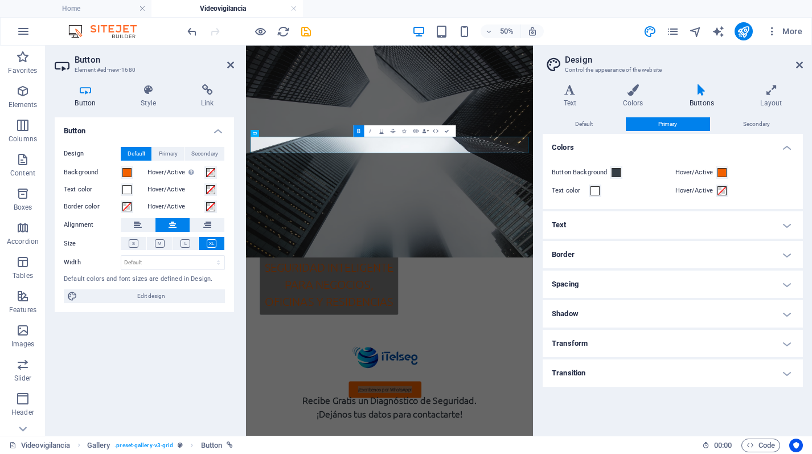
click at [763, 130] on div "Default Primary Secondary" at bounding box center [672, 124] width 260 height 14
click at [752, 126] on span "Secondary" at bounding box center [756, 124] width 27 height 14
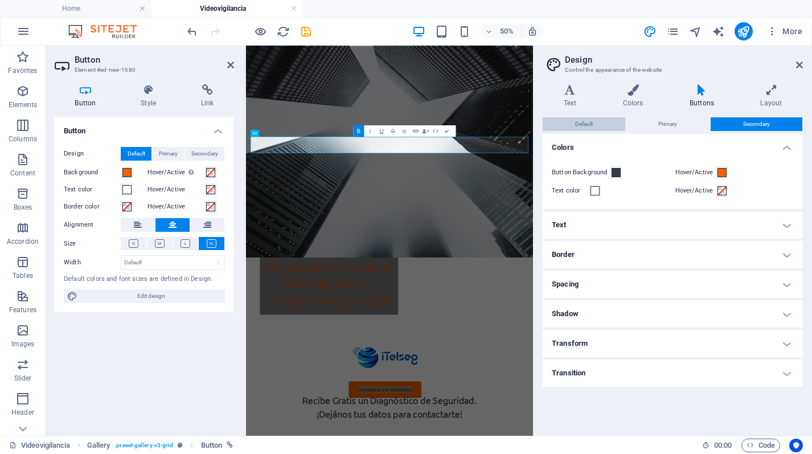
click at [573, 121] on button "Default" at bounding box center [583, 124] width 83 height 14
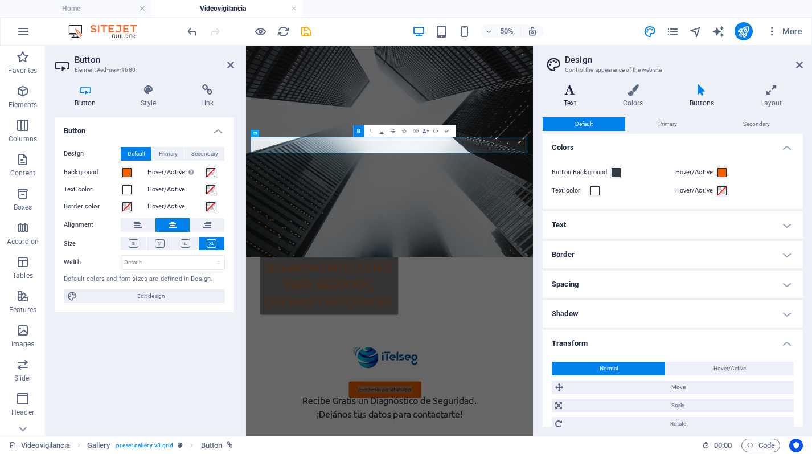
click at [568, 87] on icon at bounding box center [569, 89] width 55 height 11
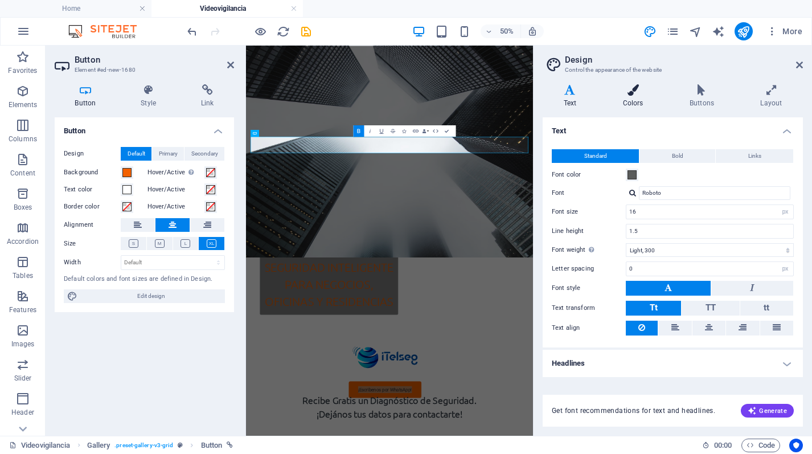
click at [633, 97] on h4 "Colors" at bounding box center [635, 96] width 67 height 24
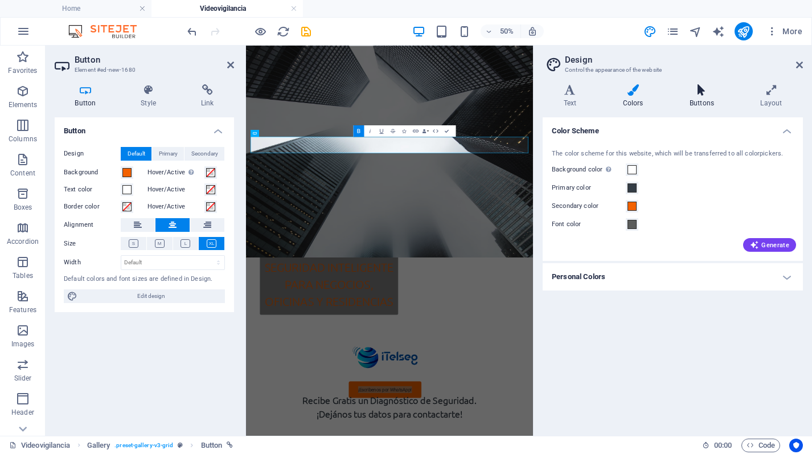
click at [695, 96] on h4 "Buttons" at bounding box center [703, 96] width 71 height 24
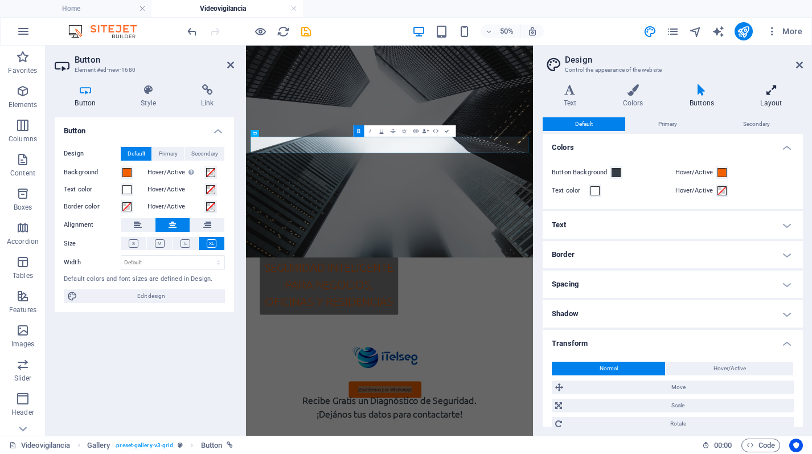
click at [766, 95] on icon at bounding box center [770, 89] width 63 height 11
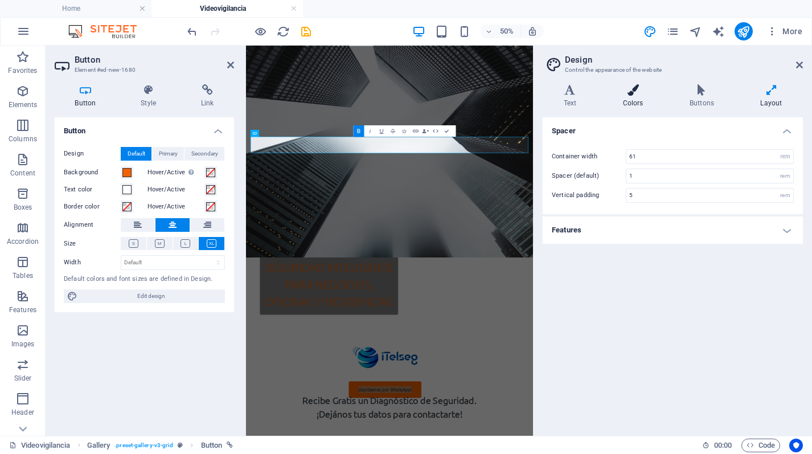
click at [630, 98] on h4 "Colors" at bounding box center [635, 96] width 67 height 24
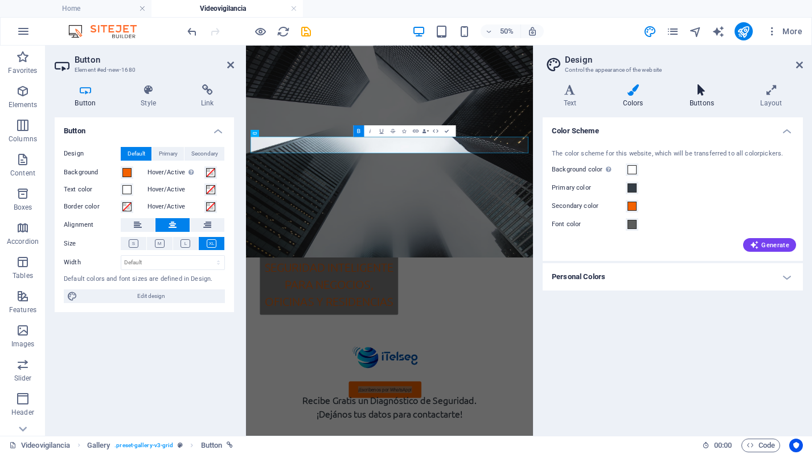
click at [693, 100] on h4 "Buttons" at bounding box center [703, 96] width 71 height 24
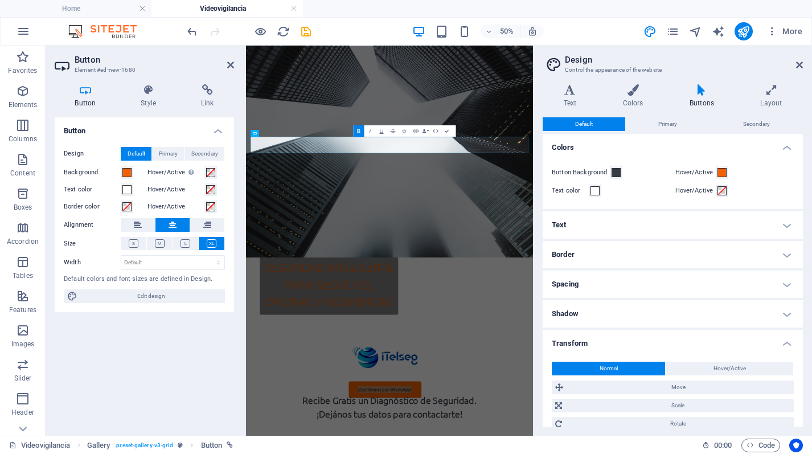
scroll to position [63, 0]
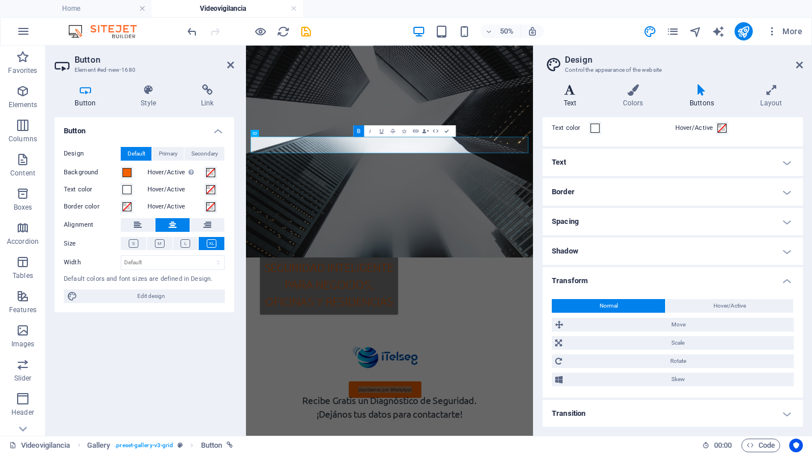
click at [557, 96] on h4 "Text" at bounding box center [571, 96] width 59 height 24
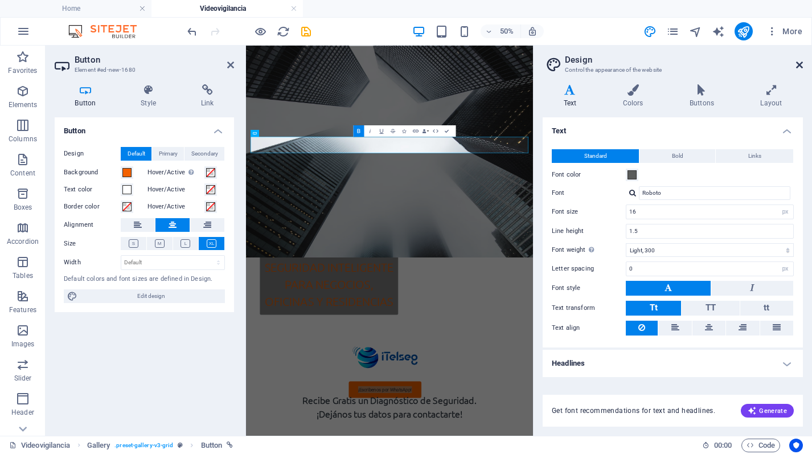
click at [800, 64] on icon at bounding box center [799, 64] width 7 height 9
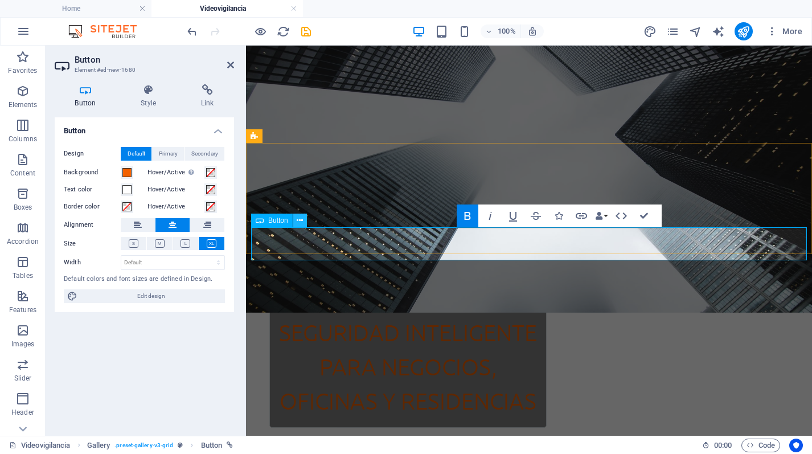
click at [294, 220] on button at bounding box center [300, 220] width 14 height 14
click at [297, 221] on icon at bounding box center [300, 221] width 6 height 12
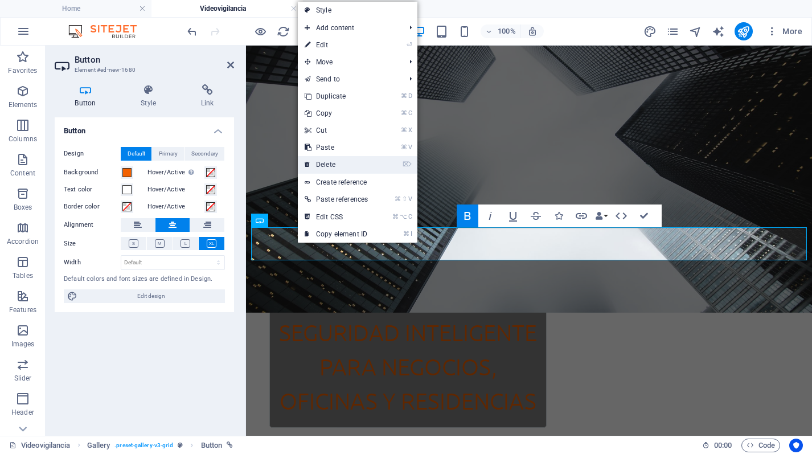
click at [344, 161] on link "⌦ Delete" at bounding box center [336, 164] width 77 height 17
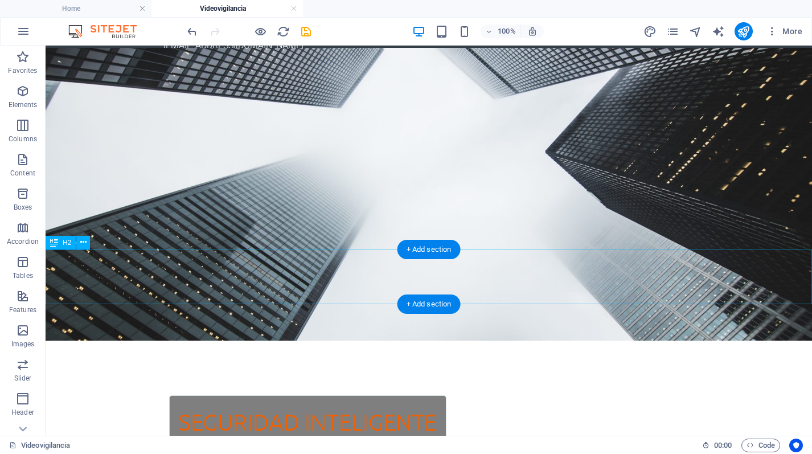
scroll to position [0, 0]
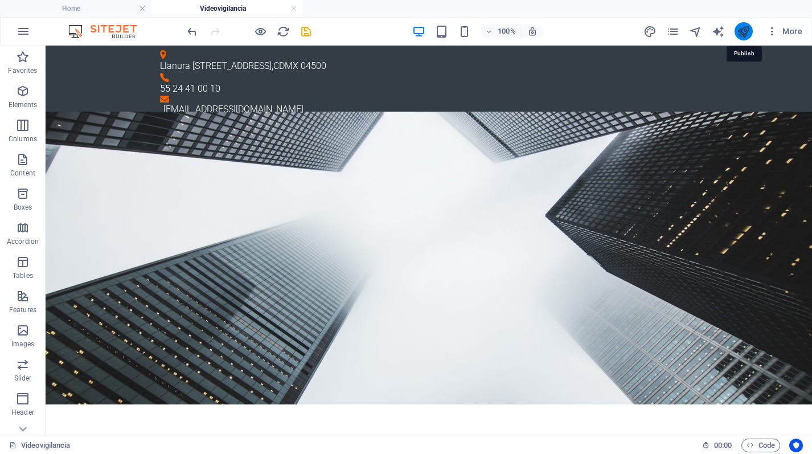
click at [744, 32] on icon "publish" at bounding box center [743, 31] width 13 height 13
checkbox input "false"
